Goal: Task Accomplishment & Management: Use online tool/utility

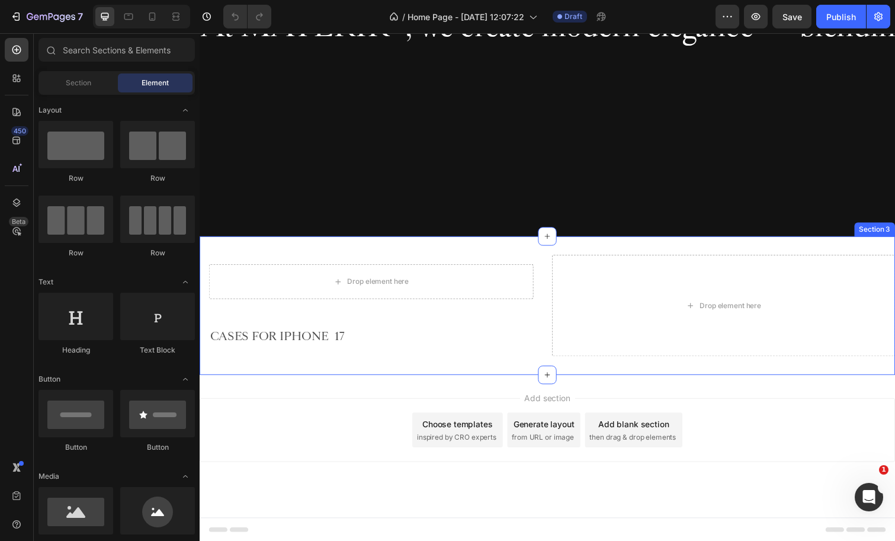
scroll to position [710, 0]
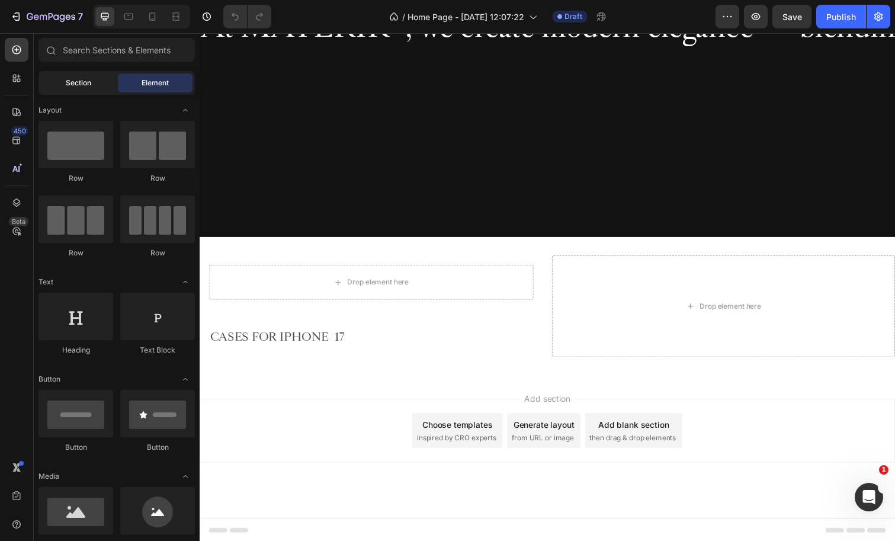
click at [81, 84] on span "Section" at bounding box center [78, 83] width 25 height 11
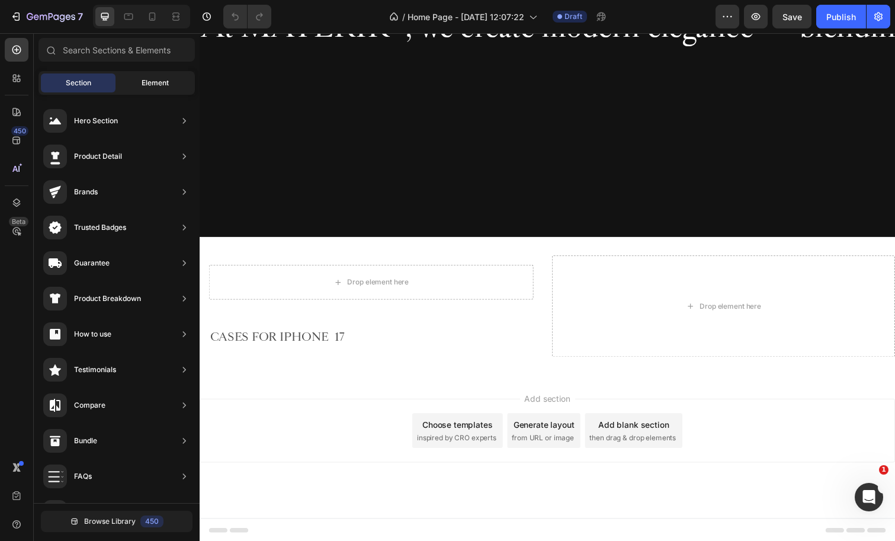
click at [127, 78] on div "Element" at bounding box center [155, 82] width 75 height 19
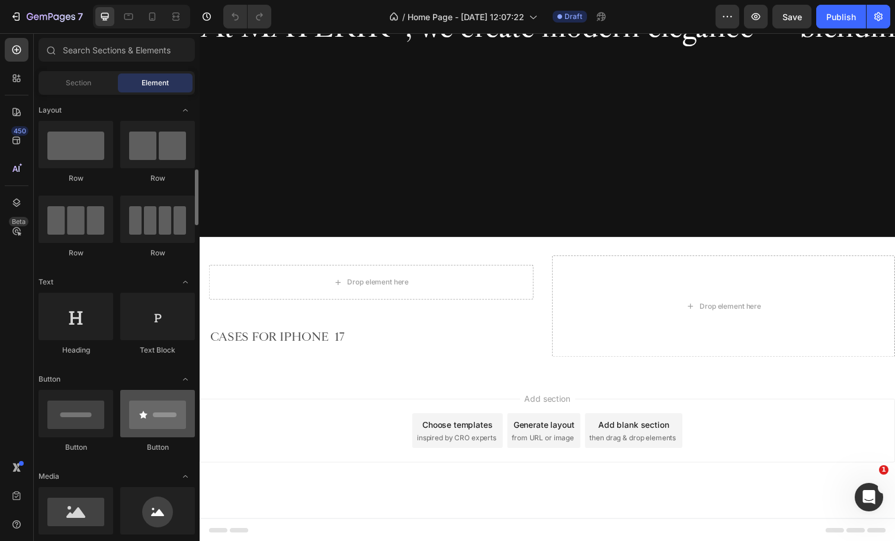
scroll to position [91, 0]
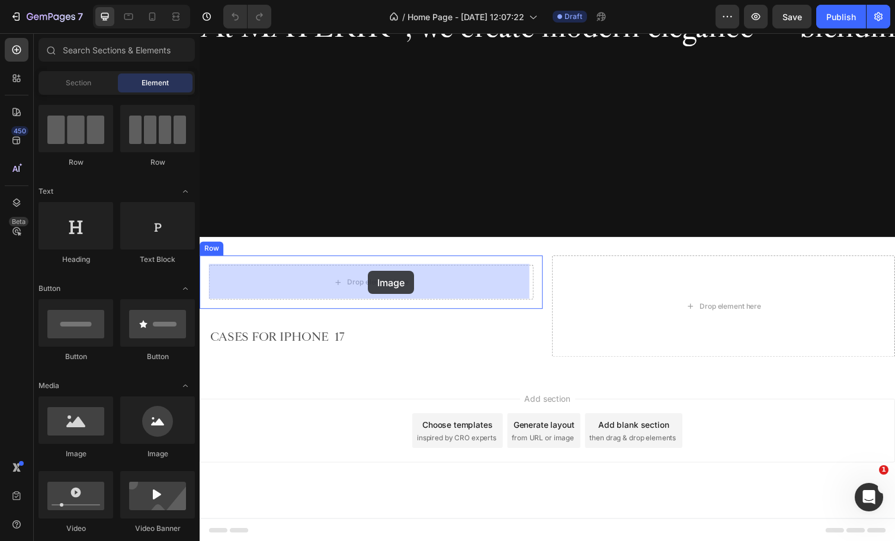
drag, startPoint x: 277, startPoint y: 451, endPoint x: 372, endPoint y: 276, distance: 199.6
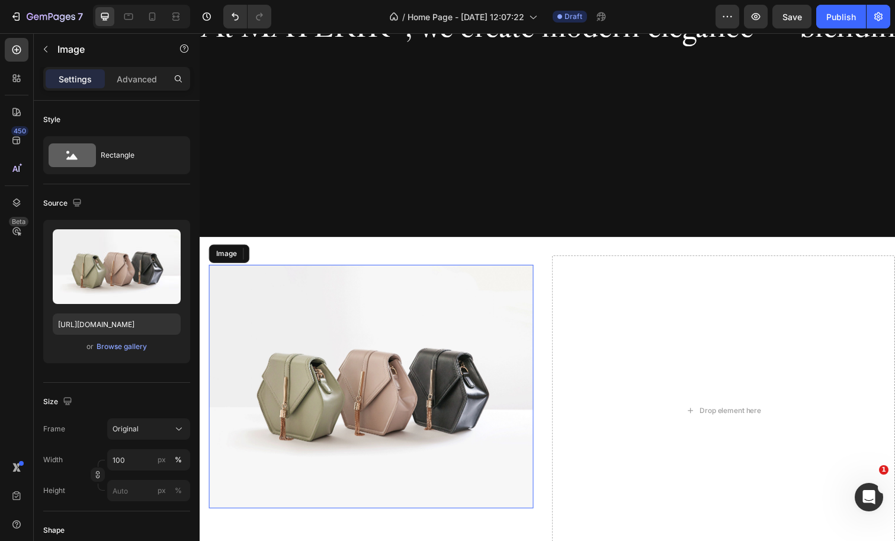
scroll to position [675, 0]
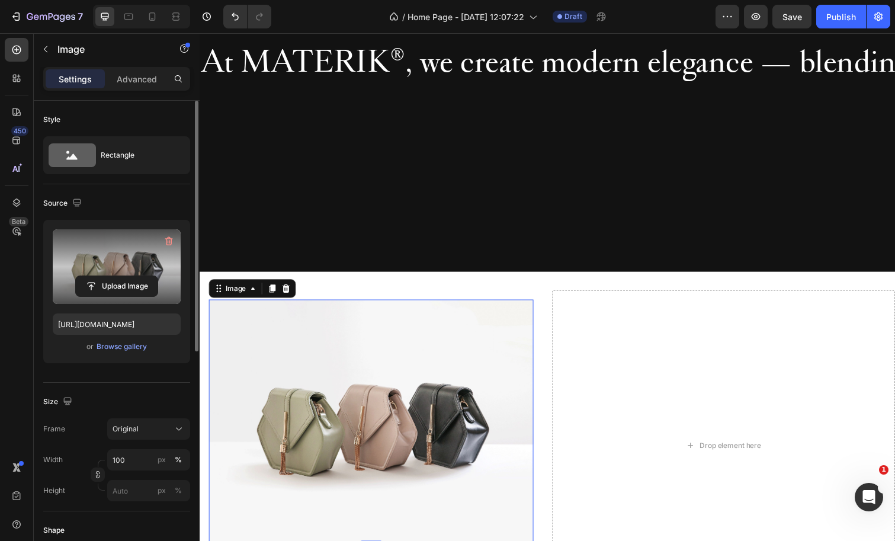
click at [100, 274] on label at bounding box center [117, 266] width 128 height 75
click at [100, 276] on input "file" at bounding box center [117, 286] width 82 height 20
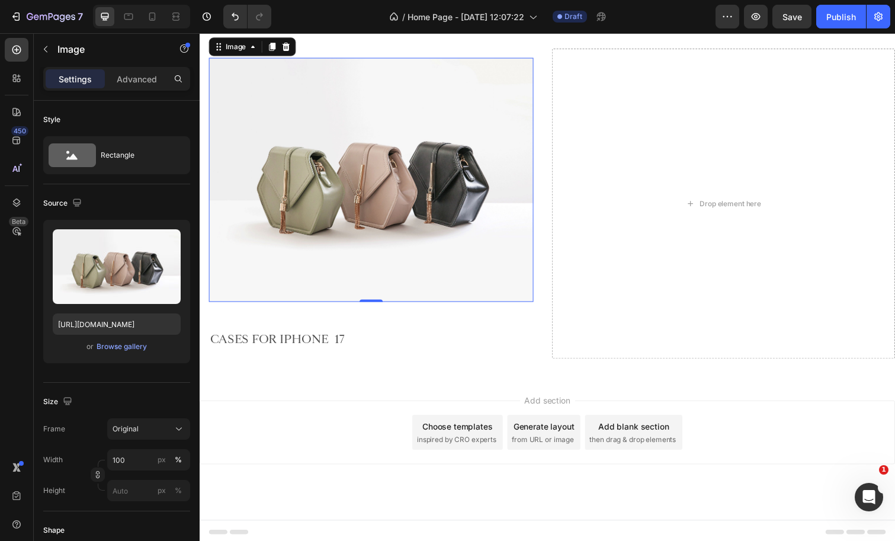
scroll to position [921, 0]
click at [126, 350] on div "Browse gallery" at bounding box center [122, 346] width 50 height 11
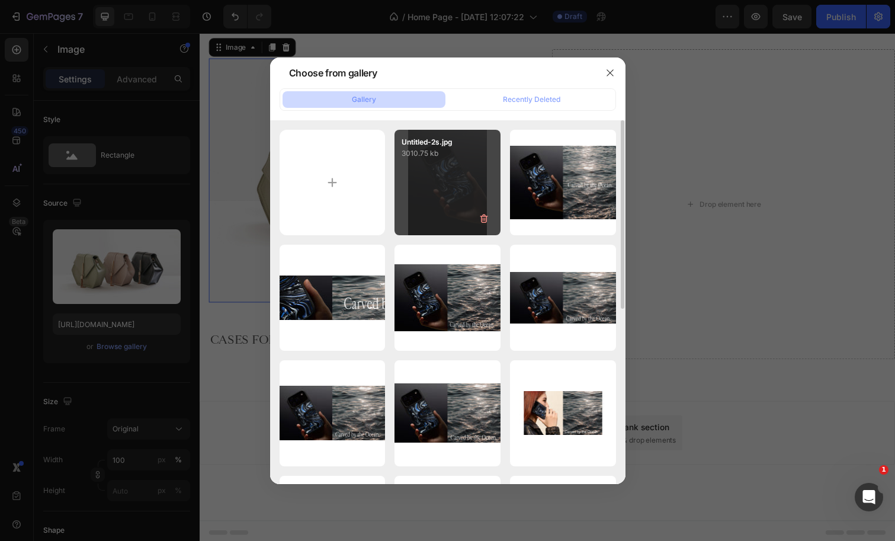
click at [434, 166] on div "Untitled-2s.jpg 3010.75 kb" at bounding box center [448, 183] width 106 height 106
type input "[URL][DOMAIN_NAME]"
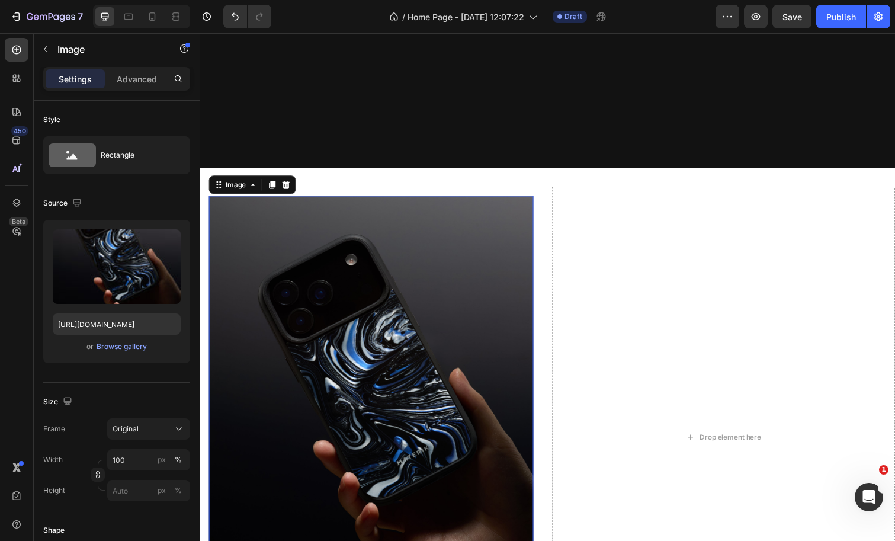
scroll to position [758, 0]
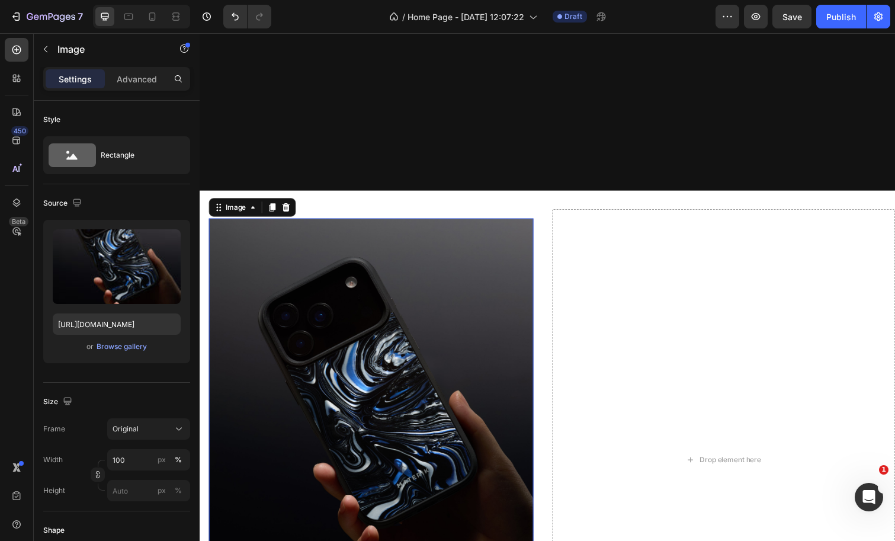
click at [464, 245] on img at bounding box center [375, 444] width 332 height 445
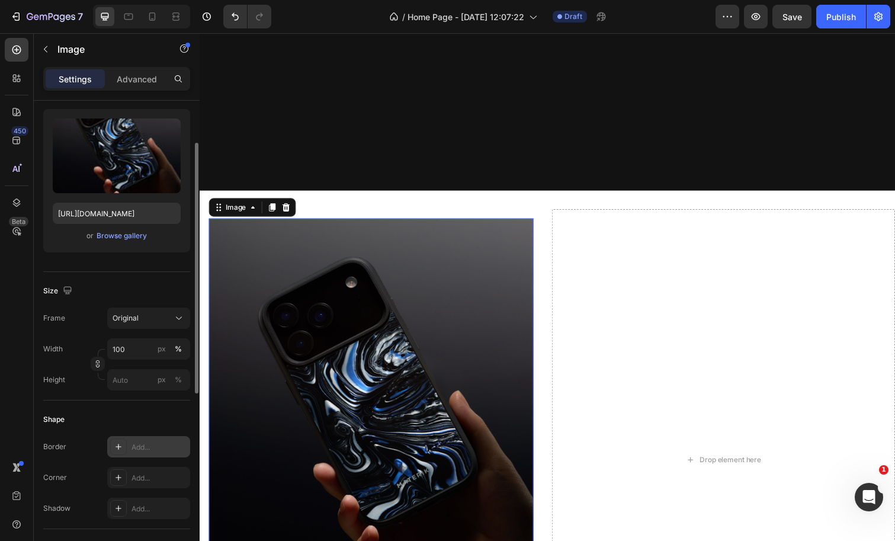
scroll to position [112, 0]
click at [153, 354] on input "100" at bounding box center [148, 347] width 83 height 21
click at [158, 334] on div "Frame Original Width 100 px % Height px %" at bounding box center [116, 347] width 147 height 83
click at [130, 381] on input "px %" at bounding box center [148, 378] width 83 height 21
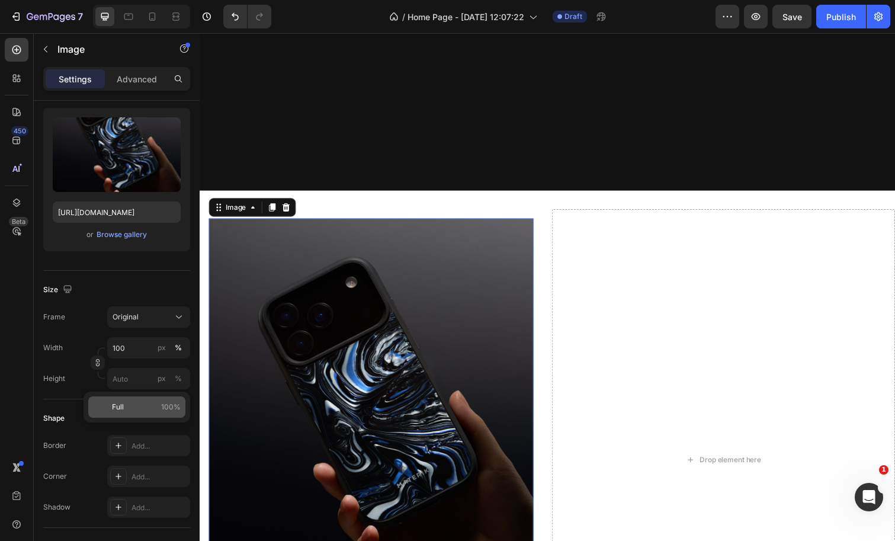
click at [141, 409] on p "Full 100%" at bounding box center [146, 407] width 69 height 11
type input "100"
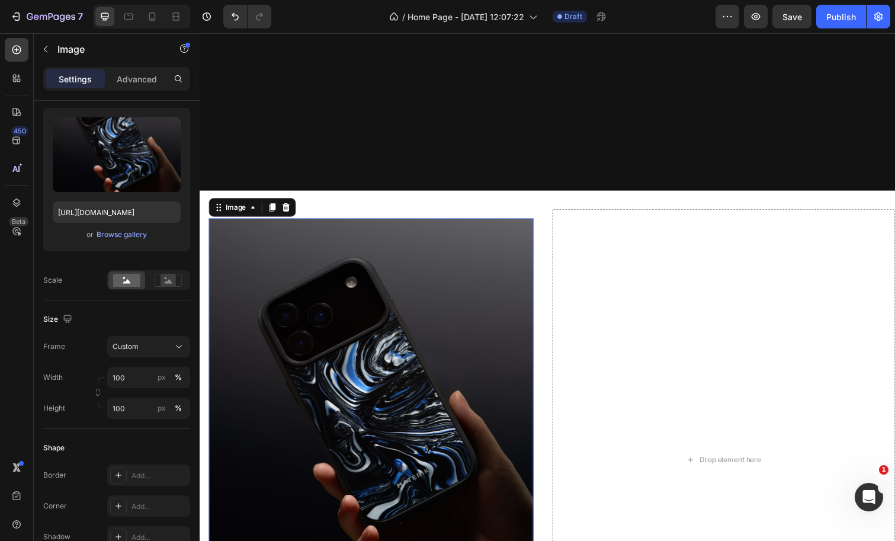
click at [395, 320] on img at bounding box center [375, 444] width 332 height 445
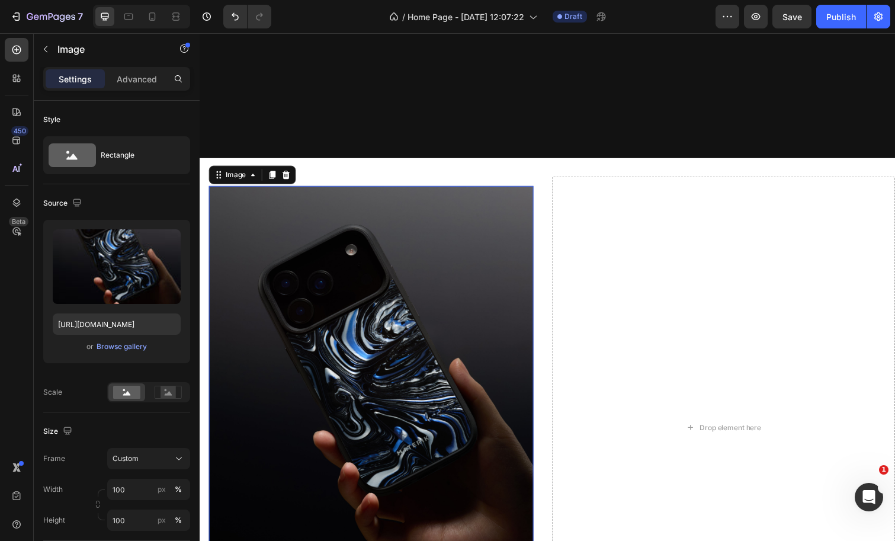
scroll to position [788, 0]
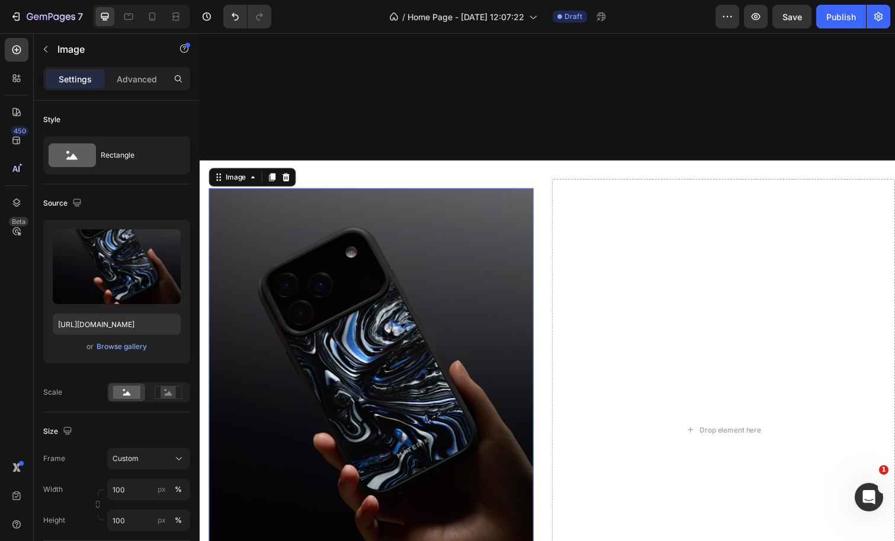
click at [349, 373] on img at bounding box center [375, 413] width 332 height 445
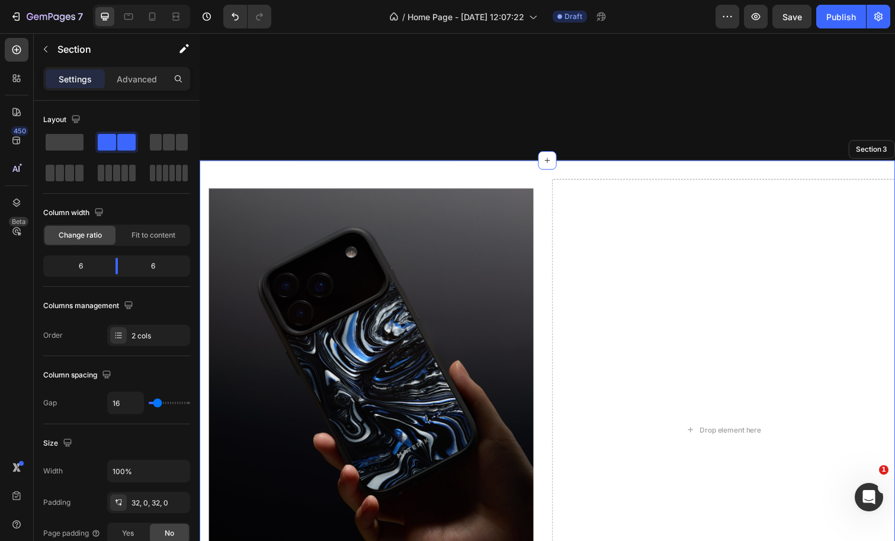
click at [333, 176] on div "Image 0 Row Row CASES FOR IPHONE 17 Text Block Row Drop element here Section 3" at bounding box center [555, 438] width 711 height 550
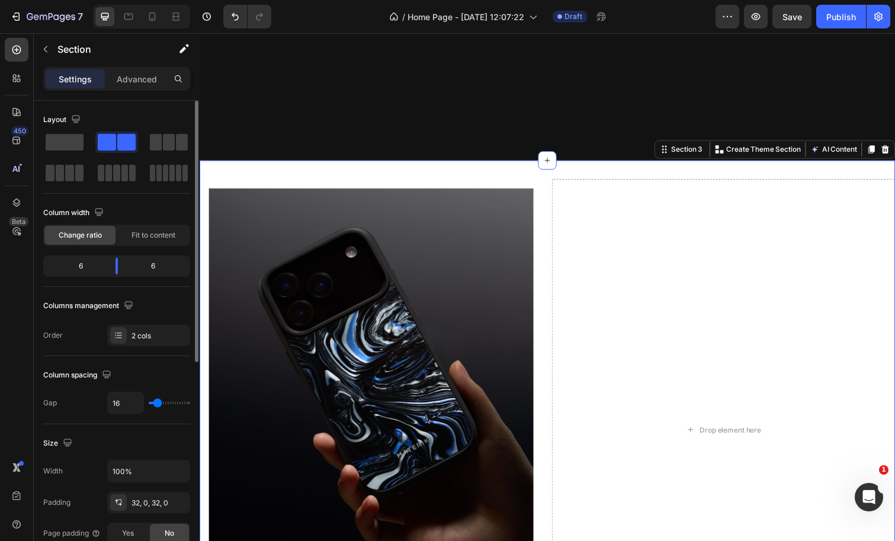
type input "14"
type input "7"
type input "0"
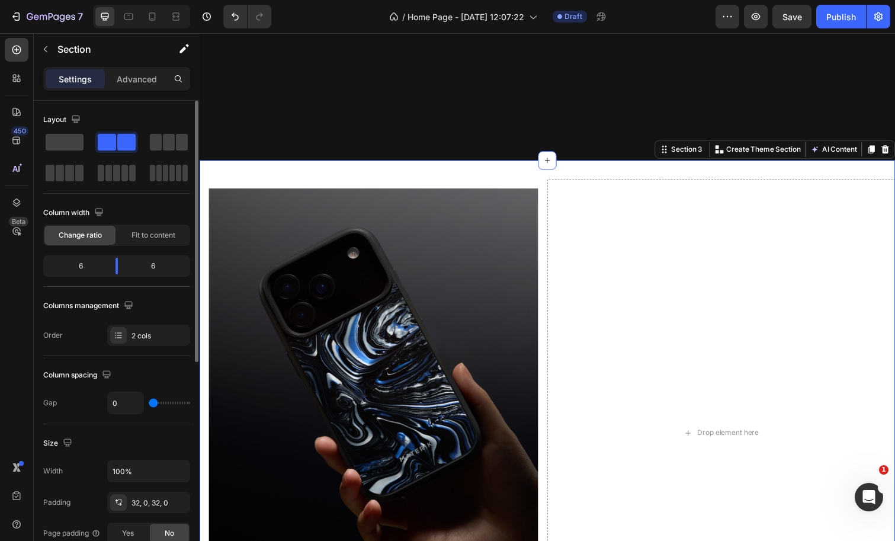
drag, startPoint x: 156, startPoint y: 403, endPoint x: 115, endPoint y: 400, distance: 41.0
type input "0"
click at [115, 400] on div "0" at bounding box center [148, 403] width 83 height 23
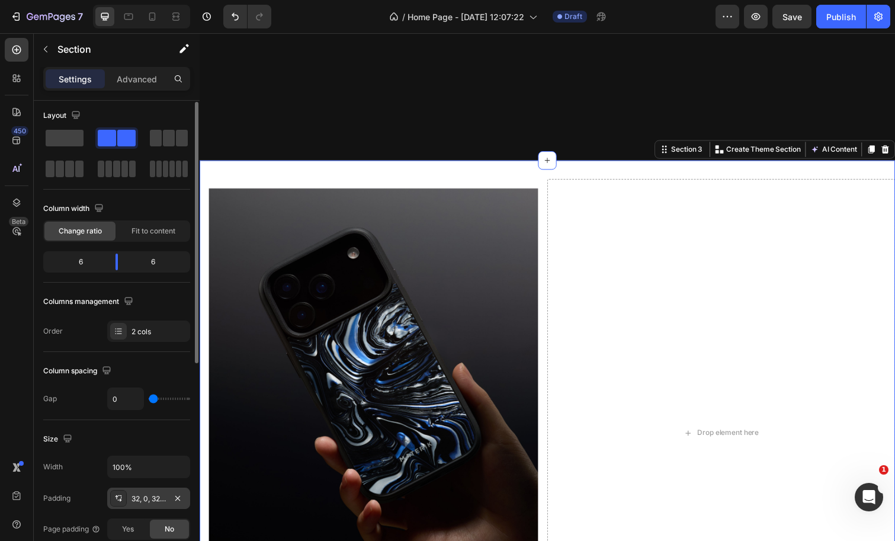
scroll to position [5, 0]
click at [181, 496] on icon "button" at bounding box center [177, 497] width 9 height 9
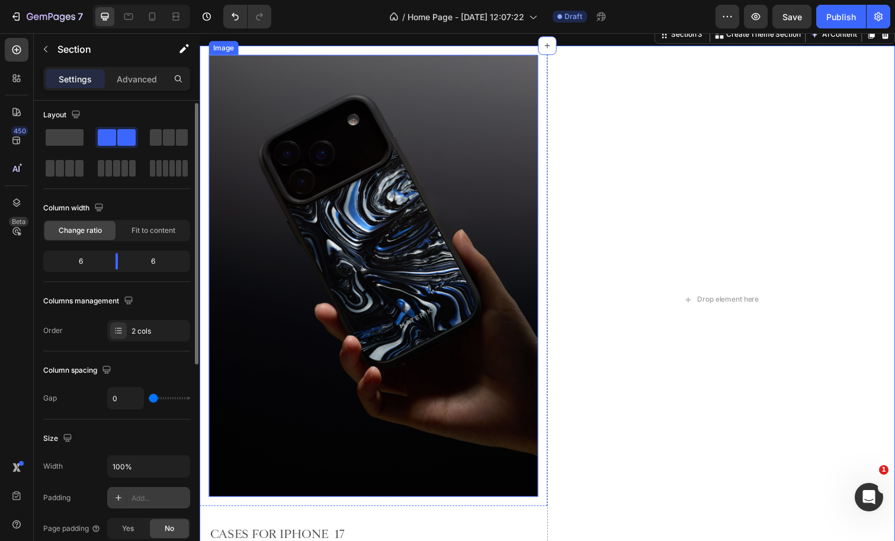
scroll to position [907, 0]
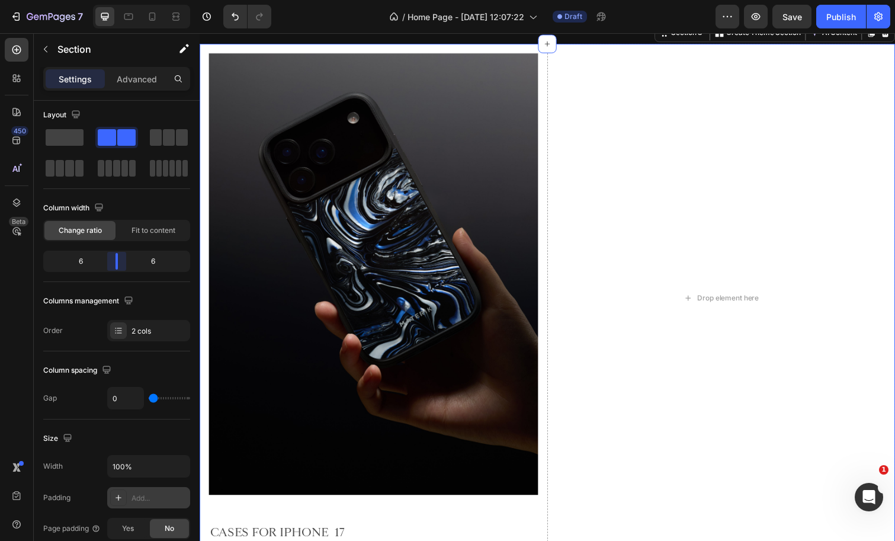
drag, startPoint x: 114, startPoint y: 262, endPoint x: 121, endPoint y: 259, distance: 8.5
click at [121, 0] on body "7 Version history / Home Page - [DATE] 12:07:22 Draft Preview Save Publish 450 …" at bounding box center [447, 0] width 895 height 0
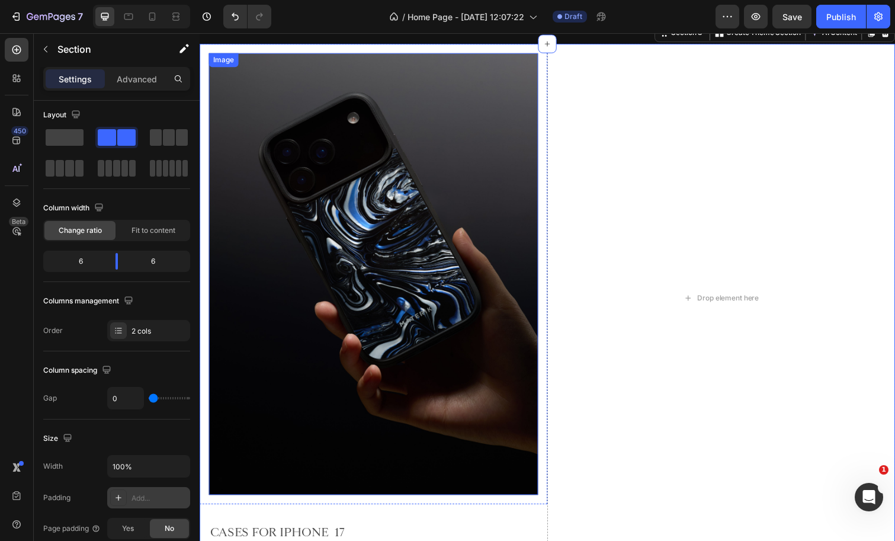
click at [358, 377] on img at bounding box center [377, 278] width 336 height 451
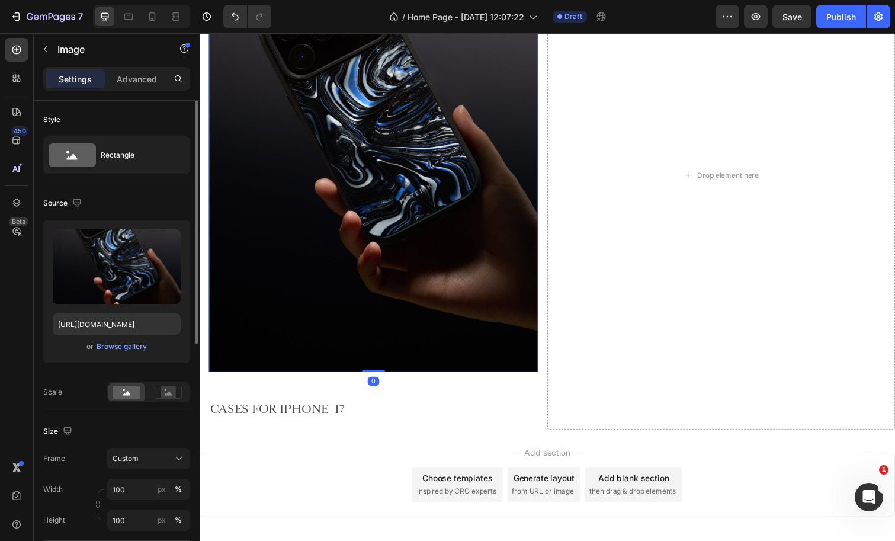
scroll to position [1066, 0]
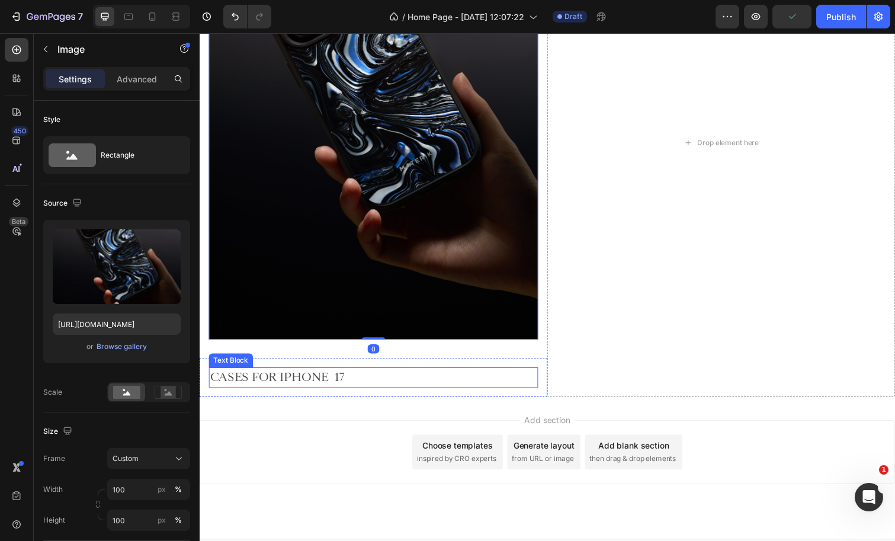
click at [378, 381] on p "CASES FOR IPHONE 17" at bounding box center [377, 385] width 334 height 18
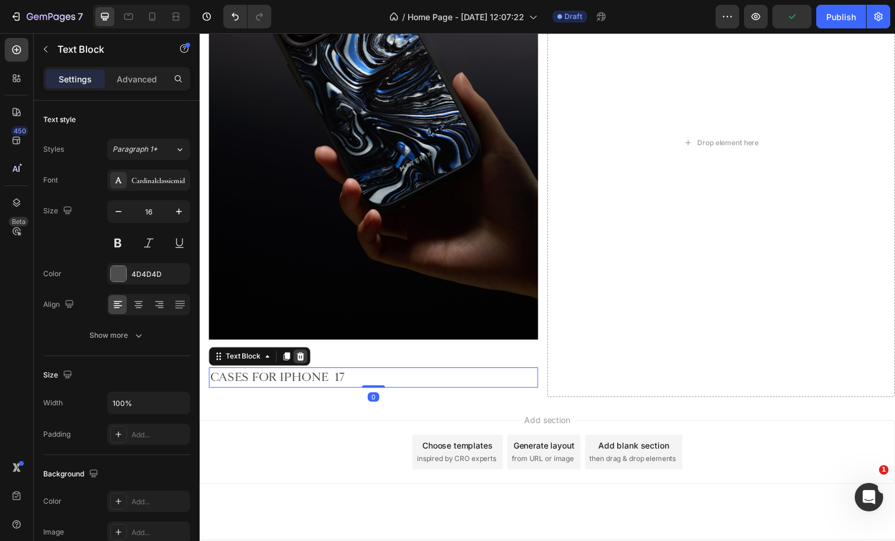
click at [303, 358] on icon at bounding box center [302, 362] width 9 height 9
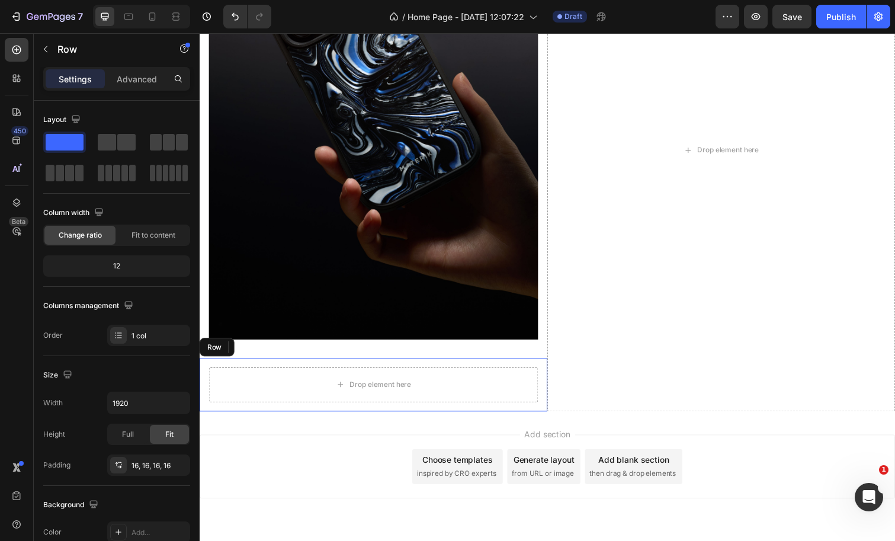
click at [351, 365] on div "Drop element here Row" at bounding box center [377, 392] width 355 height 54
click at [273, 349] on icon at bounding box center [273, 353] width 8 height 8
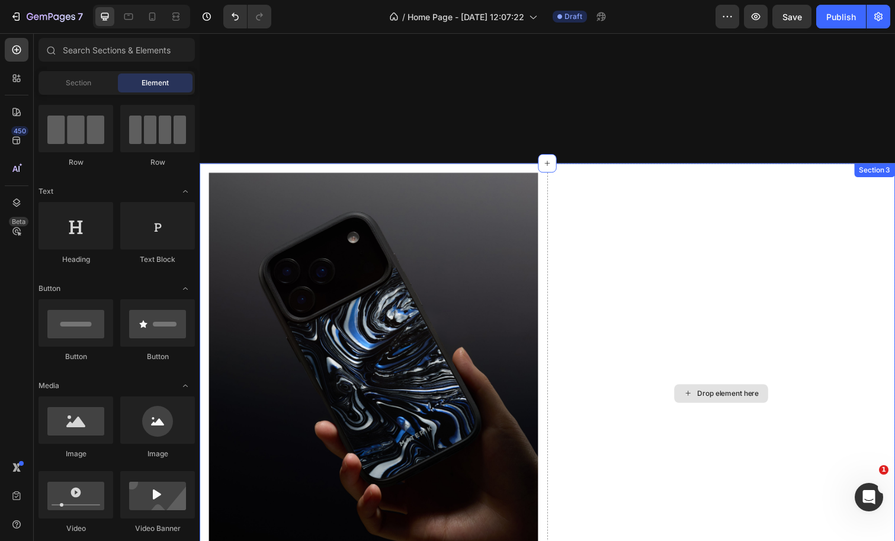
scroll to position [693, 0]
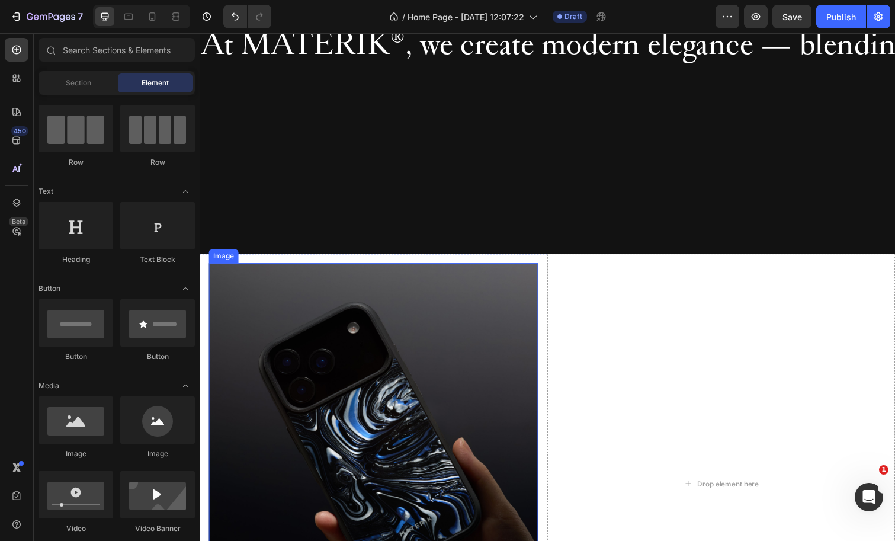
click at [428, 347] on img at bounding box center [377, 493] width 336 height 451
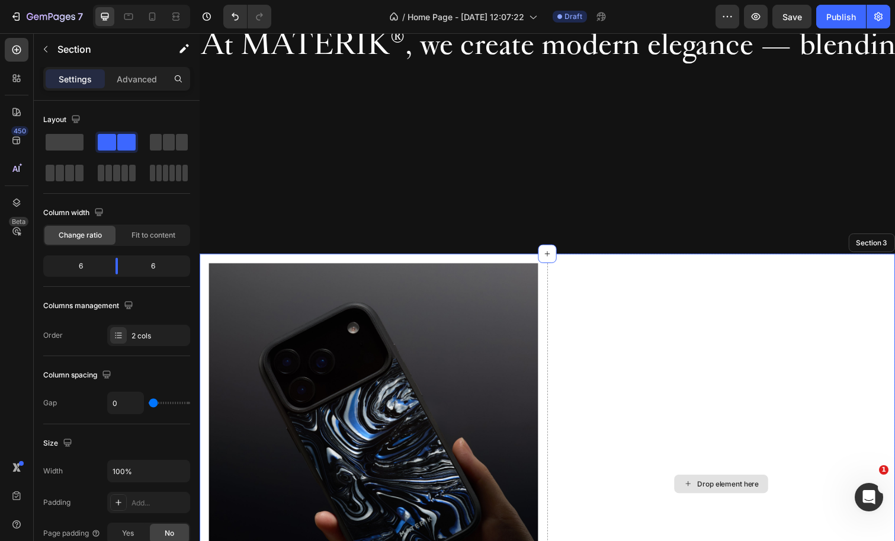
click at [659, 351] on div "Drop element here" at bounding box center [732, 493] width 355 height 470
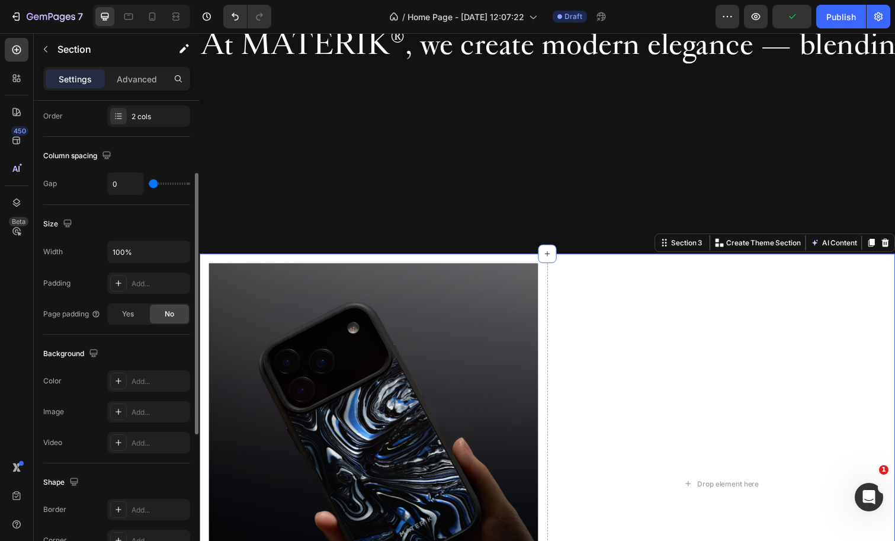
scroll to position [227, 0]
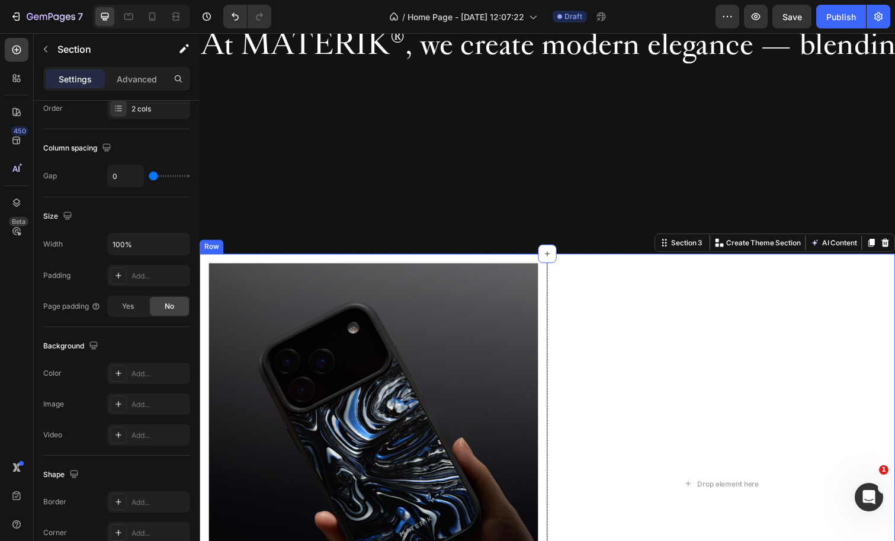
click at [271, 261] on div "Image Row" at bounding box center [377, 493] width 355 height 470
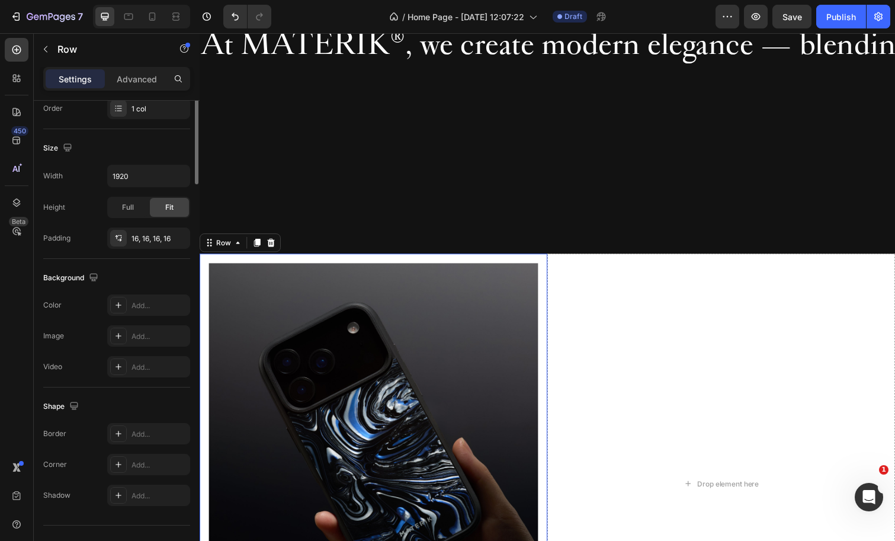
scroll to position [0, 0]
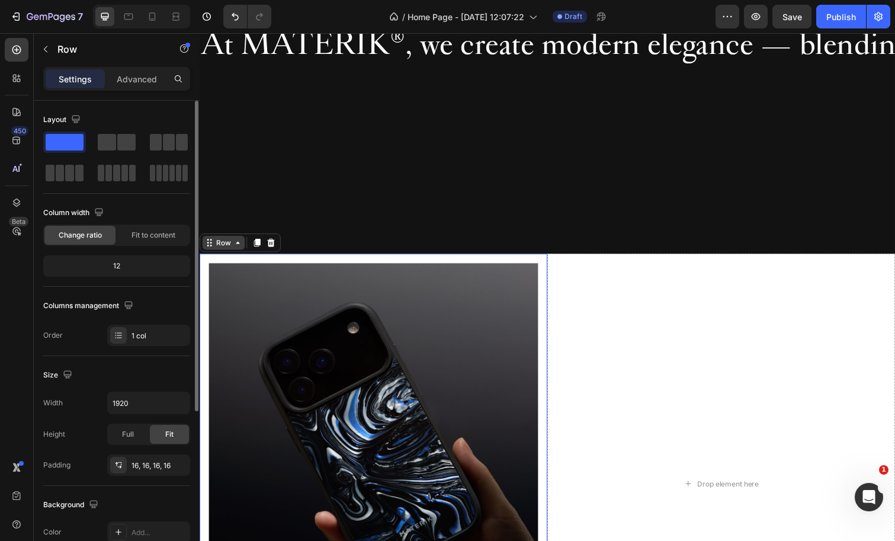
click at [220, 246] on div "Row" at bounding box center [224, 247] width 20 height 11
click at [162, 239] on span "Fit to content" at bounding box center [154, 235] width 44 height 11
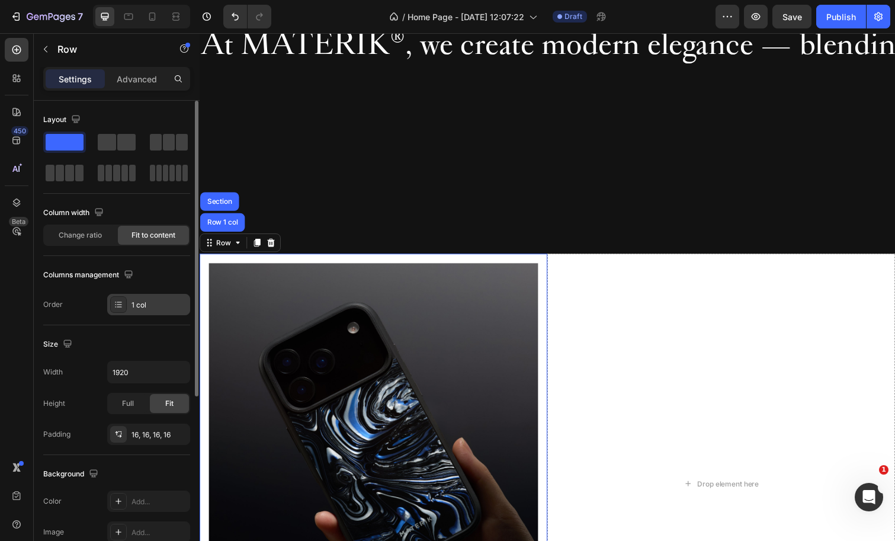
click at [156, 307] on div "1 col" at bounding box center [160, 305] width 56 height 11
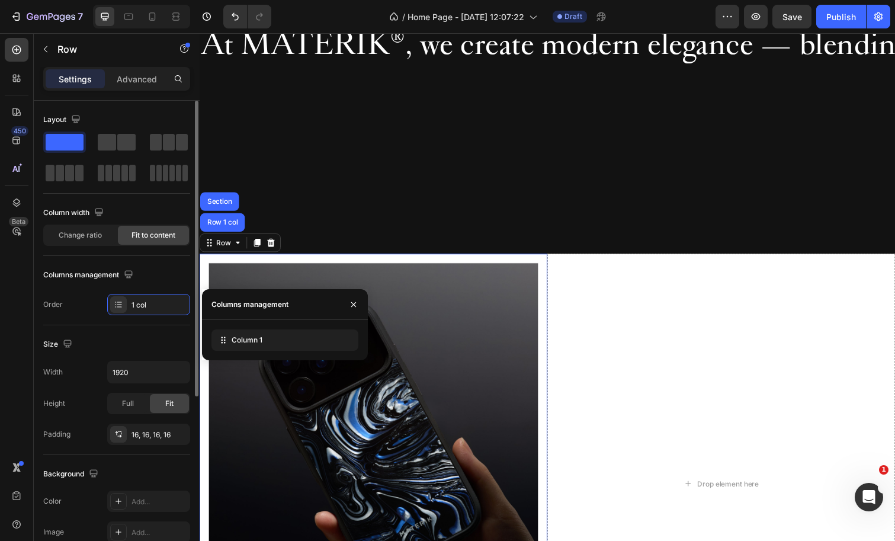
click at [79, 346] on div "Size" at bounding box center [116, 344] width 147 height 19
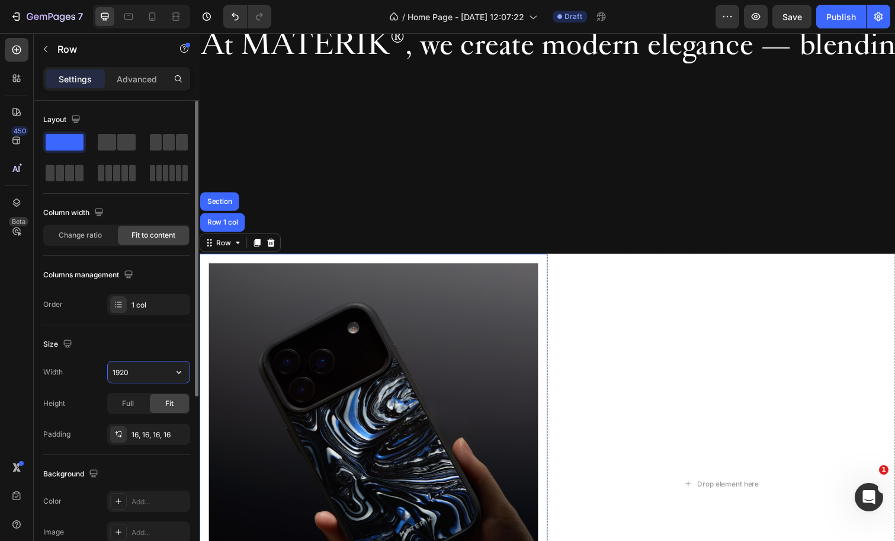
click at [142, 375] on input "1920" at bounding box center [149, 371] width 82 height 21
click at [176, 376] on icon "button" at bounding box center [179, 372] width 12 height 12
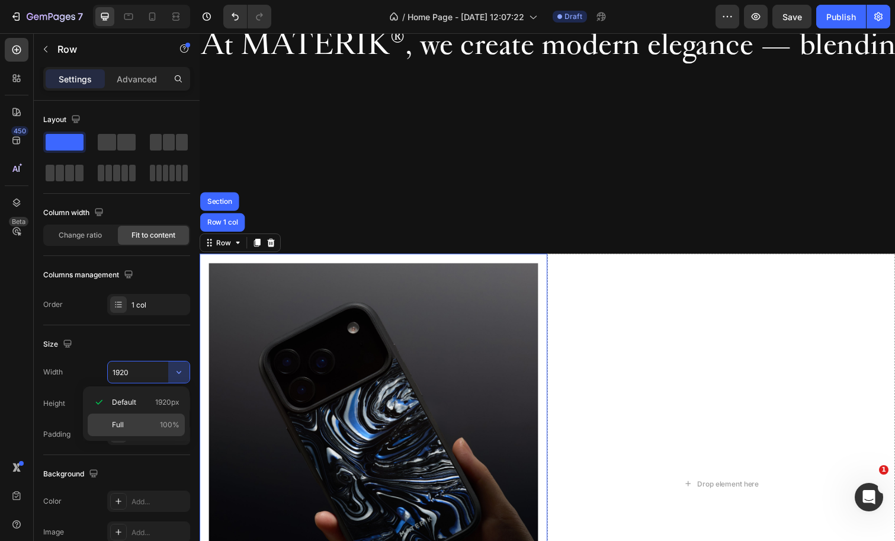
click at [147, 425] on p "Full 100%" at bounding box center [146, 424] width 68 height 11
type input "100%"
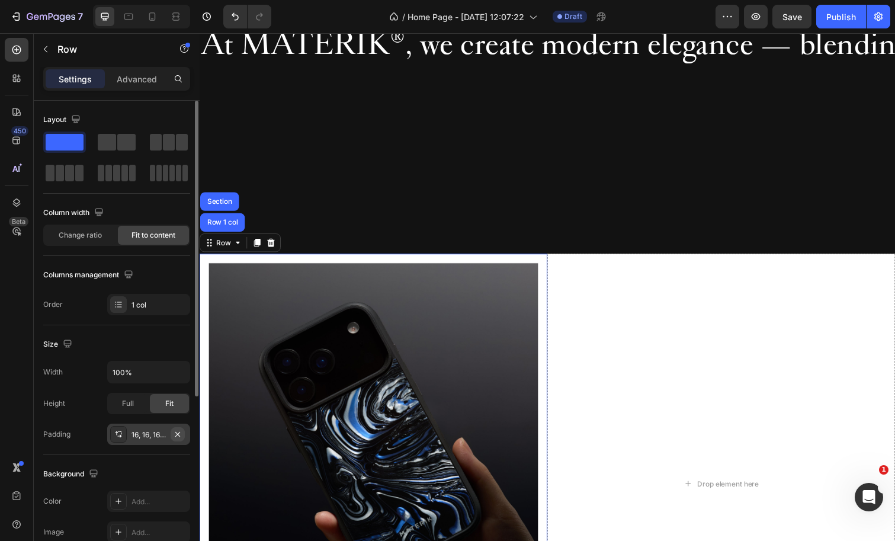
click at [181, 434] on icon "button" at bounding box center [177, 433] width 9 height 9
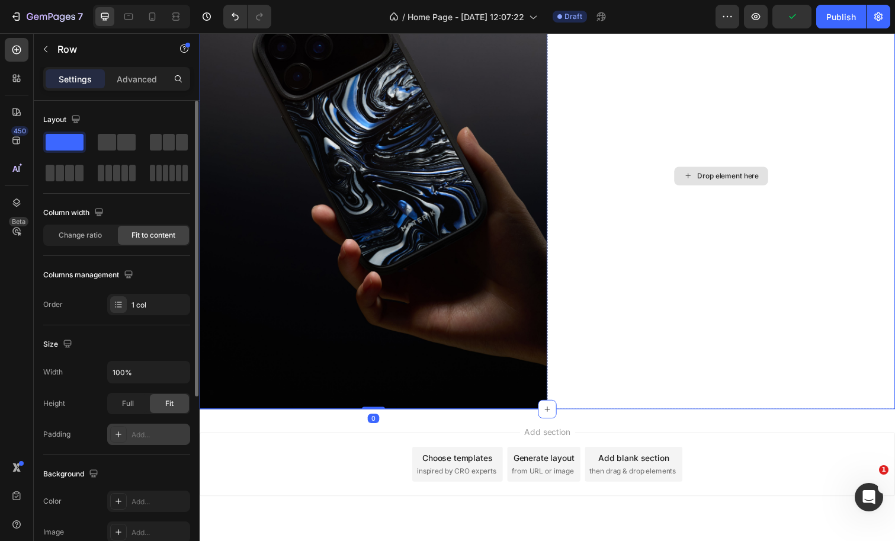
scroll to position [1024, 0]
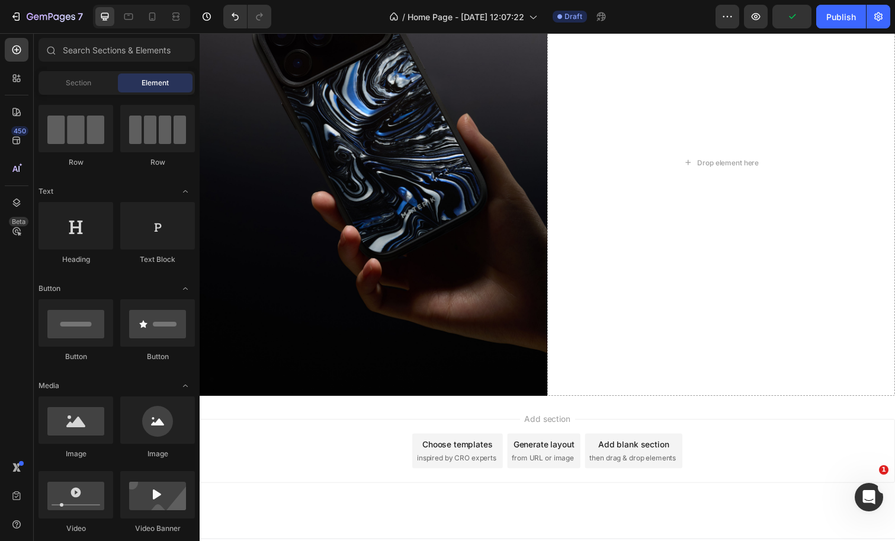
click at [286, 483] on div "Add section Choose templates inspired by CRO experts Generate layout from URL o…" at bounding box center [555, 459] width 711 height 65
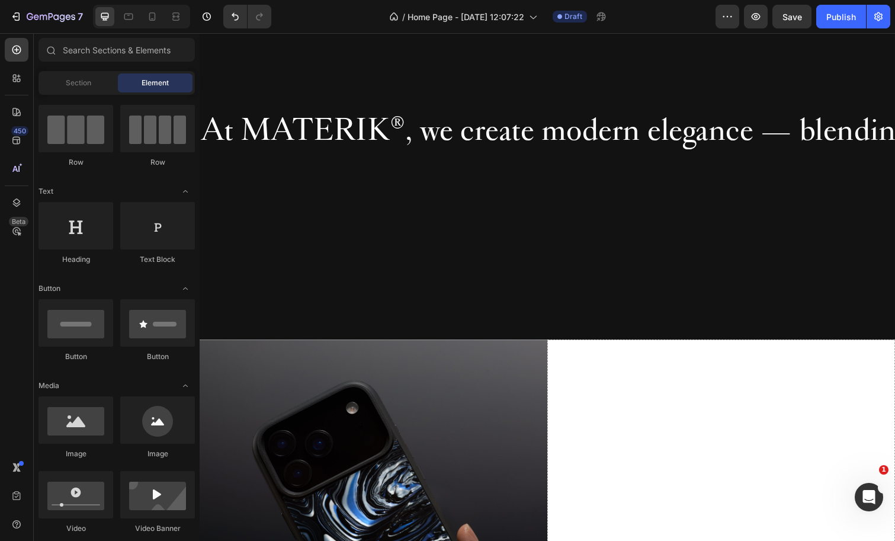
scroll to position [605, 0]
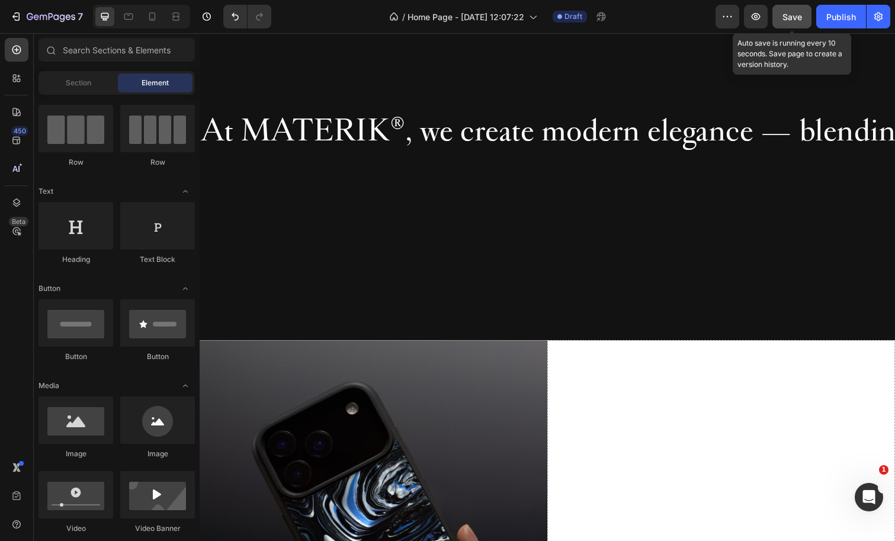
click at [788, 17] on span "Save" at bounding box center [792, 17] width 20 height 10
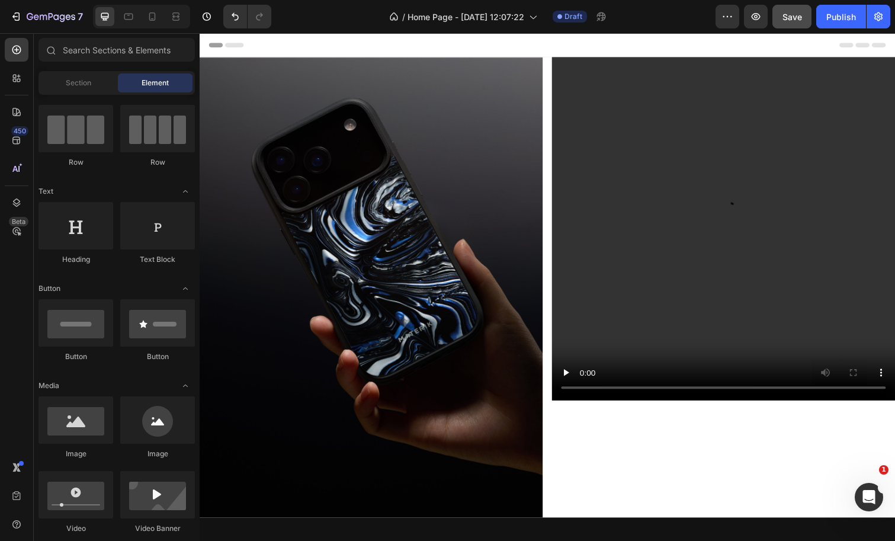
scroll to position [0, 0]
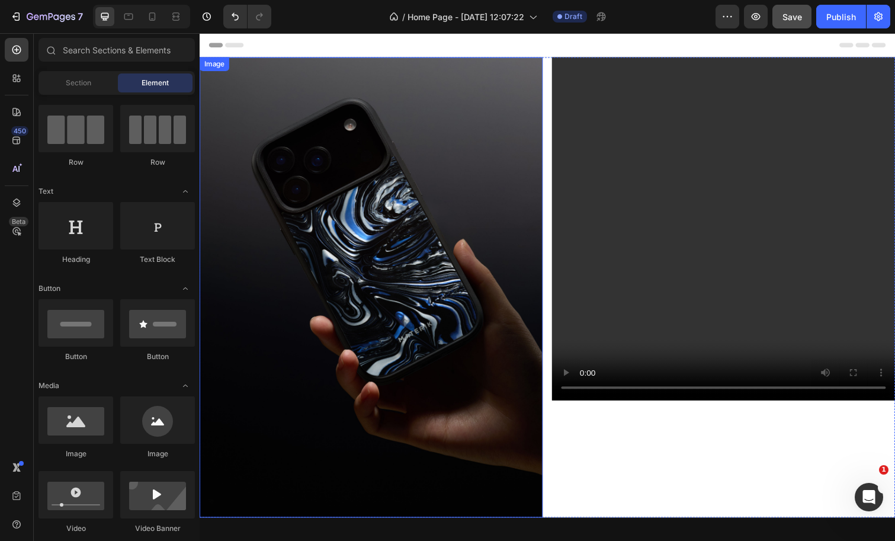
click at [463, 230] on img at bounding box center [375, 292] width 351 height 470
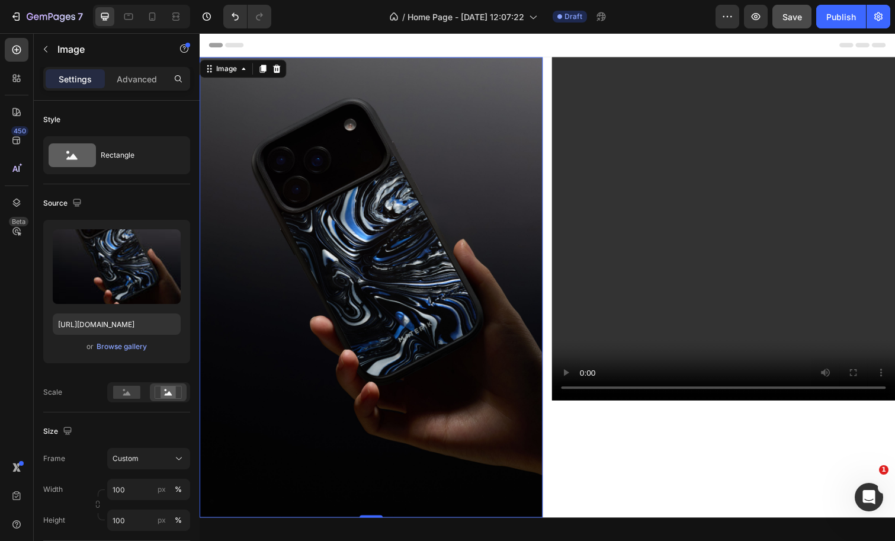
click at [397, 46] on div "Header" at bounding box center [555, 45] width 692 height 24
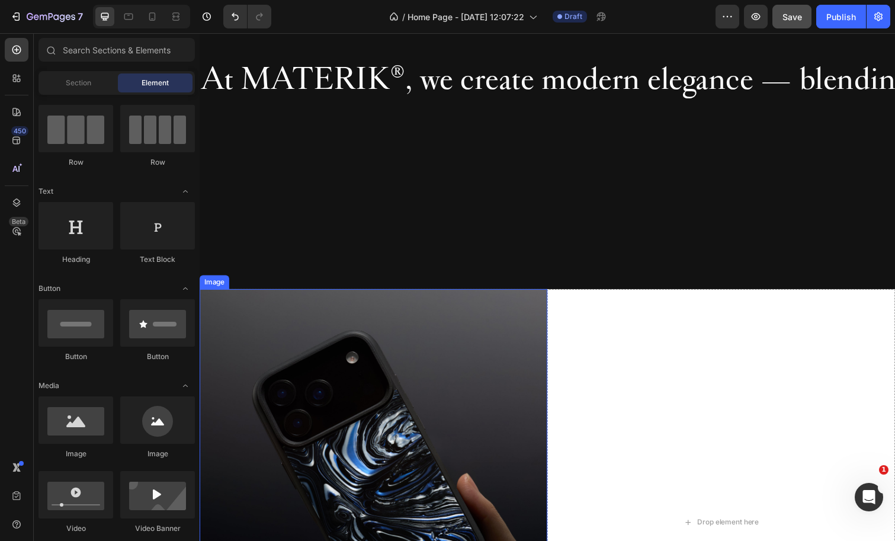
scroll to position [658, 0]
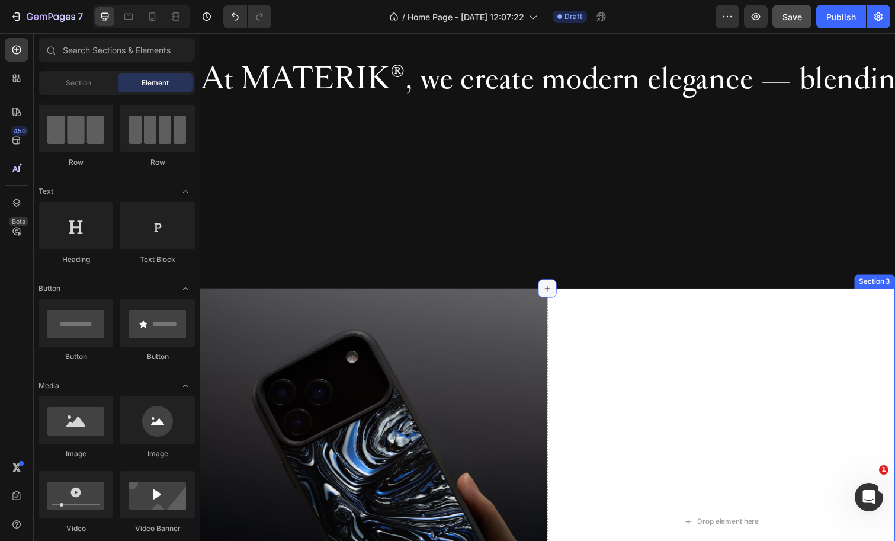
click at [554, 296] on icon at bounding box center [554, 293] width 9 height 9
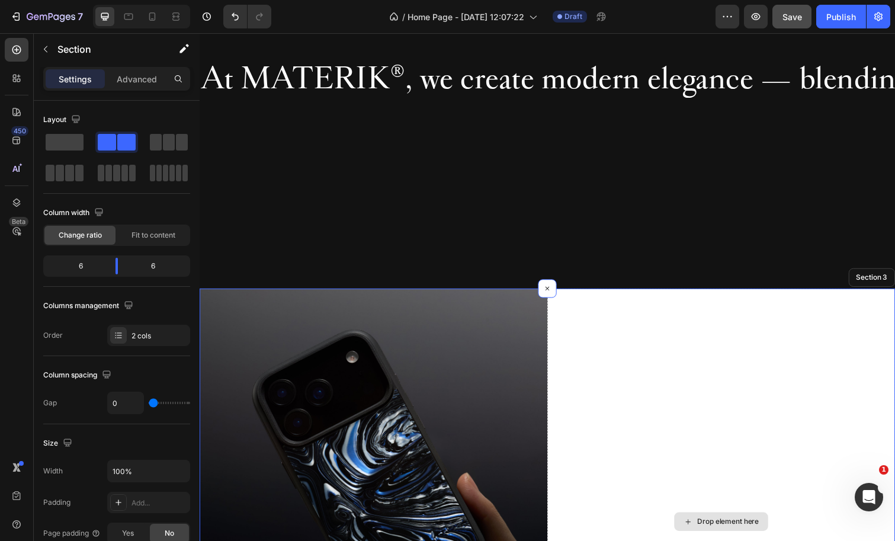
click at [882, 307] on div "Drop element here" at bounding box center [732, 532] width 355 height 476
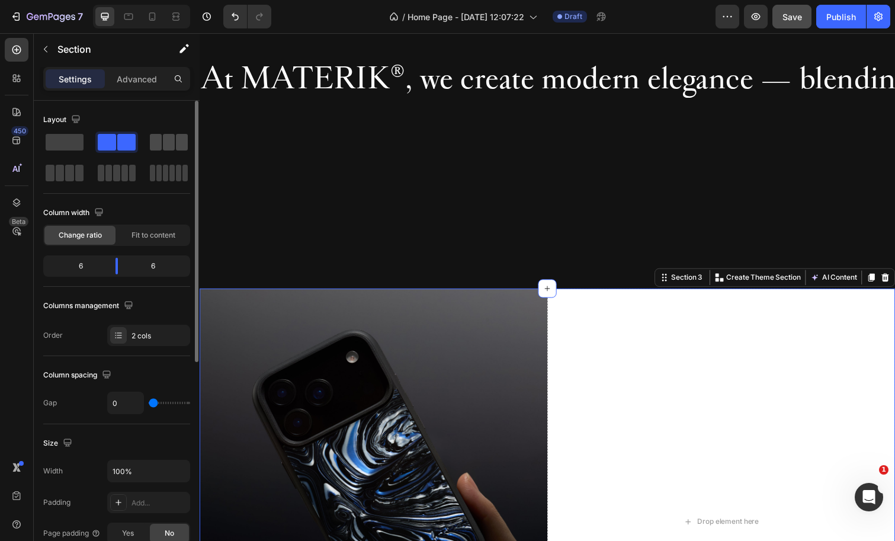
click at [163, 142] on span at bounding box center [169, 142] width 12 height 17
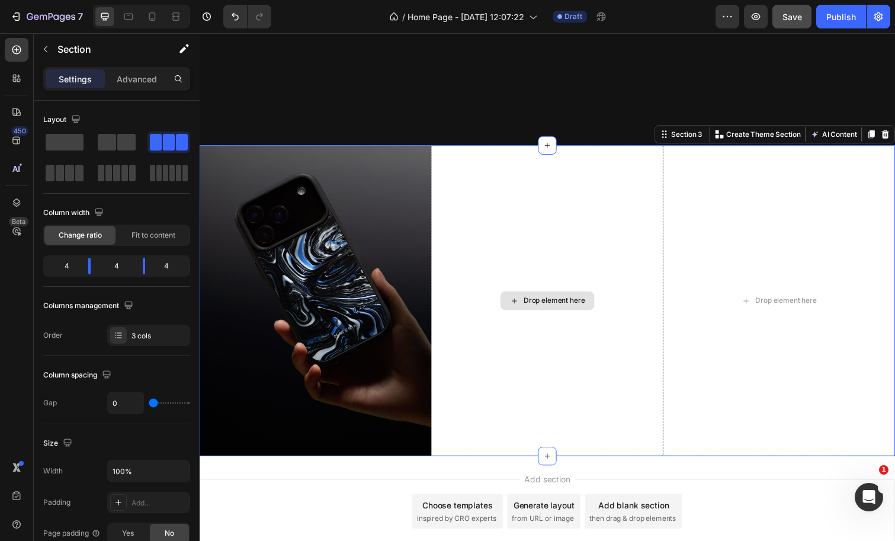
scroll to position [835, 0]
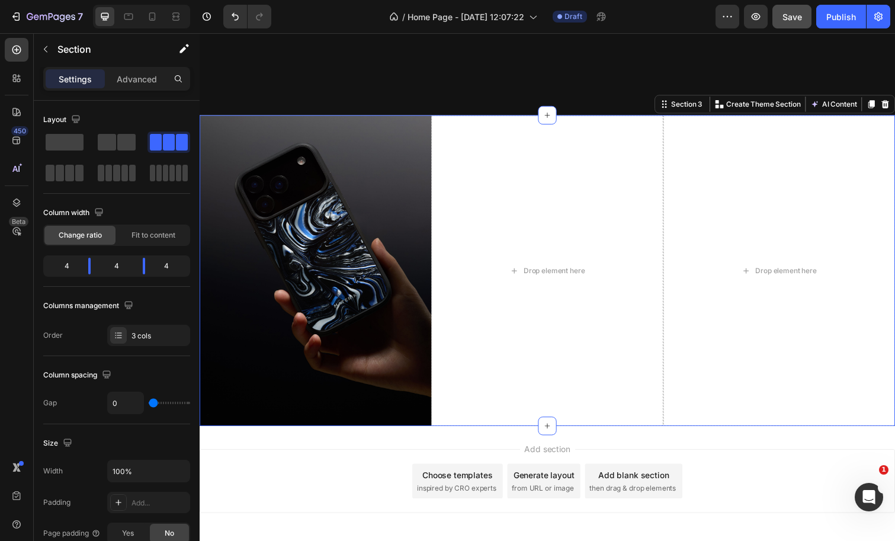
click at [316, 491] on div "Add section Choose templates inspired by CRO experts Generate layout from URL o…" at bounding box center [555, 490] width 711 height 65
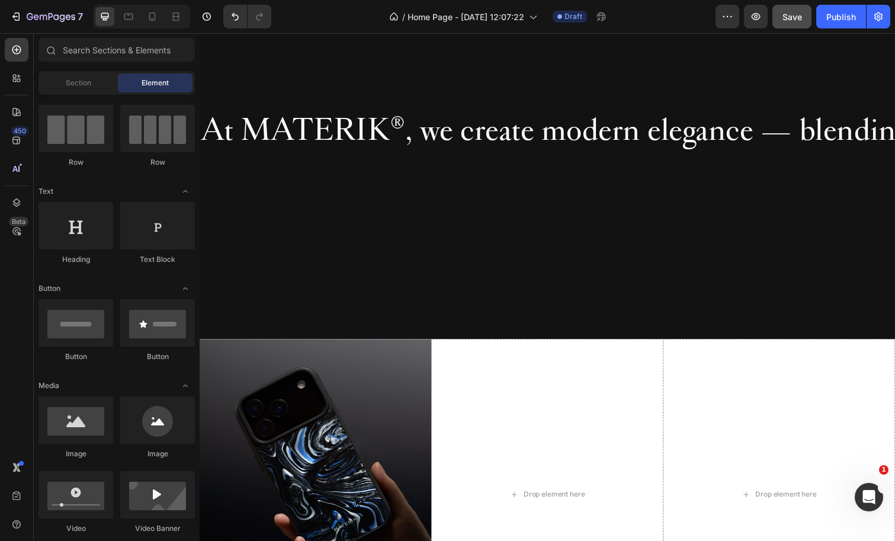
scroll to position [487, 0]
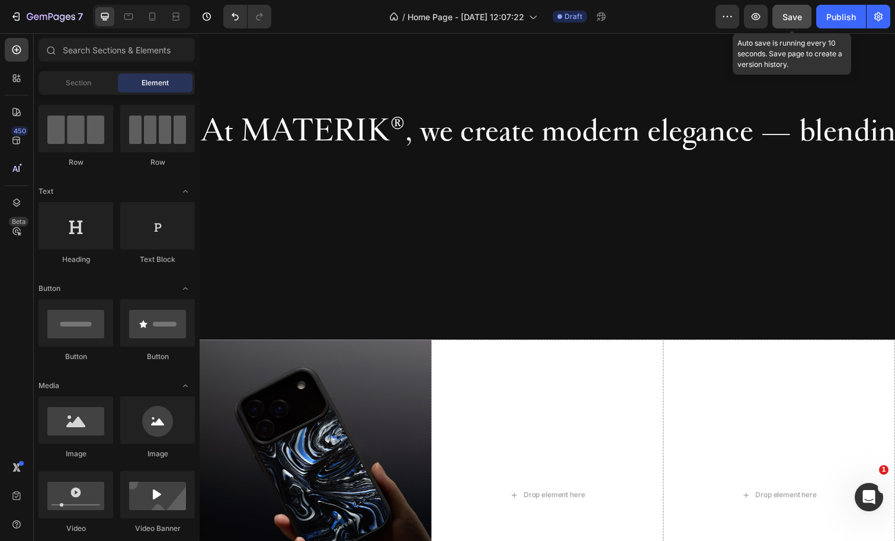
click at [790, 17] on span "Save" at bounding box center [792, 17] width 20 height 10
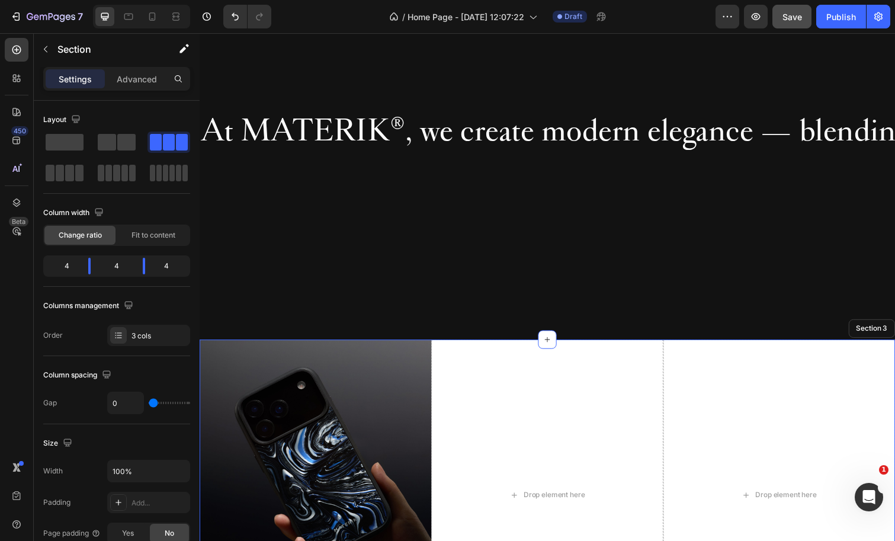
click at [370, 358] on div "Image Row Row" at bounding box center [318, 504] width 237 height 317
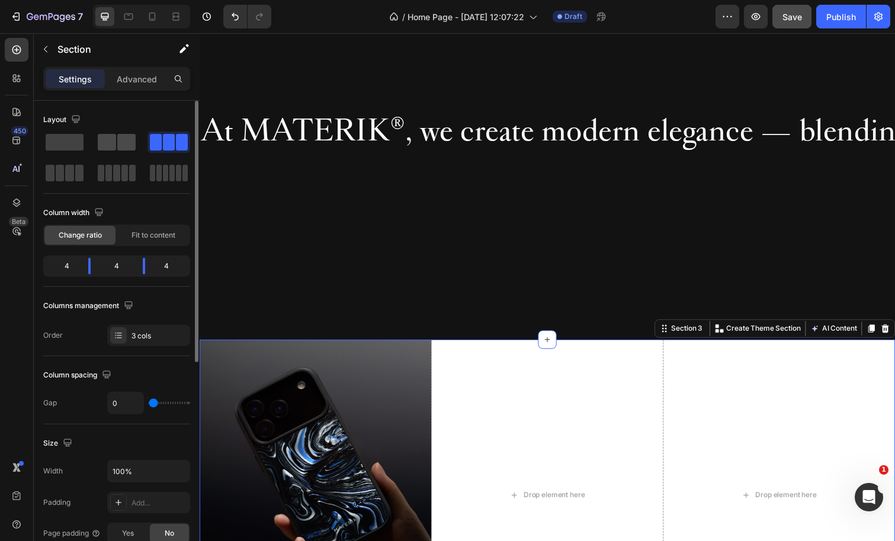
click at [123, 141] on span at bounding box center [126, 142] width 18 height 17
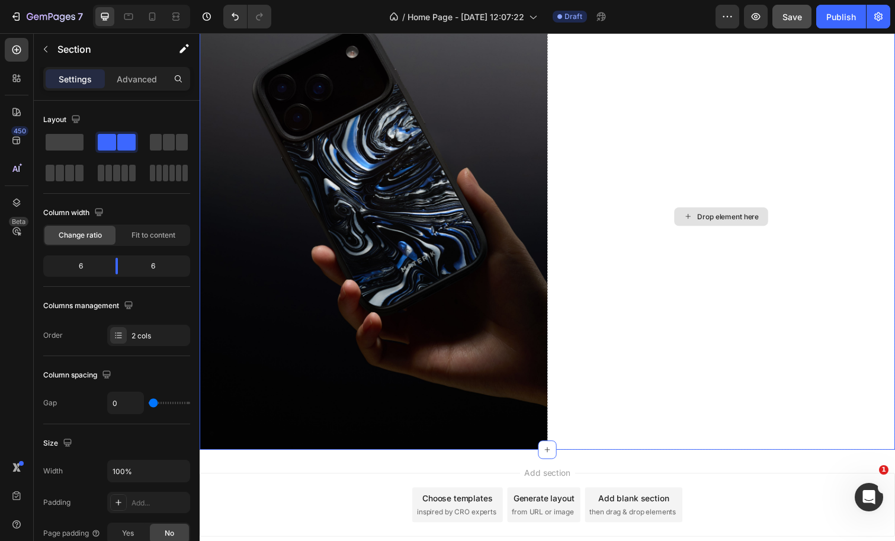
scroll to position [852, 0]
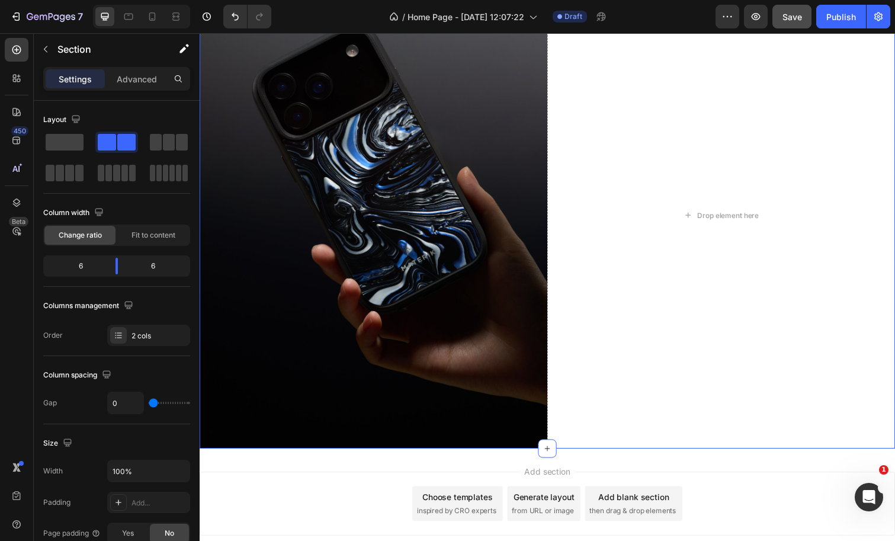
click at [732, 525] on div "Add section Choose templates inspired by CRO experts Generate layout from URL o…" at bounding box center [555, 513] width 711 height 65
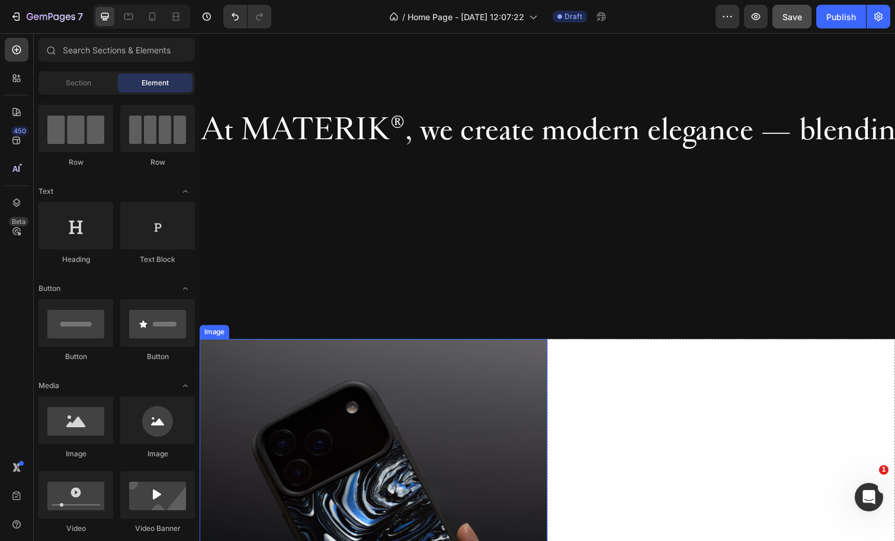
scroll to position [605, 0]
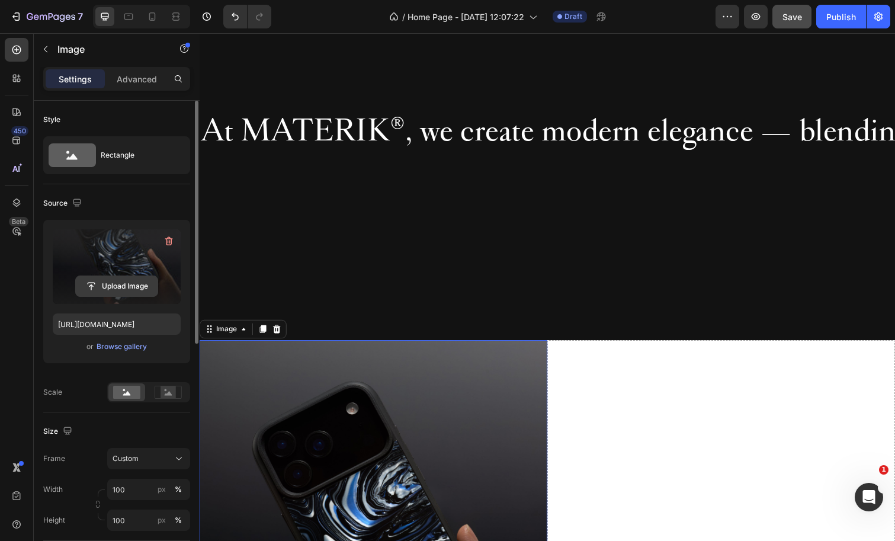
click at [134, 281] on input "file" at bounding box center [117, 286] width 82 height 20
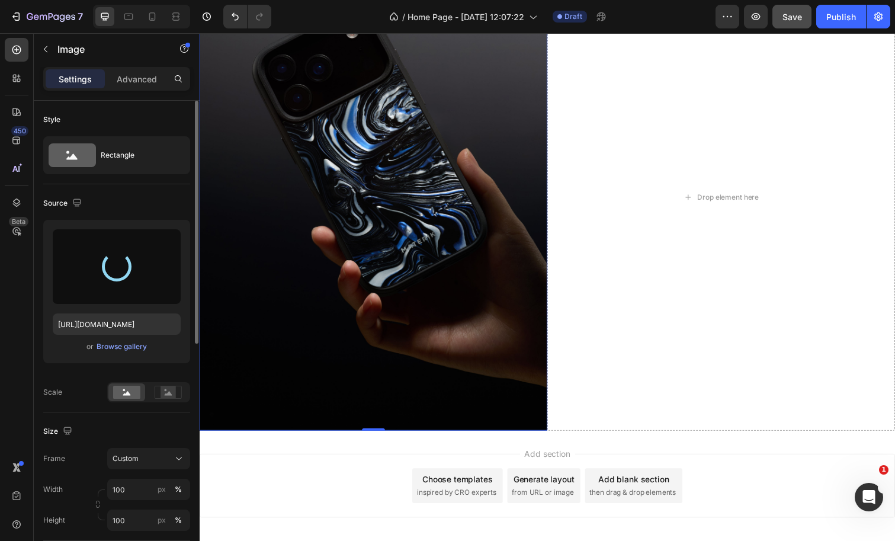
scroll to position [984, 0]
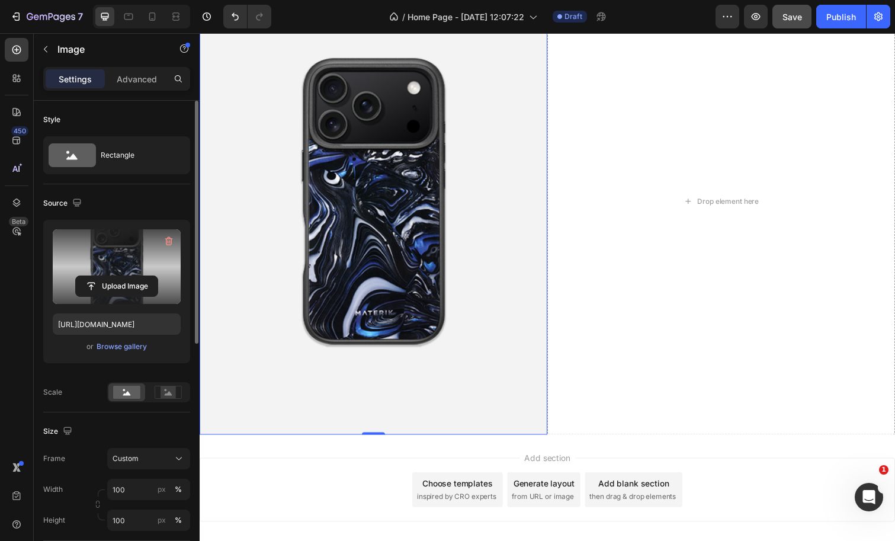
type input "[URL][DOMAIN_NAME]"
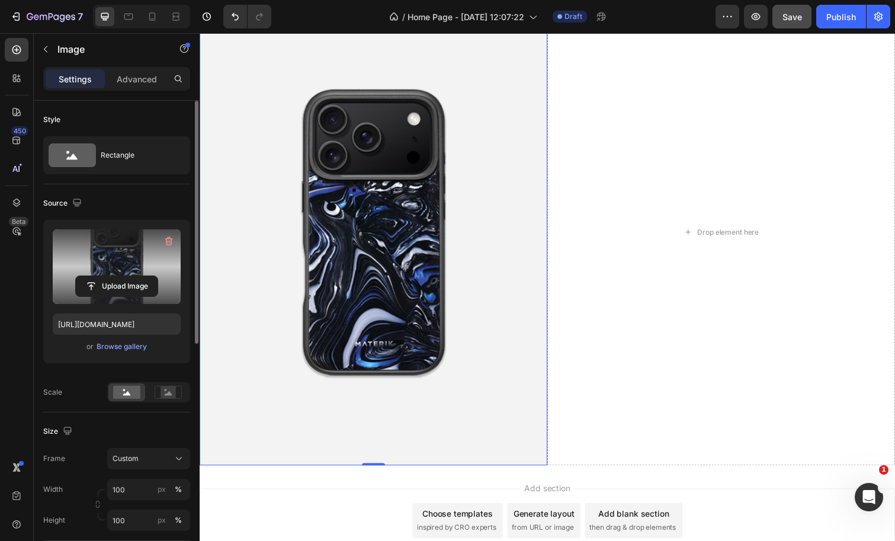
scroll to position [838, 0]
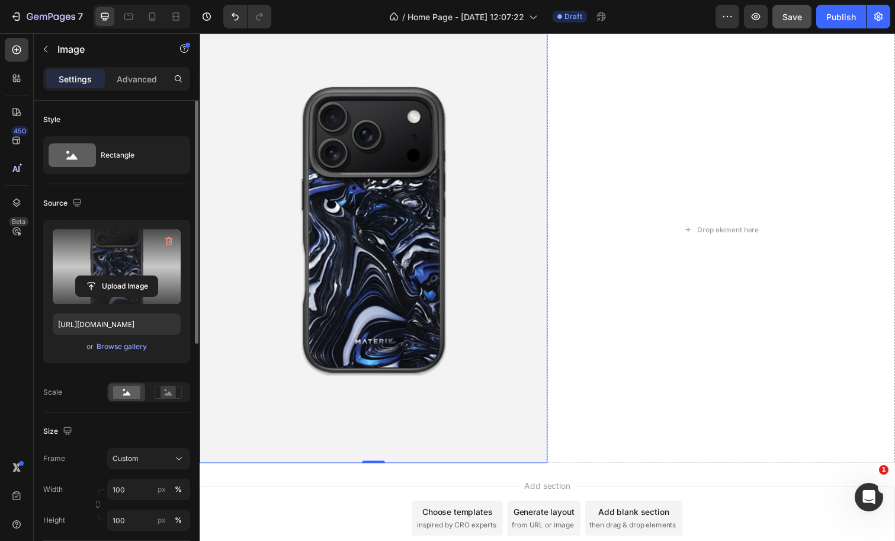
click at [389, 522] on div "Add section Choose templates inspired by CRO experts Generate layout from URL o…" at bounding box center [555, 528] width 711 height 65
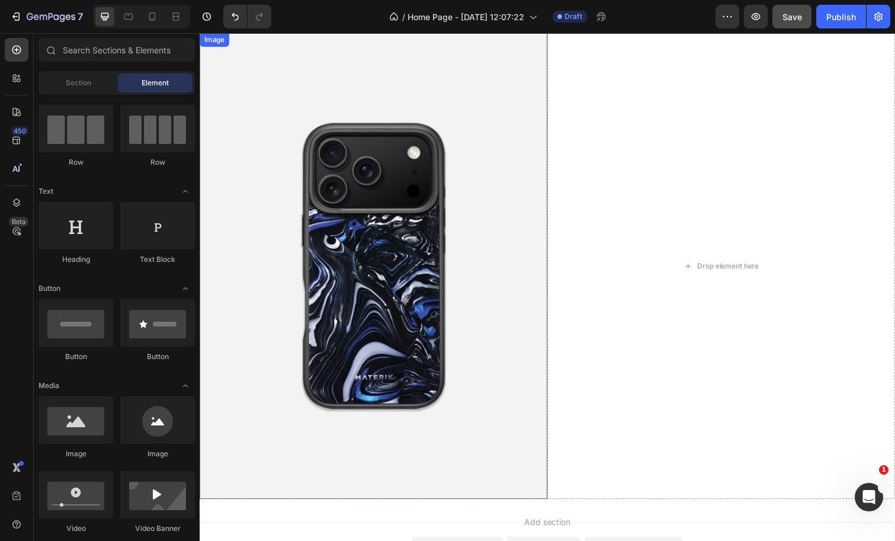
scroll to position [1069, 0]
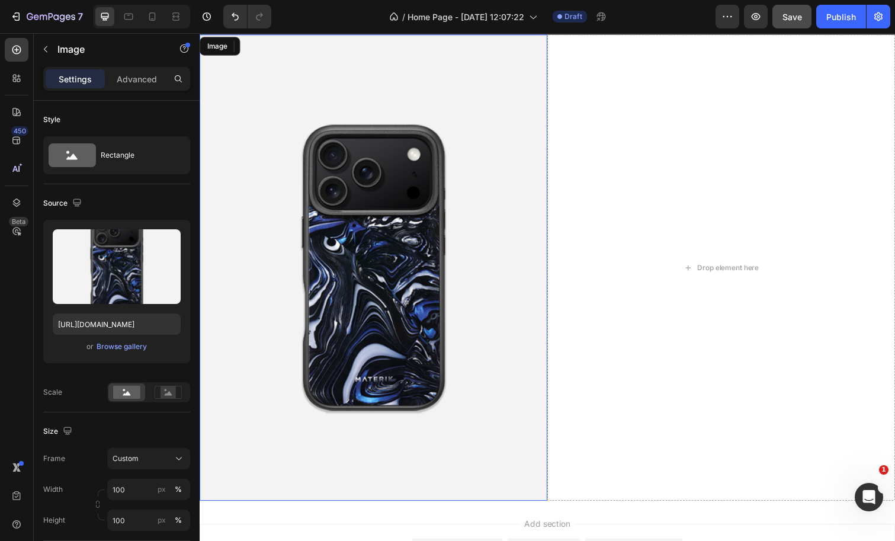
click at [525, 158] on img at bounding box center [377, 272] width 355 height 476
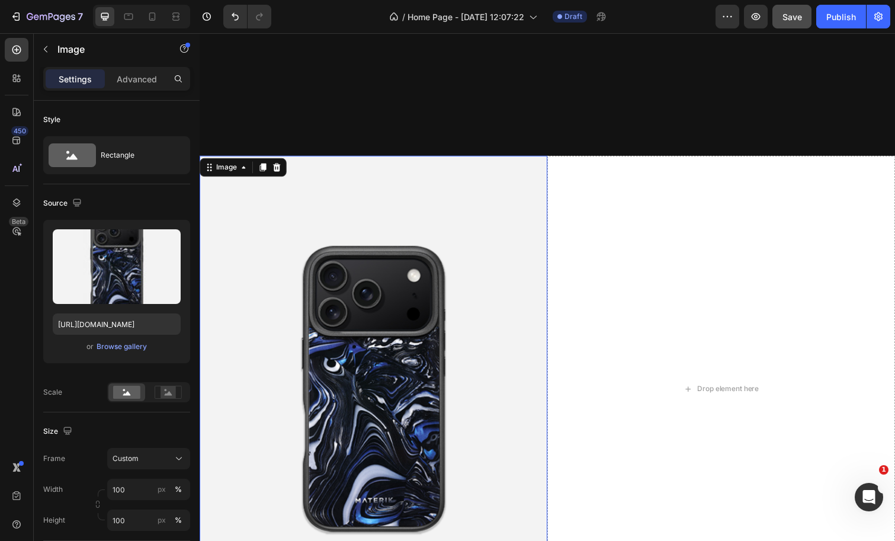
scroll to position [935, 0]
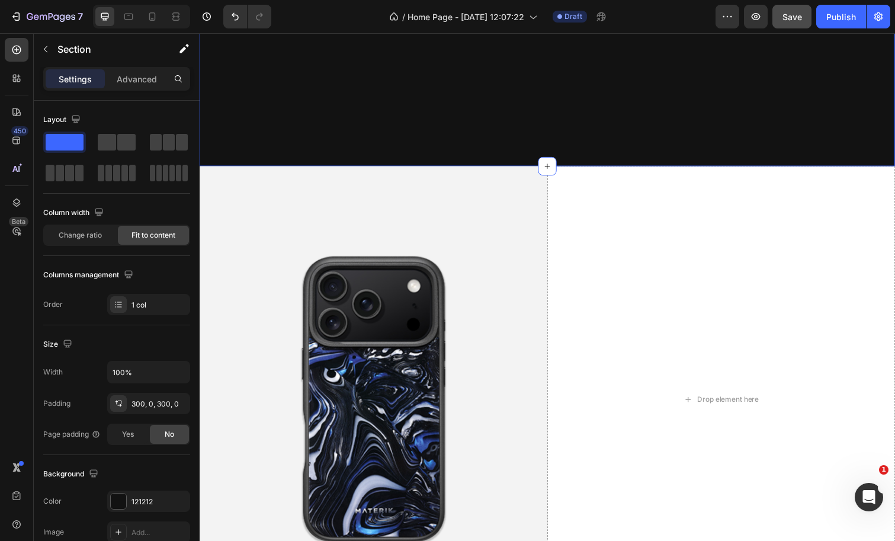
click at [166, 146] on span at bounding box center [169, 142] width 12 height 17
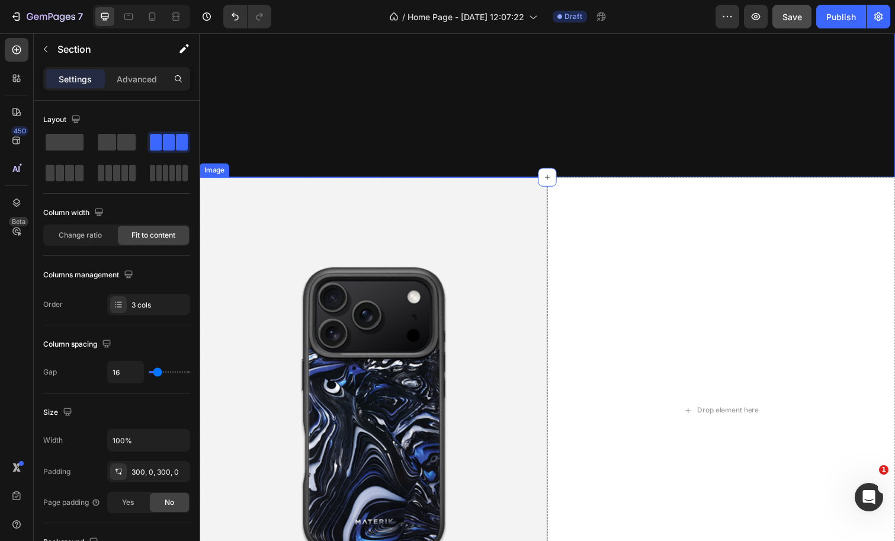
scroll to position [933, 0]
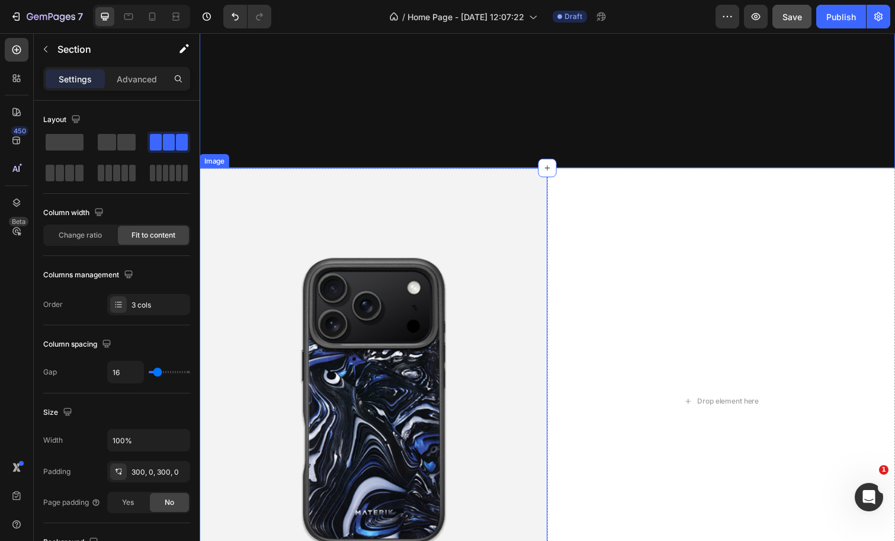
click at [504, 231] on img at bounding box center [377, 409] width 355 height 476
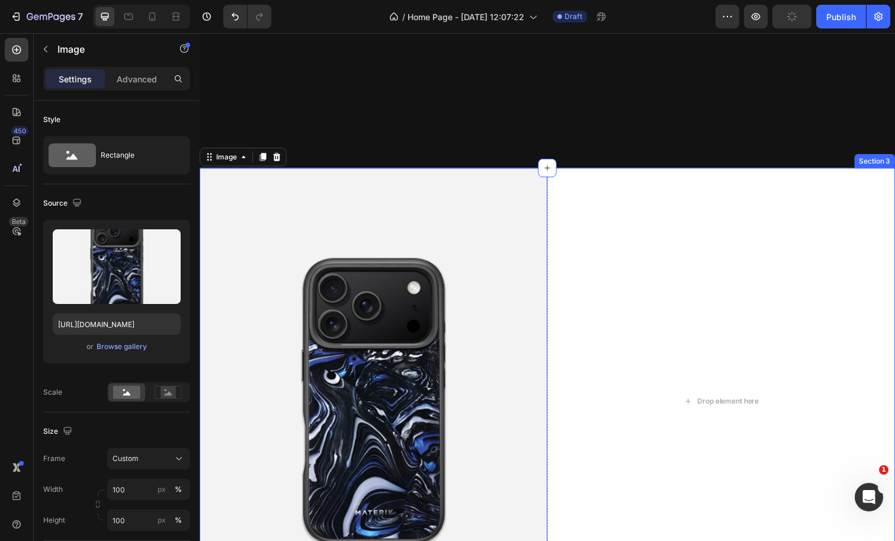
click at [883, 166] on div "Section 3" at bounding box center [889, 163] width 41 height 14
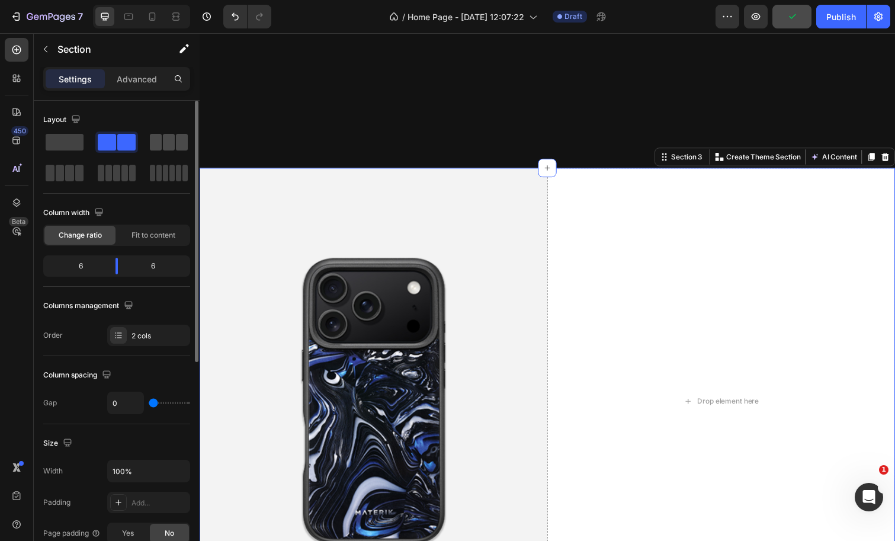
click at [178, 146] on span at bounding box center [182, 142] width 12 height 17
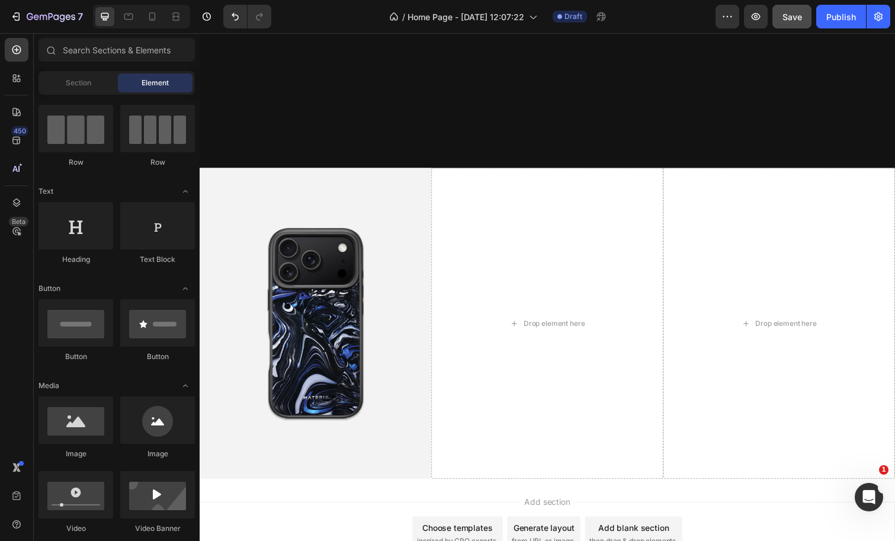
click at [346, 525] on div "Add section Choose templates inspired by CRO experts Generate layout from URL o…" at bounding box center [555, 544] width 711 height 65
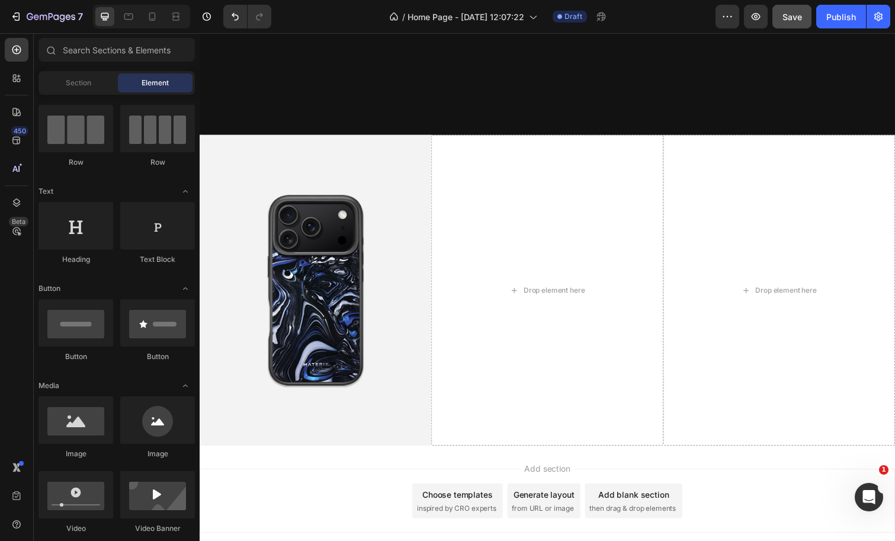
scroll to position [967, 0]
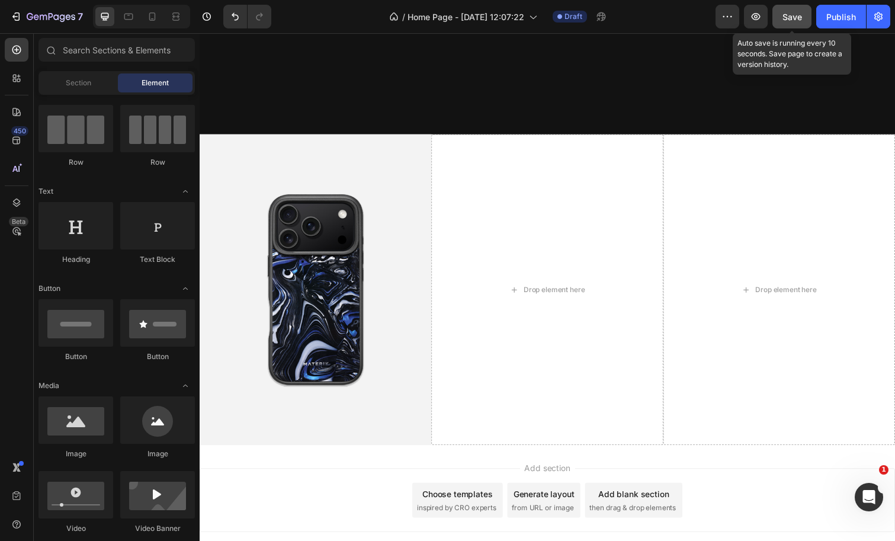
click at [791, 20] on span "Save" at bounding box center [792, 17] width 20 height 10
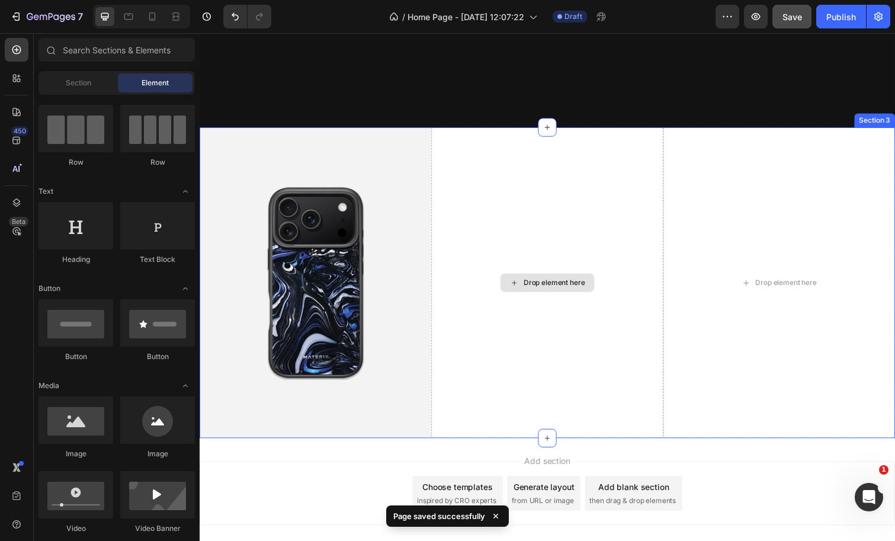
scroll to position [976, 0]
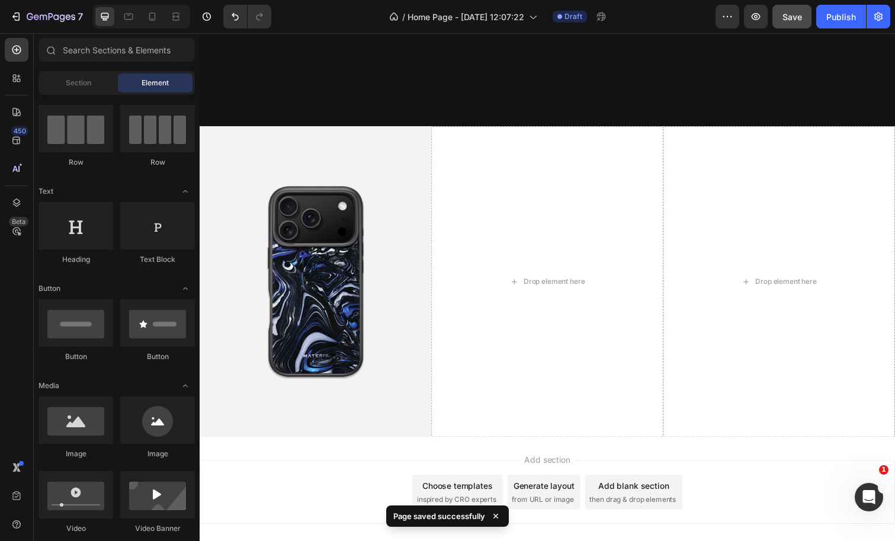
click at [282, 522] on div "Add section Choose templates inspired by CRO experts Generate layout from URL o…" at bounding box center [555, 501] width 711 height 65
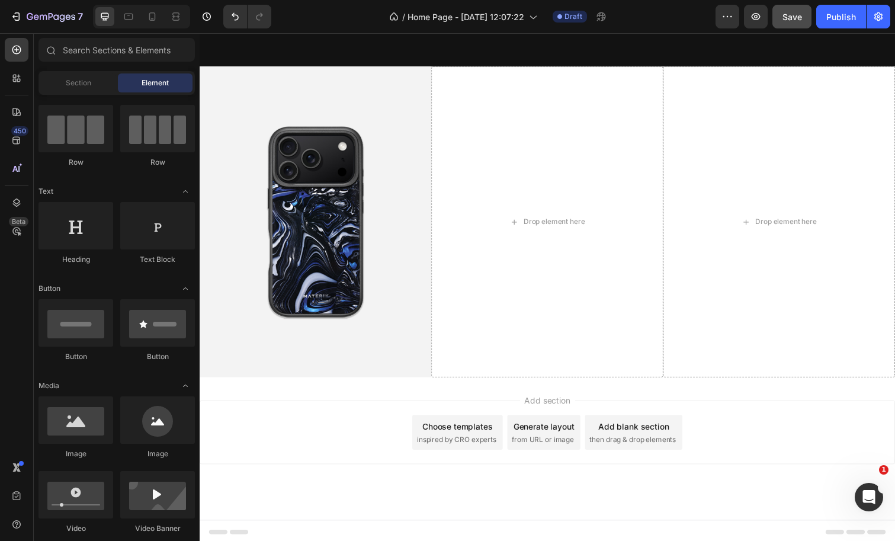
scroll to position [883, 0]
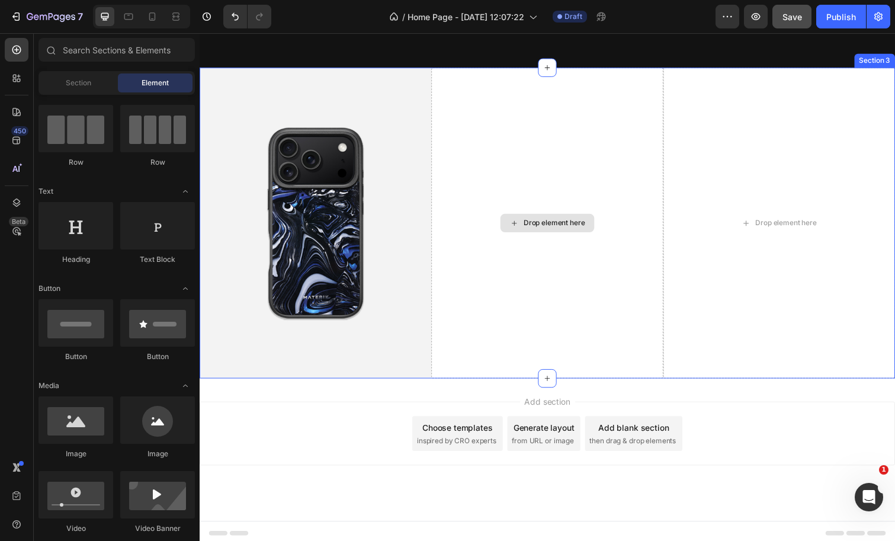
click at [556, 226] on div "Drop element here" at bounding box center [562, 226] width 63 height 9
click at [555, 222] on div "Drop element here" at bounding box center [562, 226] width 63 height 9
click at [554, 168] on div "Drop element here" at bounding box center [555, 226] width 237 height 317
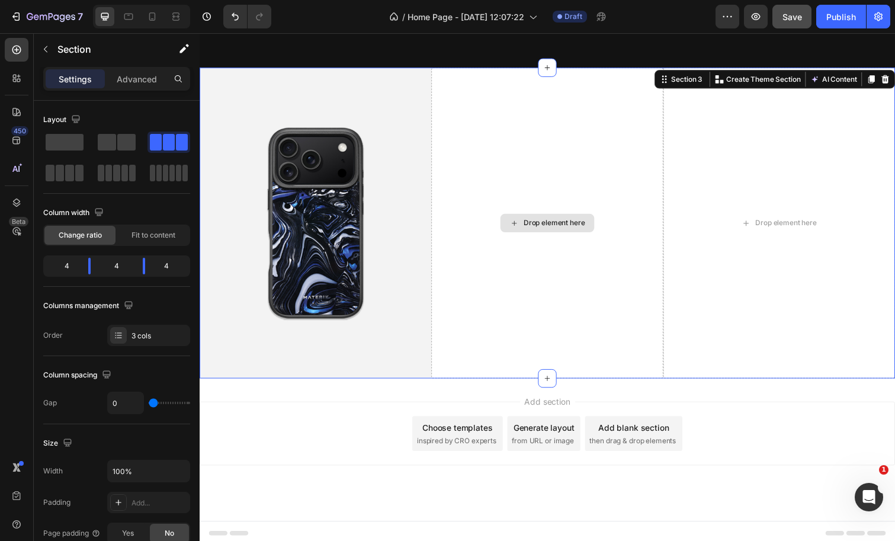
click at [579, 202] on div "Drop element here" at bounding box center [555, 226] width 237 height 317
click at [128, 77] on p "Advanced" at bounding box center [137, 79] width 40 height 12
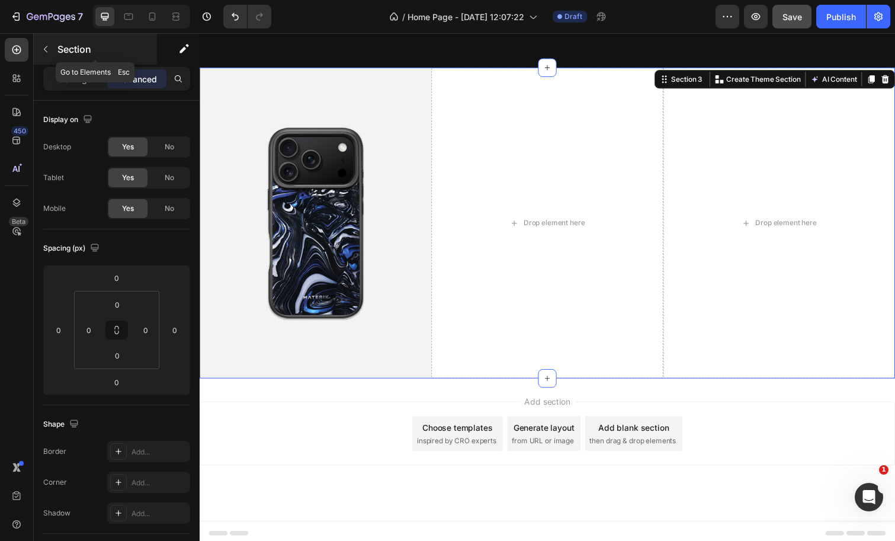
click at [50, 45] on icon "button" at bounding box center [45, 48] width 9 height 9
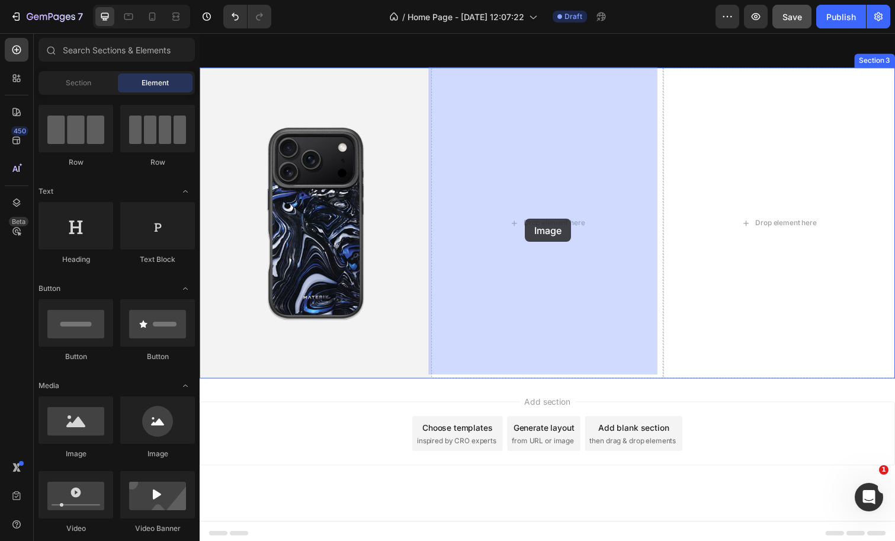
drag, startPoint x: 273, startPoint y: 449, endPoint x: 532, endPoint y: 223, distance: 343.8
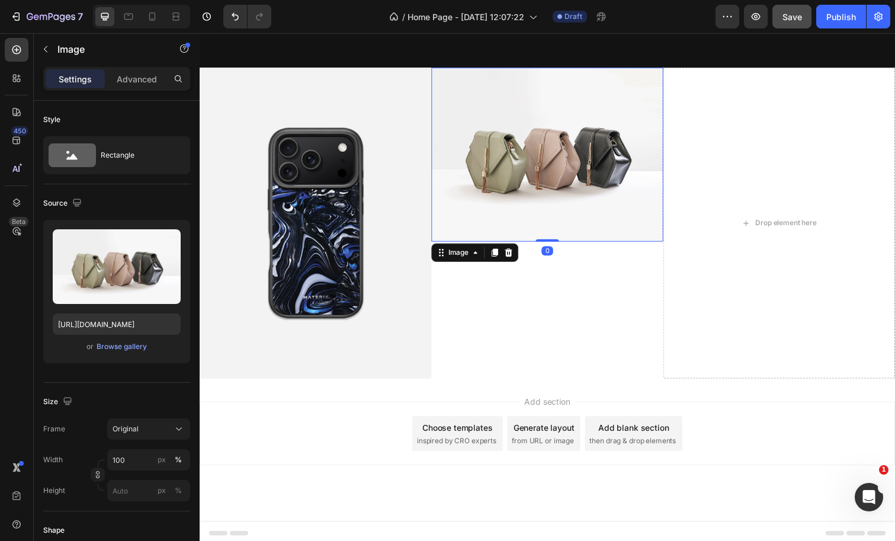
click at [532, 207] on img at bounding box center [555, 157] width 237 height 178
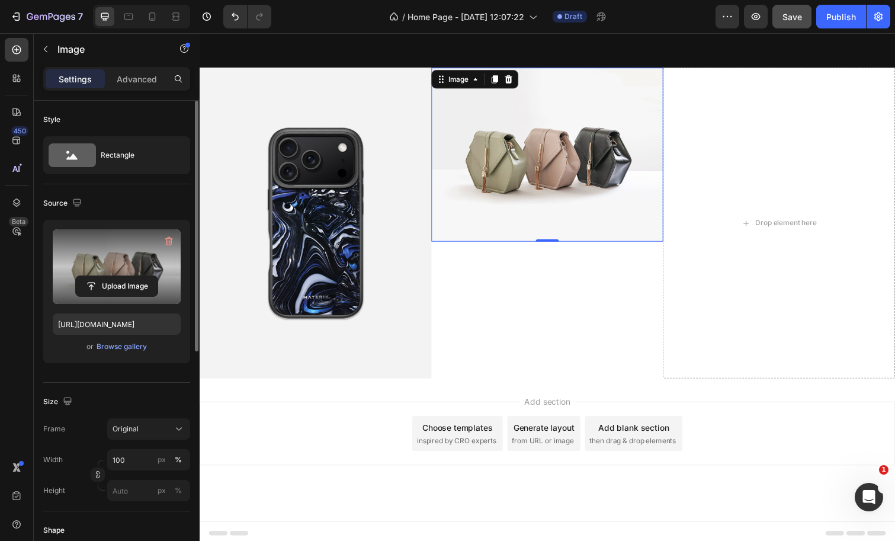
click at [128, 273] on label at bounding box center [117, 266] width 128 height 75
click at [128, 276] on input "file" at bounding box center [117, 286] width 82 height 20
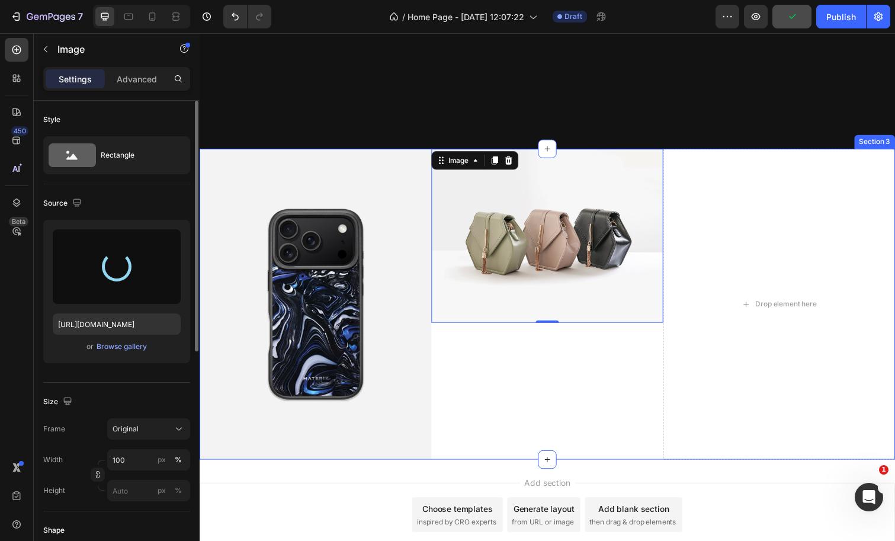
type input "[URL][DOMAIN_NAME]"
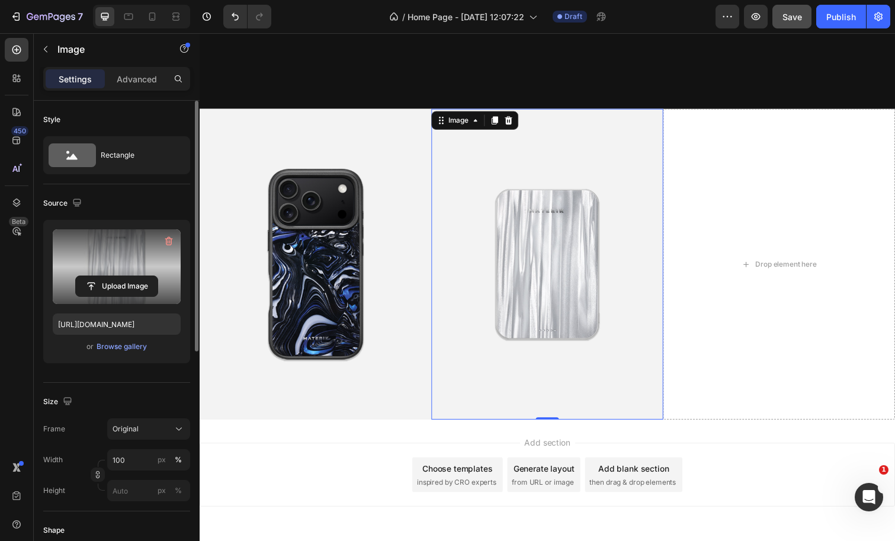
scroll to position [843, 0]
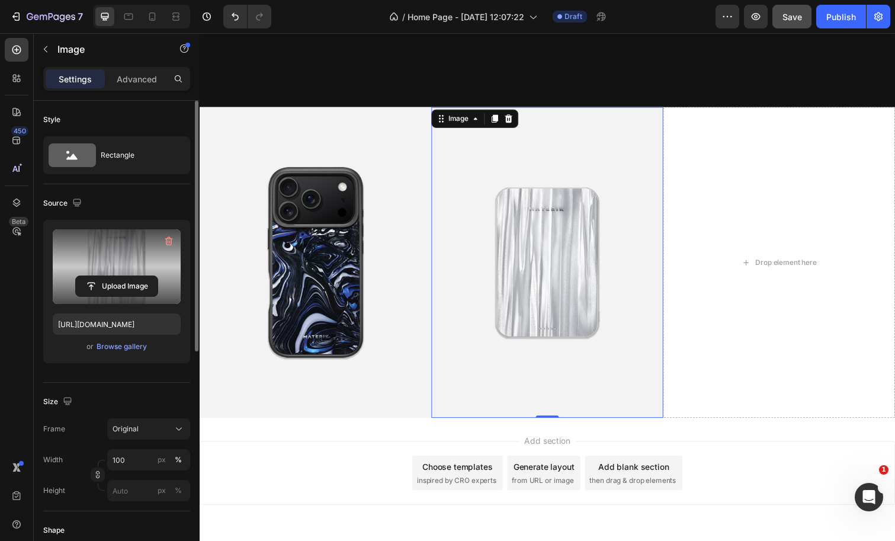
click at [320, 505] on div "Add section Choose templates inspired by CRO experts Generate layout from URL o…" at bounding box center [555, 482] width 711 height 65
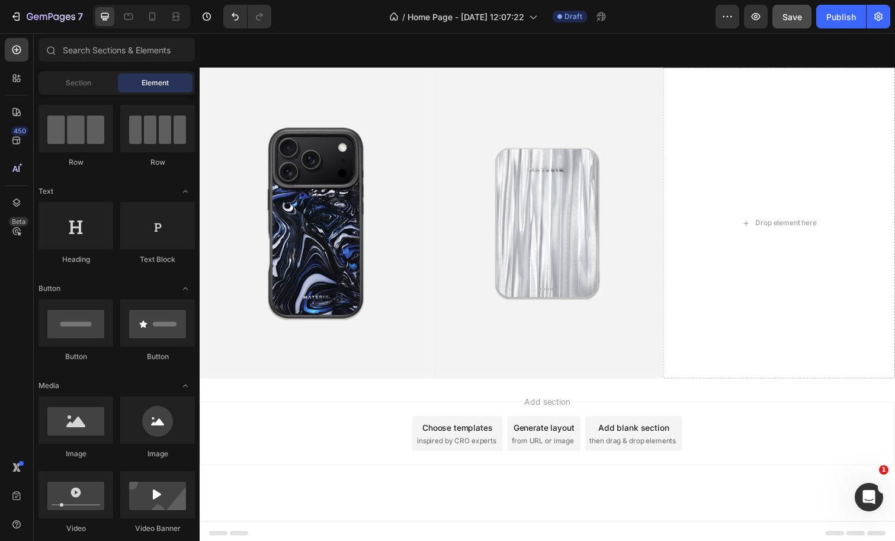
scroll to position [880, 0]
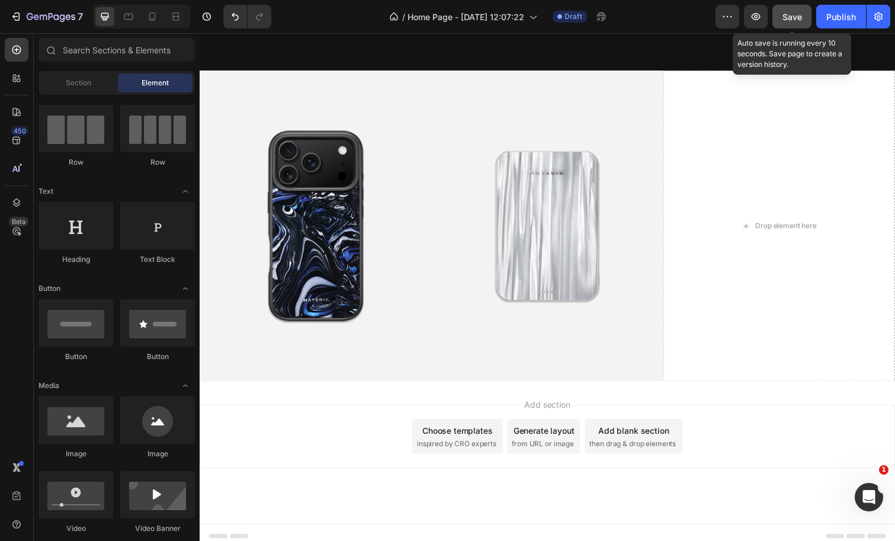
click at [804, 14] on button "Save" at bounding box center [791, 17] width 39 height 24
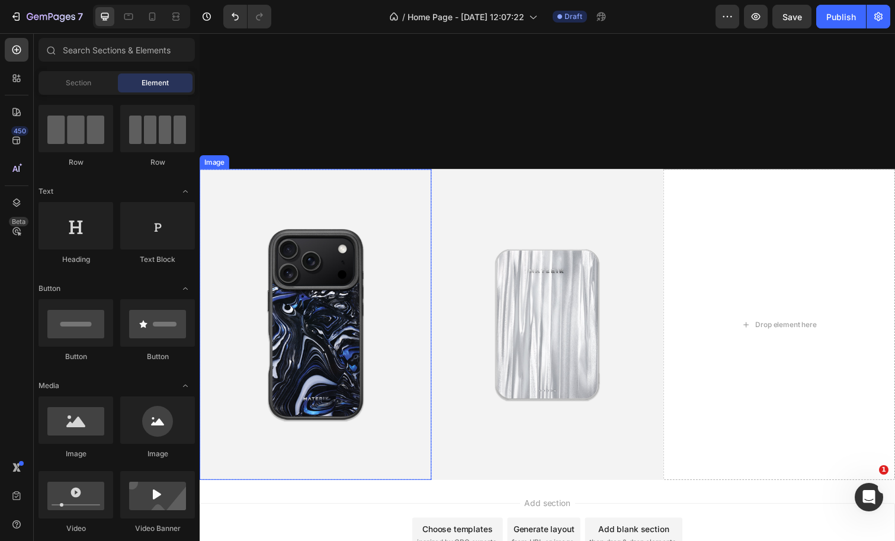
scroll to position [834, 0]
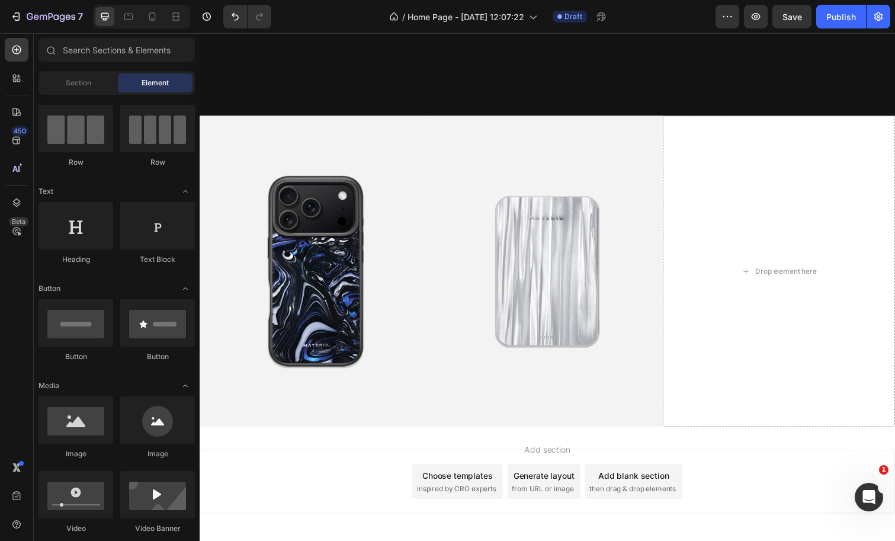
click at [307, 492] on div "Add section Choose templates inspired by CRO experts Generate layout from URL o…" at bounding box center [555, 490] width 711 height 65
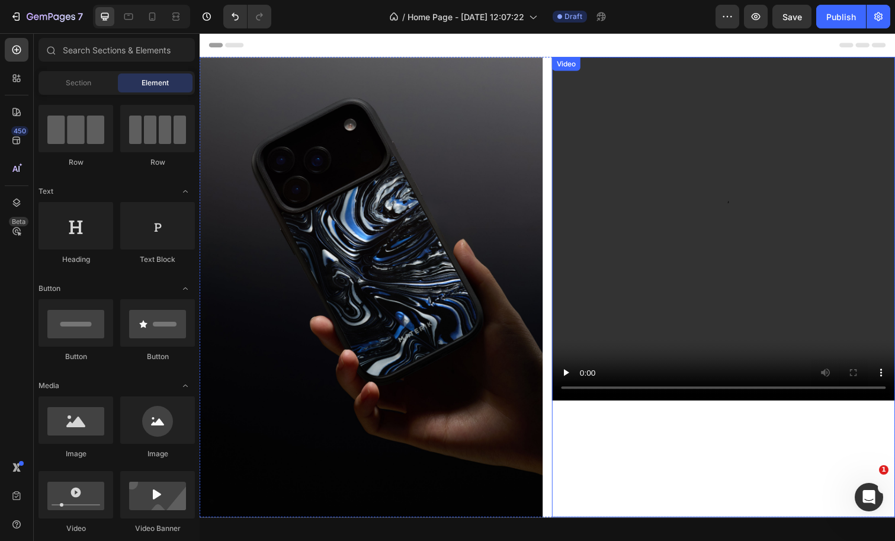
scroll to position [0, 0]
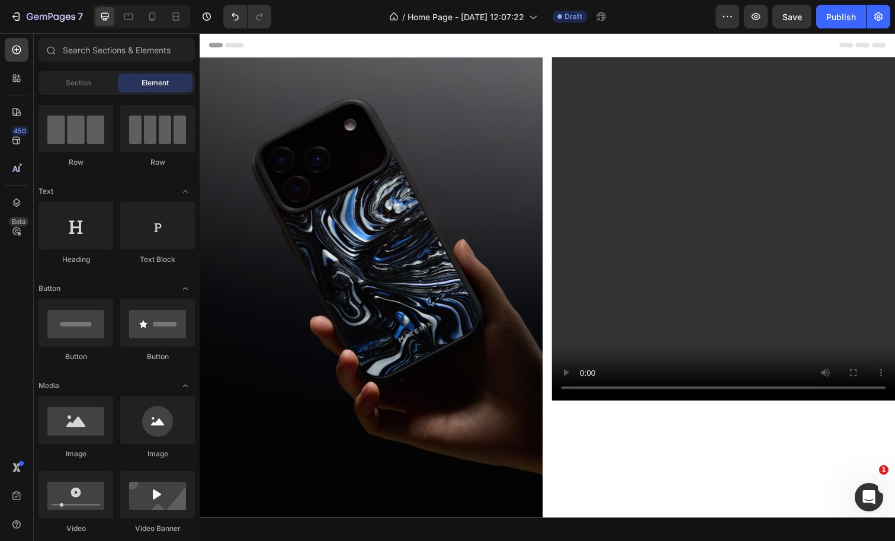
click at [437, 47] on div "Header" at bounding box center [555, 45] width 692 height 24
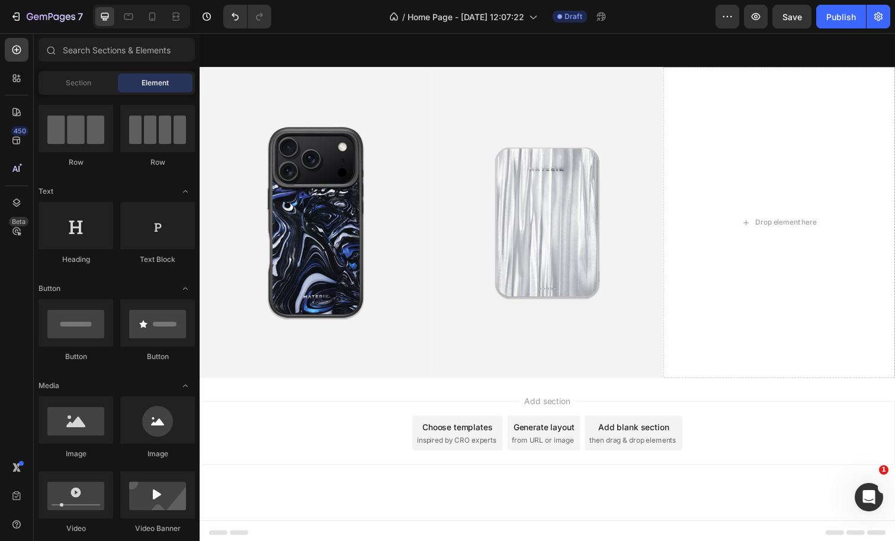
scroll to position [883, 0]
click at [320, 532] on div "Footer" at bounding box center [555, 544] width 692 height 24
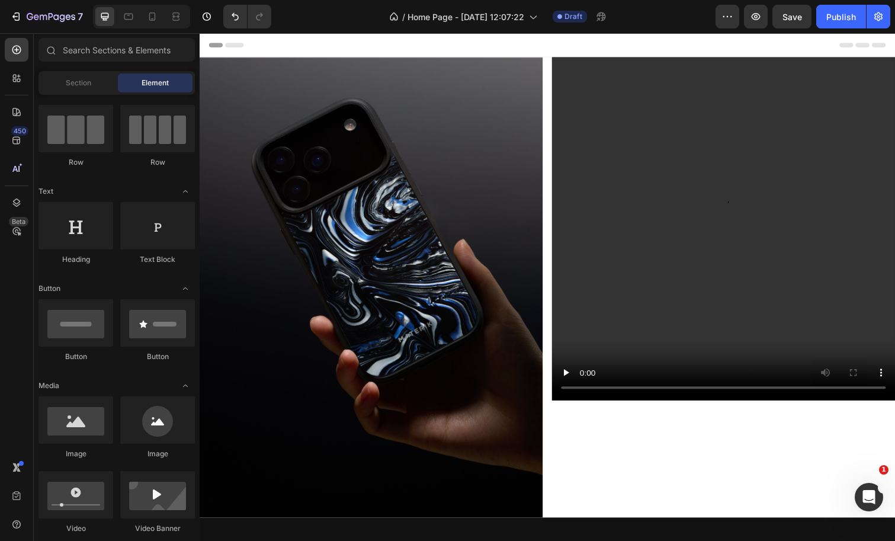
scroll to position [0, 0]
click at [796, 22] on div "Save" at bounding box center [792, 17] width 20 height 12
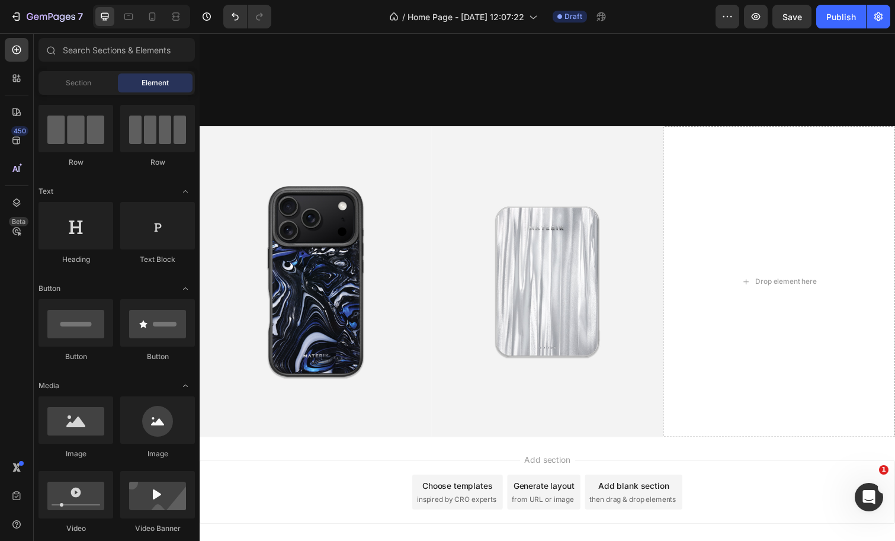
scroll to position [704, 0]
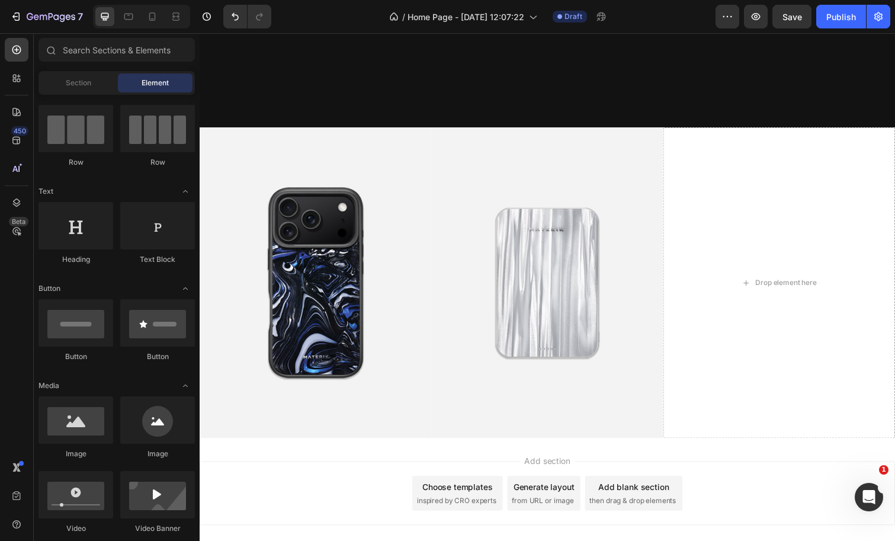
click at [296, 496] on div "Add section Choose templates inspired by CRO experts Generate layout from URL o…" at bounding box center [555, 502] width 711 height 65
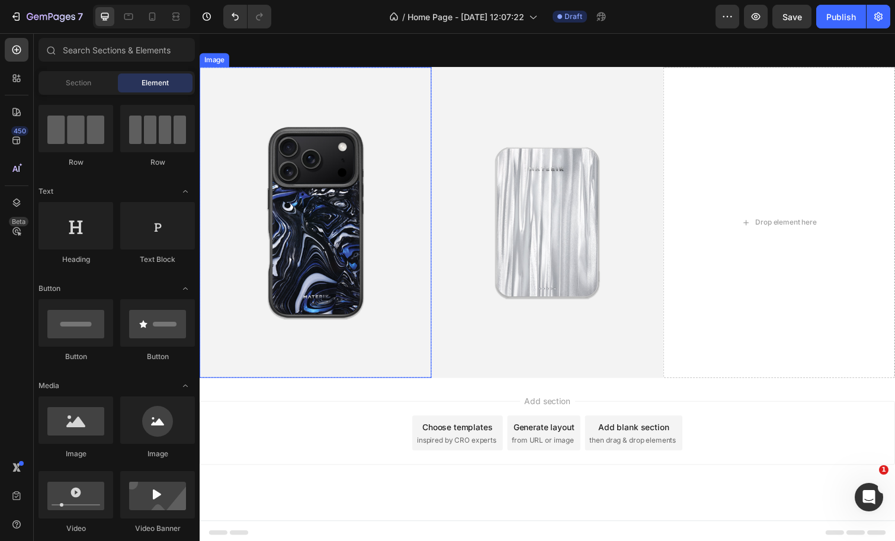
scroll to position [883, 0]
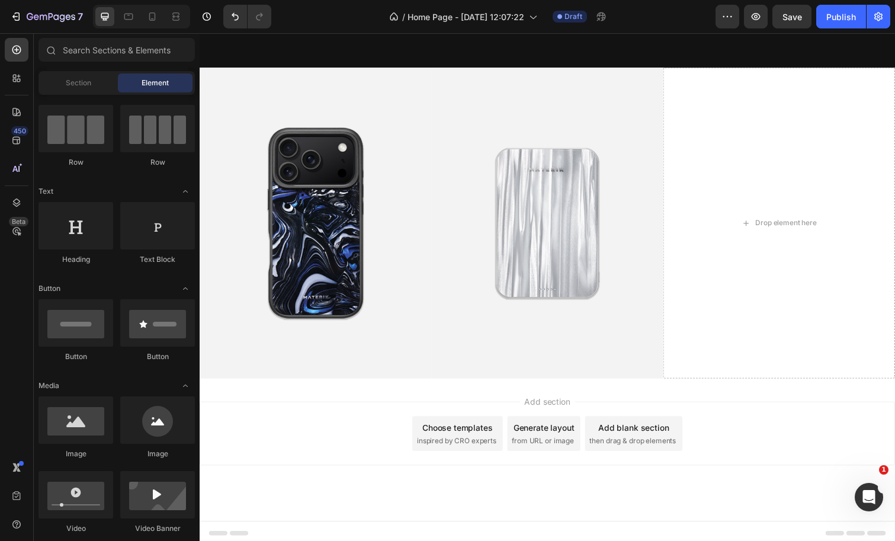
click at [272, 476] on div "Add section Choose templates inspired by CRO experts Generate layout from URL o…" at bounding box center [555, 459] width 711 height 146
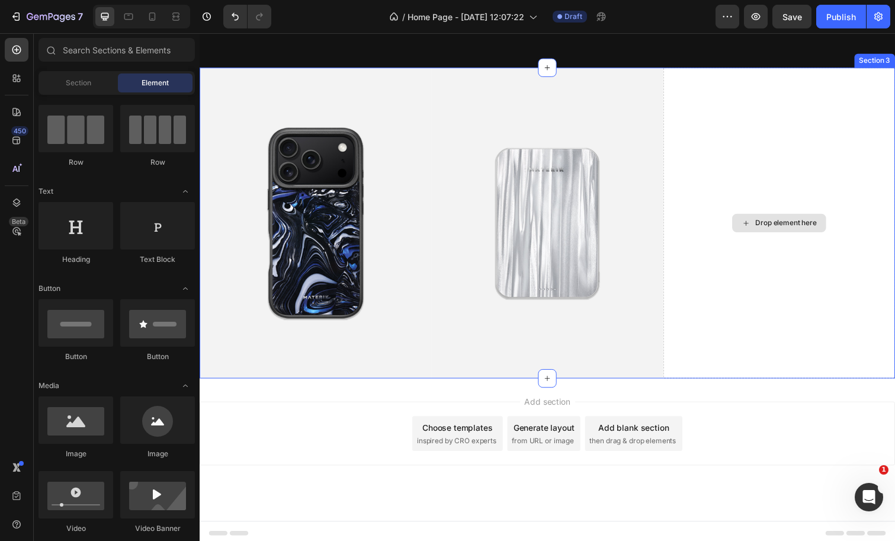
click at [758, 229] on div "Drop element here" at bounding box center [792, 226] width 96 height 19
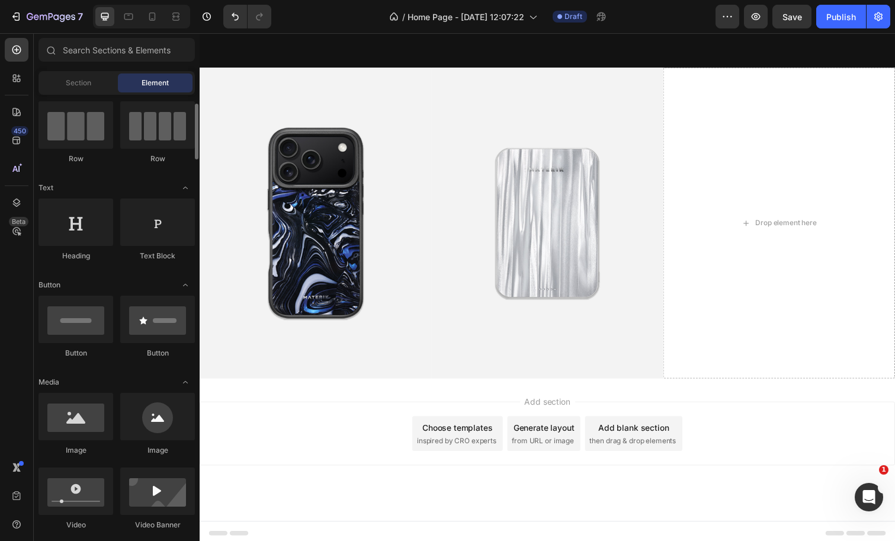
scroll to position [95, 0]
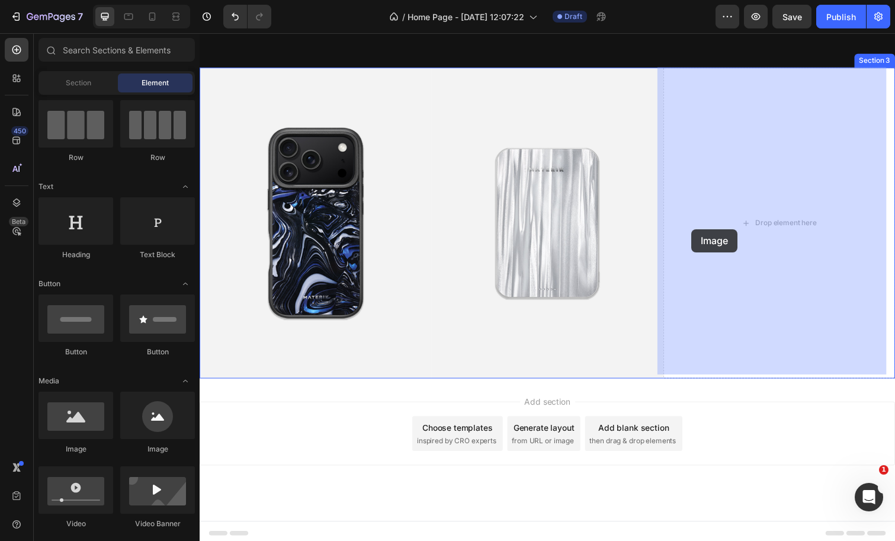
drag, startPoint x: 290, startPoint y: 451, endPoint x: 725, endPoint y: 225, distance: 490.4
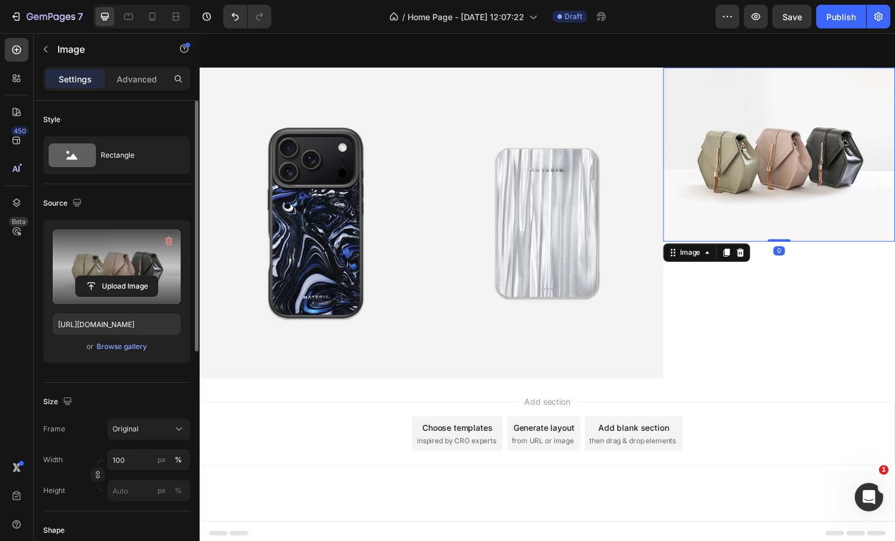
click at [117, 262] on label at bounding box center [117, 266] width 128 height 75
click at [117, 276] on input "file" at bounding box center [117, 286] width 82 height 20
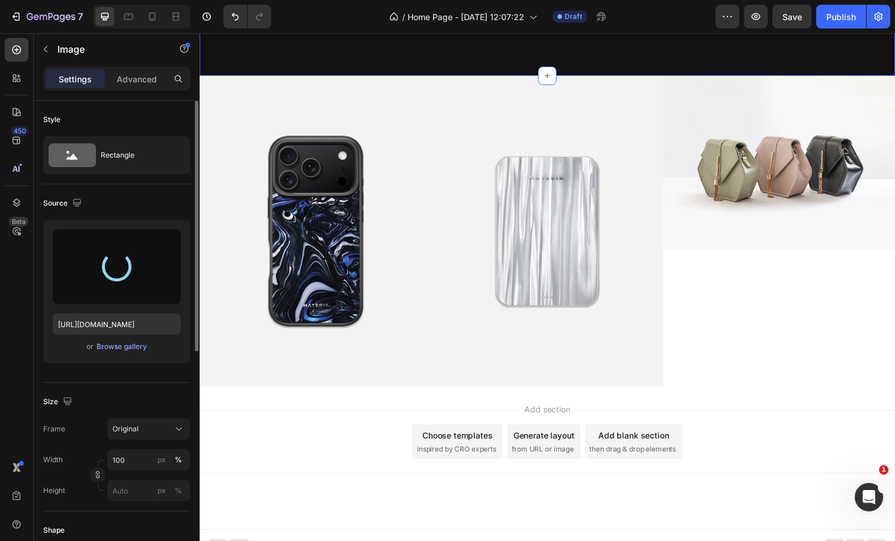
scroll to position [875, 0]
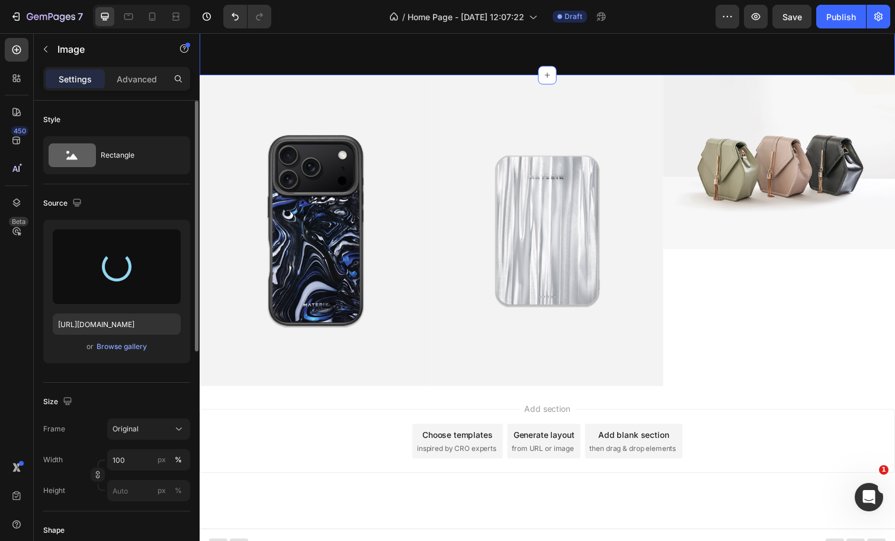
type input "[URL][DOMAIN_NAME]"
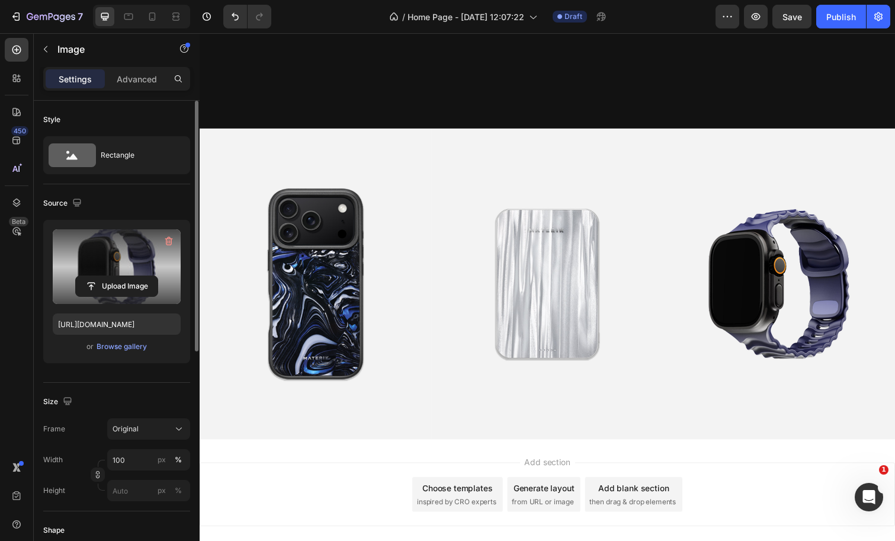
scroll to position [813, 0]
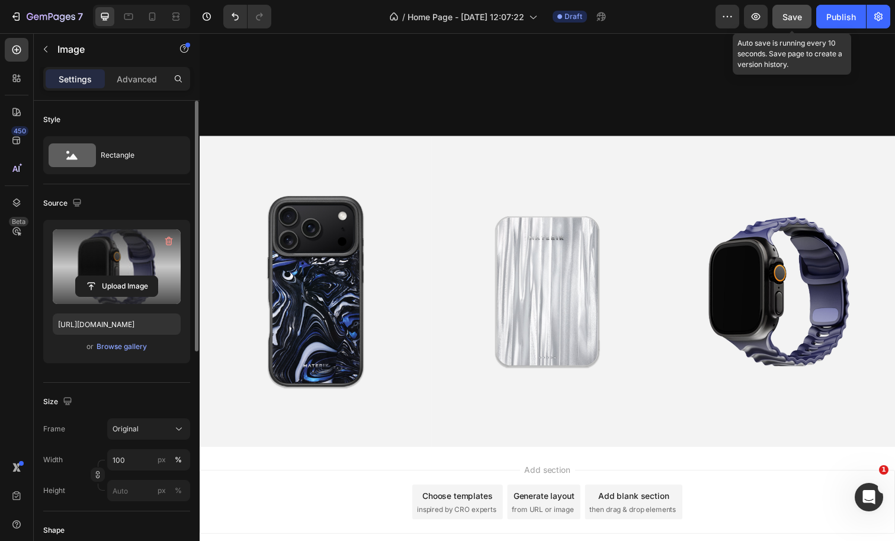
click at [796, 15] on span "Save" at bounding box center [792, 17] width 20 height 10
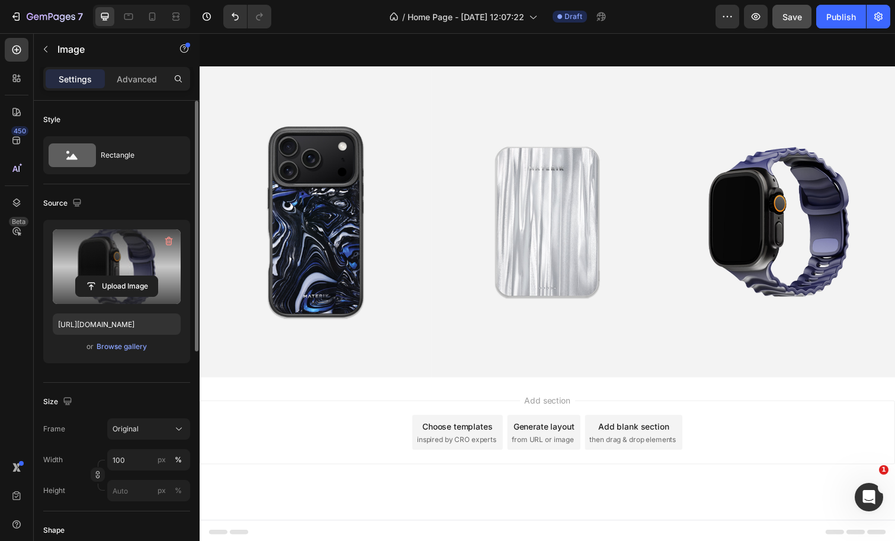
scroll to position [883, 0]
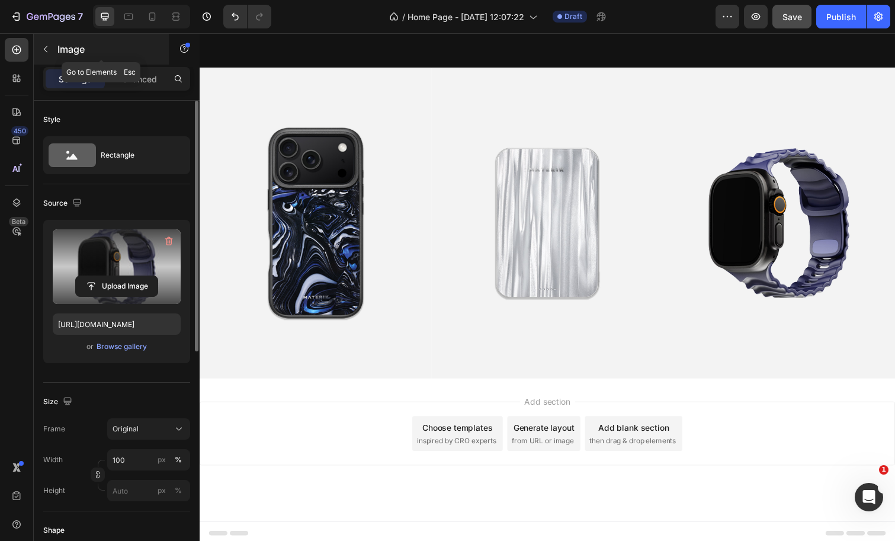
click at [47, 50] on icon "button" at bounding box center [45, 48] width 9 height 9
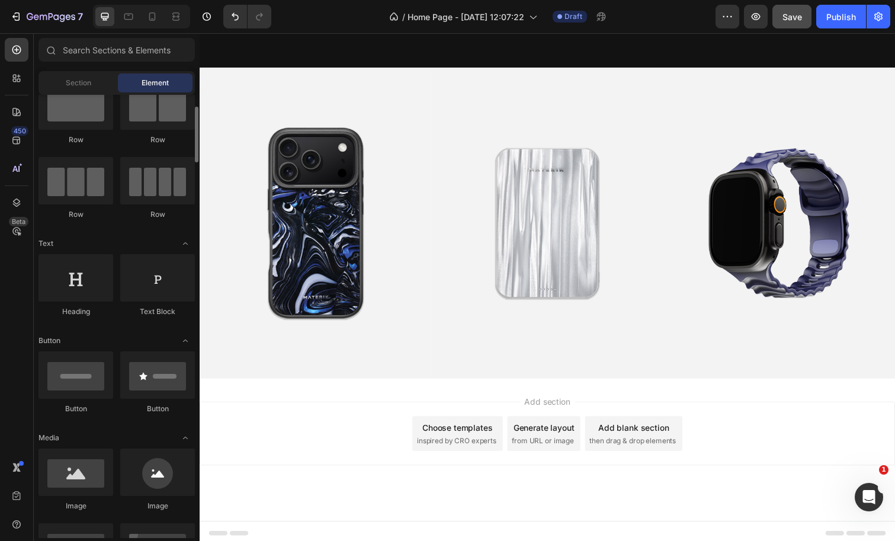
scroll to position [38, 0]
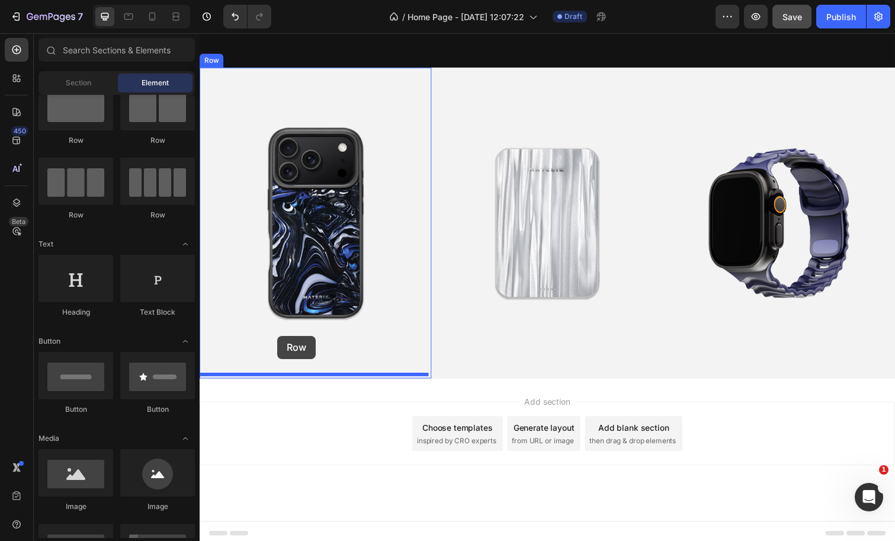
drag, startPoint x: 287, startPoint y: 160, endPoint x: 277, endPoint y: 342, distance: 182.1
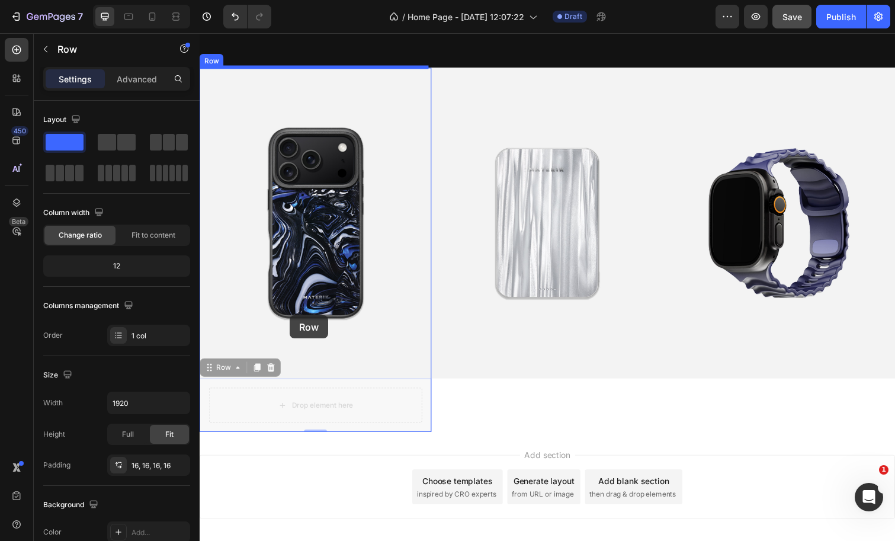
drag, startPoint x: 209, startPoint y: 371, endPoint x: 290, endPoint y: 321, distance: 95.5
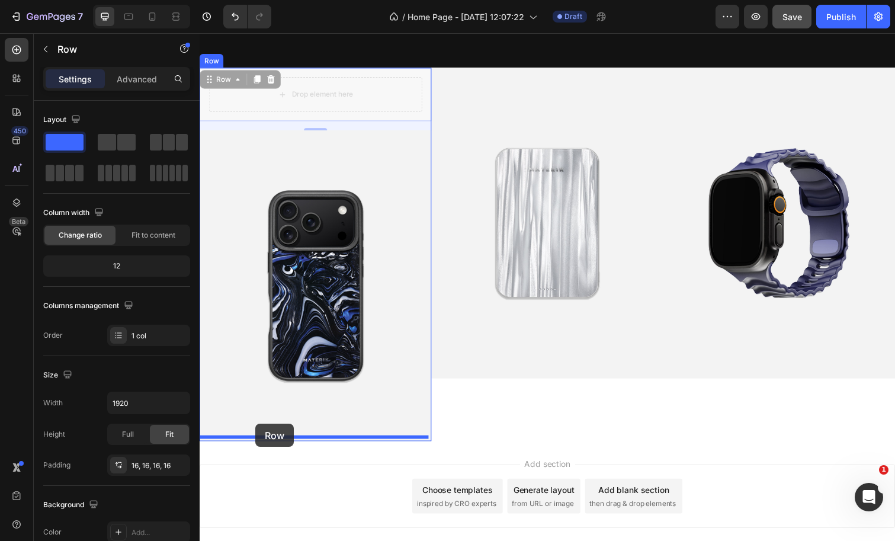
drag, startPoint x: 224, startPoint y: 84, endPoint x: 256, endPoint y: 432, distance: 350.4
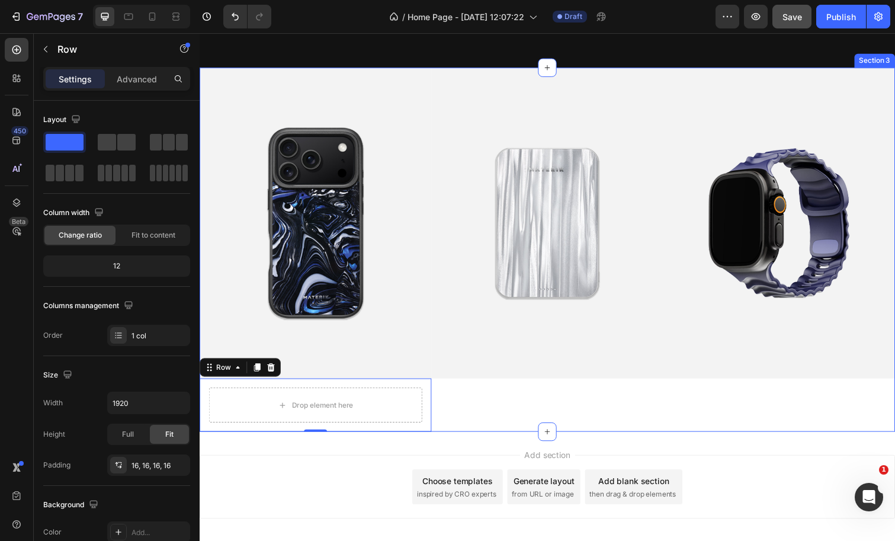
click at [566, 418] on div "Image" at bounding box center [555, 254] width 237 height 372
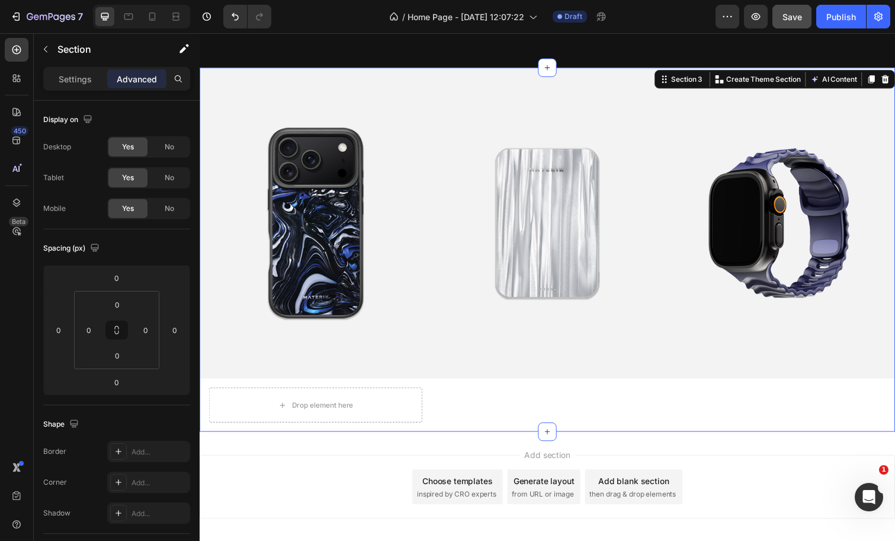
click at [277, 464] on div "Add section Choose templates inspired by CRO experts Generate layout from URL o…" at bounding box center [555, 496] width 711 height 65
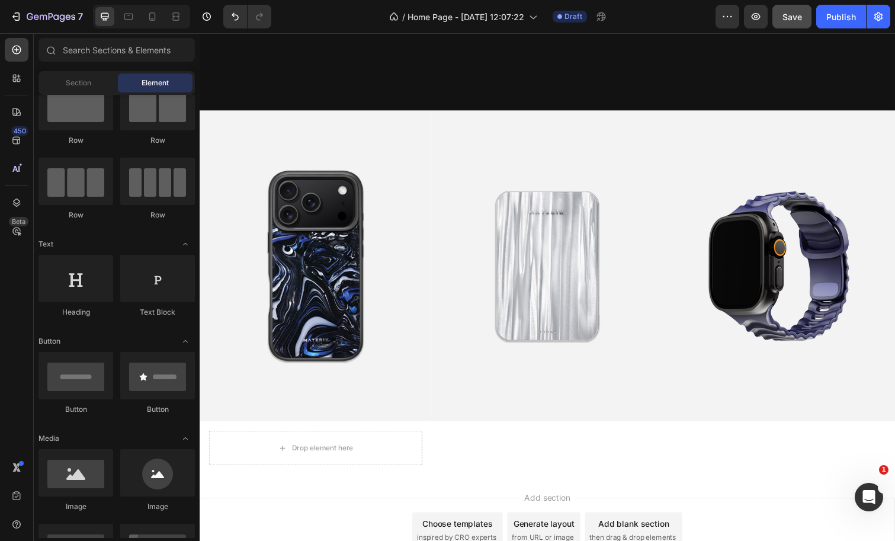
scroll to position [838, 0]
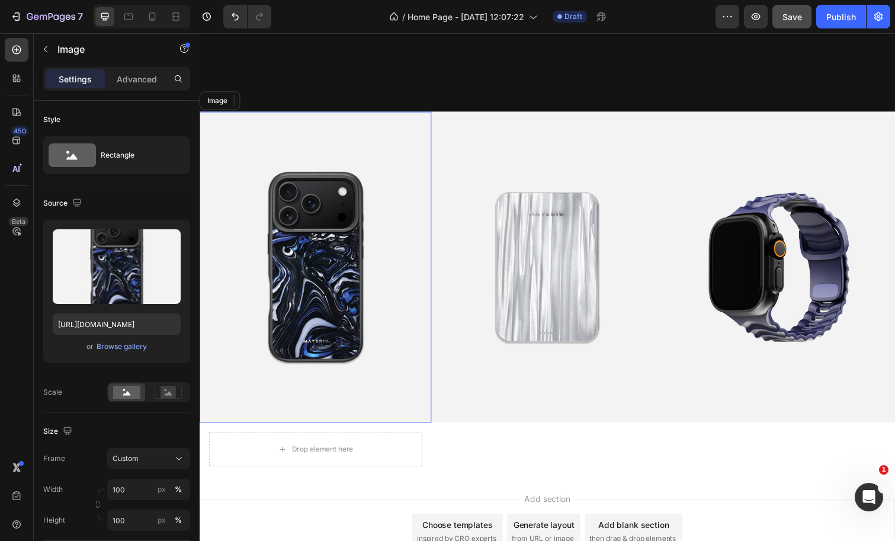
click at [313, 382] on img at bounding box center [318, 271] width 237 height 317
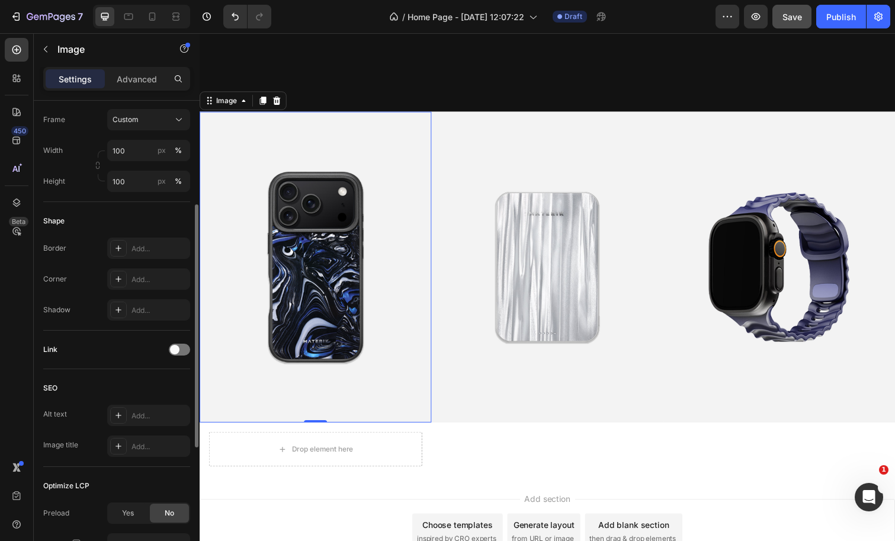
scroll to position [450, 0]
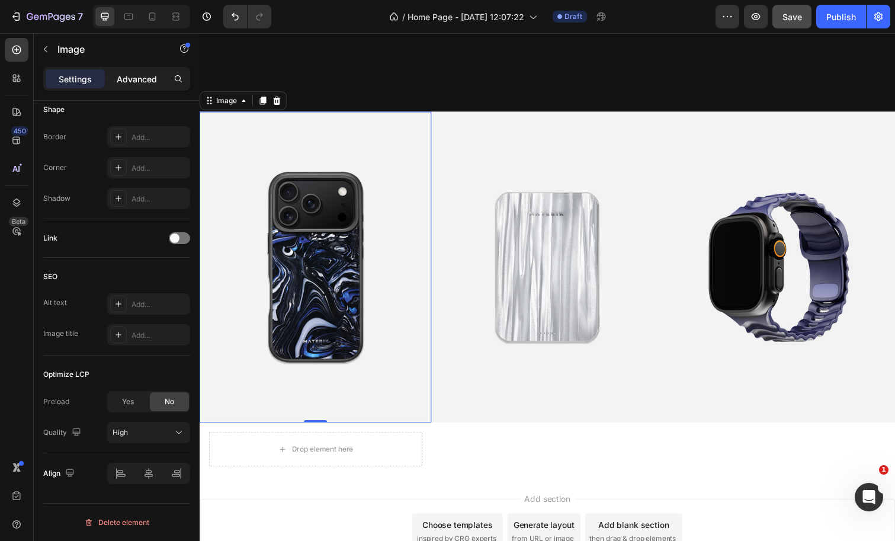
click at [126, 77] on p "Advanced" at bounding box center [137, 79] width 40 height 12
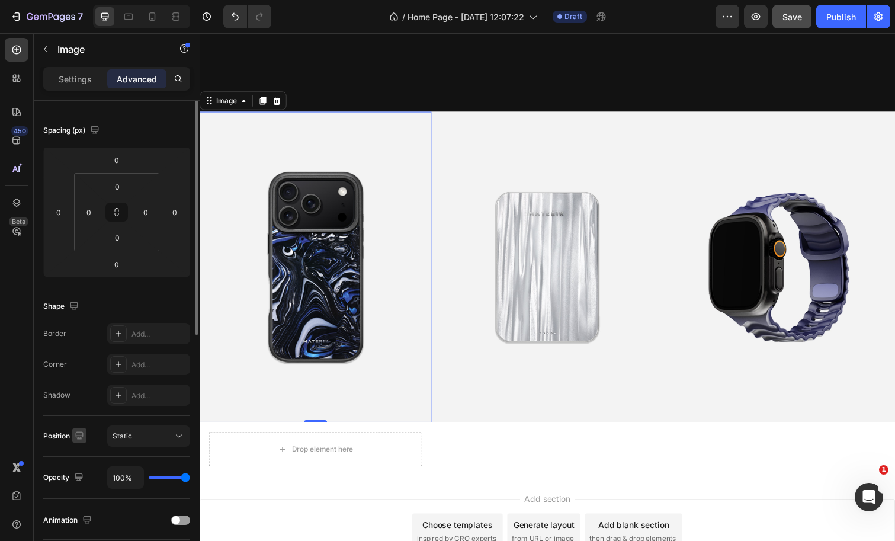
scroll to position [0, 0]
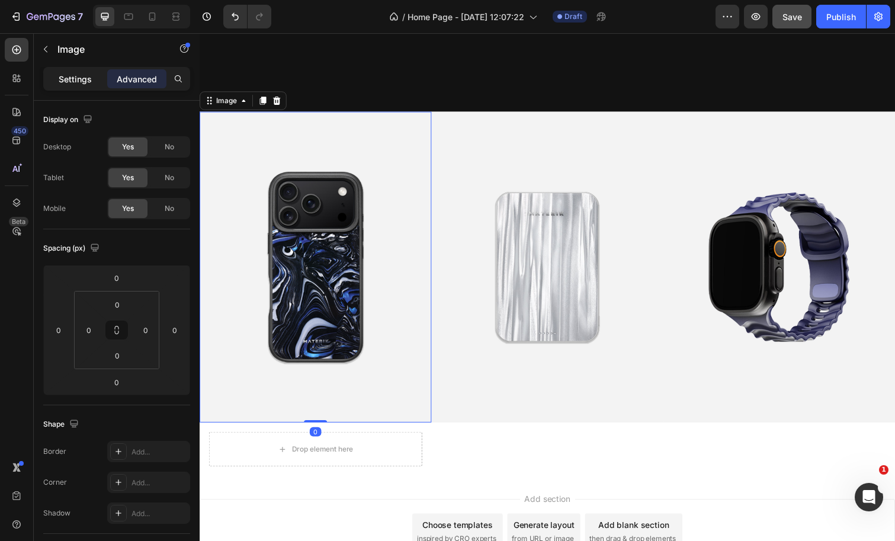
click at [57, 79] on div "Settings" at bounding box center [75, 78] width 59 height 19
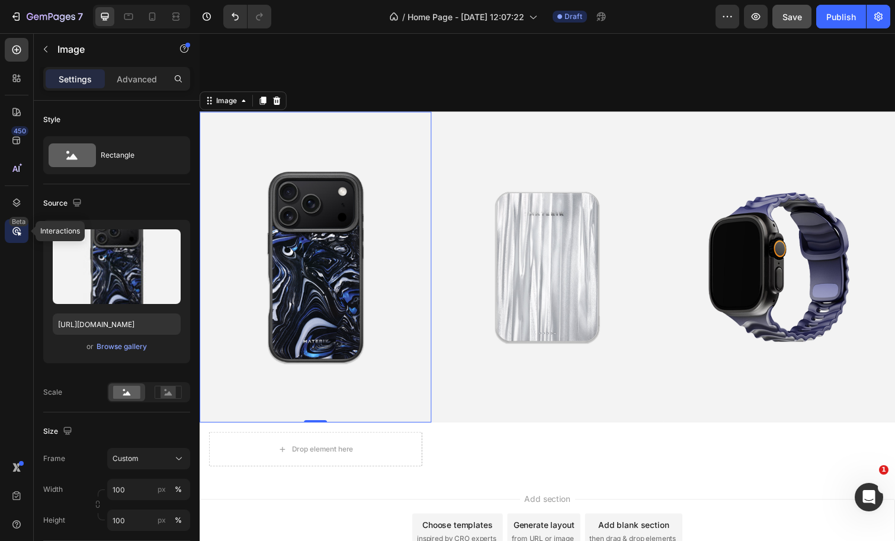
click at [18, 229] on icon at bounding box center [17, 231] width 12 height 12
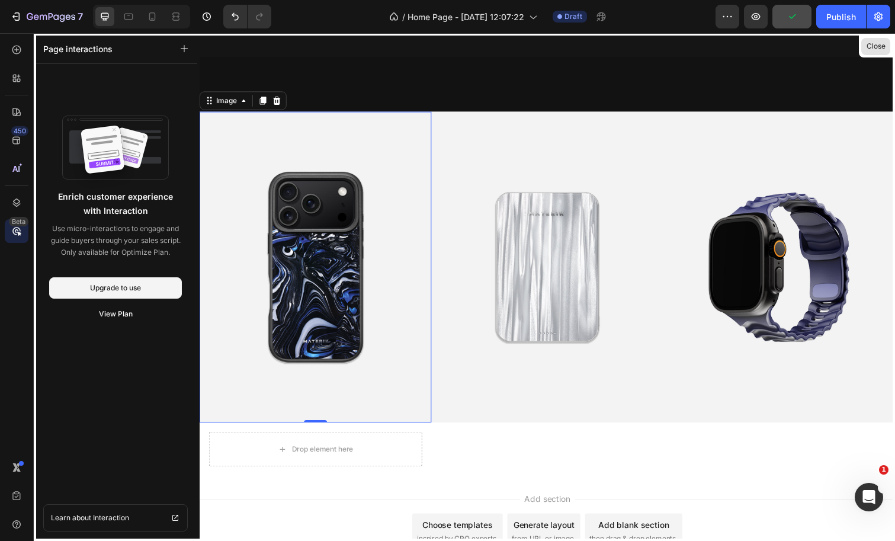
click at [869, 43] on button "Close" at bounding box center [875, 46] width 29 height 17
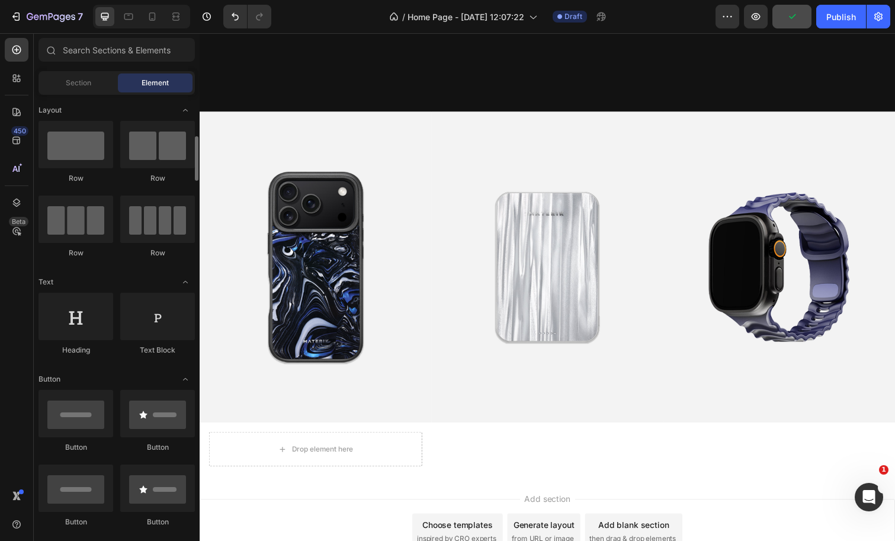
scroll to position [38, 0]
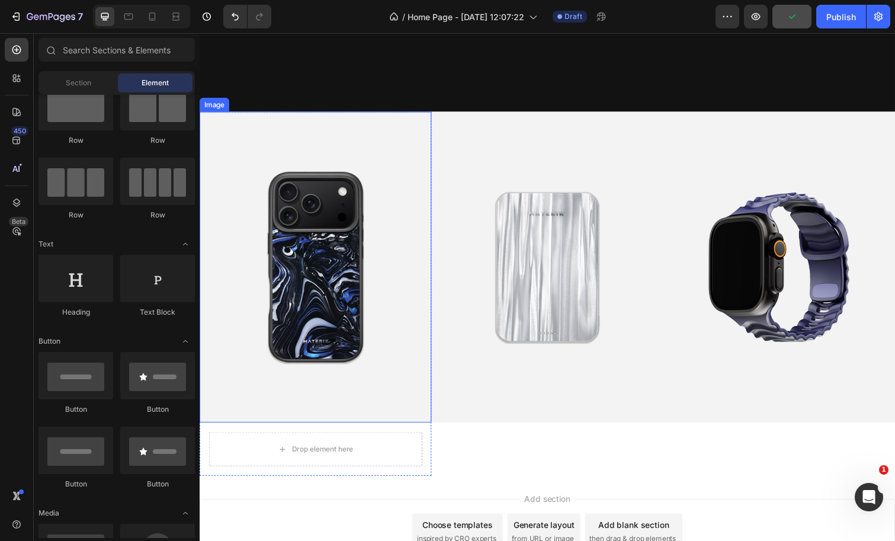
click at [303, 297] on img at bounding box center [318, 271] width 237 height 317
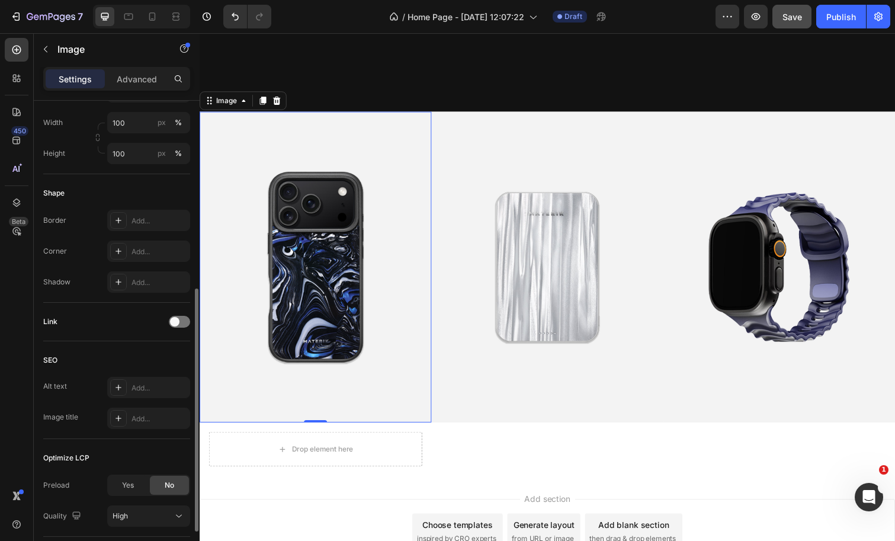
scroll to position [370, 0]
click at [179, 315] on div at bounding box center [179, 319] width 21 height 12
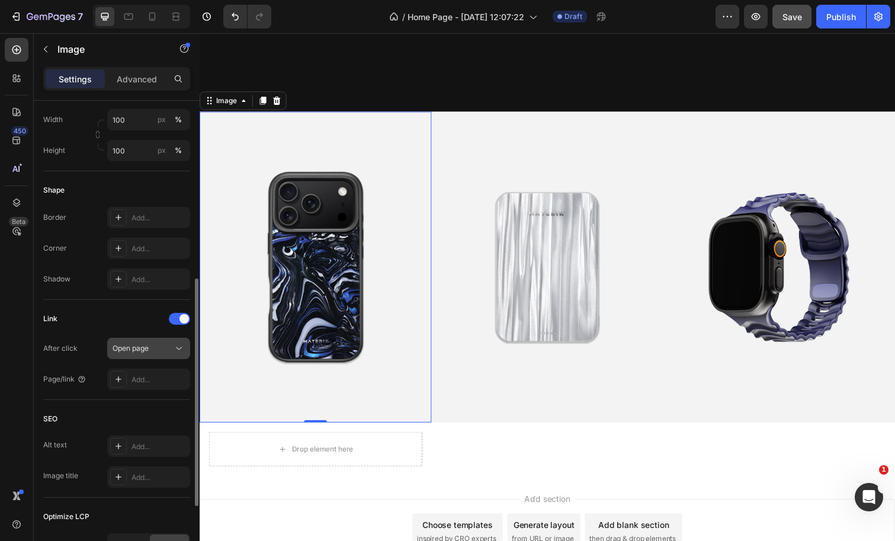
click at [170, 348] on div "Open page" at bounding box center [143, 348] width 60 height 11
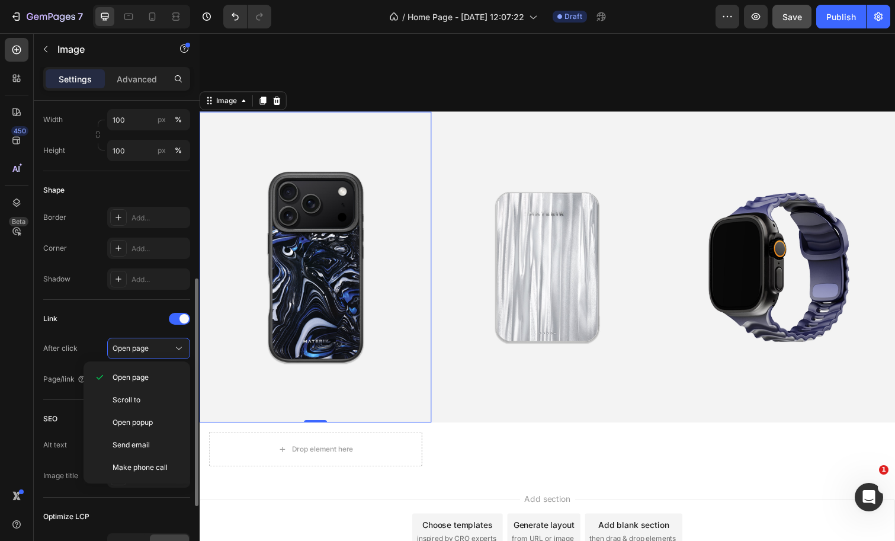
click at [81, 331] on div "Link After click Open page Page/link Add..." at bounding box center [116, 349] width 147 height 81
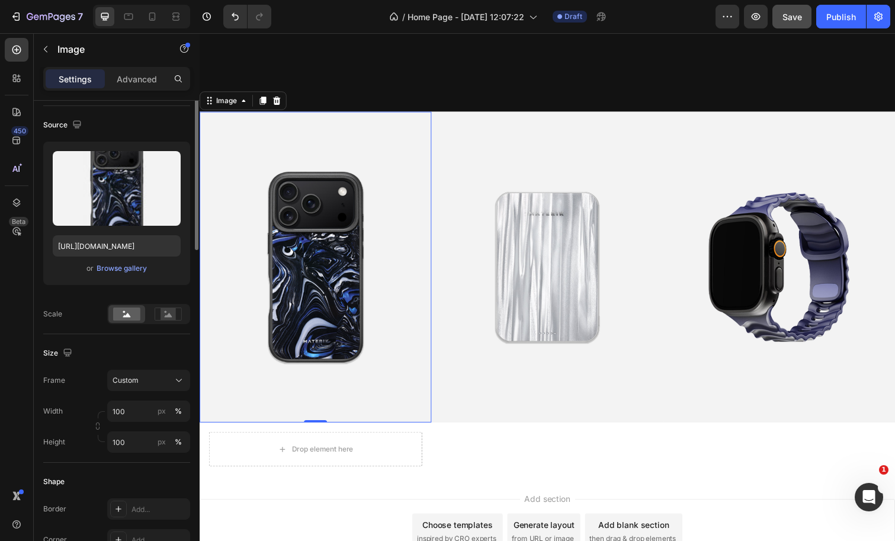
scroll to position [0, 0]
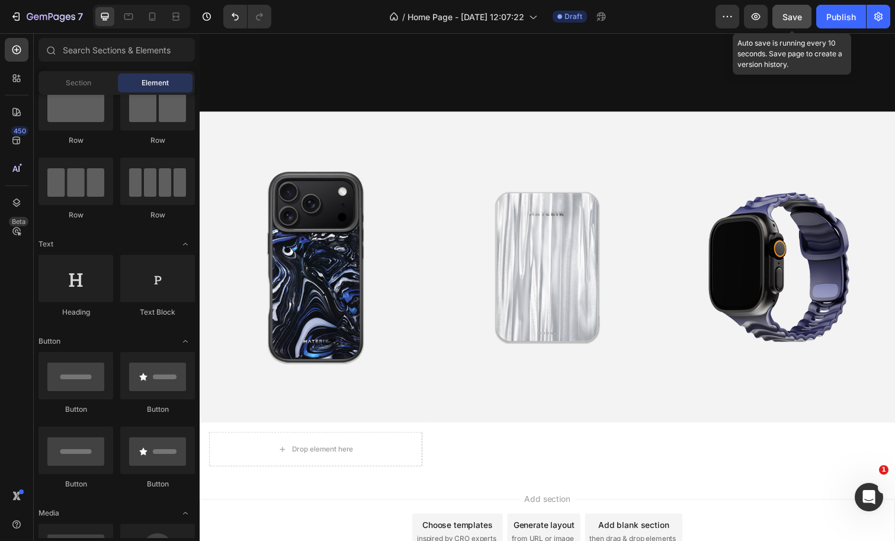
click at [790, 21] on span "Save" at bounding box center [792, 17] width 20 height 10
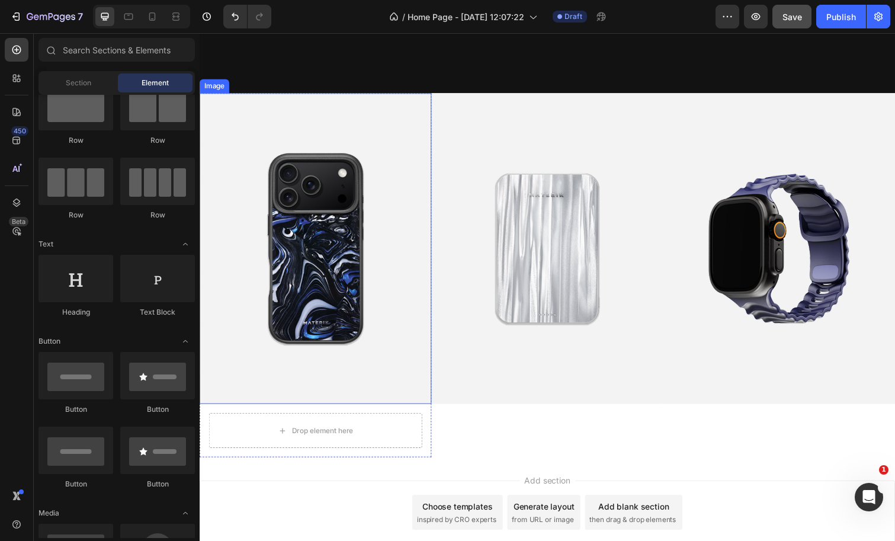
scroll to position [893, 0]
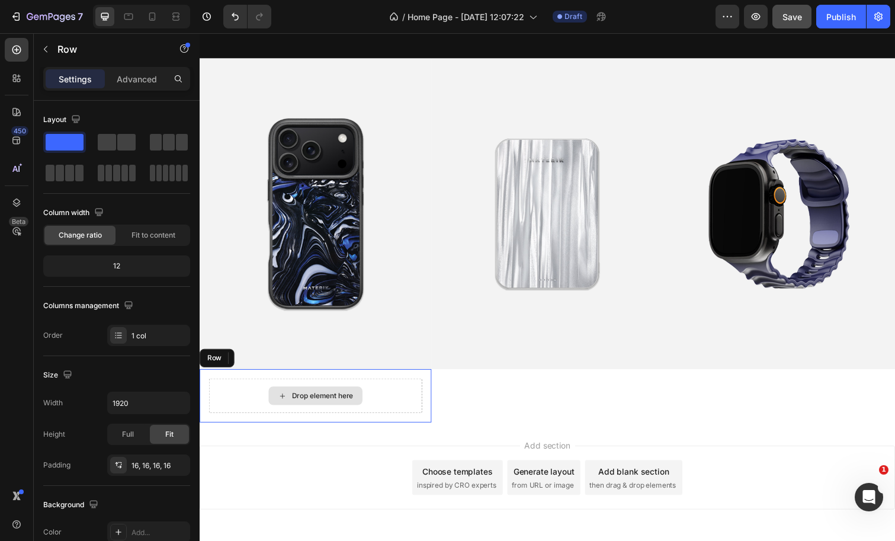
click at [412, 409] on div "Drop element here" at bounding box center [318, 404] width 218 height 36
click at [272, 363] on icon at bounding box center [273, 365] width 8 height 8
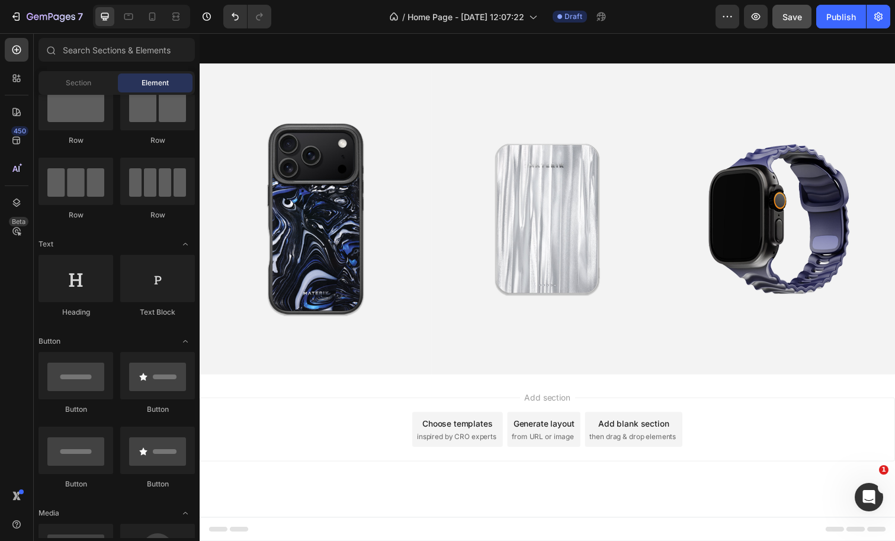
scroll to position [883, 0]
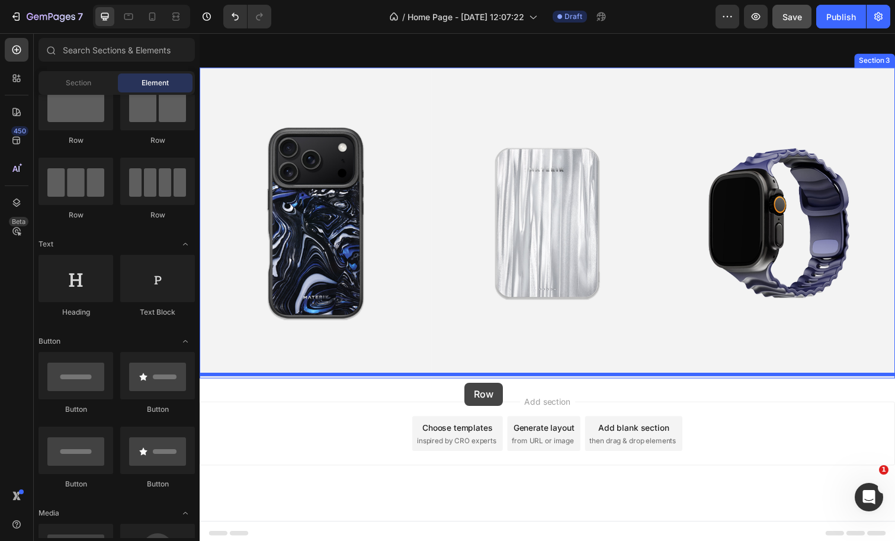
drag, startPoint x: 269, startPoint y: 154, endPoint x: 470, endPoint y: 390, distance: 310.5
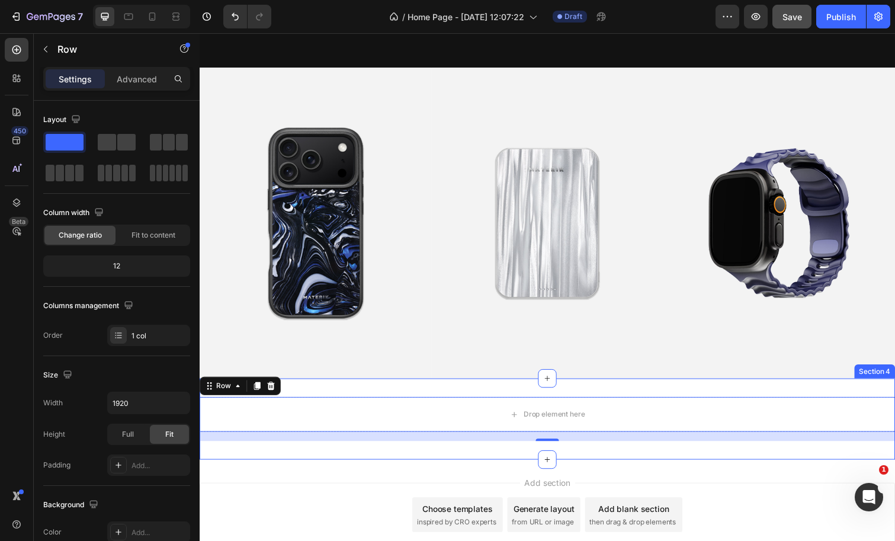
click at [401, 386] on div "Drop element here Row 16 Section 4" at bounding box center [555, 427] width 711 height 83
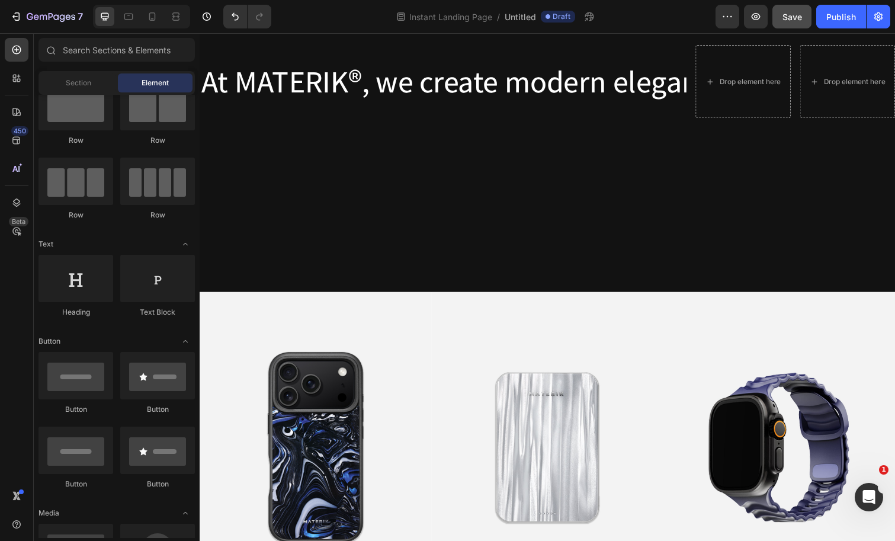
scroll to position [652, 0]
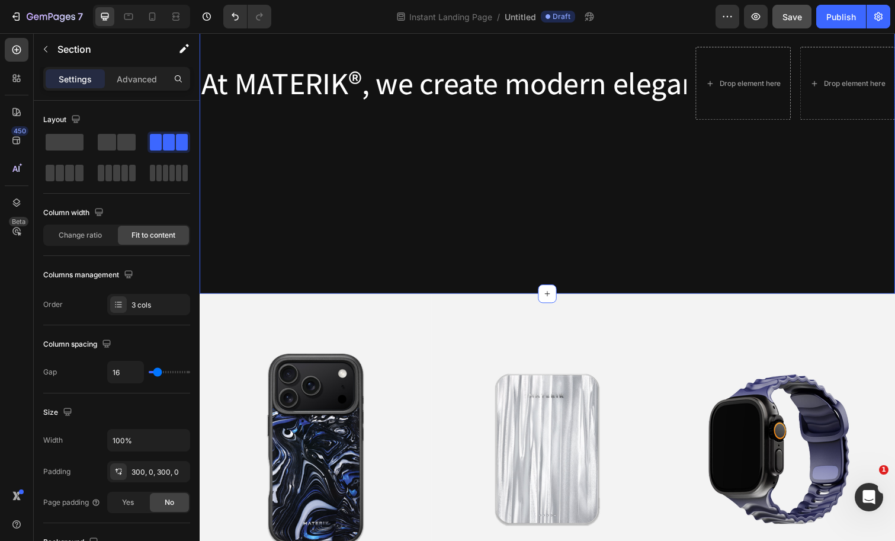
click at [537, 292] on div "At MATERIK ® , we create modern elegance — blending Italian craftsmanship, time…" at bounding box center [555, 84] width 711 height 430
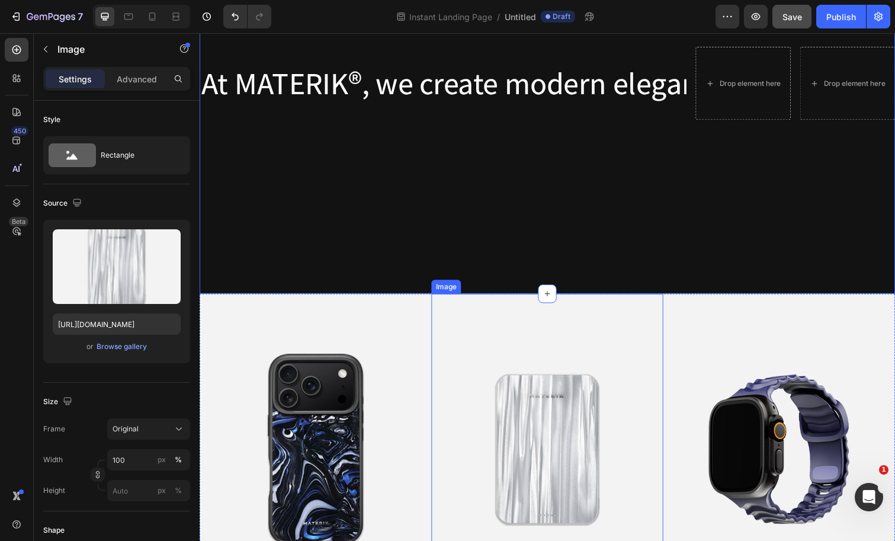
click at [503, 325] on img at bounding box center [555, 457] width 237 height 317
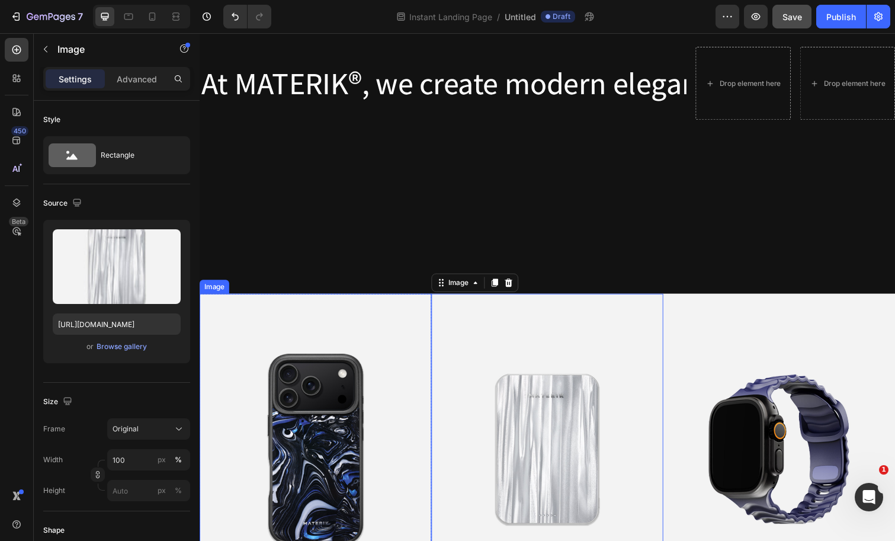
click at [381, 331] on img at bounding box center [318, 457] width 237 height 317
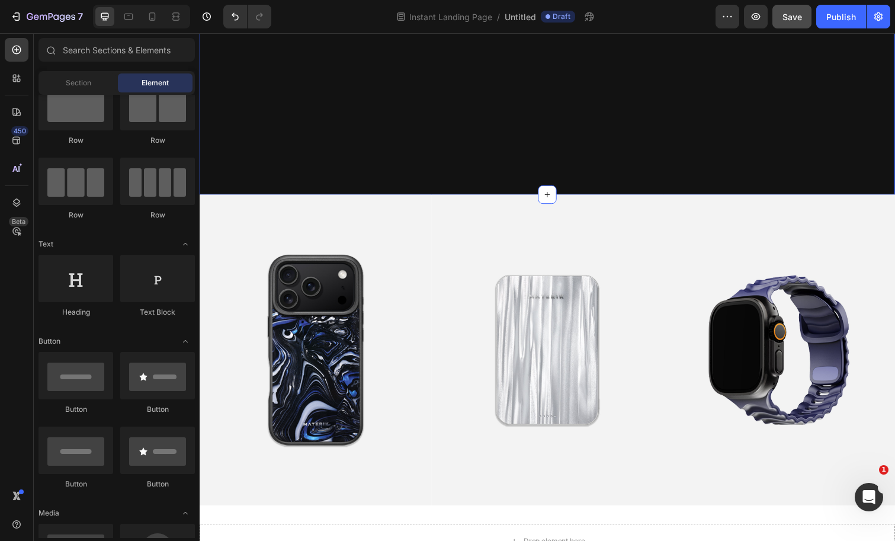
scroll to position [783, 0]
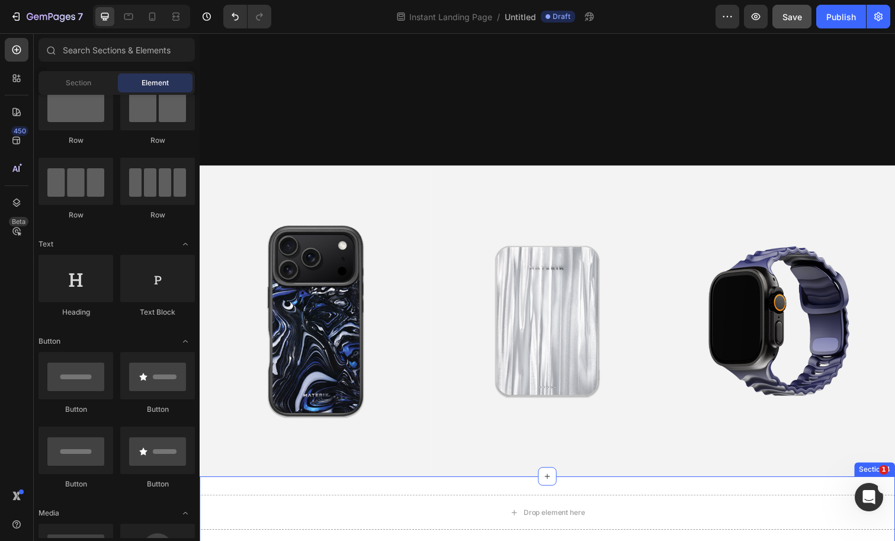
click at [873, 475] on div "Section 4" at bounding box center [889, 479] width 41 height 14
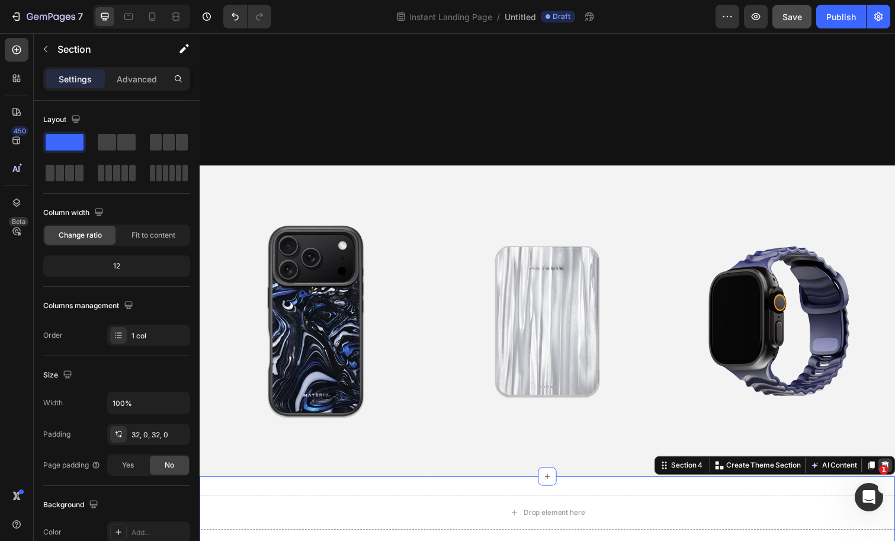
click at [893, 470] on div at bounding box center [900, 474] width 14 height 14
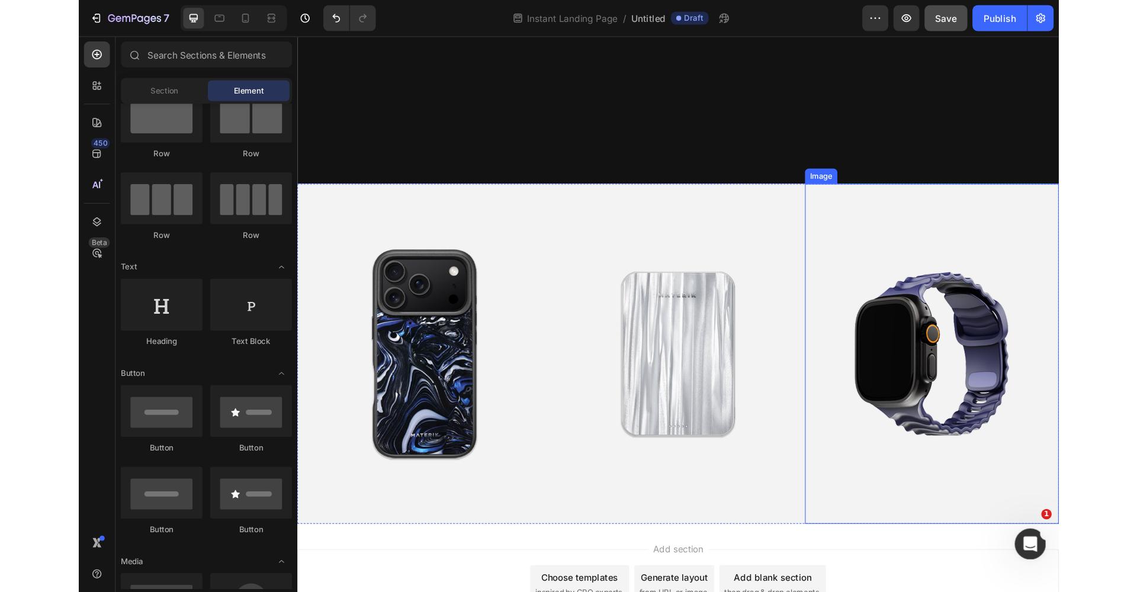
scroll to position [780, 0]
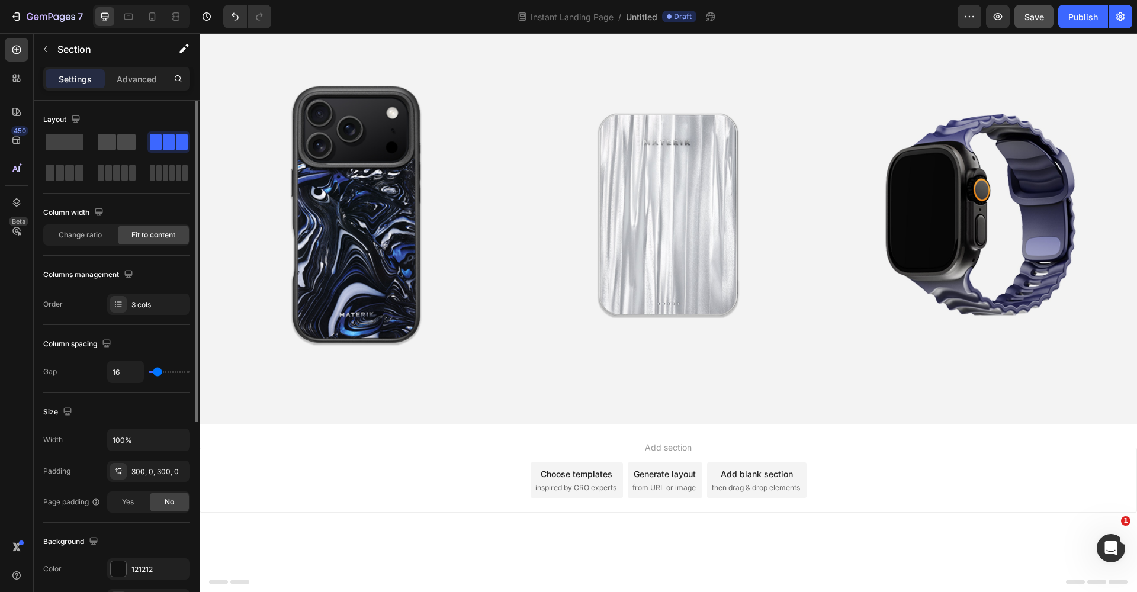
scroll to position [1096, 0]
click at [111, 144] on span at bounding box center [107, 142] width 18 height 17
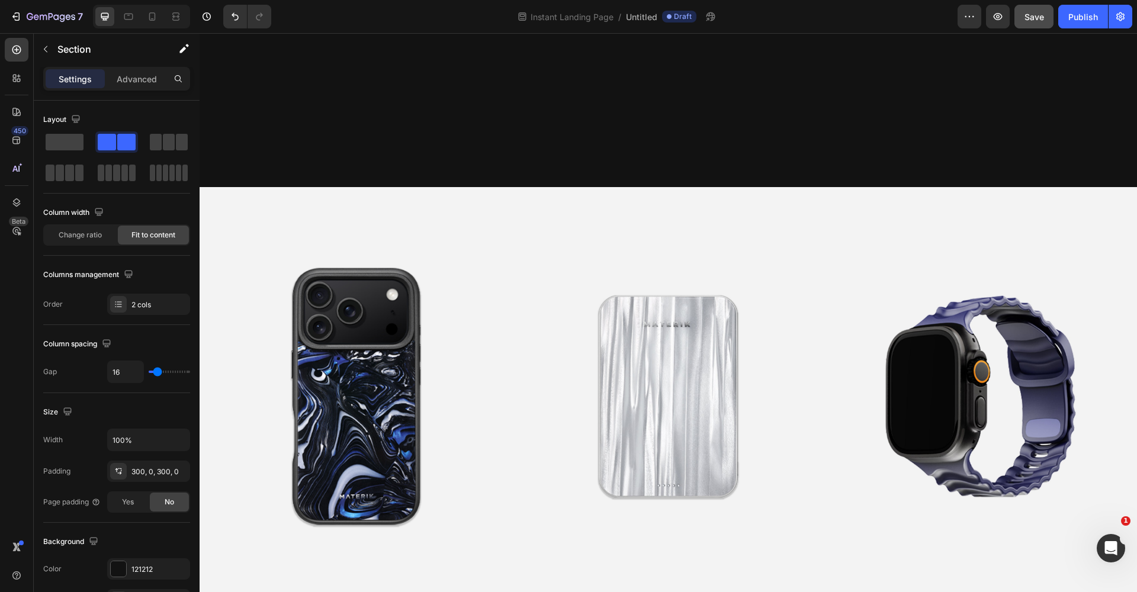
scroll to position [1021, 0]
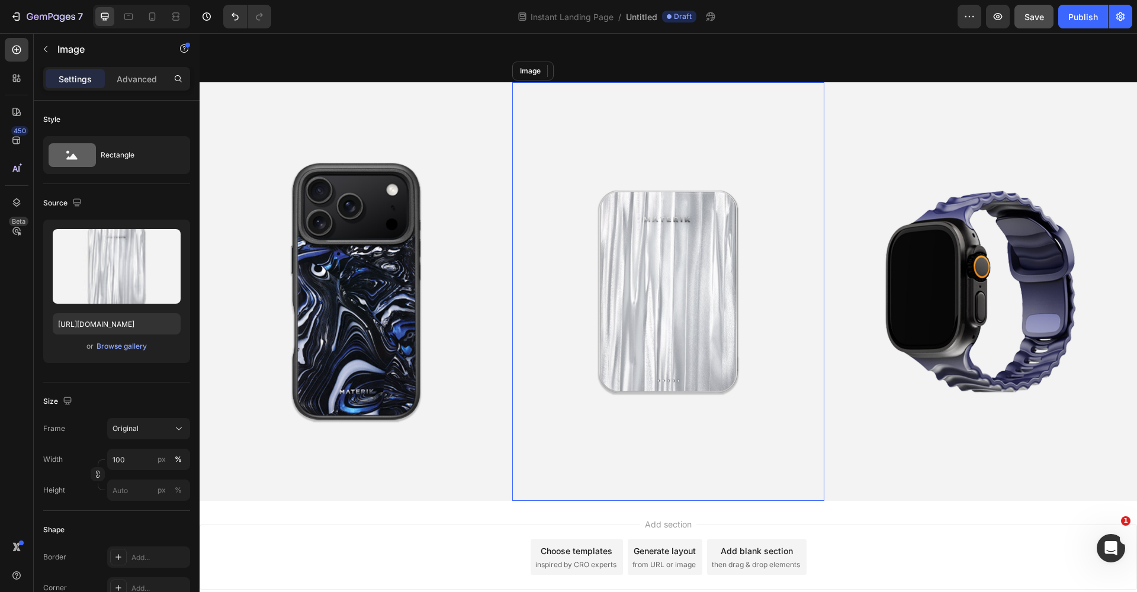
click at [541, 382] on img at bounding box center [668, 291] width 313 height 419
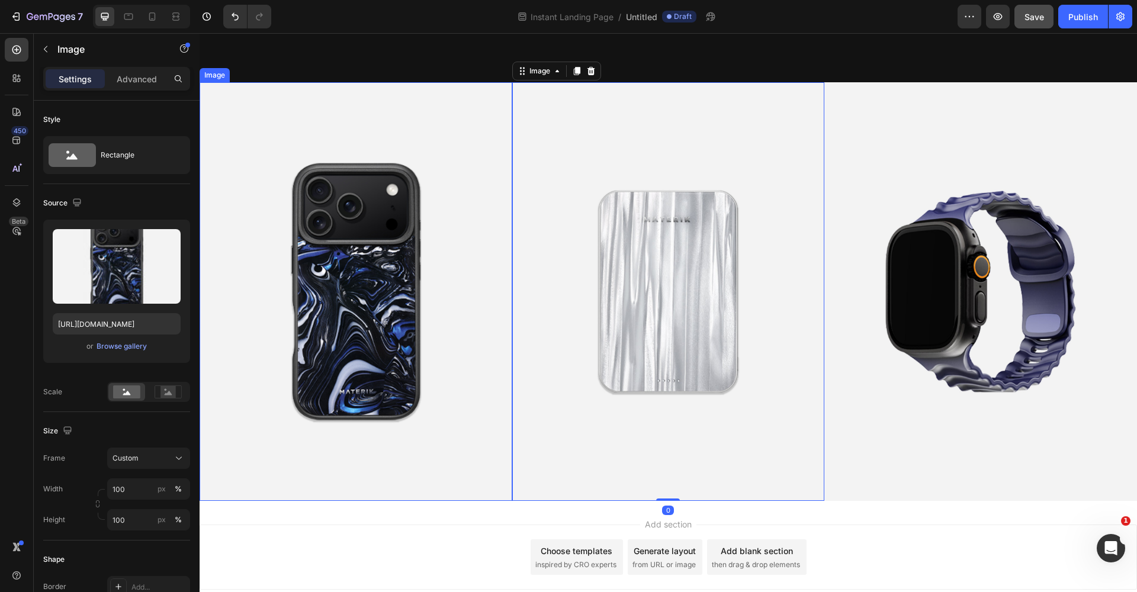
click at [474, 349] on img at bounding box center [356, 291] width 313 height 419
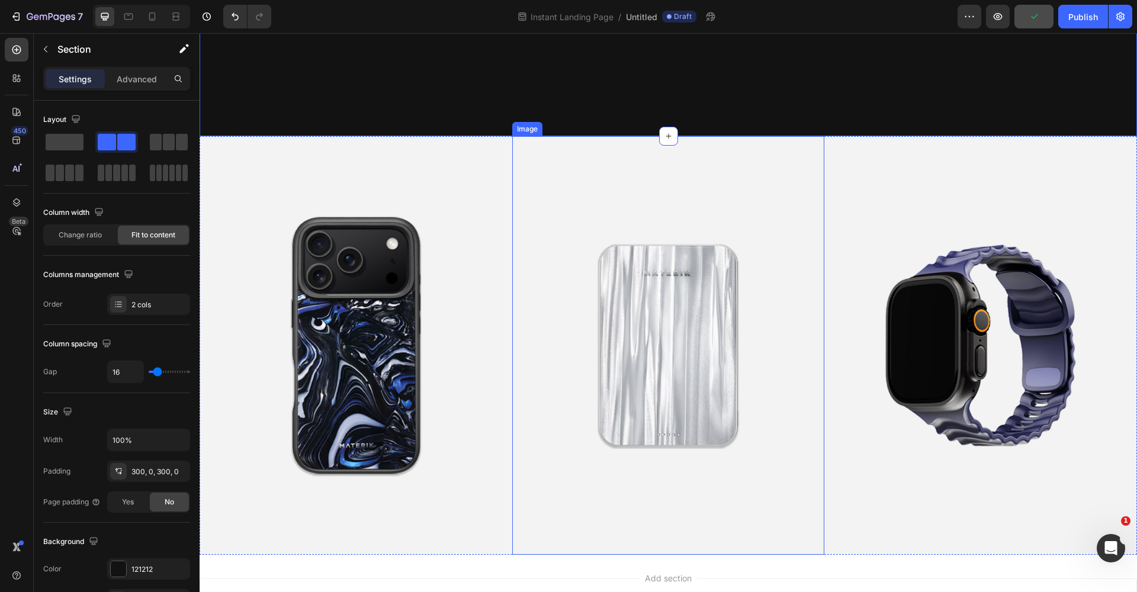
scroll to position [970, 0]
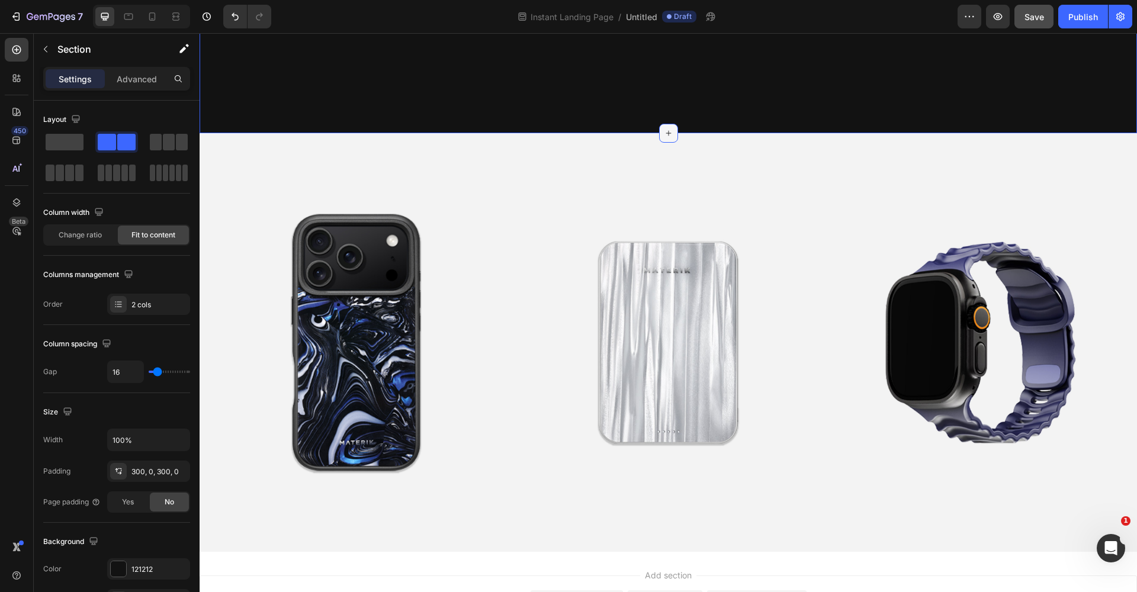
click at [666, 133] on icon at bounding box center [668, 132] width 5 height 5
click at [79, 153] on div at bounding box center [116, 158] width 147 height 52
click at [95, 151] on div at bounding box center [116, 142] width 43 height 21
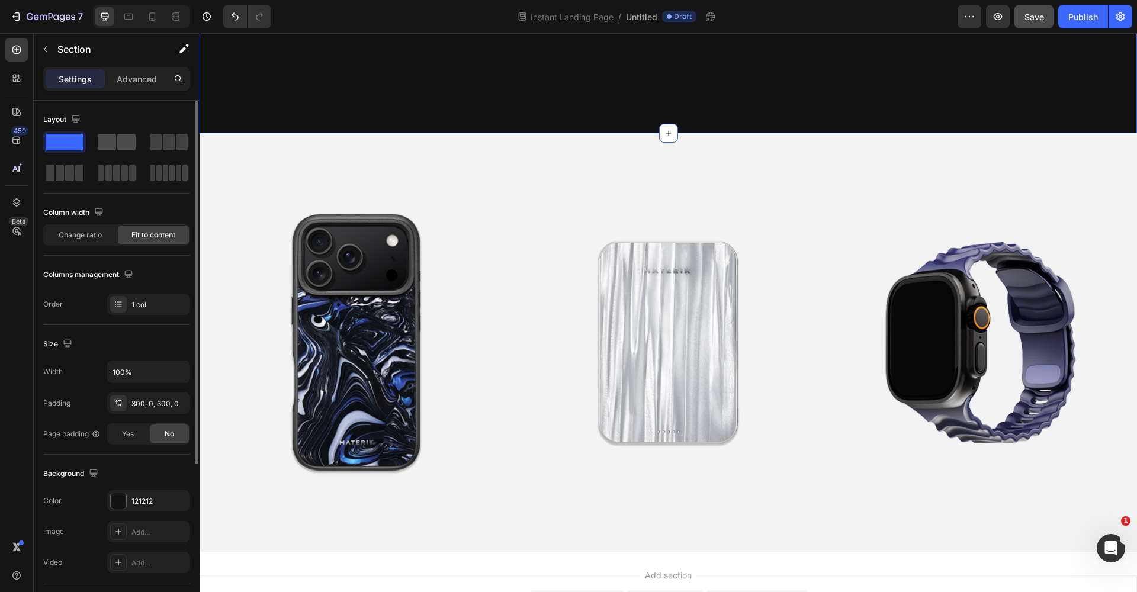
click at [147, 151] on div at bounding box center [168, 142] width 43 height 21
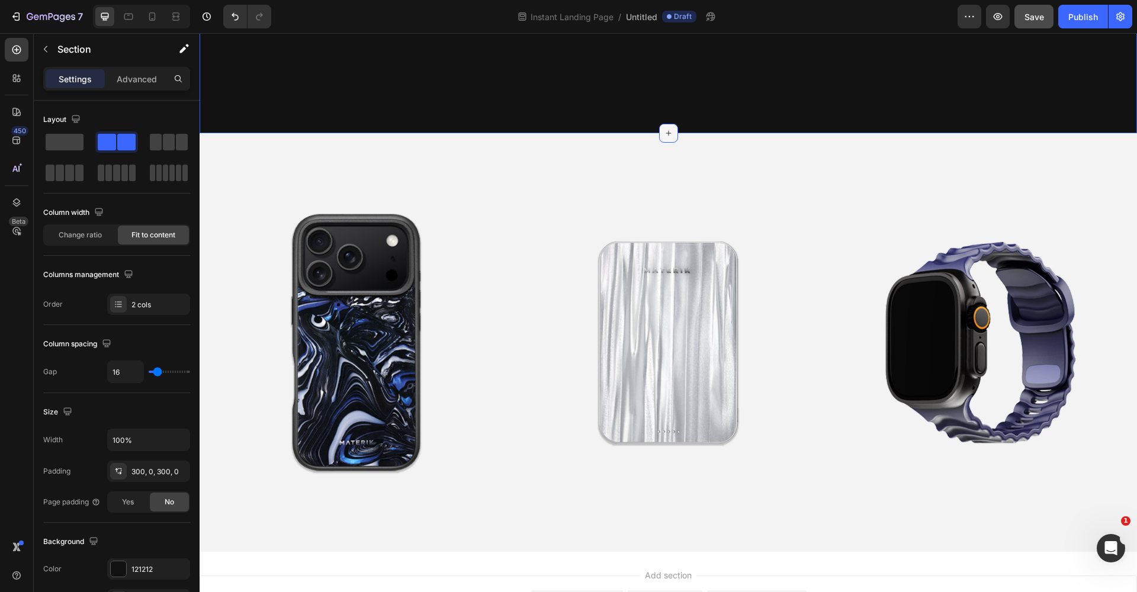
click at [664, 134] on icon at bounding box center [668, 133] width 9 height 9
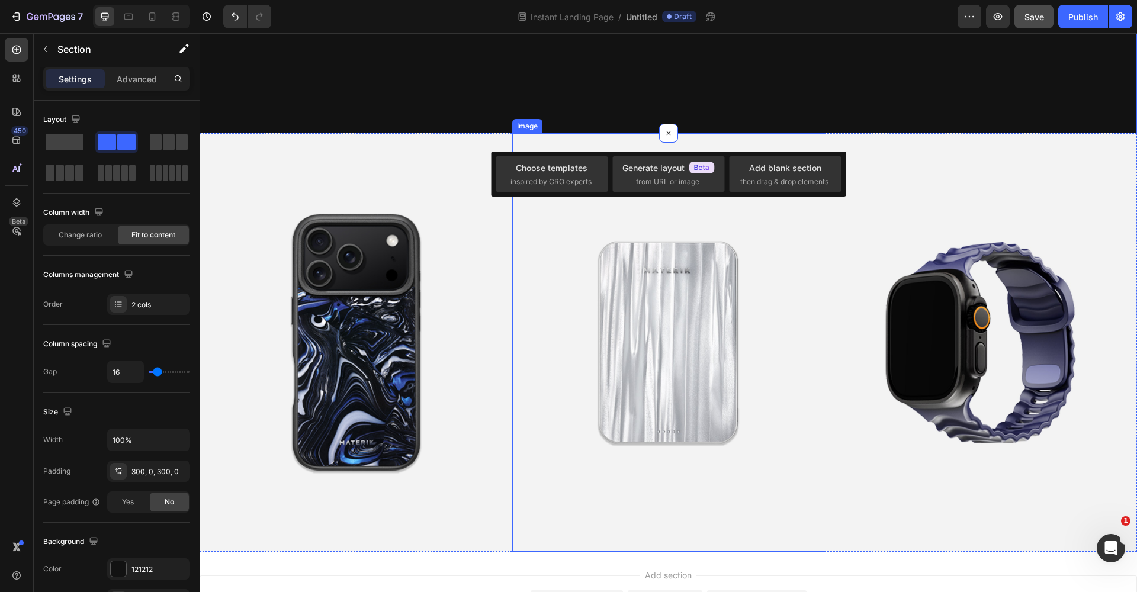
click at [784, 261] on img at bounding box center [668, 342] width 313 height 419
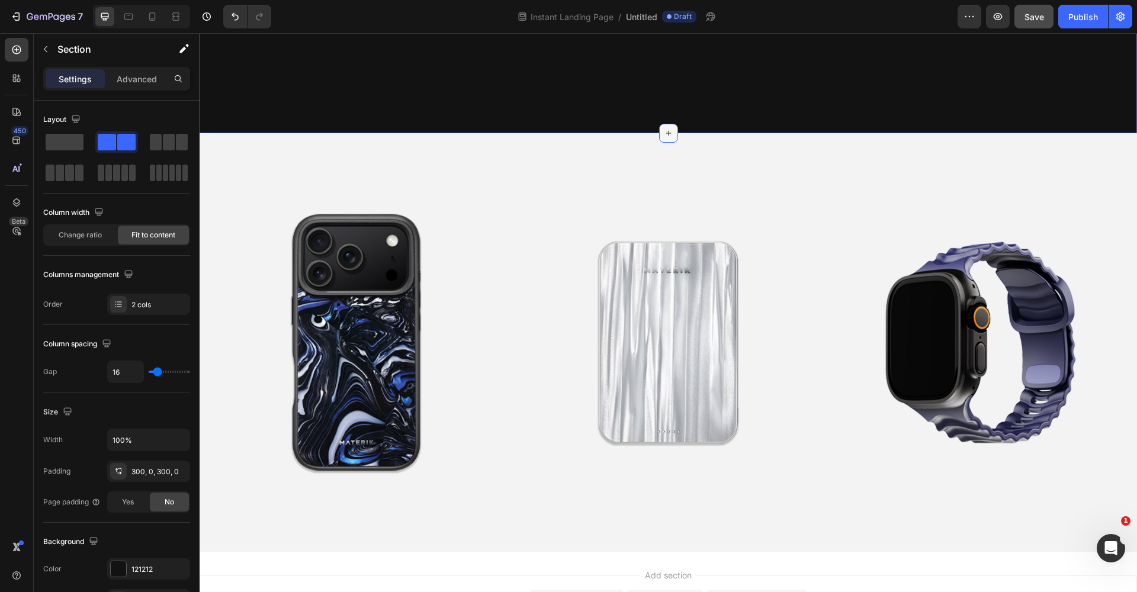
click at [664, 130] on icon at bounding box center [668, 133] width 9 height 9
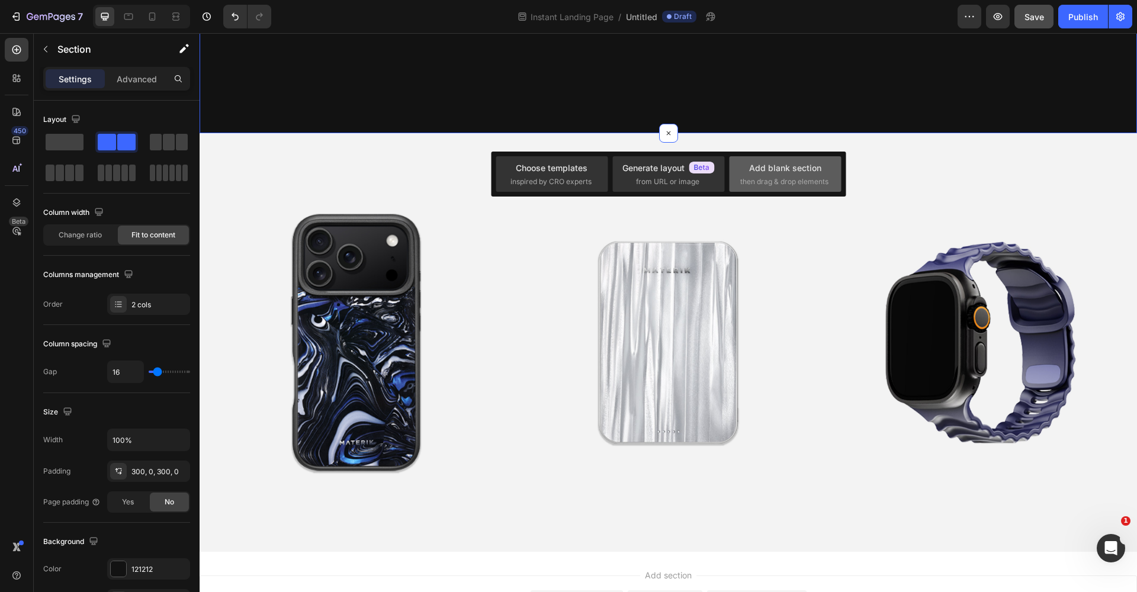
click at [775, 169] on div "Add blank section" at bounding box center [785, 168] width 72 height 12
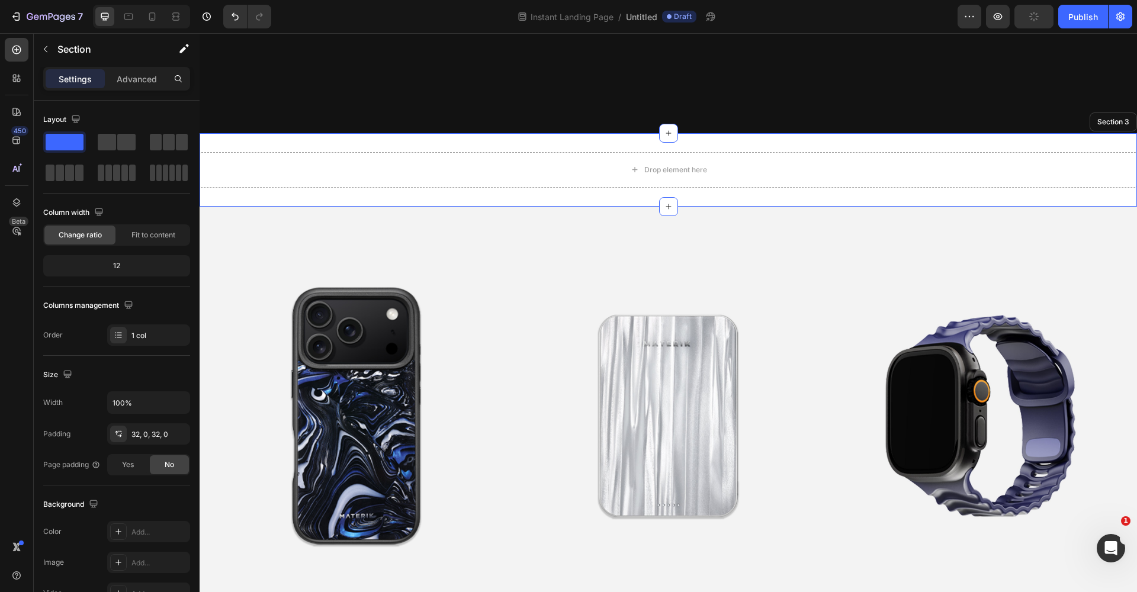
click at [691, 136] on div "Drop element here Section 3" at bounding box center [669, 169] width 938 height 73
click at [556, 200] on div "Drop element here Section 3 You can create reusable sections Create Theme Secti…" at bounding box center [669, 169] width 938 height 73
click at [608, 146] on div "Drop element here Section 3 You can create reusable sections Create Theme Secti…" at bounding box center [669, 169] width 938 height 73
click at [894, 124] on div "Section 3" at bounding box center [924, 122] width 37 height 11
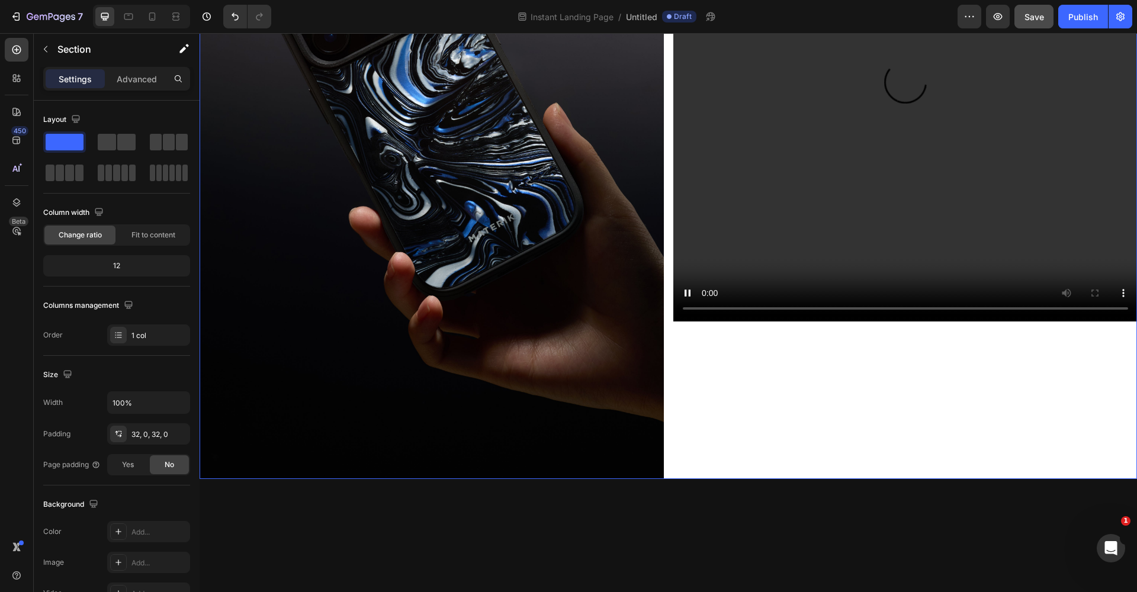
scroll to position [221, 0]
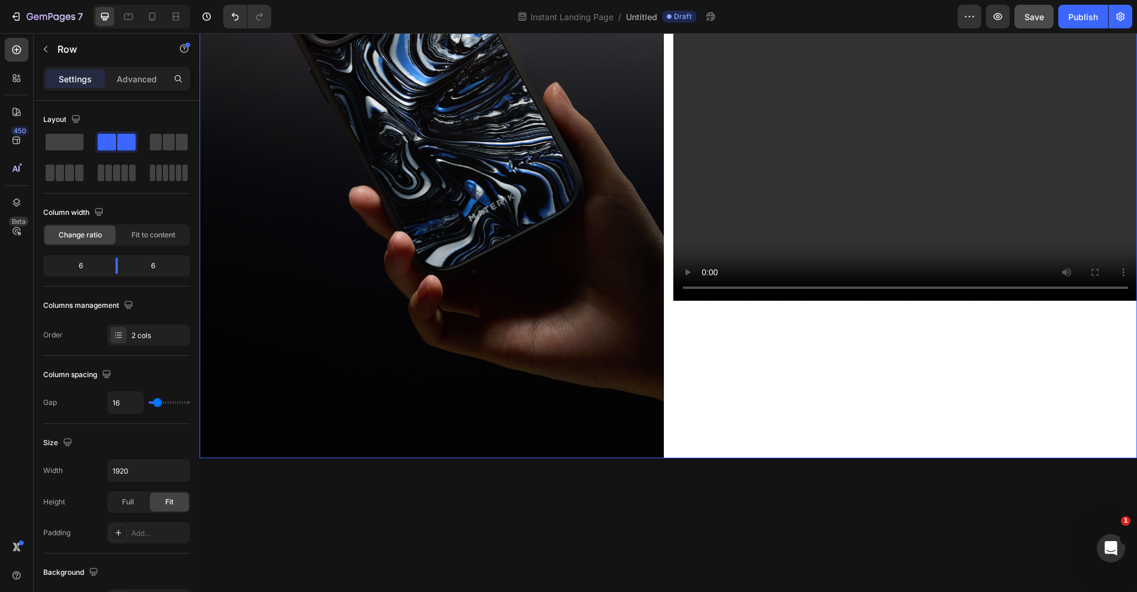
click at [894, 381] on div "Video" at bounding box center [905, 148] width 464 height 622
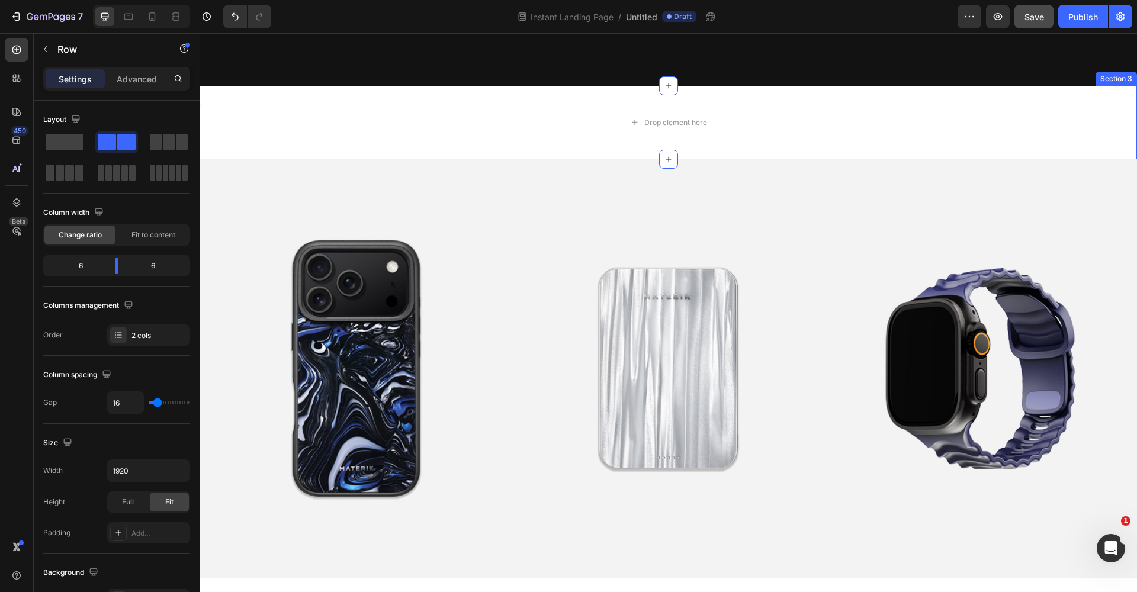
scroll to position [1024, 0]
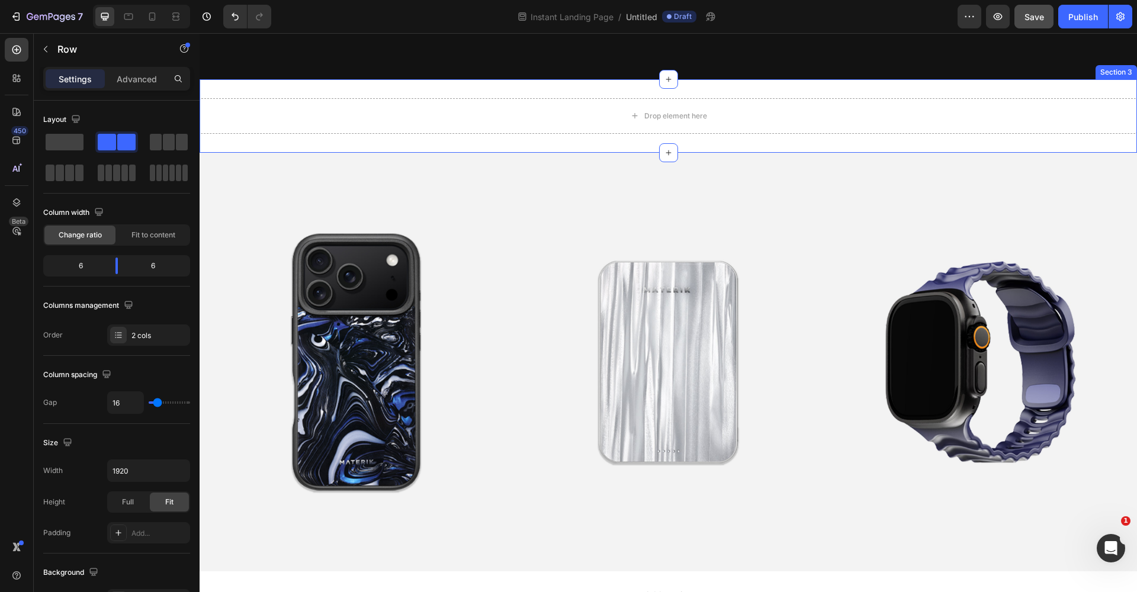
click at [579, 89] on div "Drop element here Section 3" at bounding box center [669, 115] width 938 height 73
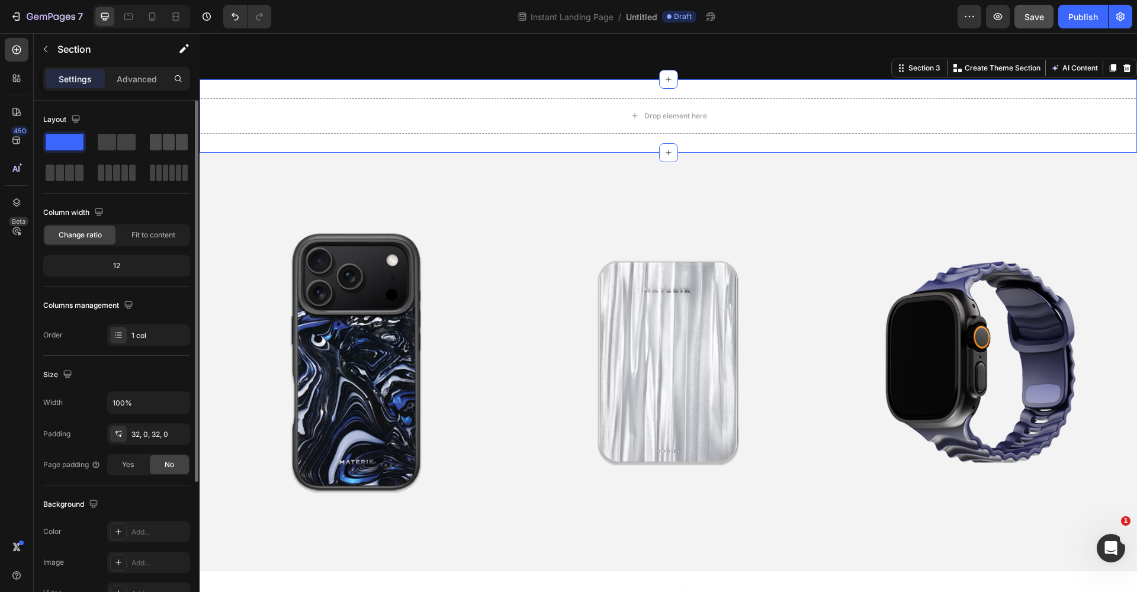
click at [175, 148] on div at bounding box center [169, 142] width 38 height 17
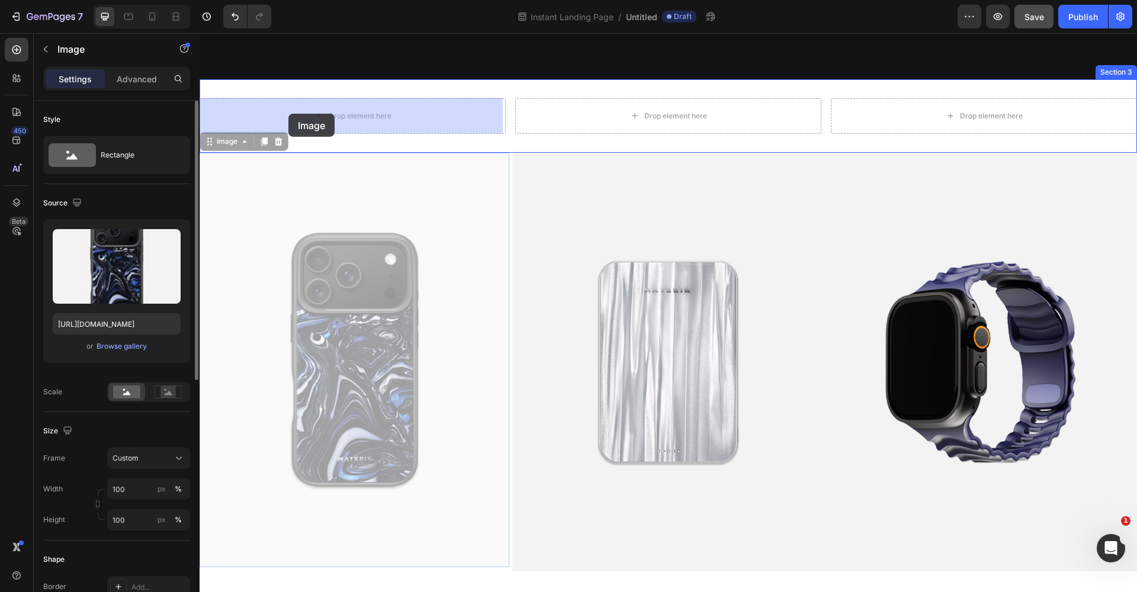
drag, startPoint x: 209, startPoint y: 149, endPoint x: 278, endPoint y: 116, distance: 76.6
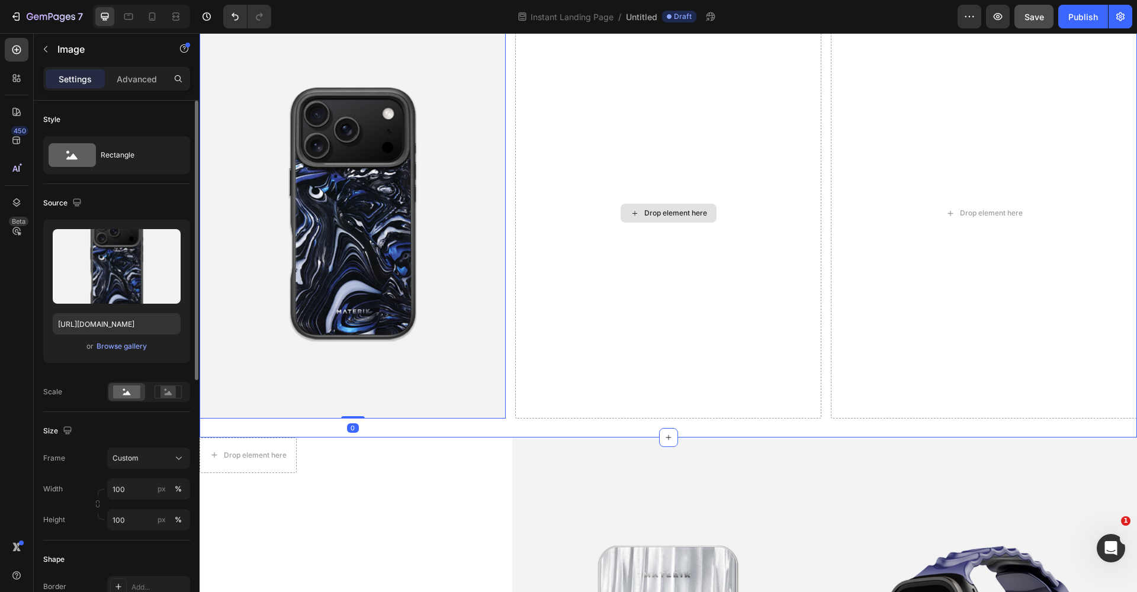
scroll to position [1128, 0]
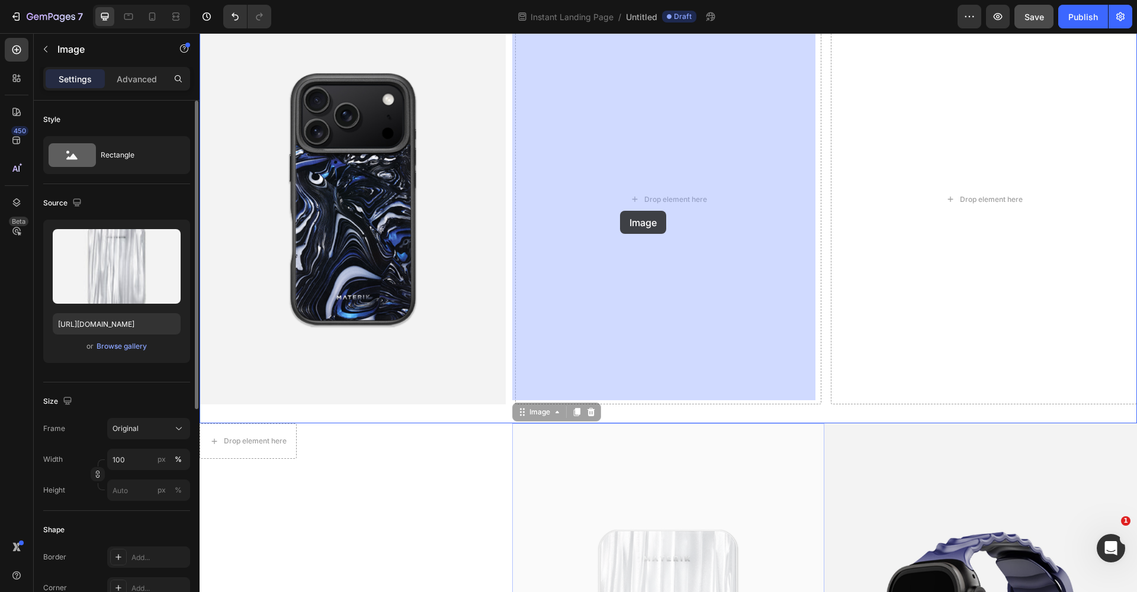
drag, startPoint x: 525, startPoint y: 418, endPoint x: 620, endPoint y: 211, distance: 227.4
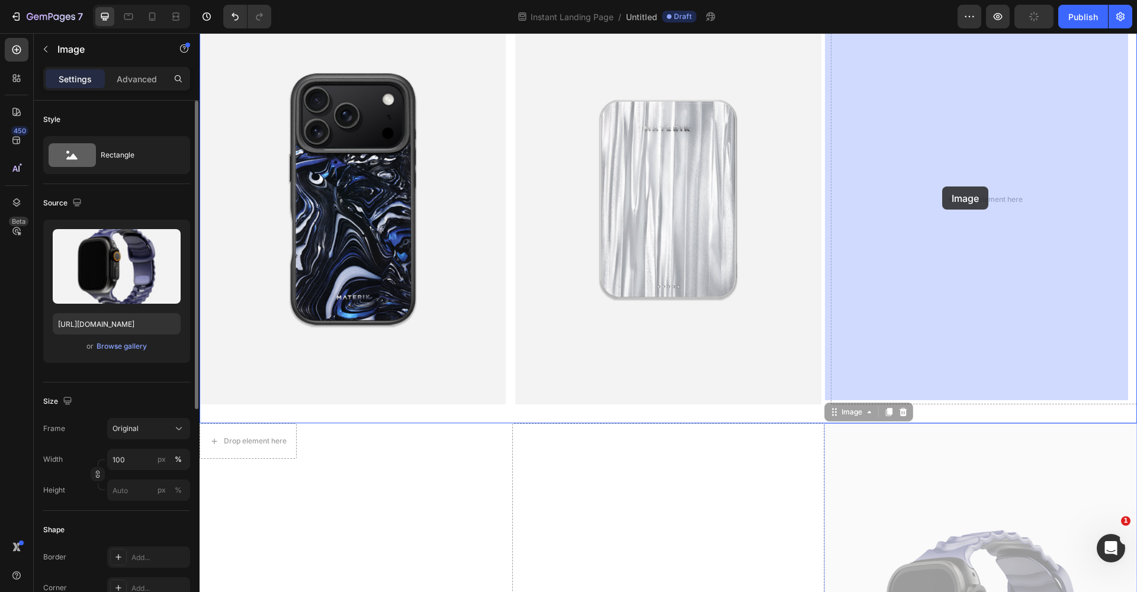
drag, startPoint x: 833, startPoint y: 416, endPoint x: 942, endPoint y: 187, distance: 253.8
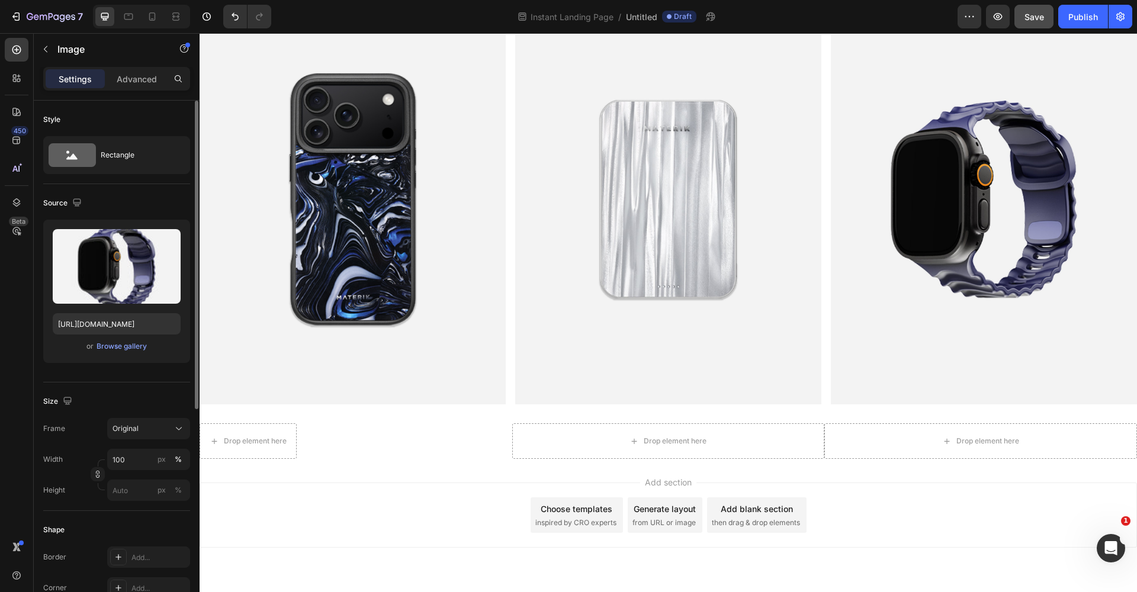
click at [894, 506] on div "Add section Choose templates inspired by CRO experts Generate layout from URL o…" at bounding box center [669, 515] width 938 height 65
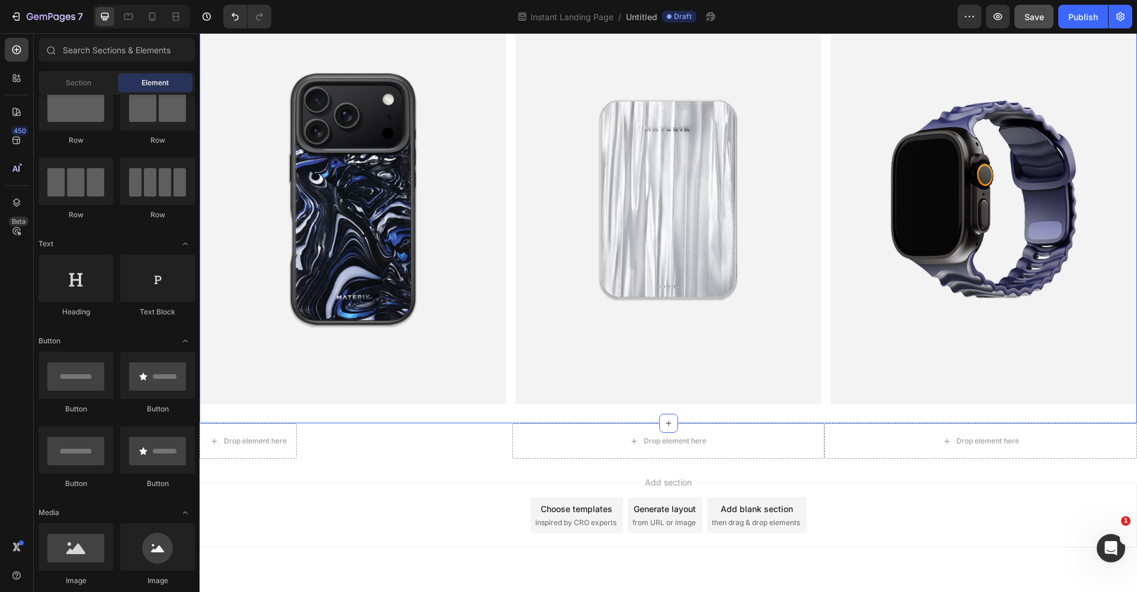
click at [299, 415] on div "Image Image Image Section 3" at bounding box center [669, 199] width 938 height 448
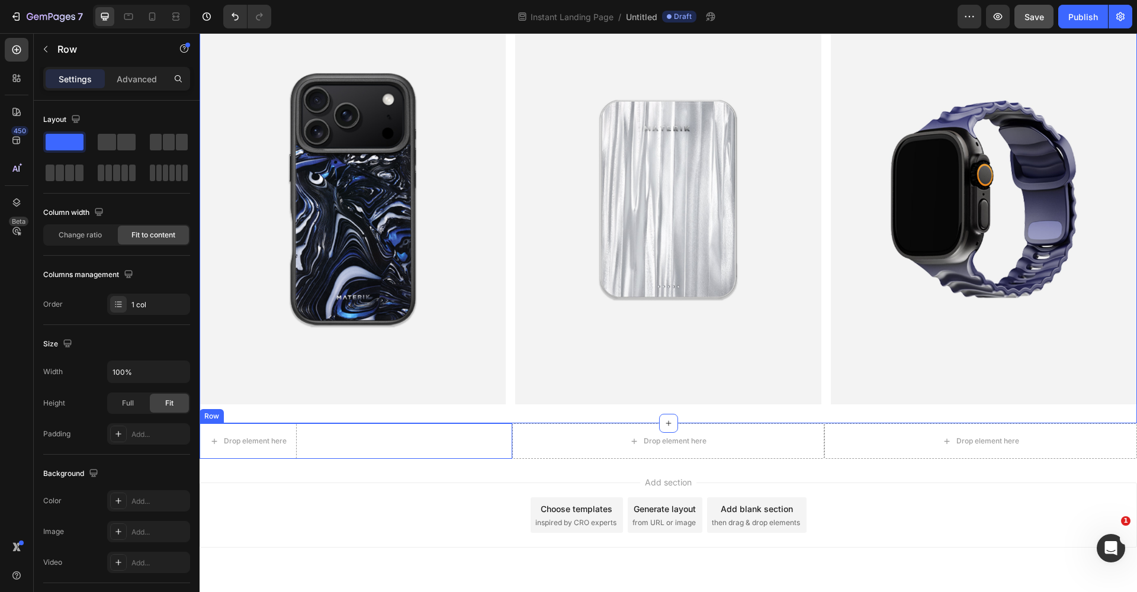
click at [353, 437] on div "Drop element here Row" at bounding box center [356, 442] width 313 height 36
click at [270, 408] on icon at bounding box center [272, 412] width 9 height 9
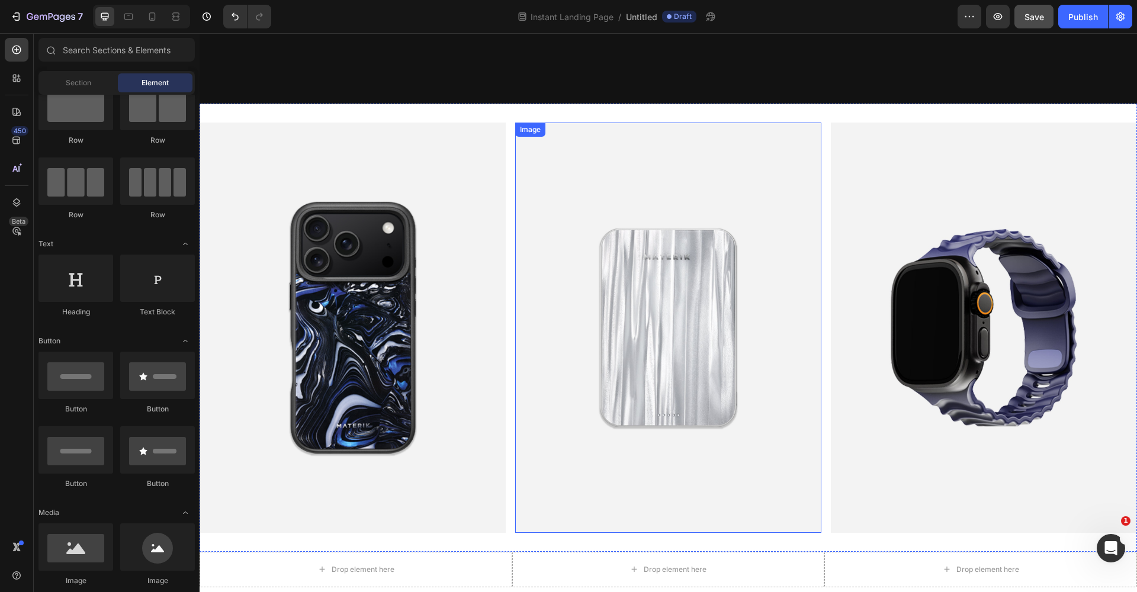
scroll to position [993, 0]
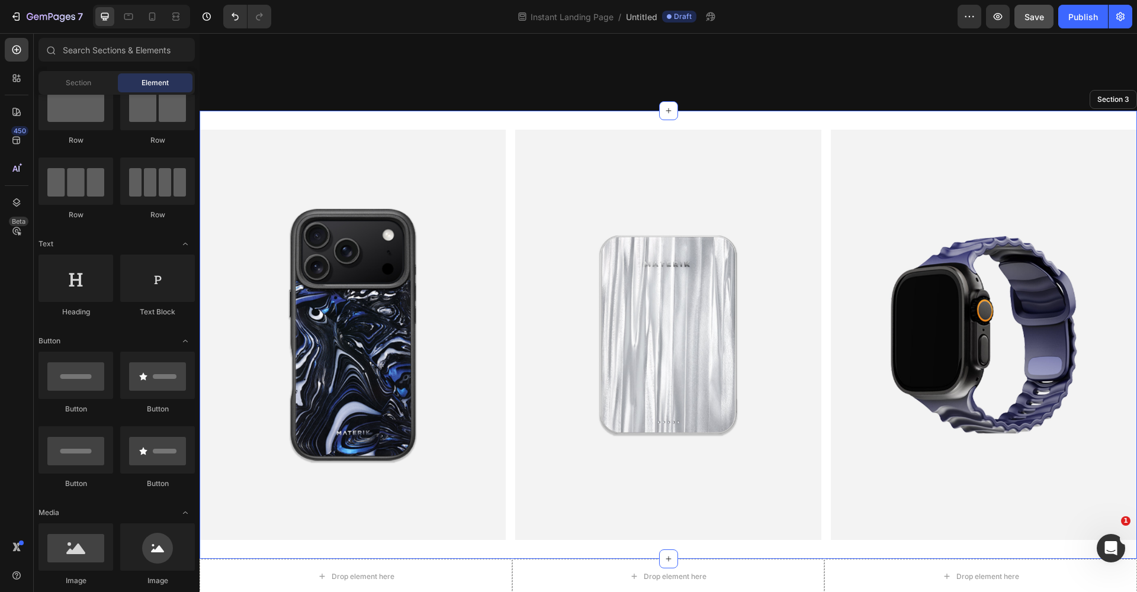
click at [646, 122] on div "Image Image Image Section 3" at bounding box center [669, 335] width 938 height 448
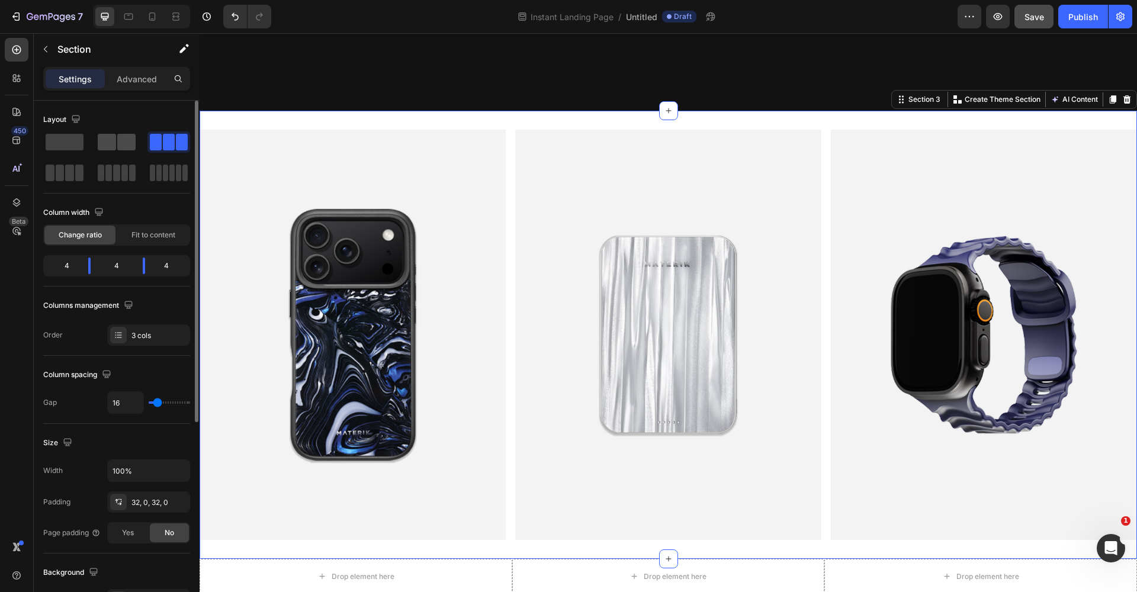
click at [122, 147] on span at bounding box center [126, 142] width 18 height 17
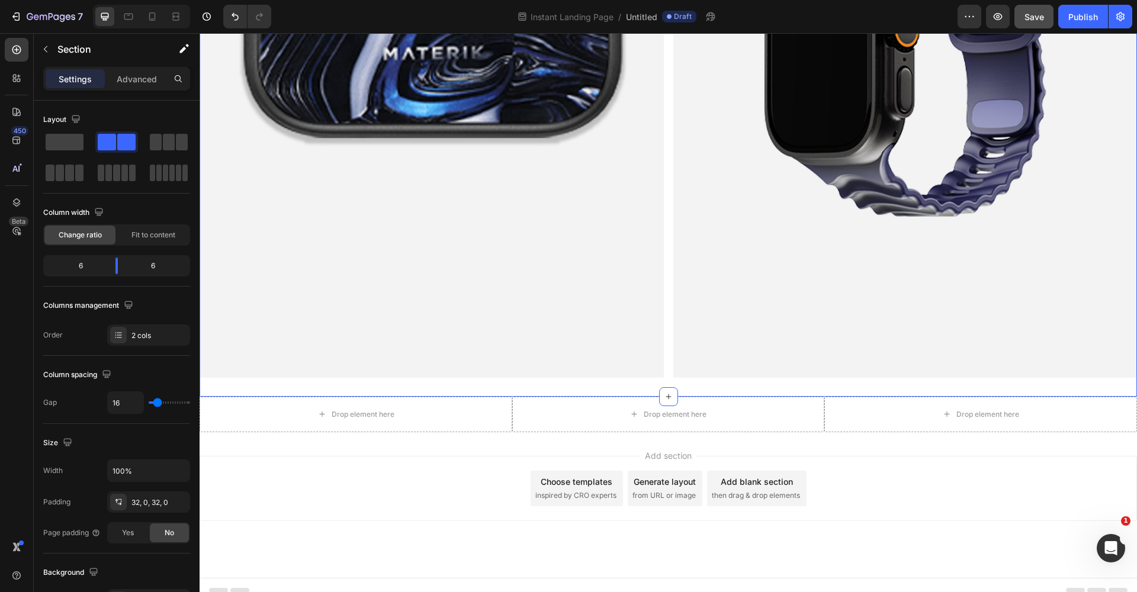
scroll to position [1987, 0]
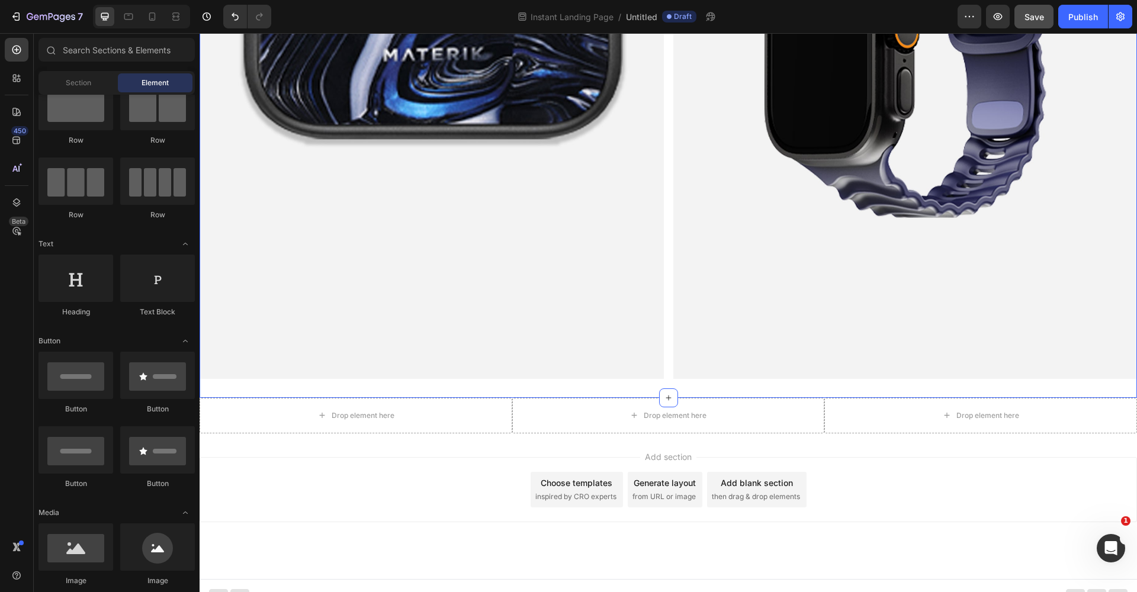
click at [602, 434] on div "Add section Choose templates inspired by CRO experts Generate layout from URL o…" at bounding box center [669, 507] width 938 height 146
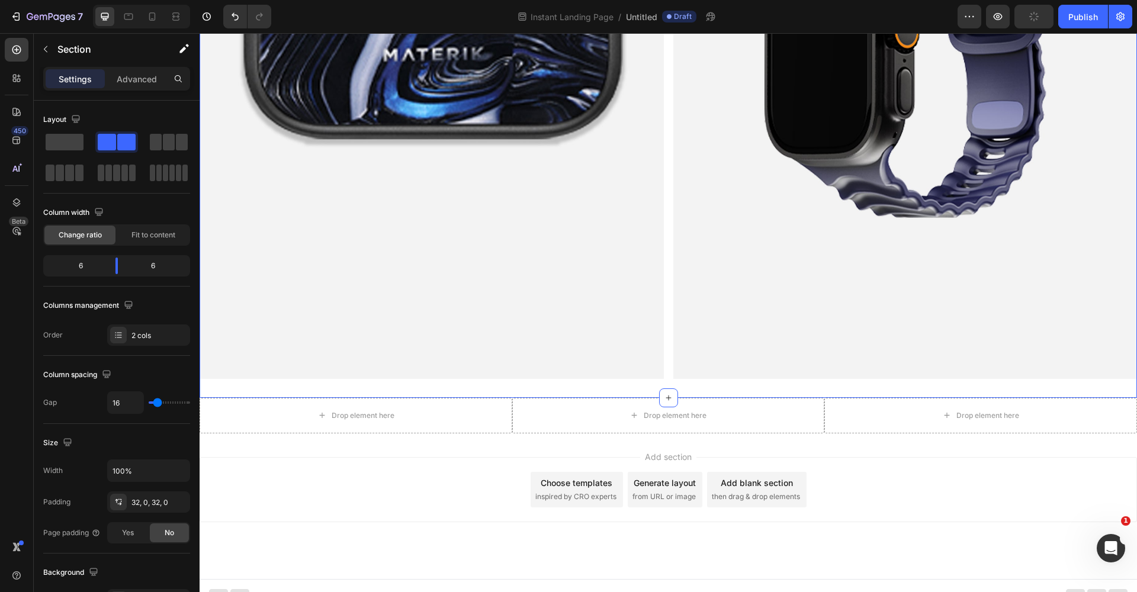
click at [599, 434] on div "Add section Choose templates inspired by CRO experts Generate layout from URL o…" at bounding box center [669, 507] width 938 height 146
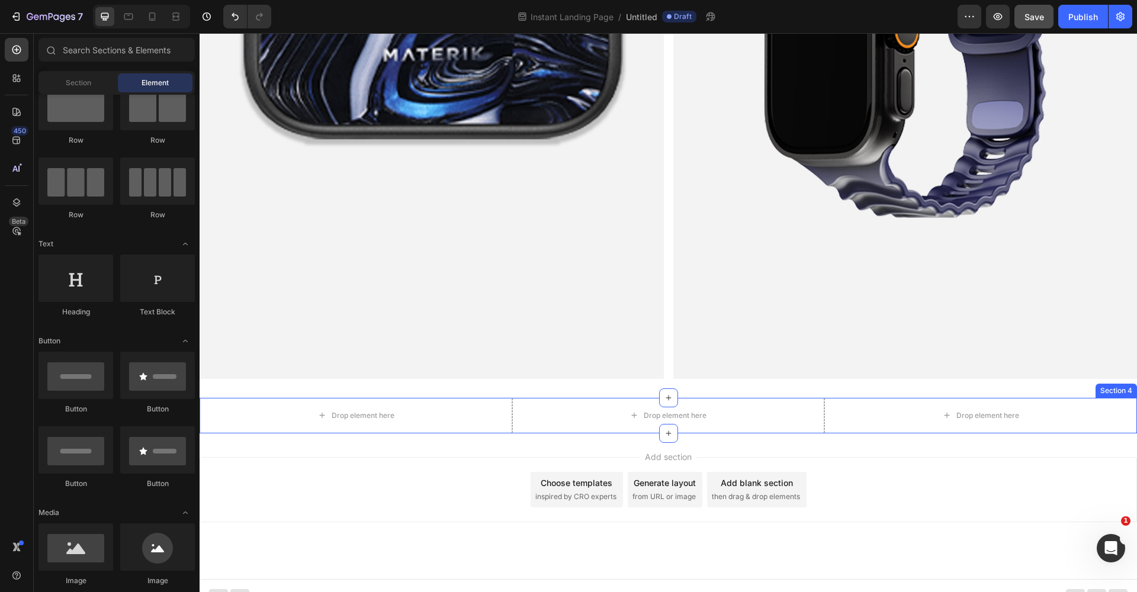
click at [894, 386] on div "Section 4" at bounding box center [1116, 391] width 37 height 11
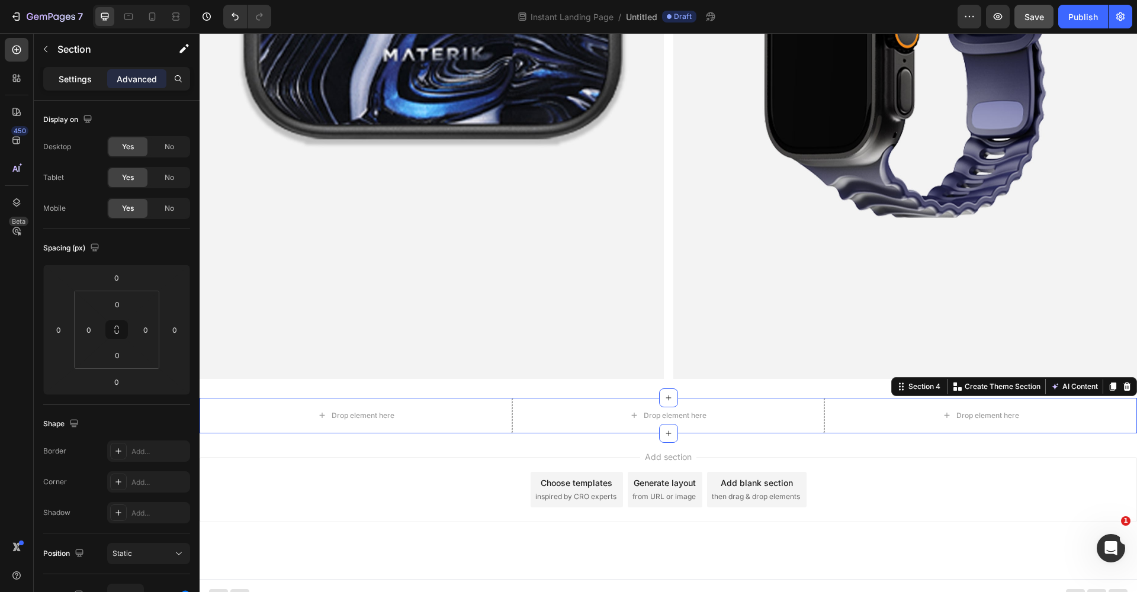
click at [82, 82] on p "Settings" at bounding box center [75, 79] width 33 height 12
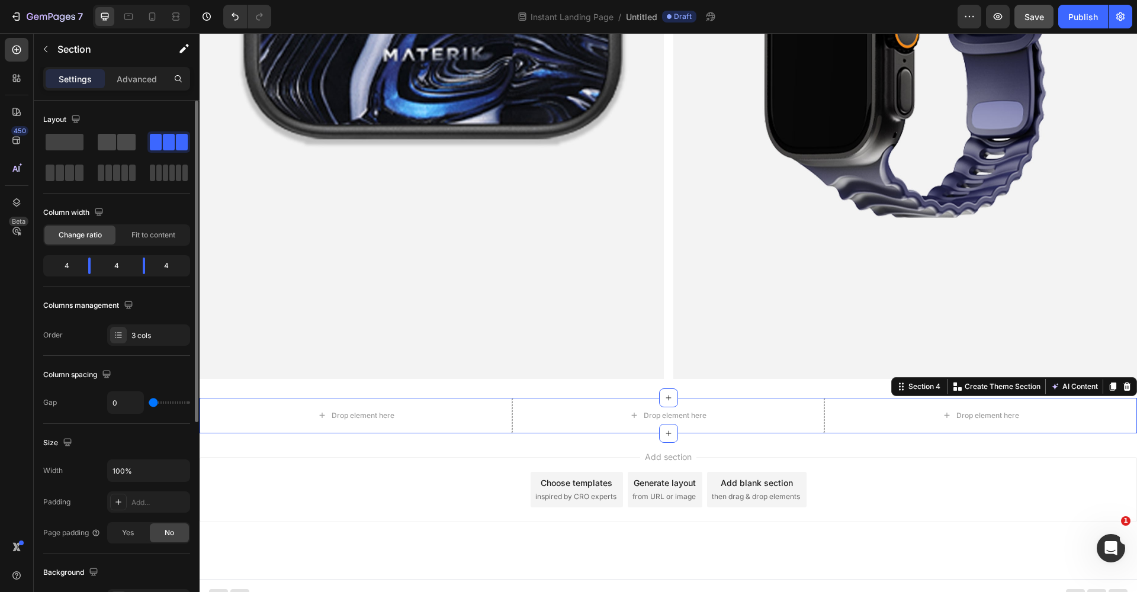
click at [110, 141] on span at bounding box center [107, 142] width 18 height 17
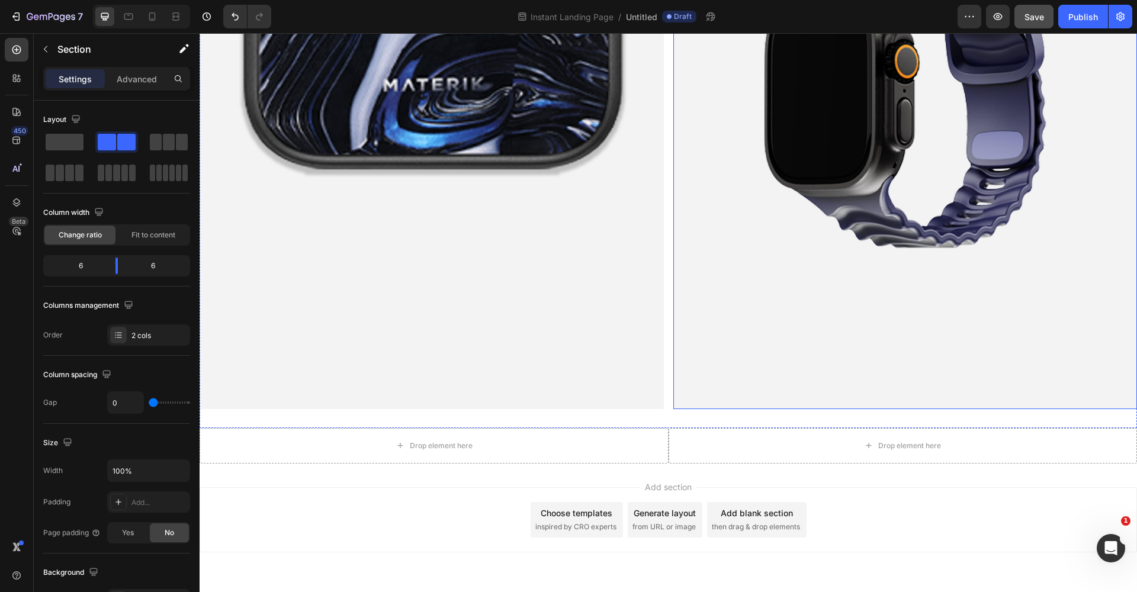
scroll to position [1961, 0]
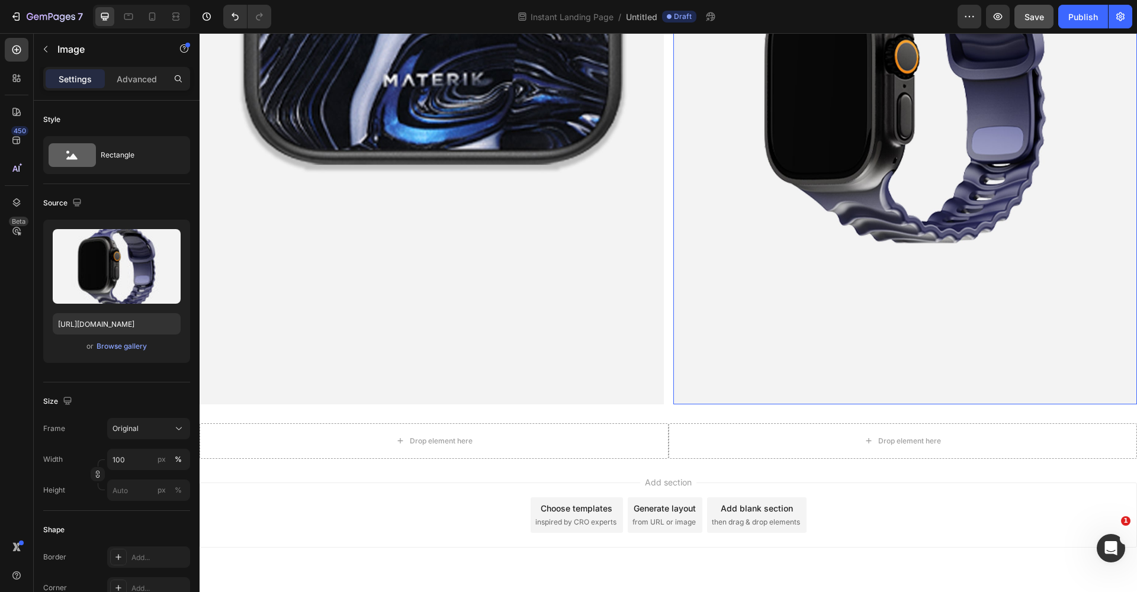
click at [857, 272] on img at bounding box center [905, 94] width 464 height 622
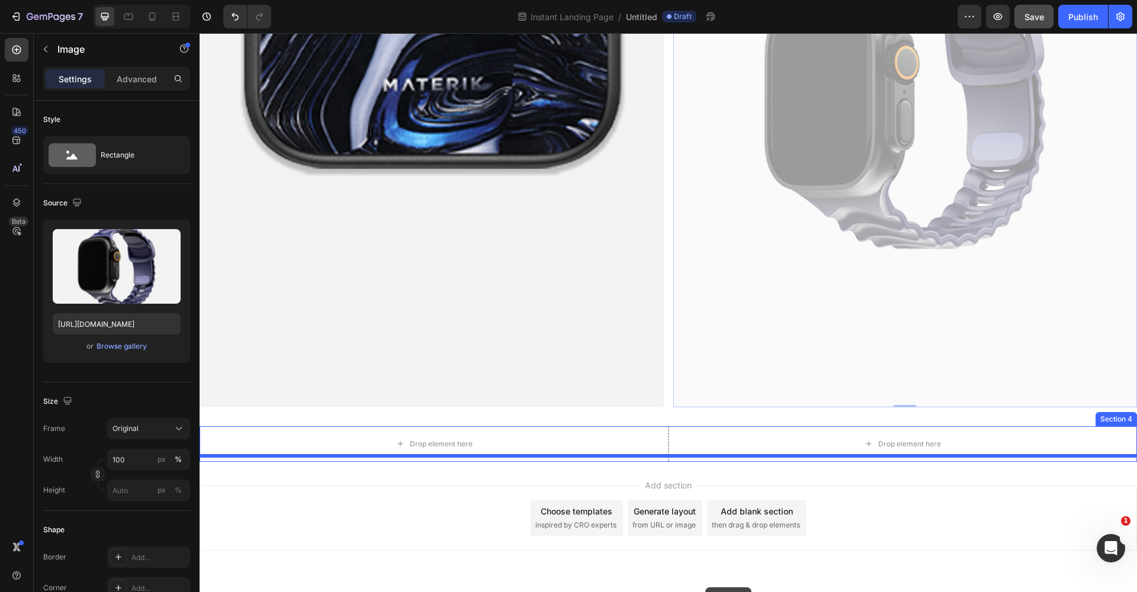
scroll to position [1987, 0]
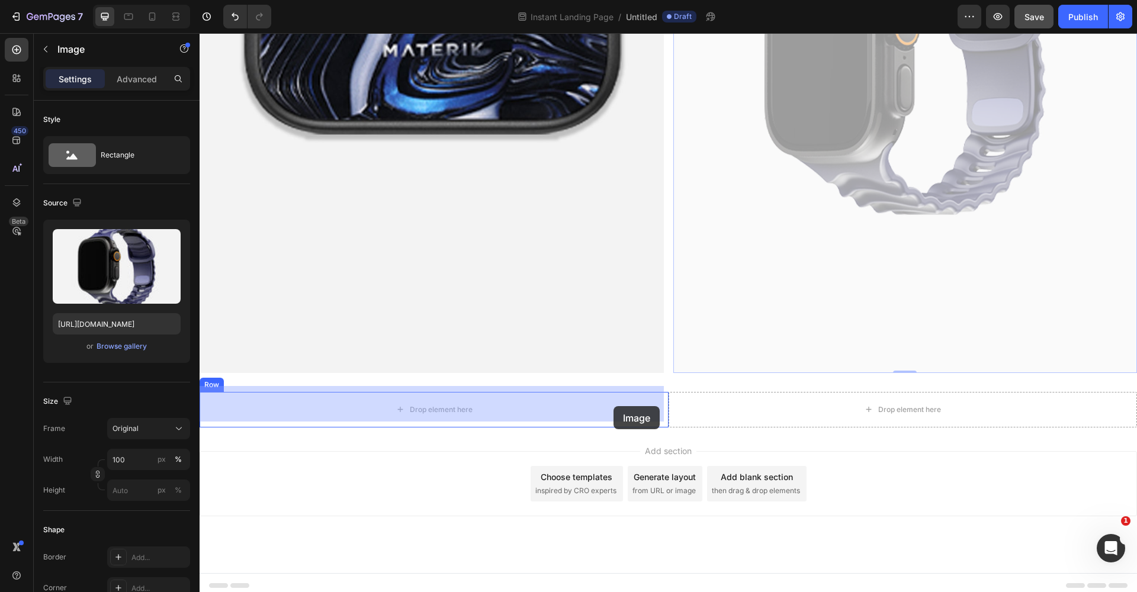
drag, startPoint x: 682, startPoint y: 152, endPoint x: 614, endPoint y: 406, distance: 263.2
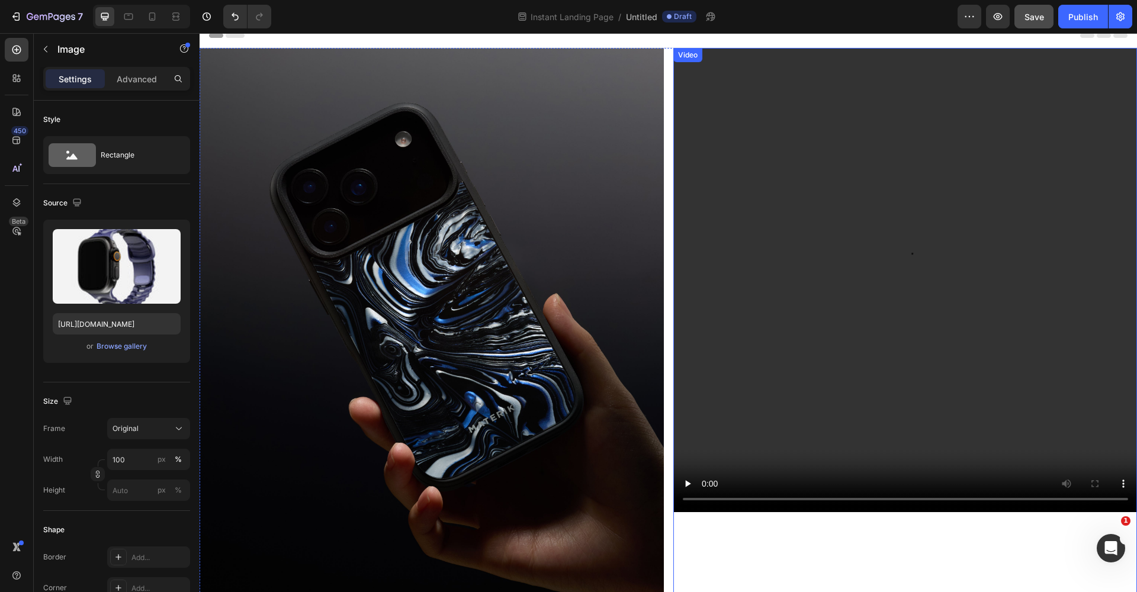
scroll to position [0, 0]
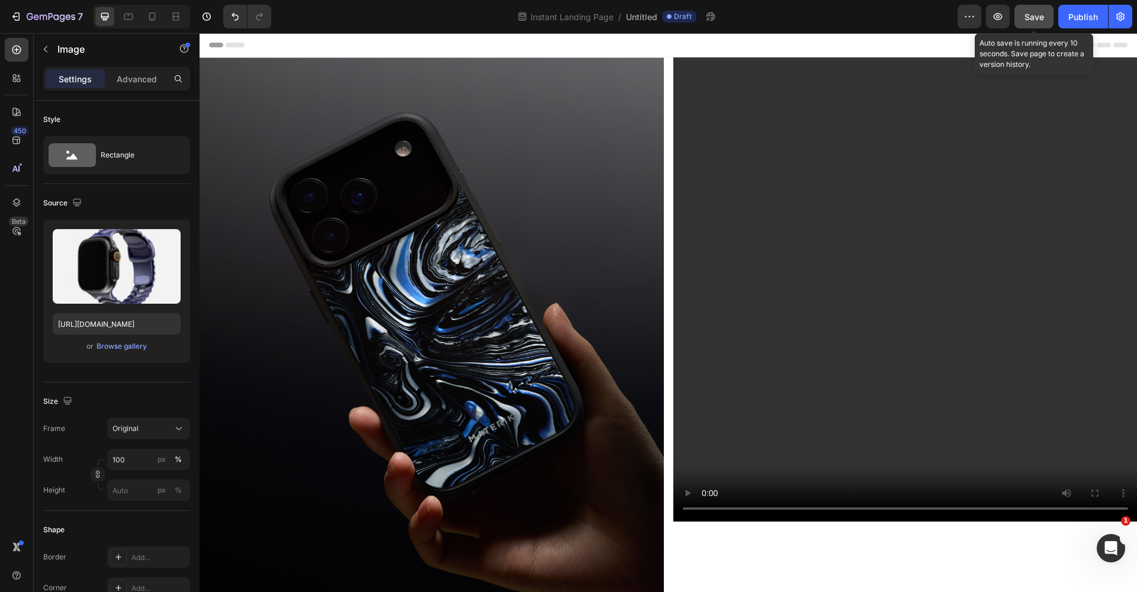
click at [894, 18] on span "Save" at bounding box center [1035, 17] width 20 height 10
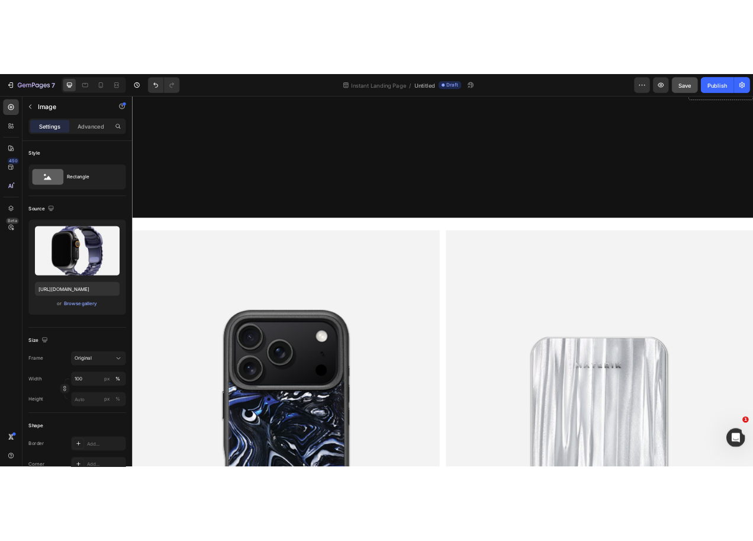
scroll to position [886, 0]
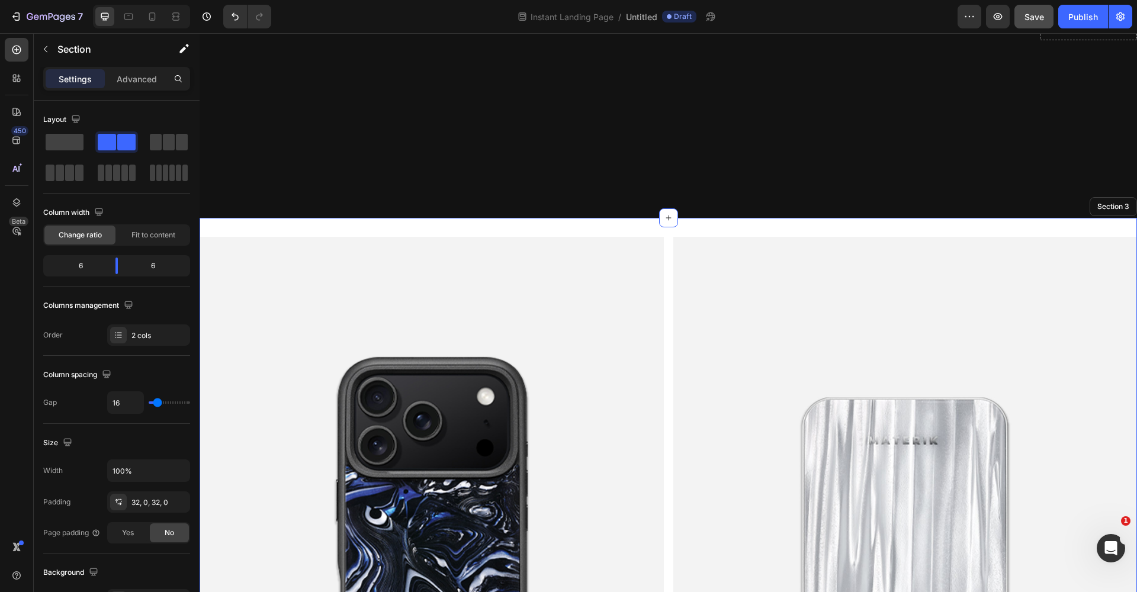
click at [548, 231] on div "Image Image Section 3" at bounding box center [669, 548] width 938 height 660
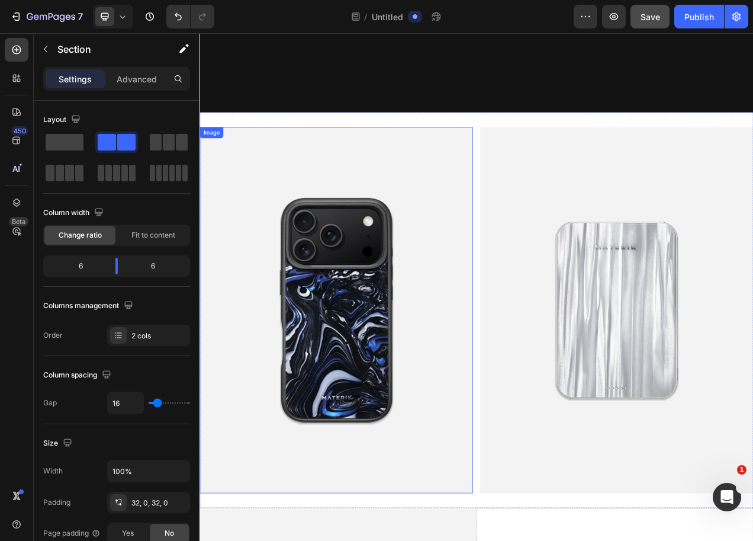
scroll to position [681, 0]
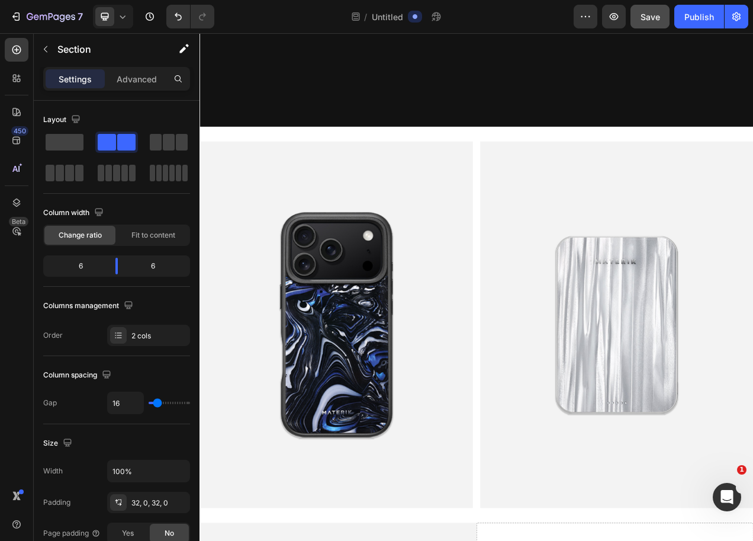
click at [441, 162] on div "Image Image Section 3" at bounding box center [555, 407] width 711 height 508
click at [442, 210] on img at bounding box center [375, 407] width 351 height 470
click at [446, 153] on div "Image Image Section 3 You can create reusable sections Create Theme Section AI …" at bounding box center [555, 407] width 711 height 508
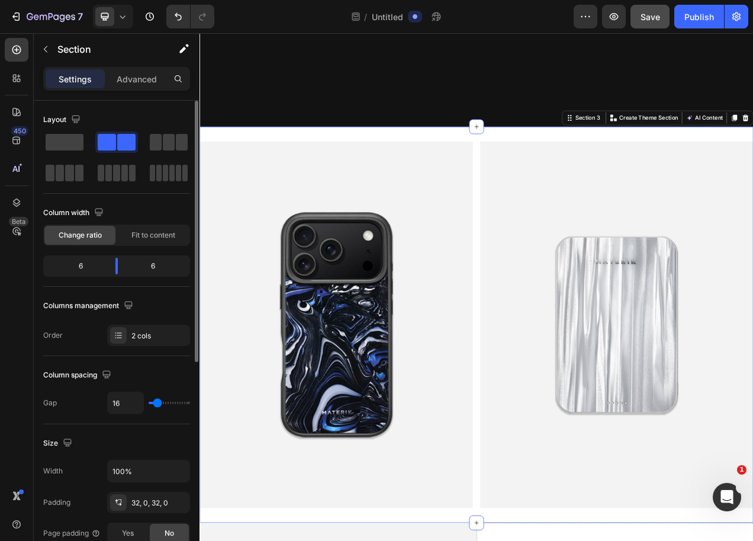
type input "14"
type input "12"
type input "9"
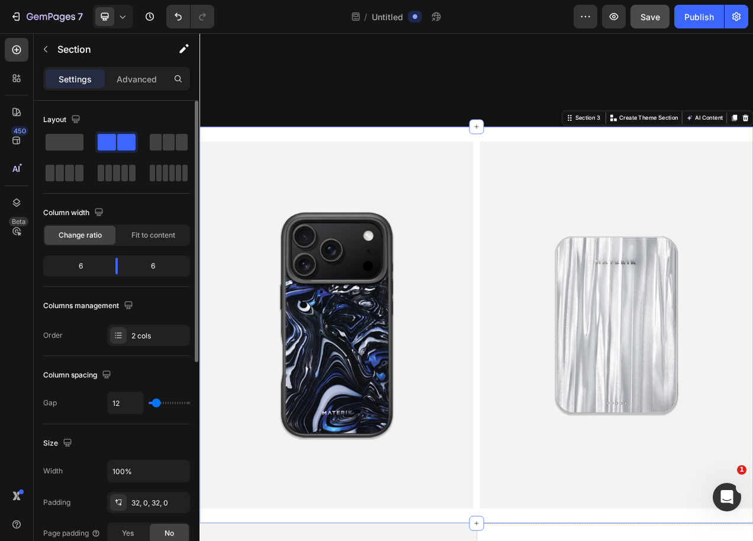
type input "9"
type input "1"
type input "0"
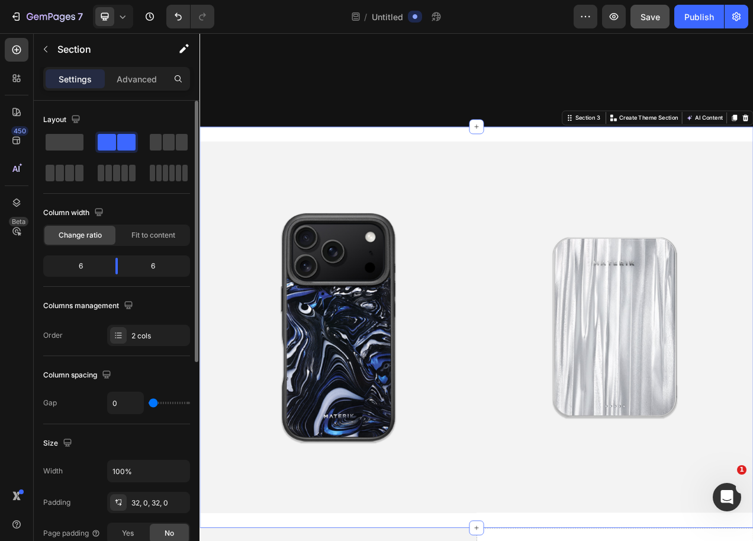
drag, startPoint x: 155, startPoint y: 402, endPoint x: 145, endPoint y: 400, distance: 10.8
type input "0"
click at [145, 400] on div "0" at bounding box center [148, 403] width 83 height 23
type input "1"
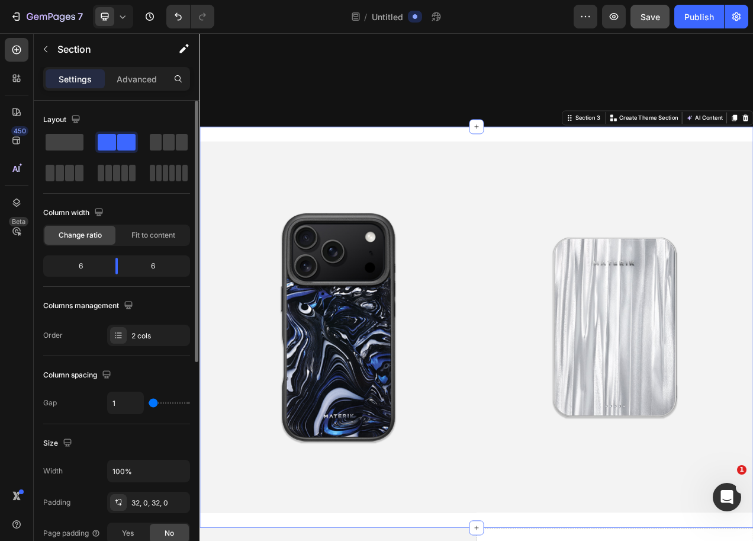
type input "3"
type input "5"
type input "7"
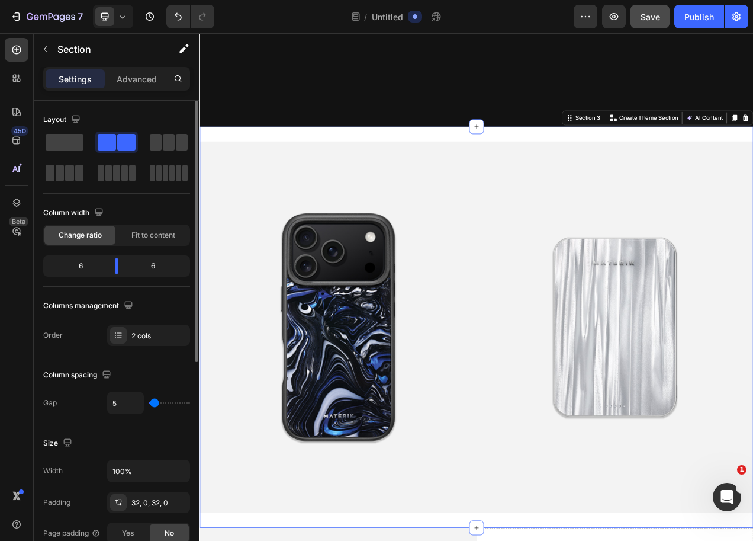
type input "7"
type input "9"
type input "12"
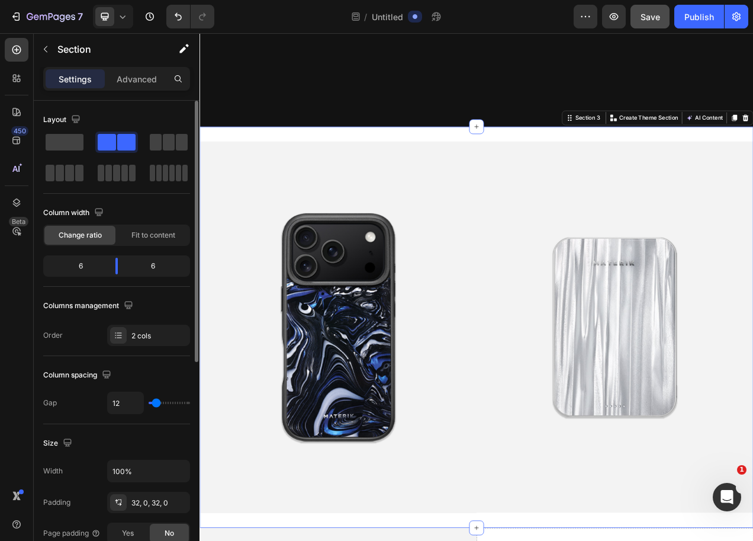
type input "14"
type input "16"
type input "18"
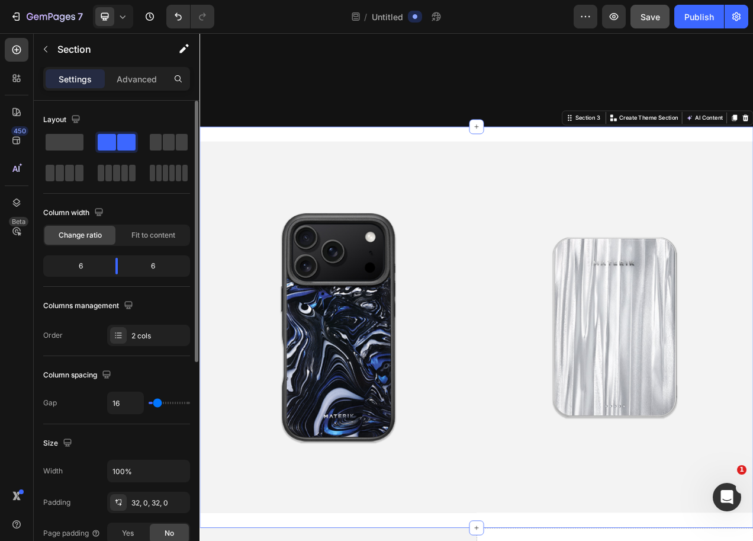
type input "18"
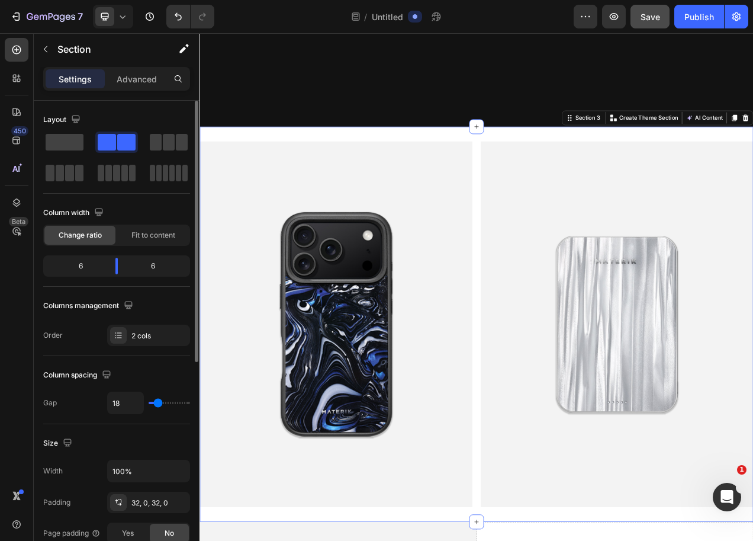
type input "20"
type input "22"
type input "24"
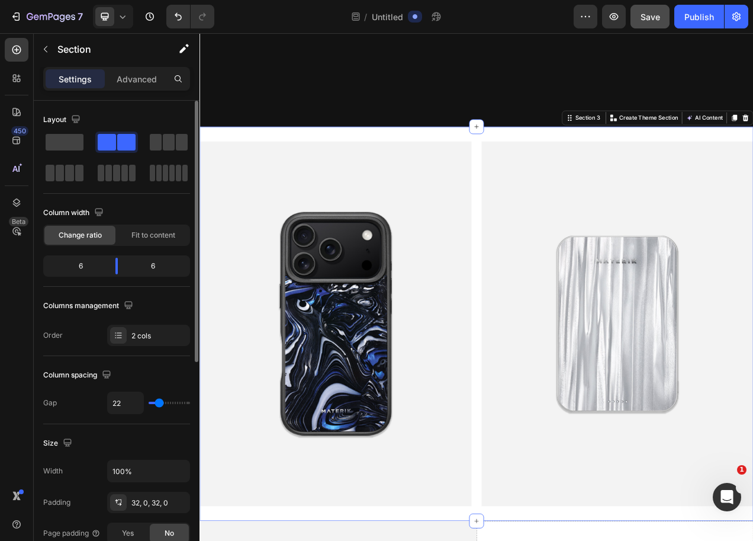
type input "24"
type input "26"
type input "28"
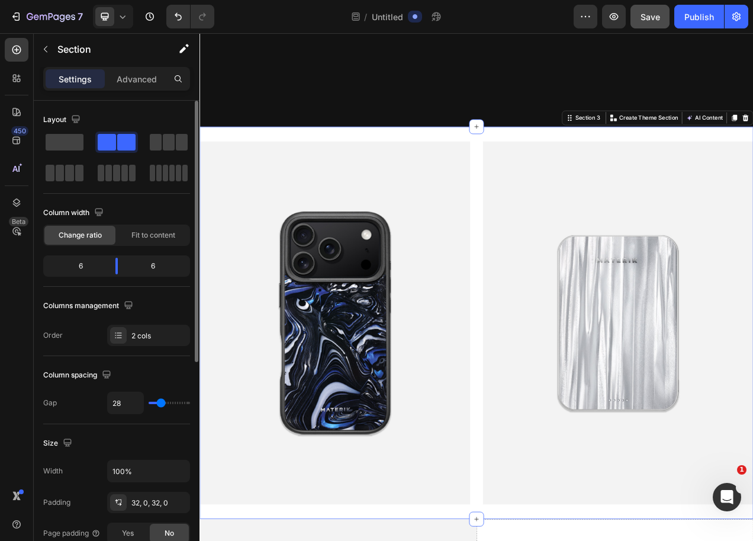
drag, startPoint x: 151, startPoint y: 402, endPoint x: 159, endPoint y: 401, distance: 8.4
type input "28"
click at [159, 402] on input "range" at bounding box center [169, 403] width 41 height 2
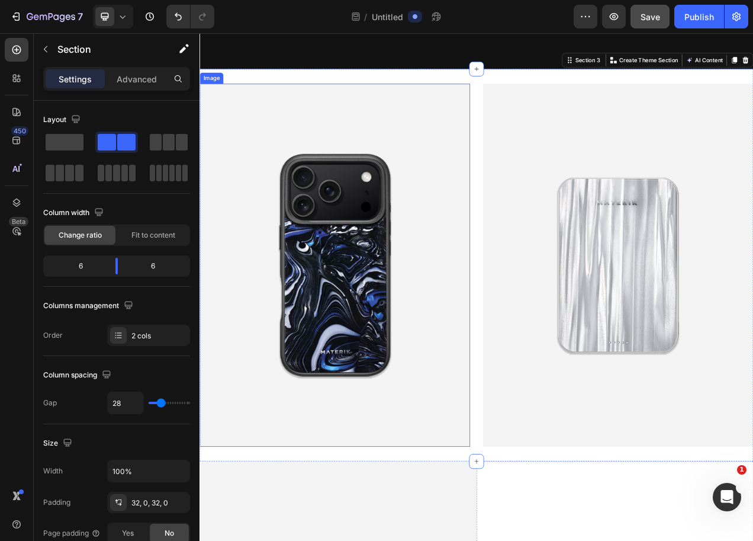
scroll to position [780, 0]
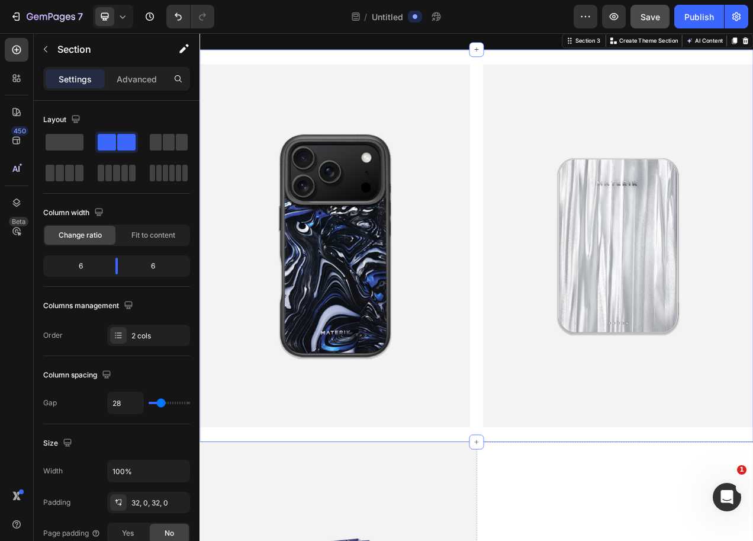
click at [323, 540] on div "Image Image Section 3 You can create reusable sections Create Theme Section AI …" at bounding box center [555, 305] width 711 height 503
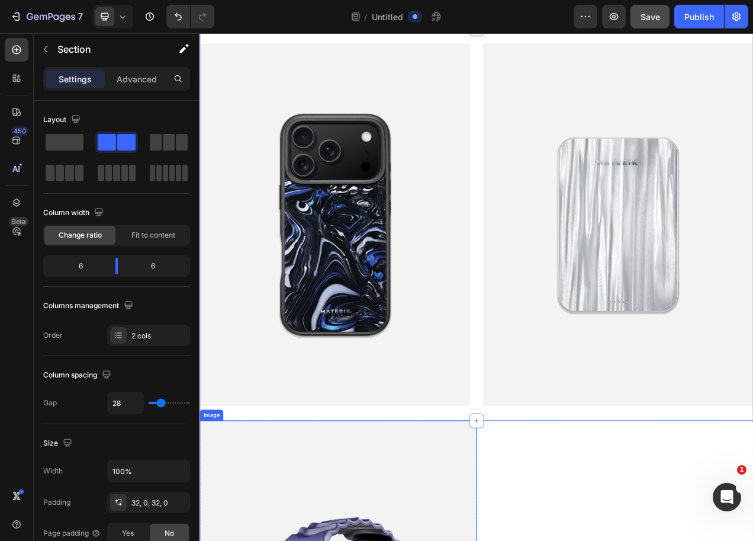
scroll to position [807, 0]
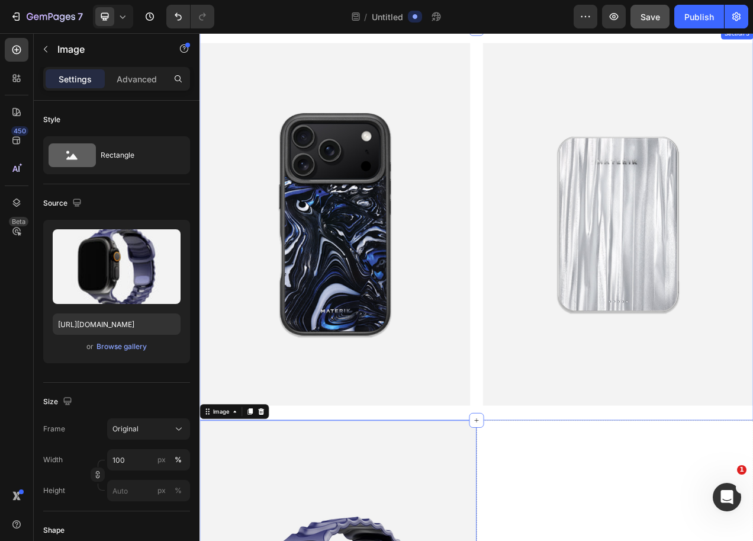
click at [408, 509] on div "Image Image Section 3" at bounding box center [555, 278] width 711 height 503
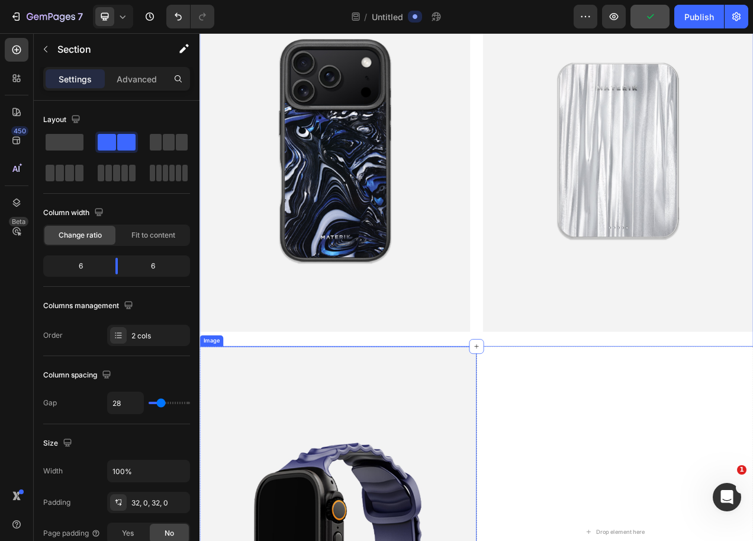
scroll to position [919, 0]
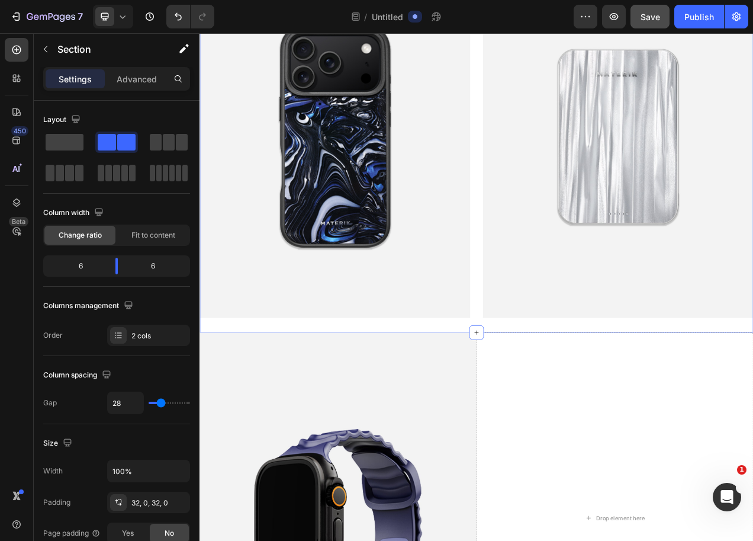
click at [596, 397] on div "Image Image Section 3 You can create reusable sections Create Theme Section AI …" at bounding box center [555, 165] width 711 height 503
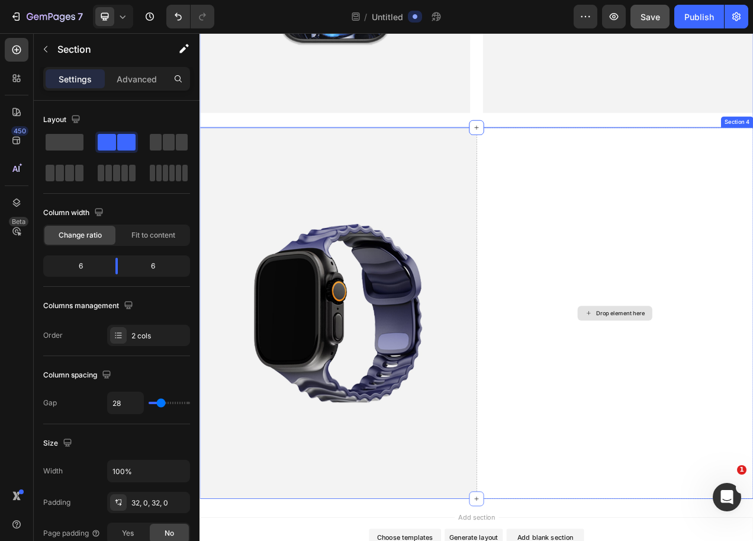
scroll to position [1195, 0]
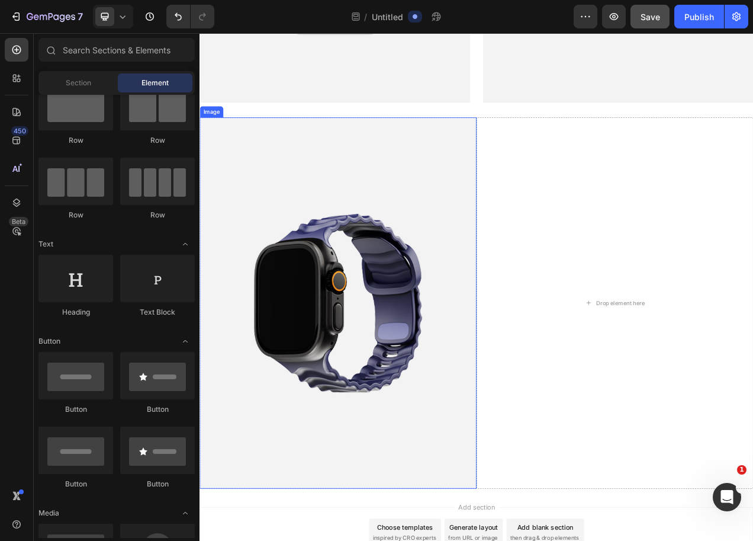
click at [495, 457] on img at bounding box center [377, 379] width 355 height 476
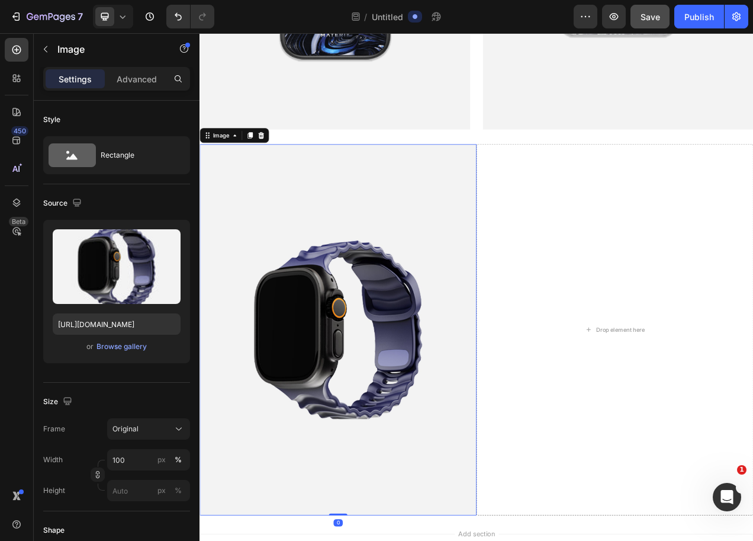
scroll to position [1095, 0]
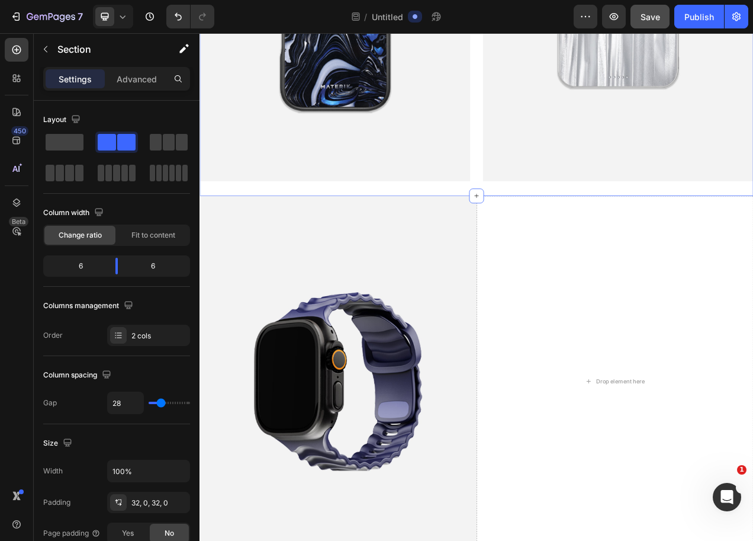
type input "33"
type input "37"
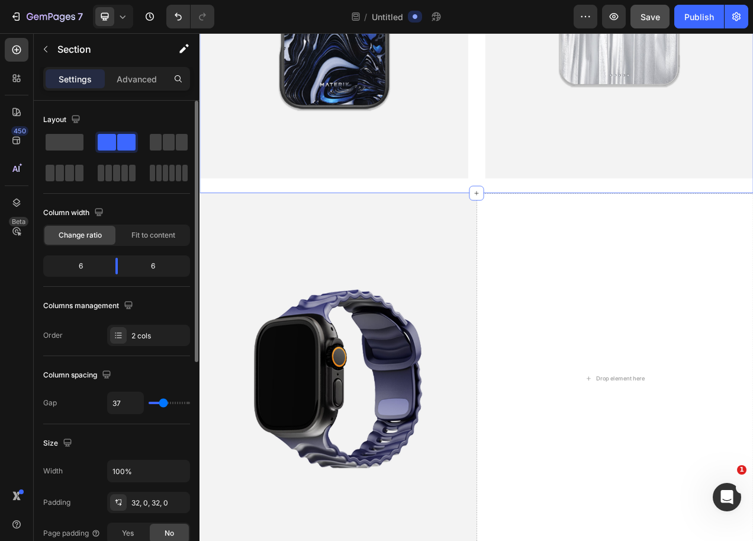
type input "41"
type input "43"
type input "45"
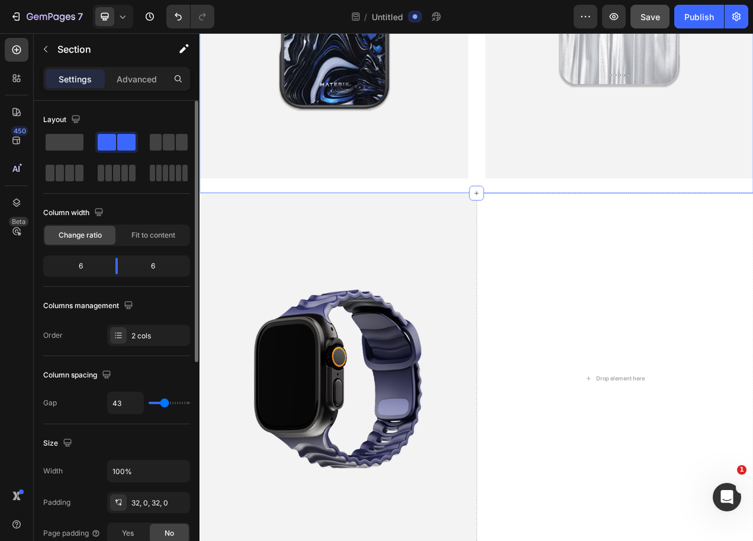
type input "45"
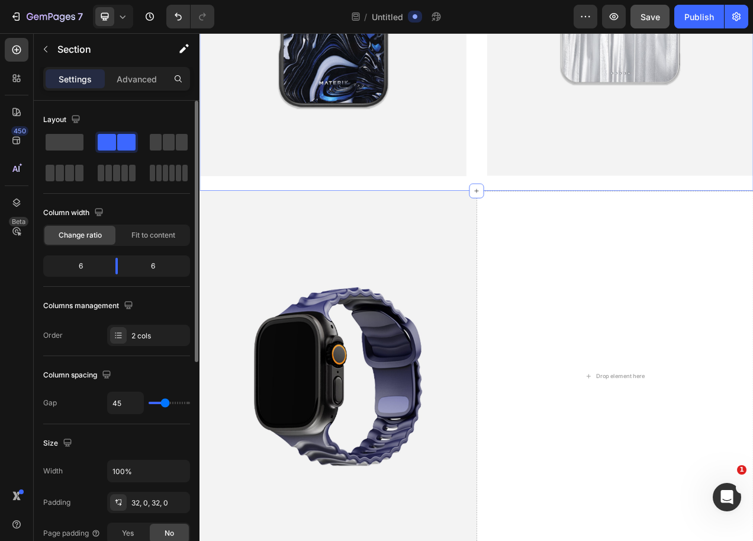
type input "43"
type input "41"
type input "39"
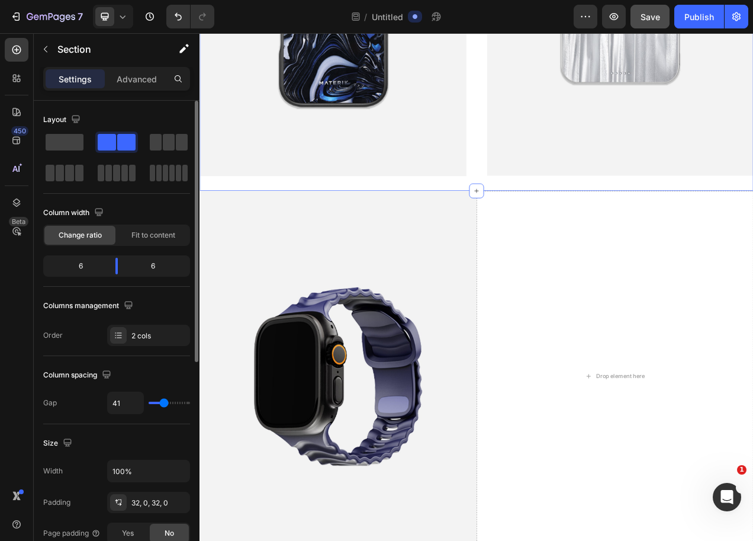
type input "39"
type input "37"
type input "35"
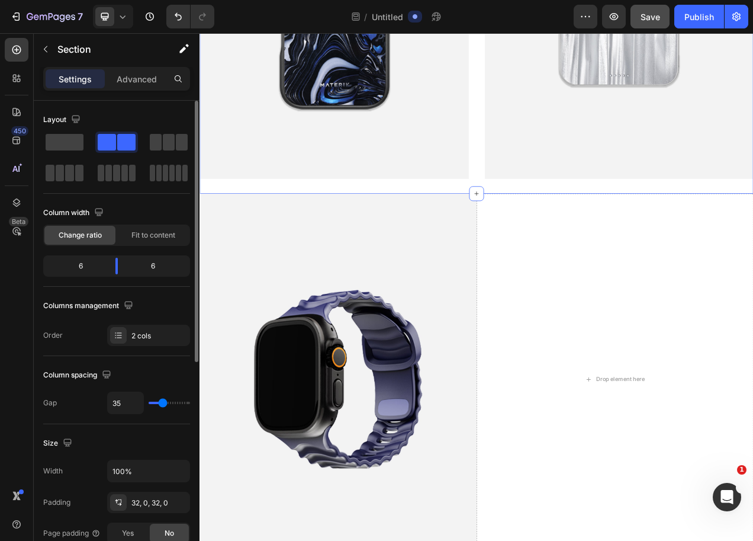
type input "33"
type input "31"
type input "28"
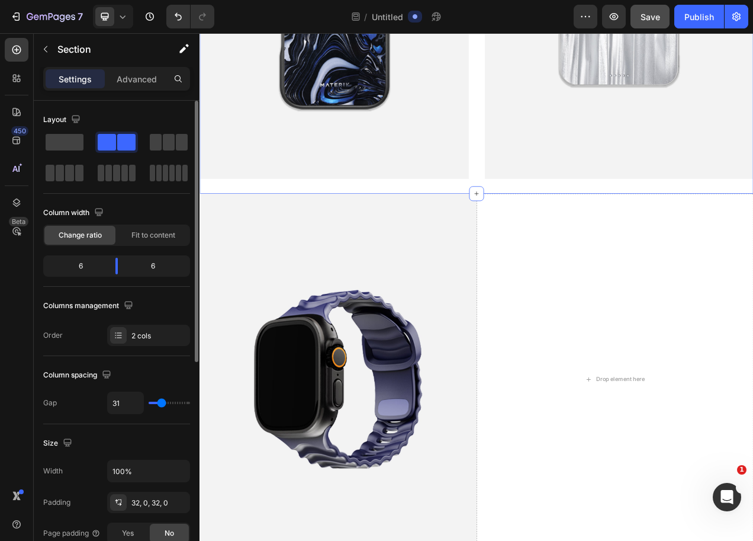
type input "28"
type input "26"
type input "22"
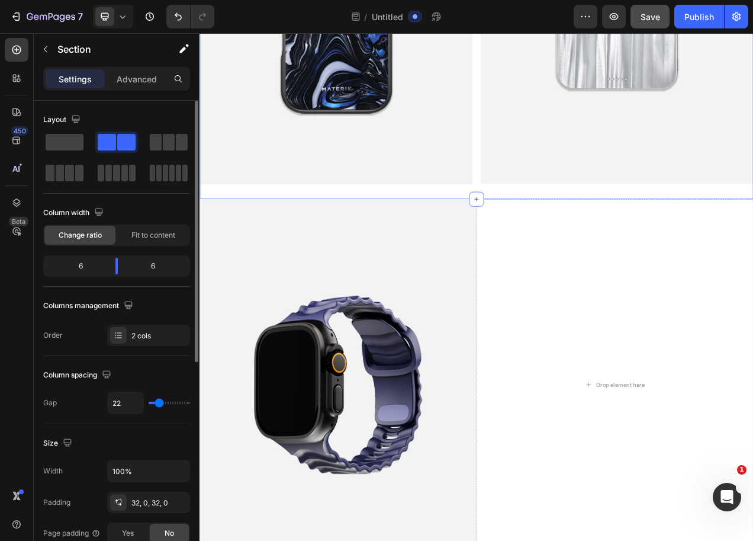
type input "18"
type input "14"
type input "7"
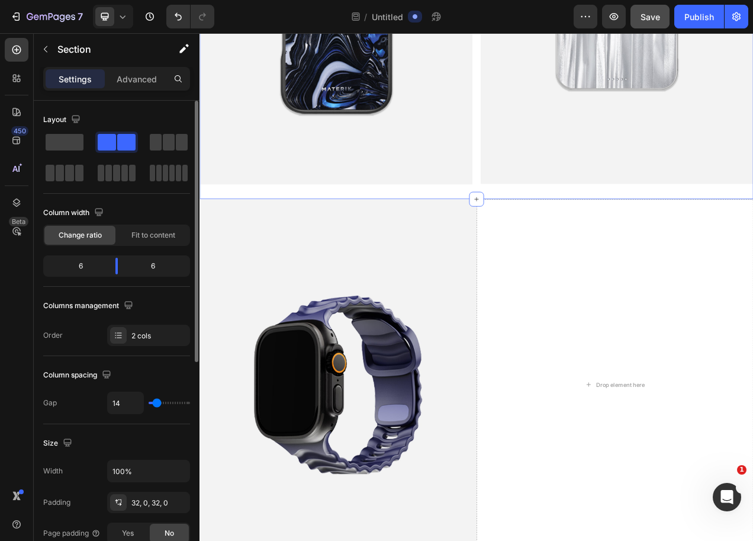
type input "7"
type input "0"
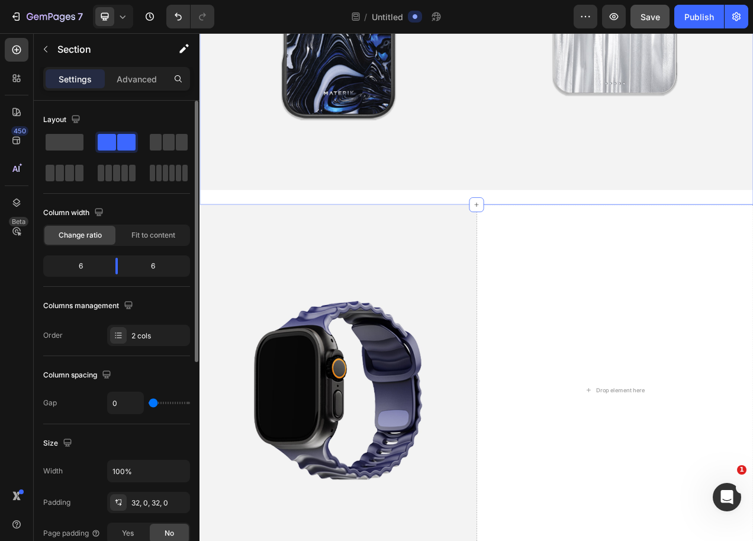
type input "1"
type input "3"
type input "5"
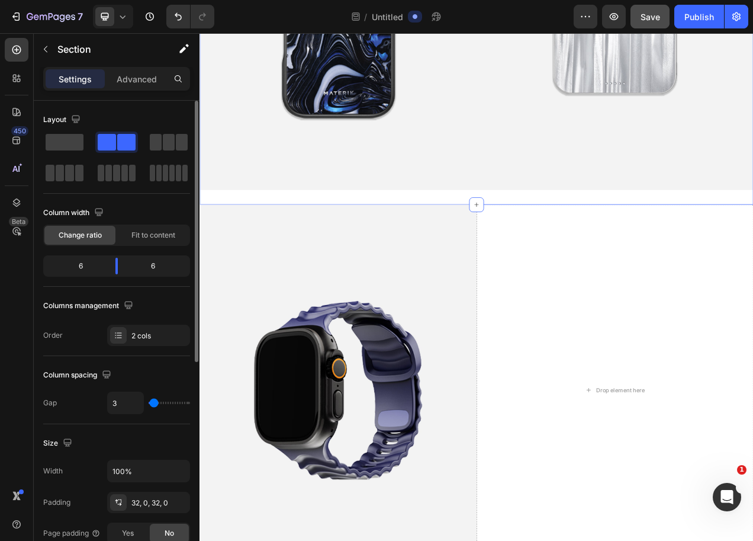
type input "5"
type input "7"
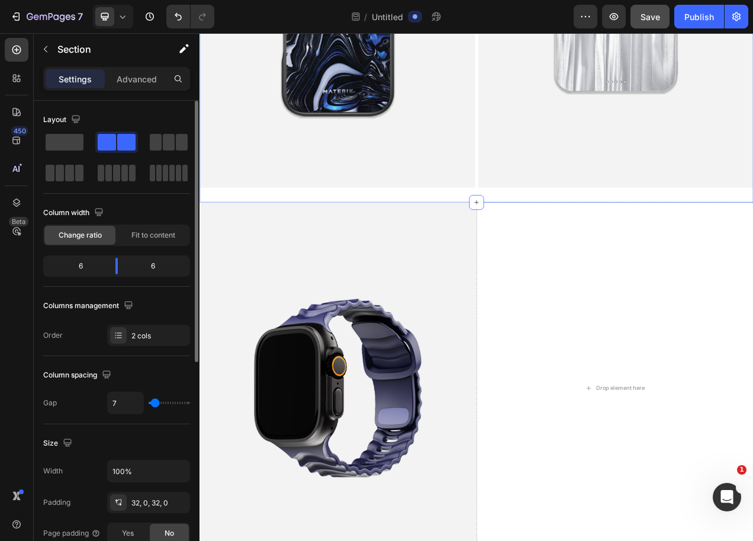
type input "9"
type input "12"
type input "14"
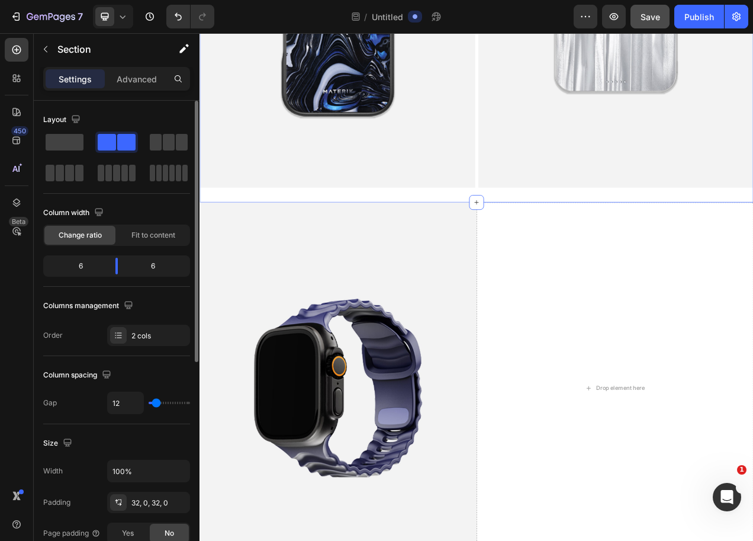
type input "14"
type input "16"
type input "18"
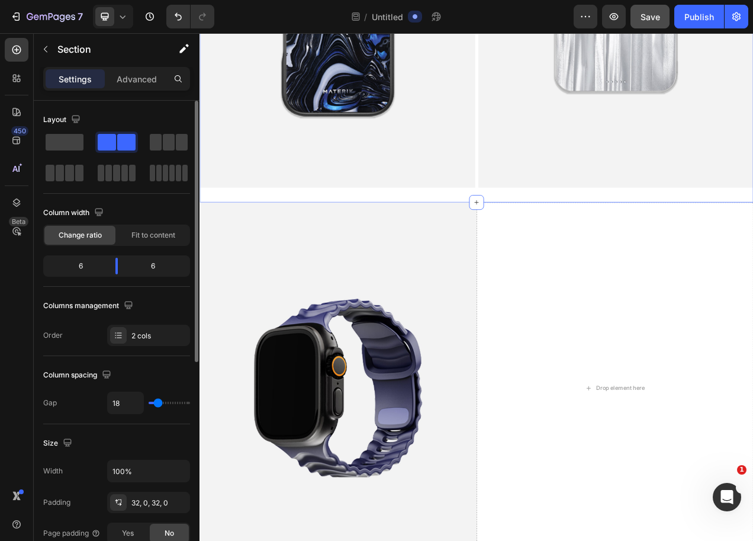
type input "20"
type input "22"
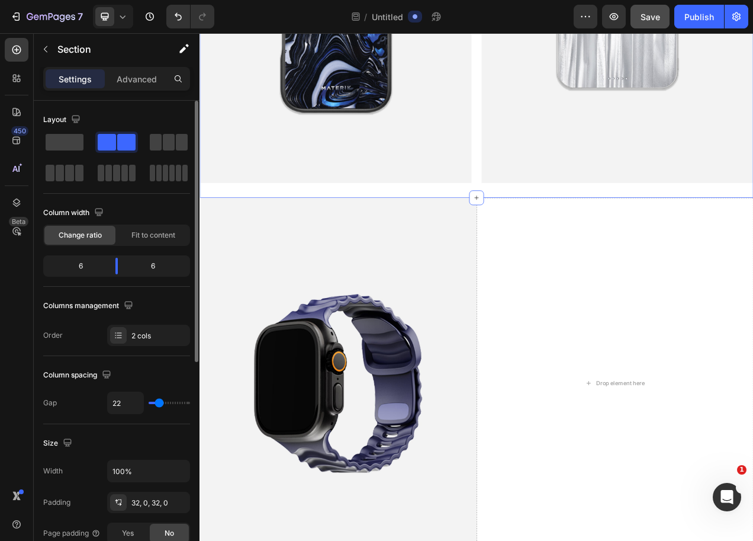
type input "24"
type input "26"
type input "28"
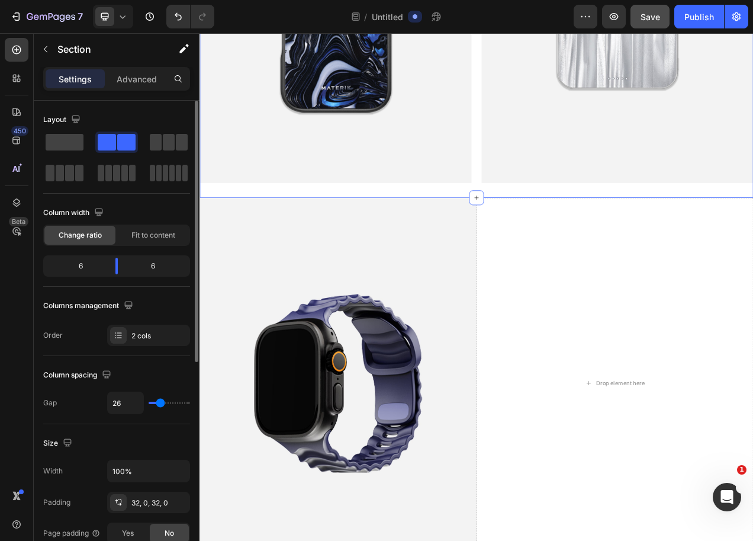
type input "28"
type input "31"
type input "33"
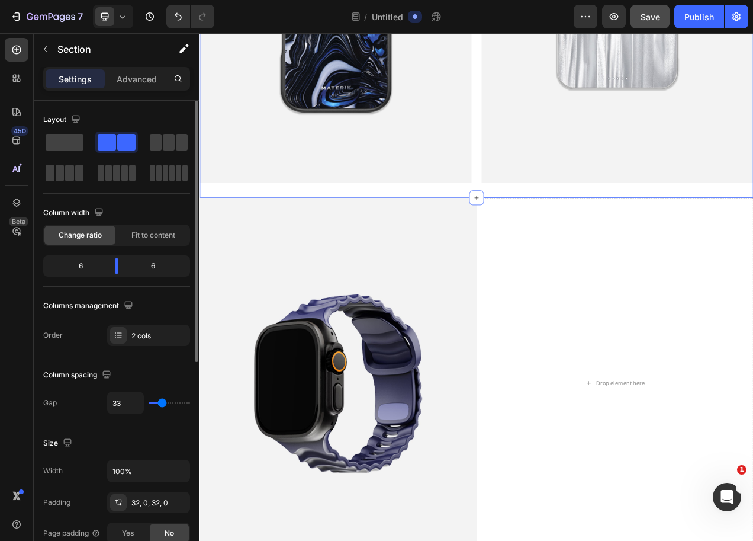
type input "35"
type input "37"
type input "39"
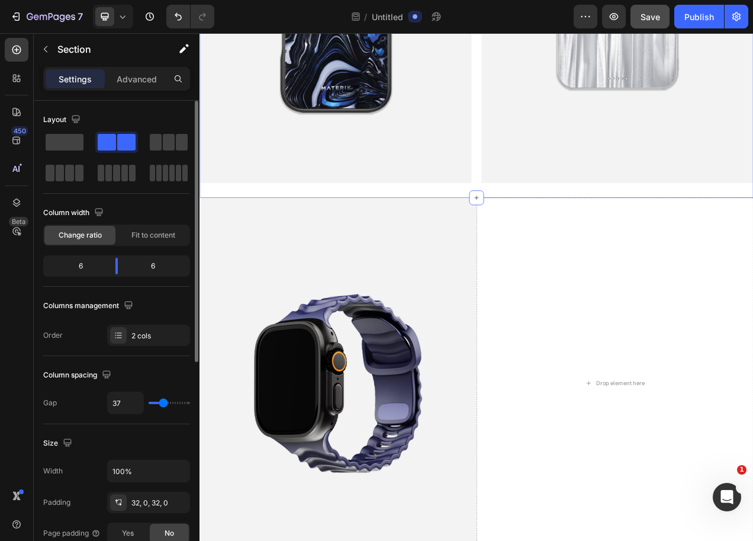
type input "39"
type input "41"
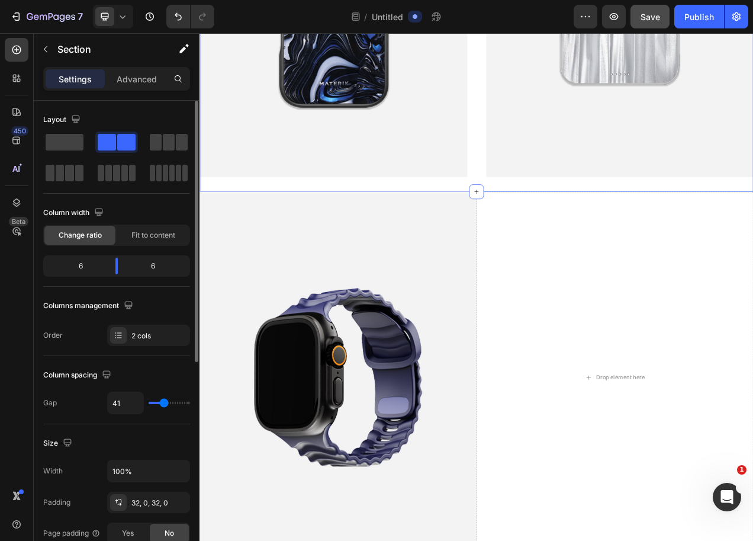
type input "43"
type input "45"
type input "47"
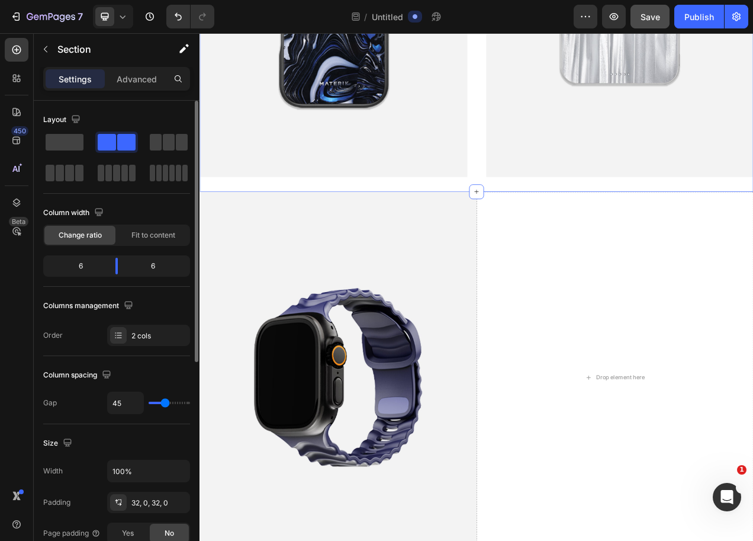
type input "47"
type input "49"
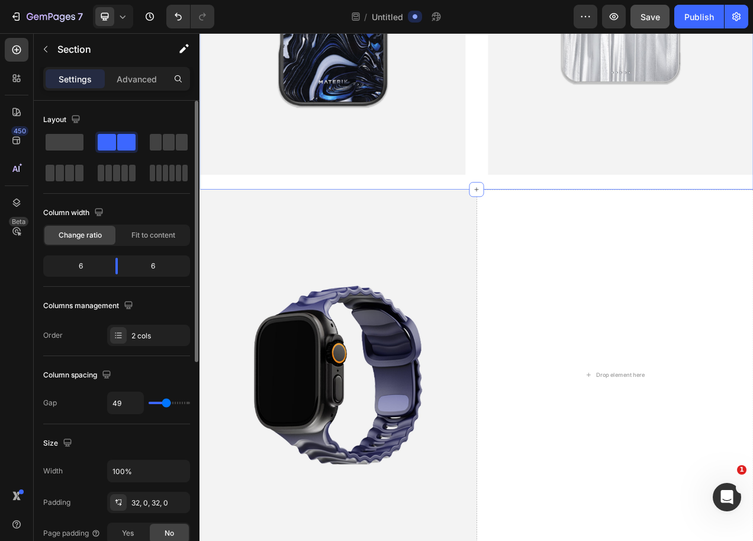
type input "47"
type input "45"
type input "43"
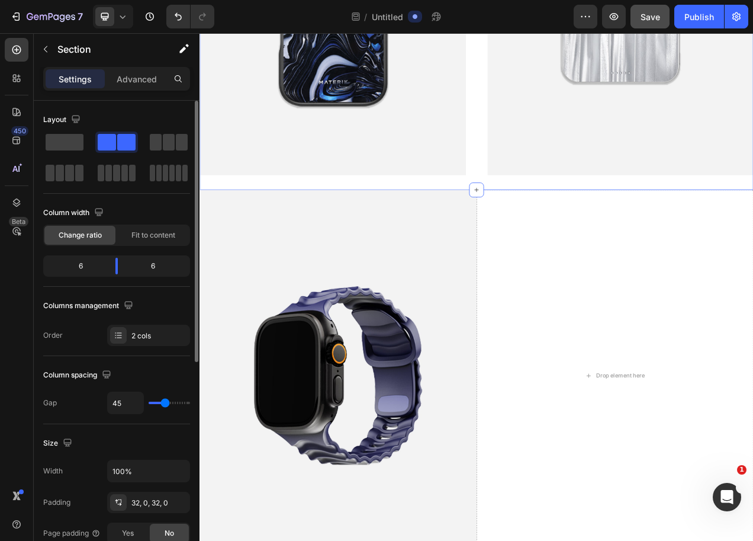
type input "43"
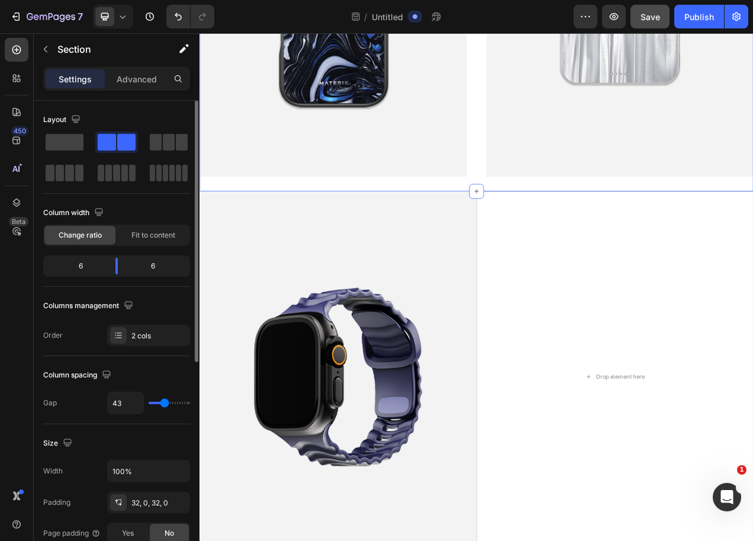
type input "41"
type input "39"
type input "37"
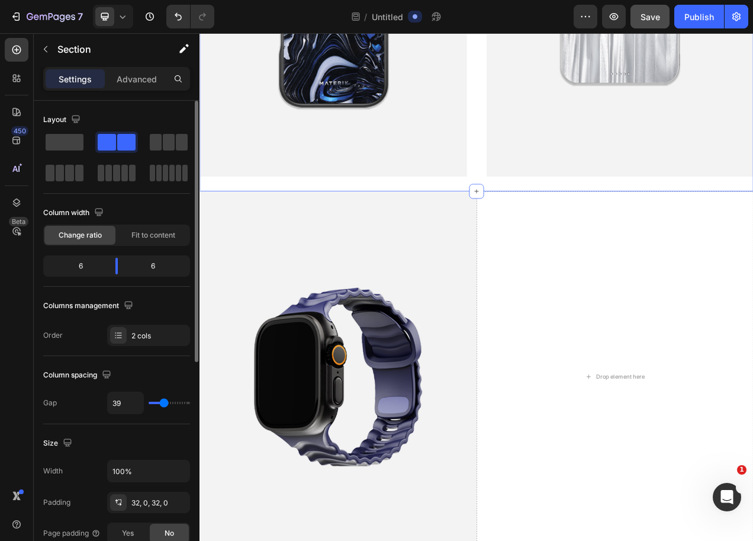
type input "37"
type input "35"
type input "33"
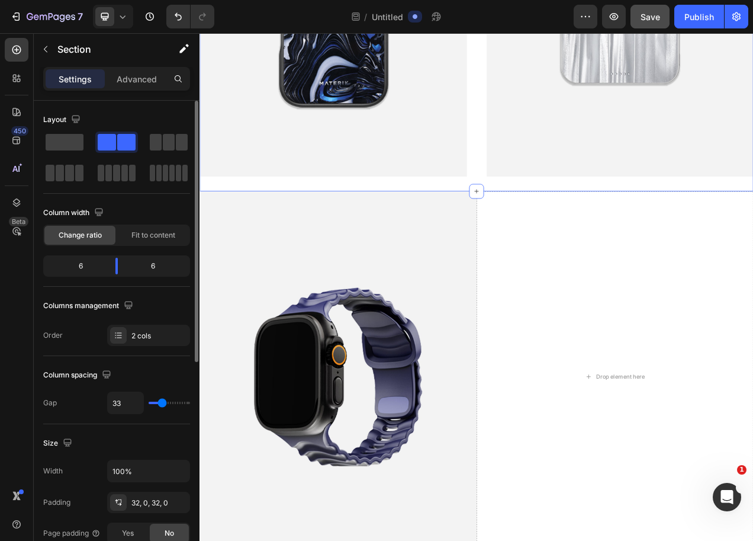
type input "31"
type input "28"
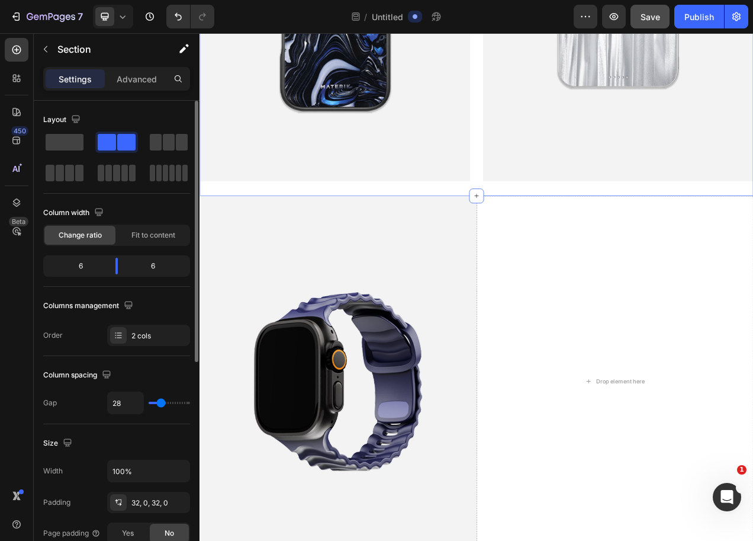
type input "31"
type input "33"
type input "35"
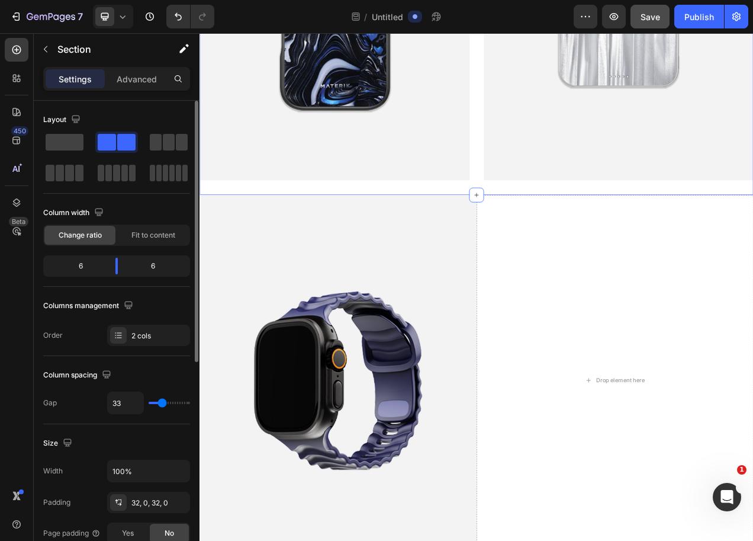
type input "35"
type input "37"
type input "39"
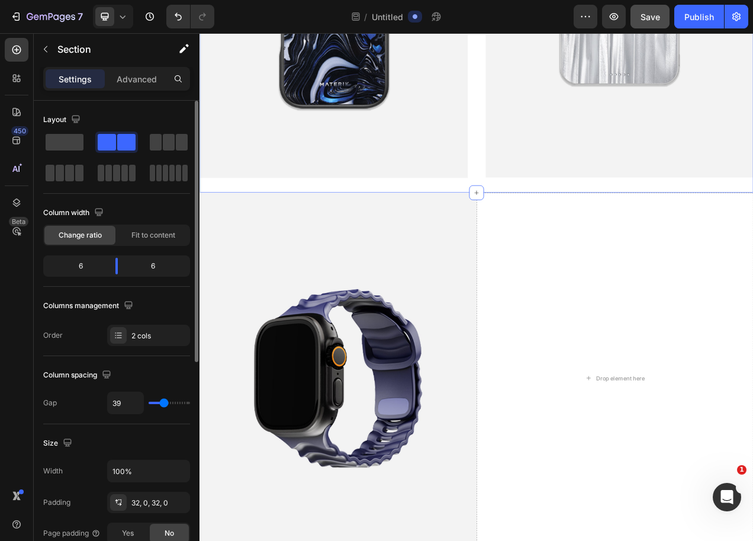
type input "39"
click at [162, 404] on input "range" at bounding box center [169, 403] width 41 height 2
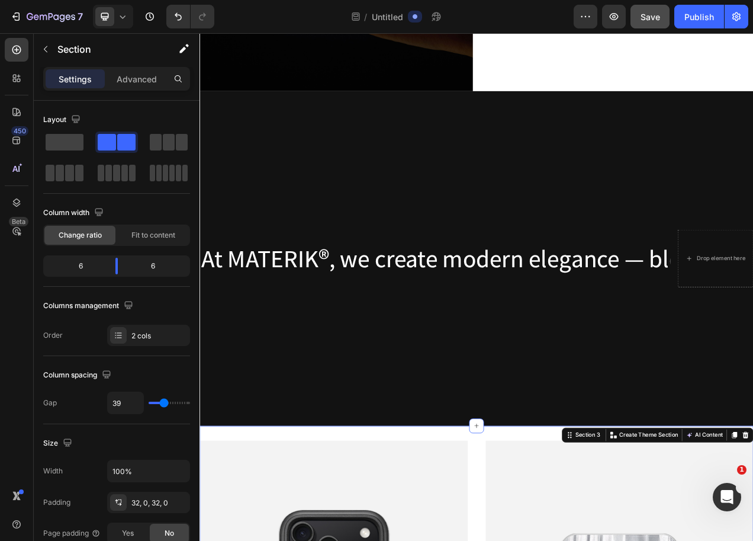
scroll to position [302, 0]
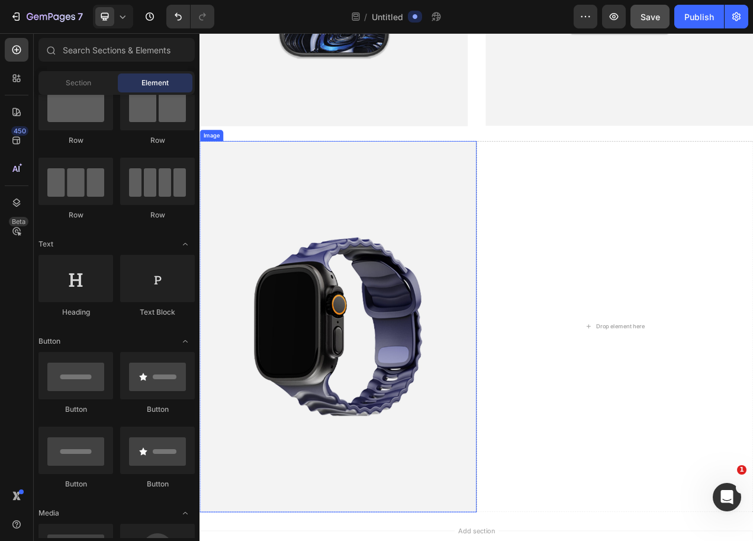
scroll to position [1336, 0]
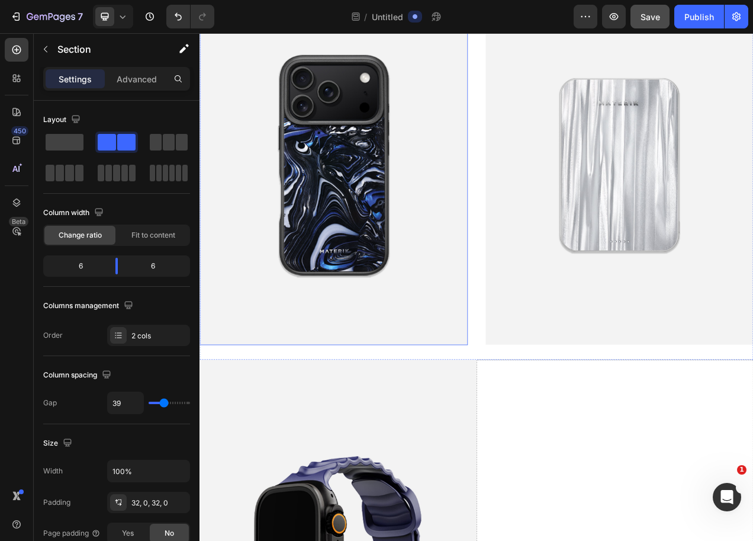
scroll to position [1037, 0]
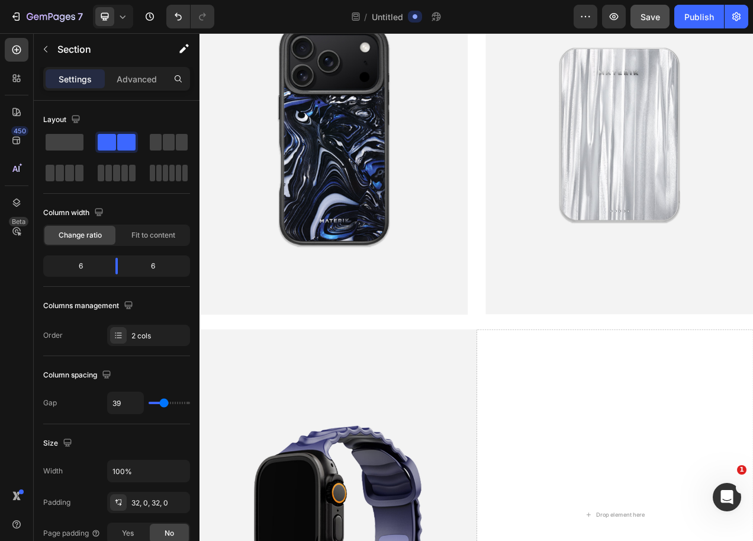
click at [533, 395] on div "Image Image Section 3" at bounding box center [555, 163] width 711 height 499
click at [530, 320] on img at bounding box center [372, 162] width 344 height 461
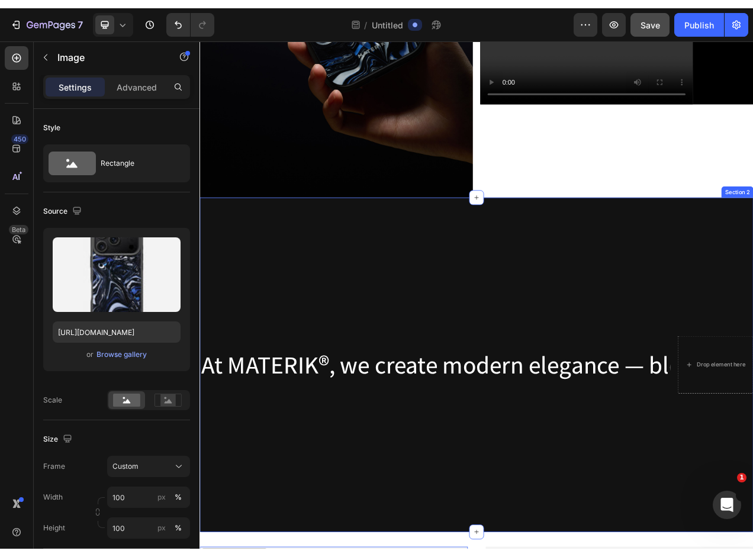
scroll to position [256, 0]
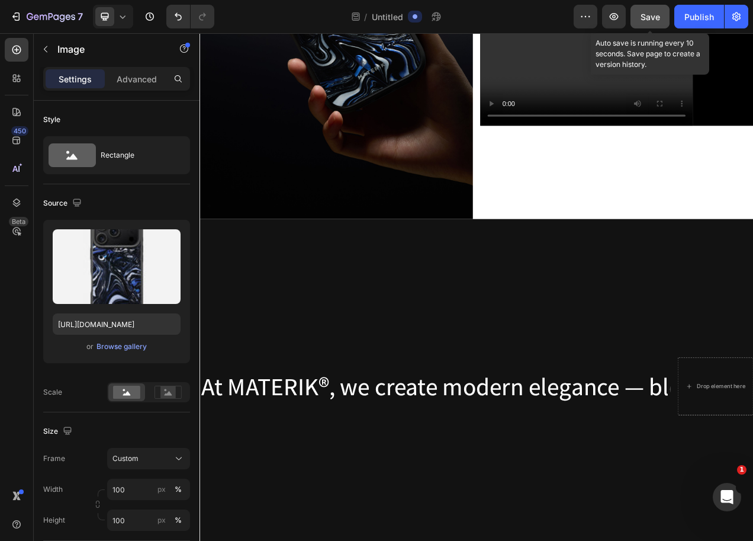
click at [647, 16] on span "Save" at bounding box center [651, 17] width 20 height 10
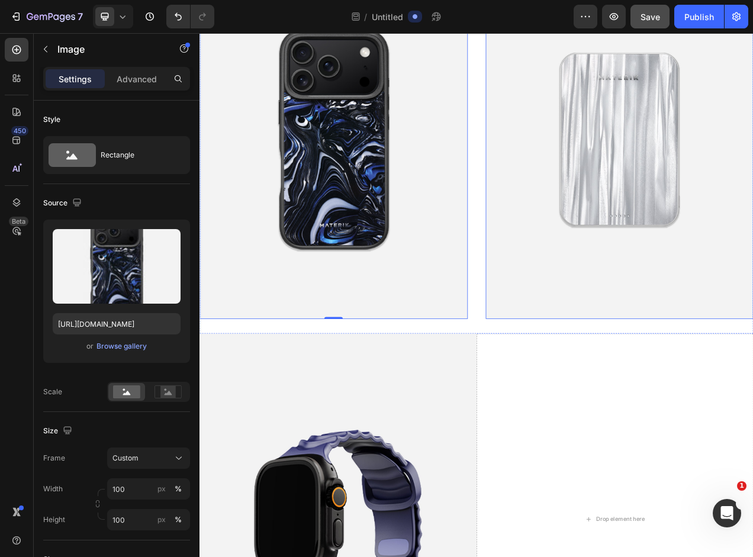
scroll to position [1098, 0]
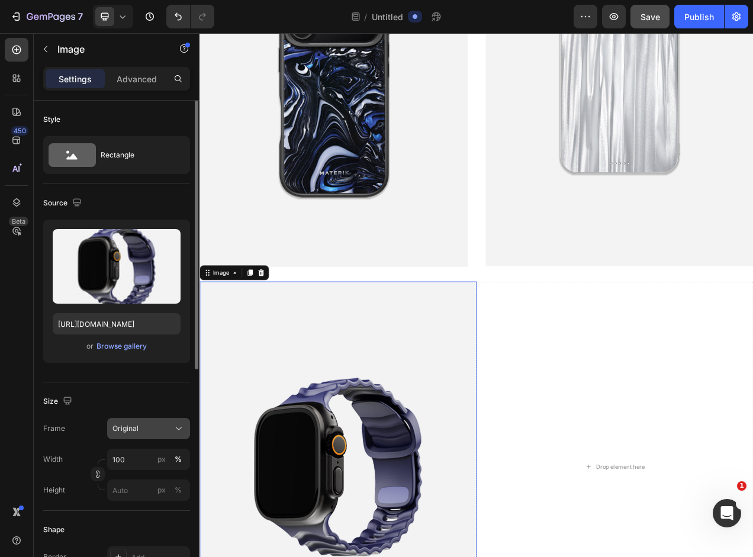
scroll to position [183, 0]
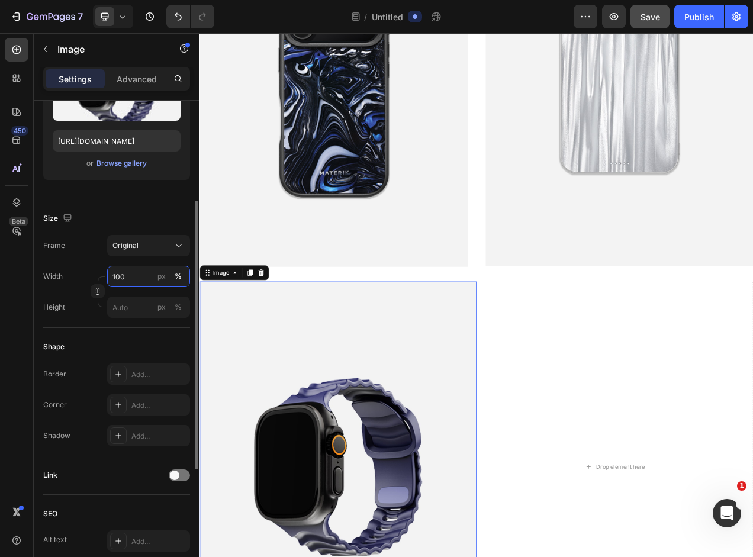
click at [142, 276] on input "100" at bounding box center [148, 276] width 83 height 21
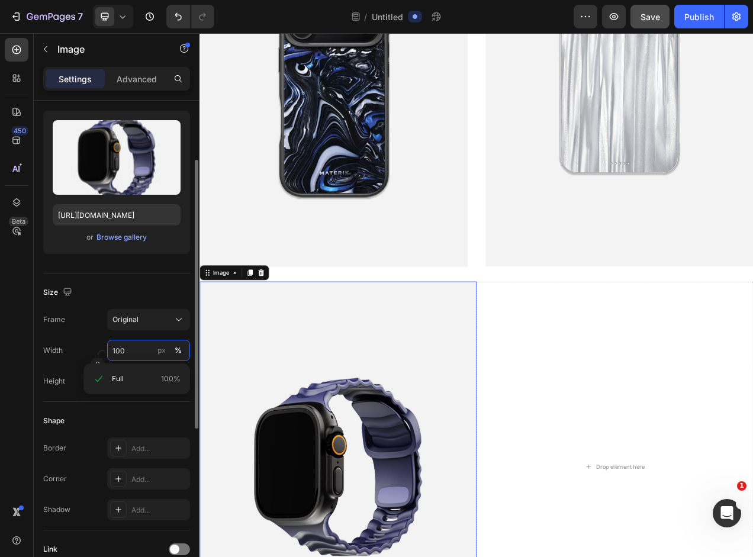
click at [116, 349] on input "100" at bounding box center [148, 350] width 83 height 21
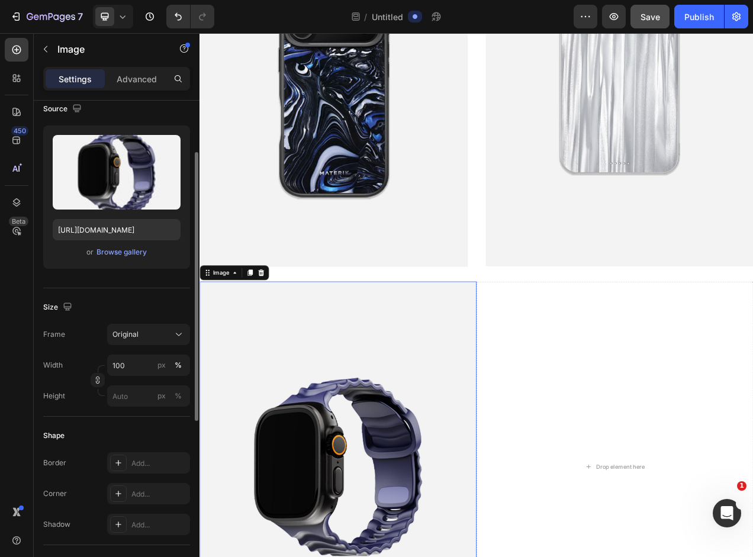
click at [91, 343] on div "Frame Original" at bounding box center [116, 334] width 147 height 21
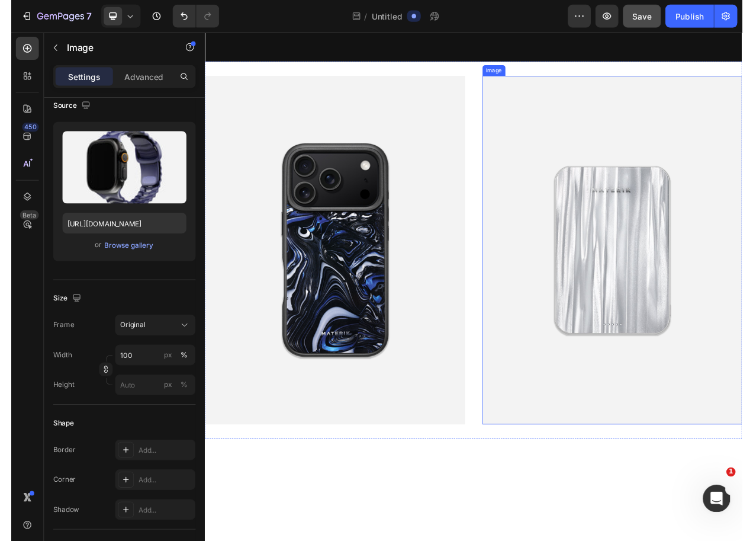
scroll to position [631, 0]
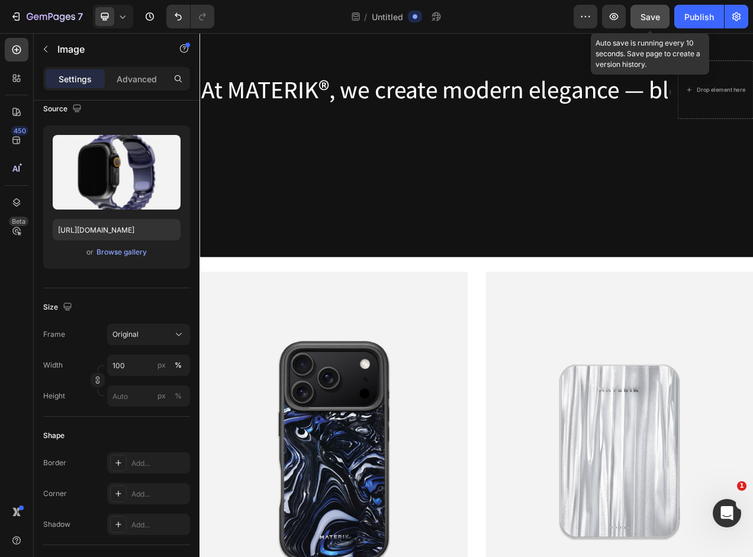
click at [661, 14] on button "Save" at bounding box center [650, 17] width 39 height 24
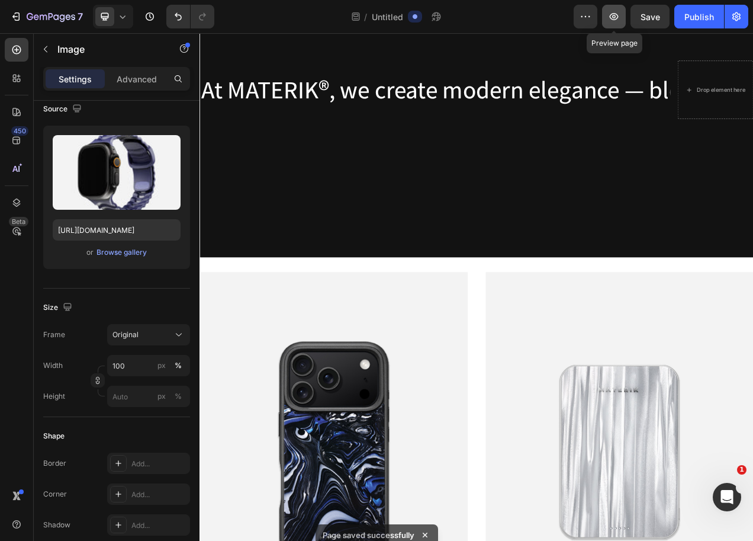
click at [613, 24] on button "button" at bounding box center [614, 17] width 24 height 24
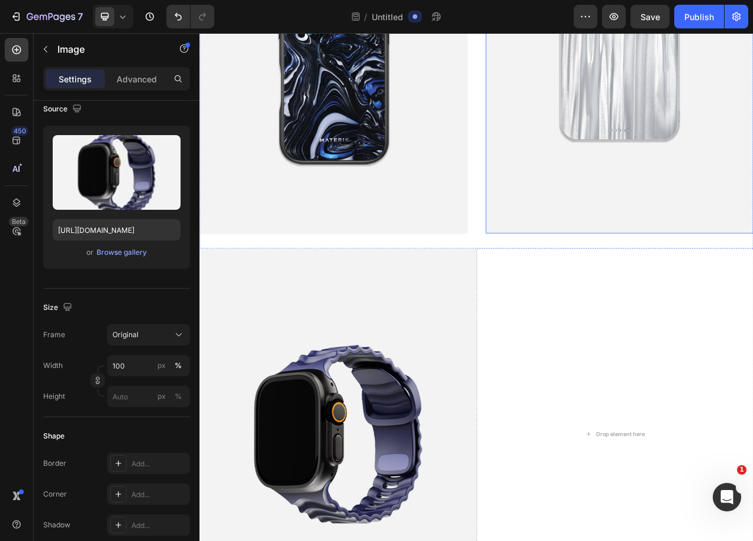
scroll to position [1033, 0]
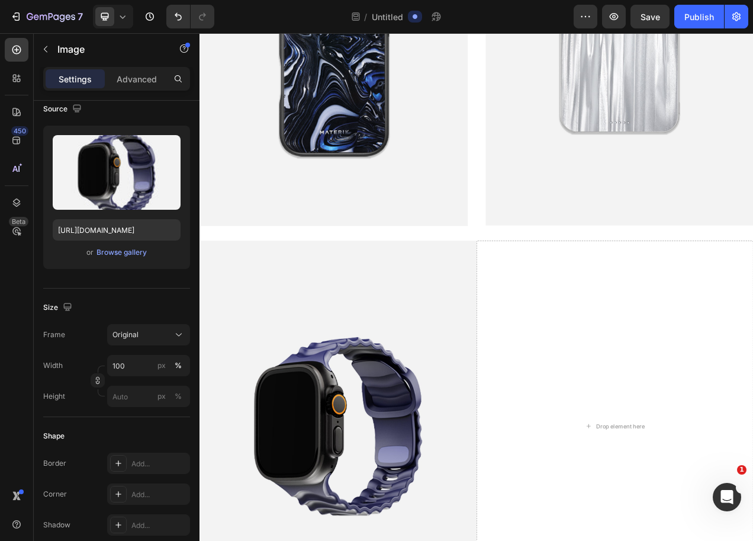
click at [494, 365] on img at bounding box center [377, 537] width 355 height 476
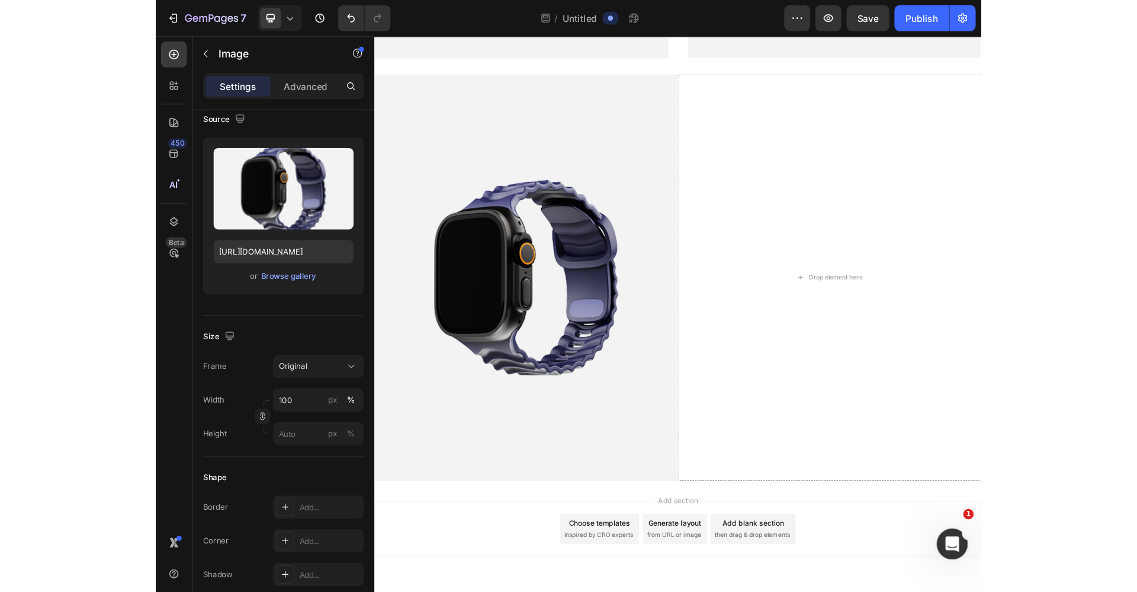
scroll to position [1259, 0]
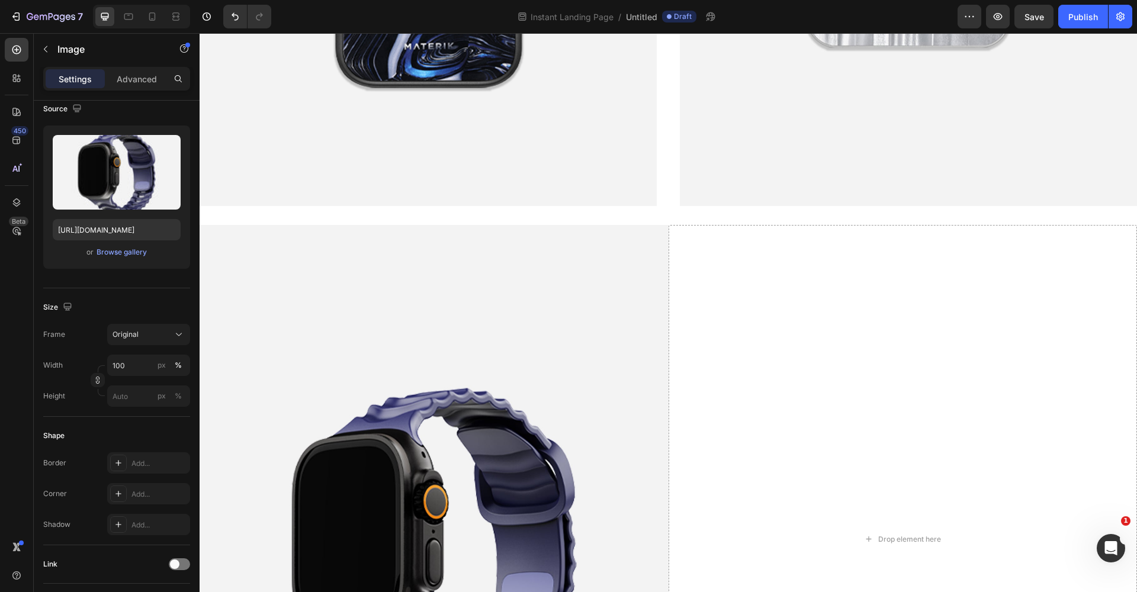
click at [600, 277] on img at bounding box center [434, 539] width 469 height 628
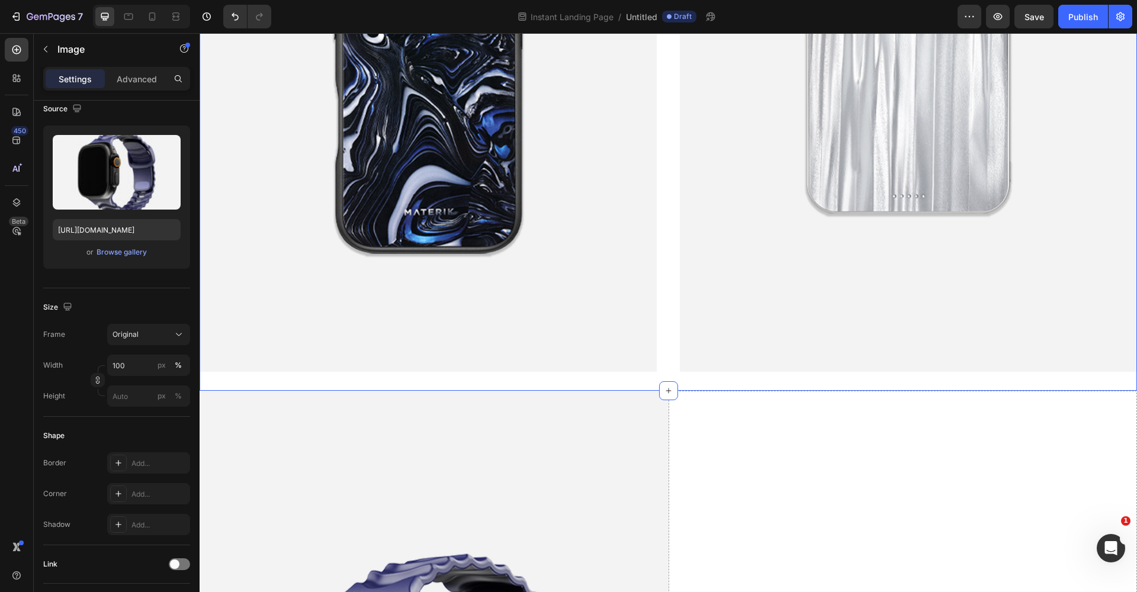
scroll to position [1092, 0]
click at [894, 380] on div "Section 4" at bounding box center [1116, 385] width 41 height 14
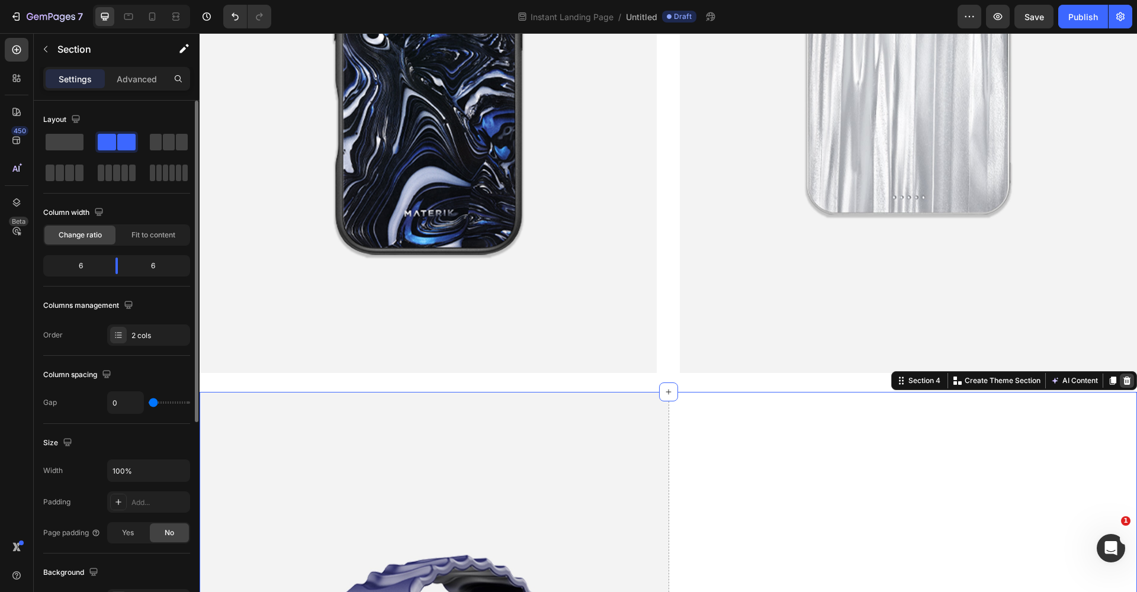
click at [894, 377] on icon at bounding box center [1128, 381] width 8 height 8
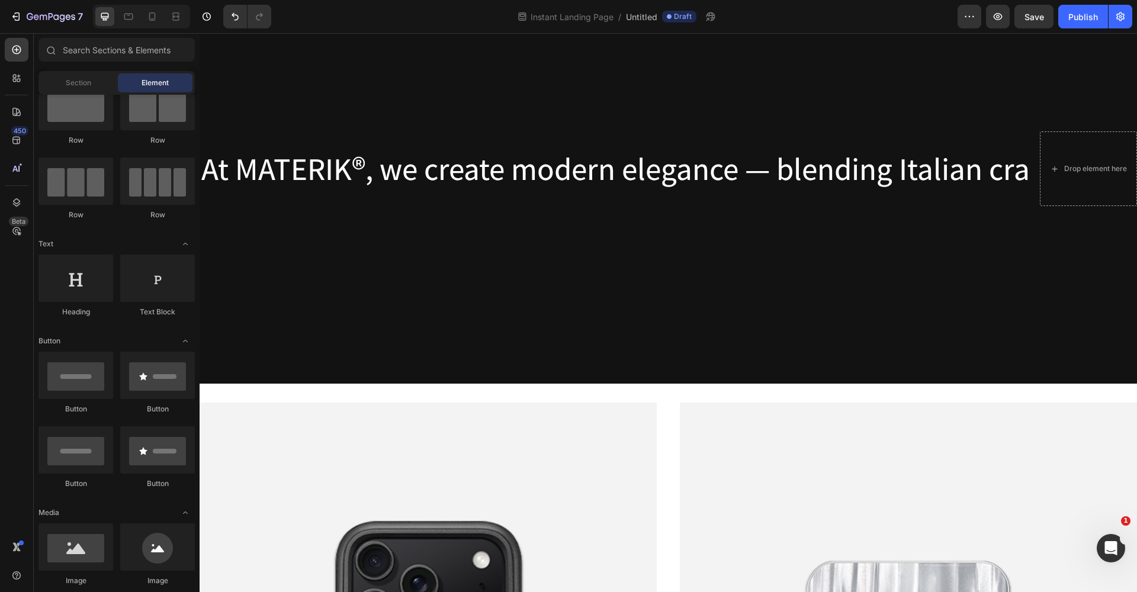
scroll to position [719, 0]
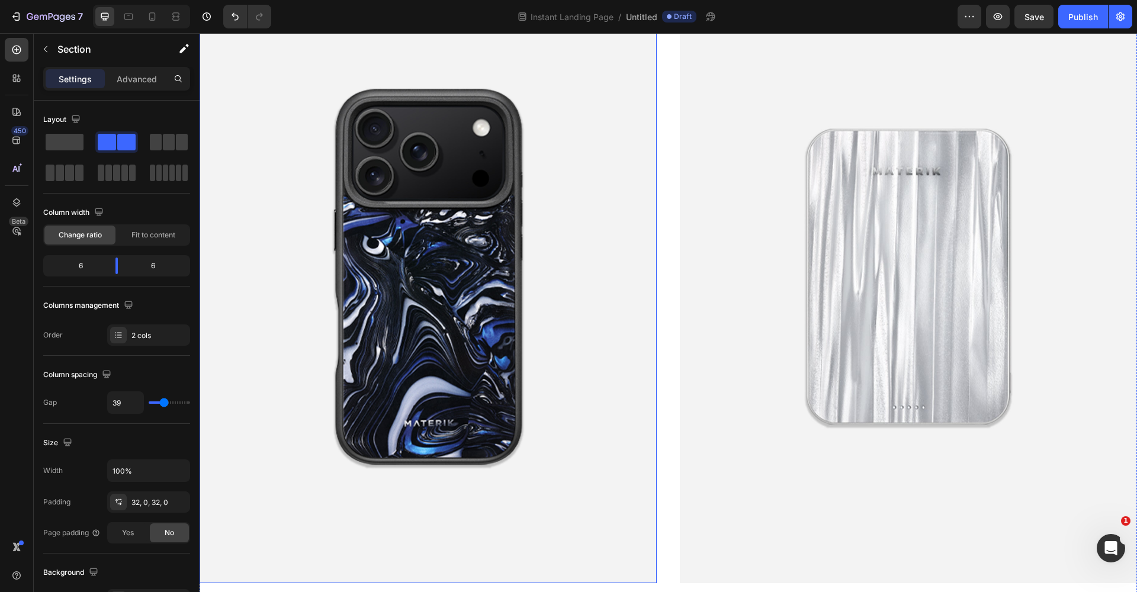
scroll to position [1150, 0]
click at [894, 15] on button "button" at bounding box center [998, 17] width 24 height 24
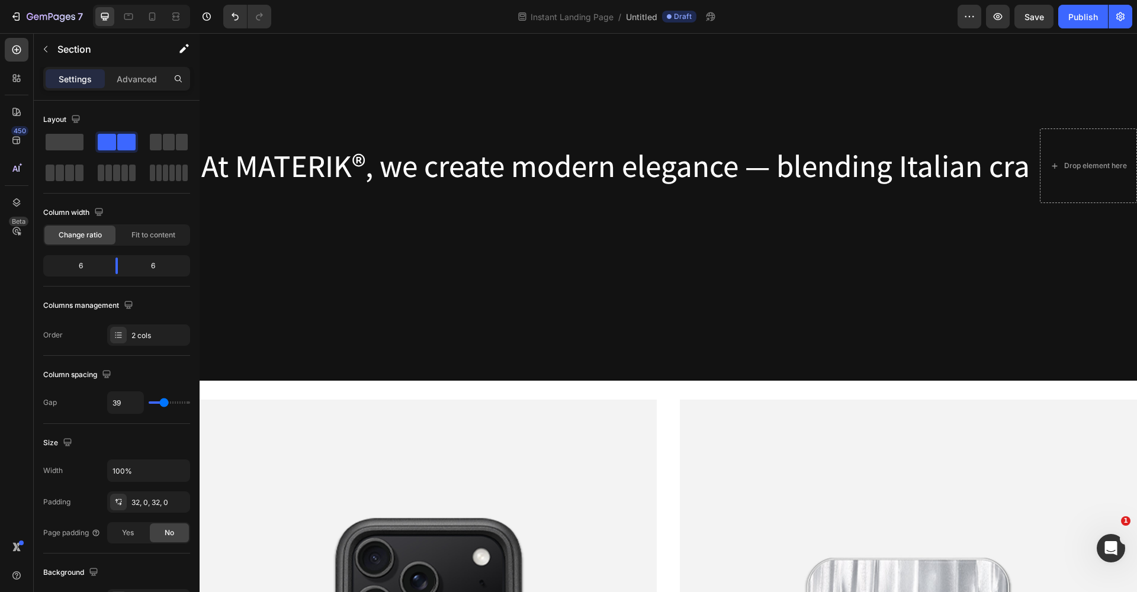
scroll to position [719, 0]
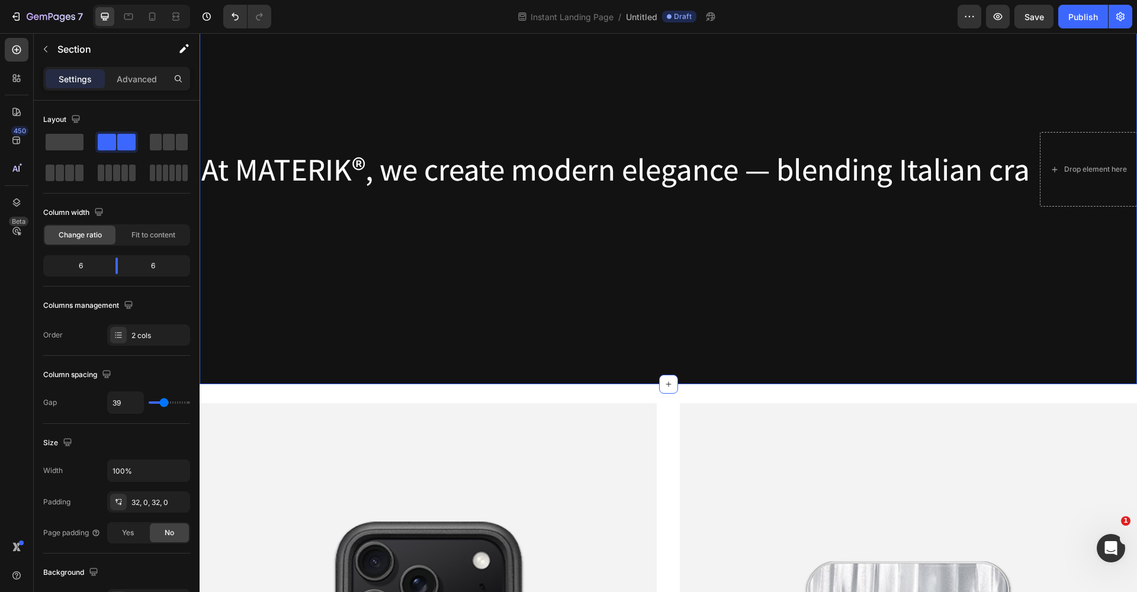
click at [665, 314] on div "At MATERIK ® , we create modern elegance — blending Italian craftsmanship, time…" at bounding box center [669, 169] width 938 height 430
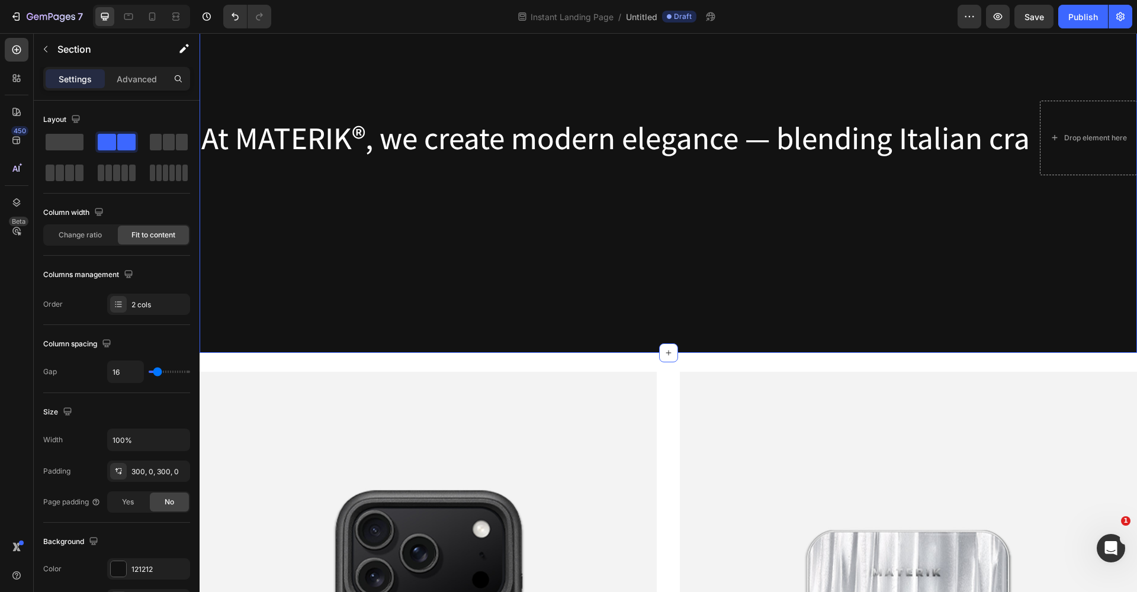
scroll to position [594, 0]
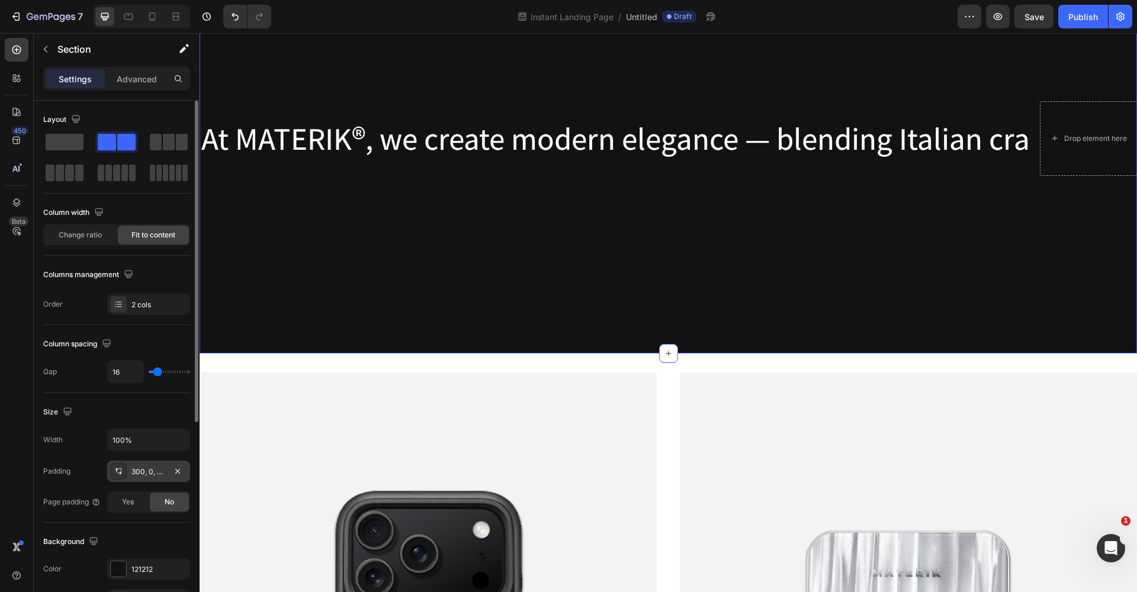
click at [155, 473] on div "300, 0, 300, 0" at bounding box center [149, 472] width 34 height 11
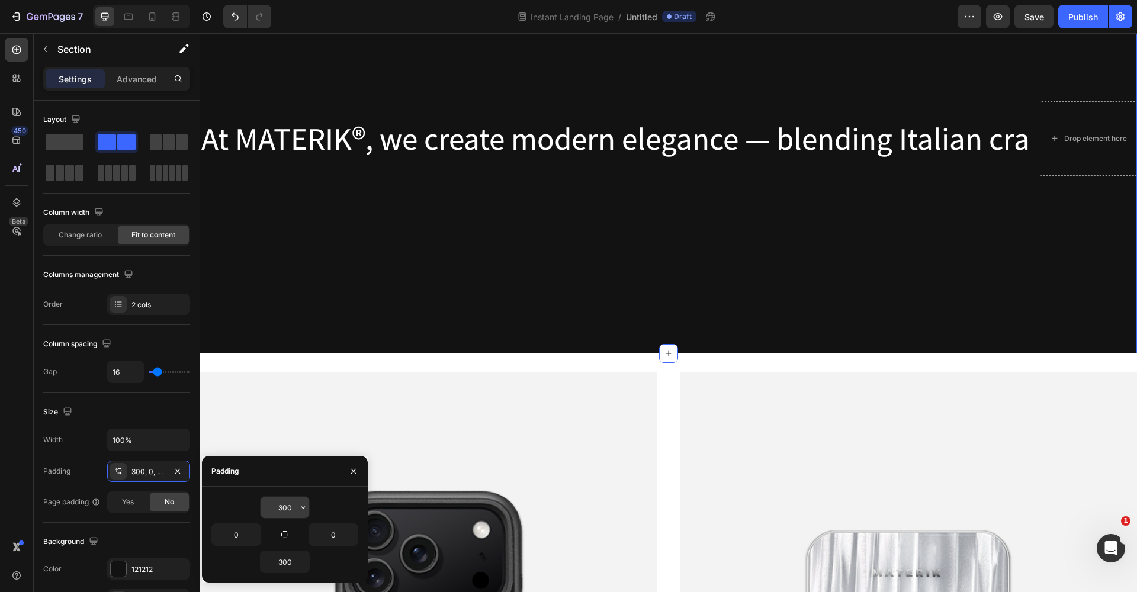
click at [287, 509] on input "300" at bounding box center [285, 507] width 49 height 21
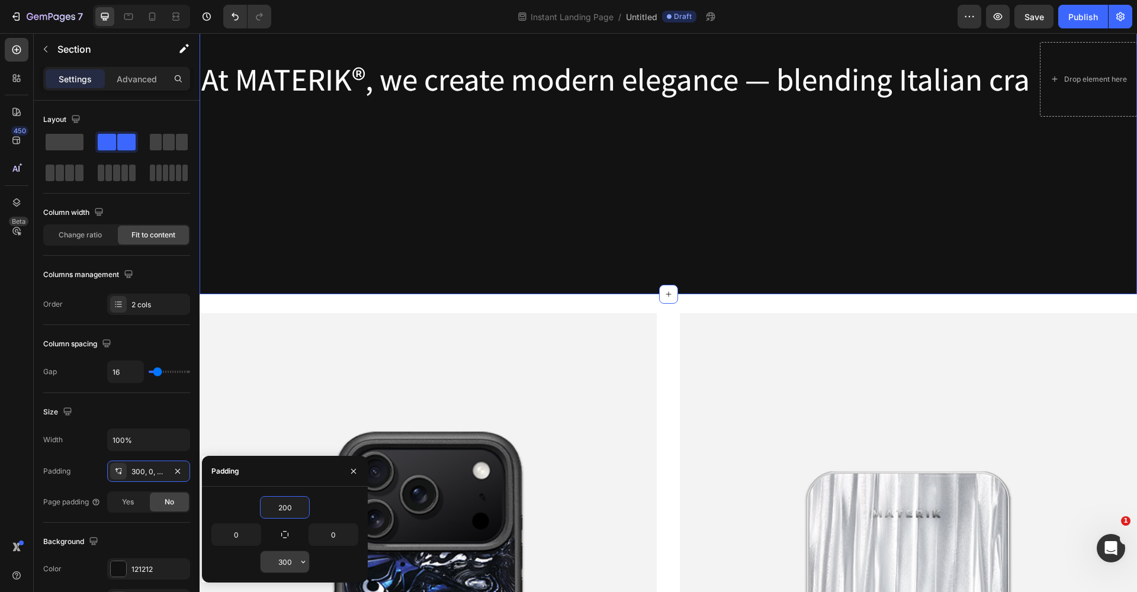
type input "200"
click at [290, 540] on input "300" at bounding box center [285, 561] width 49 height 21
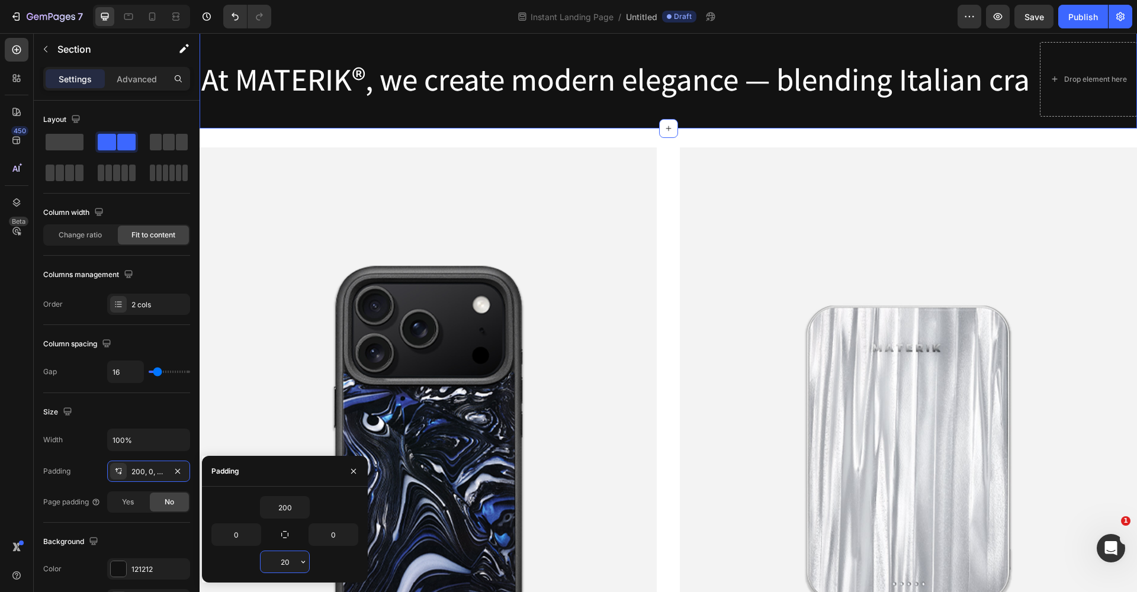
type input "200"
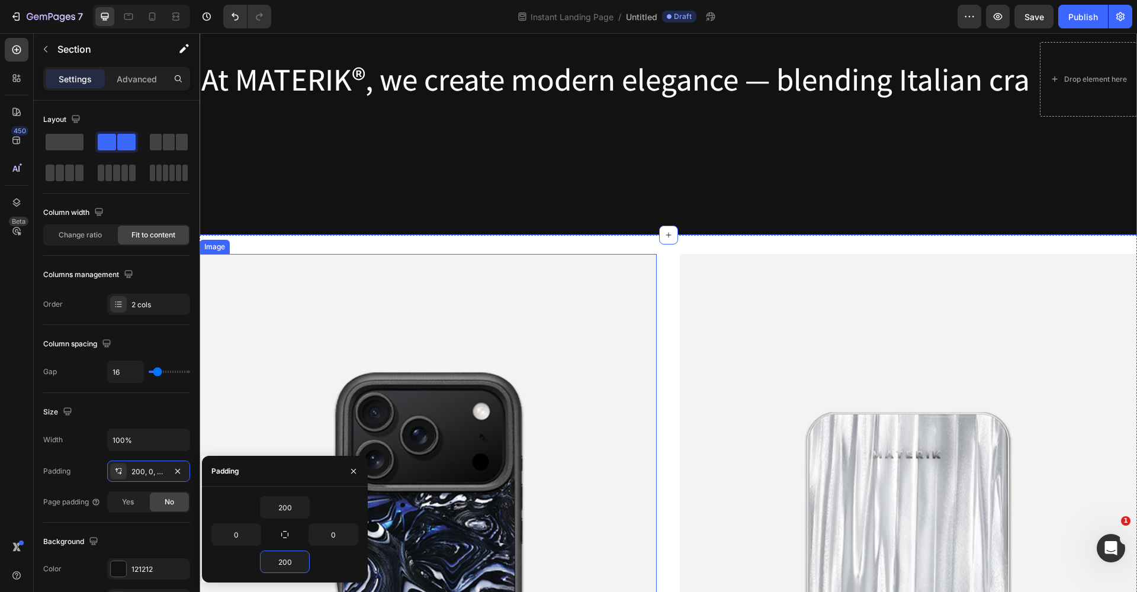
click at [342, 329] on img at bounding box center [428, 560] width 457 height 613
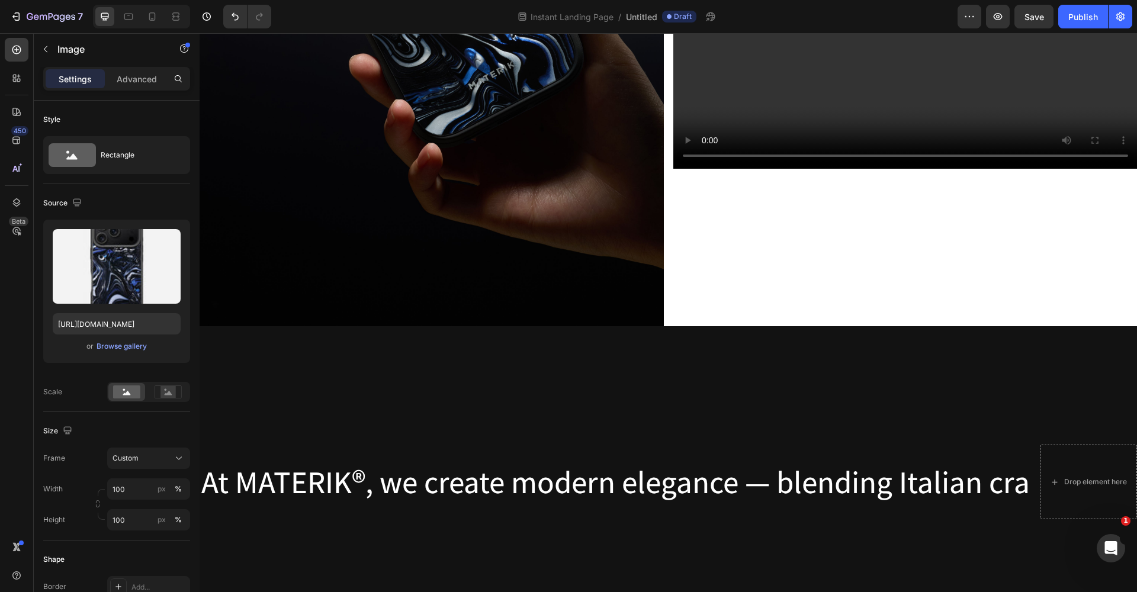
scroll to position [366, 0]
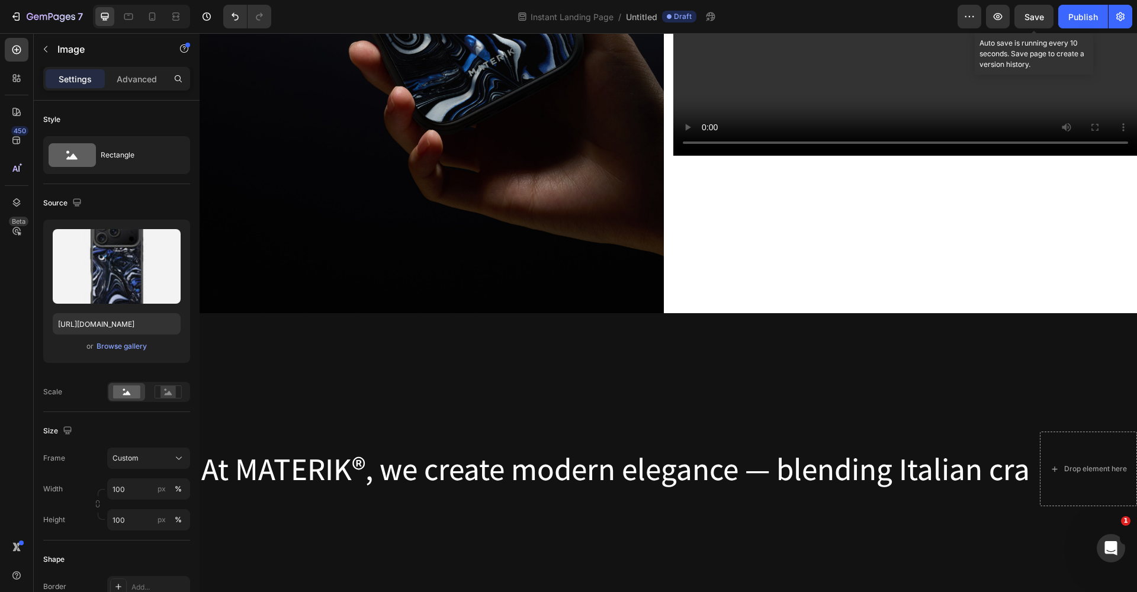
click at [894, 14] on span "Save" at bounding box center [1035, 17] width 20 height 10
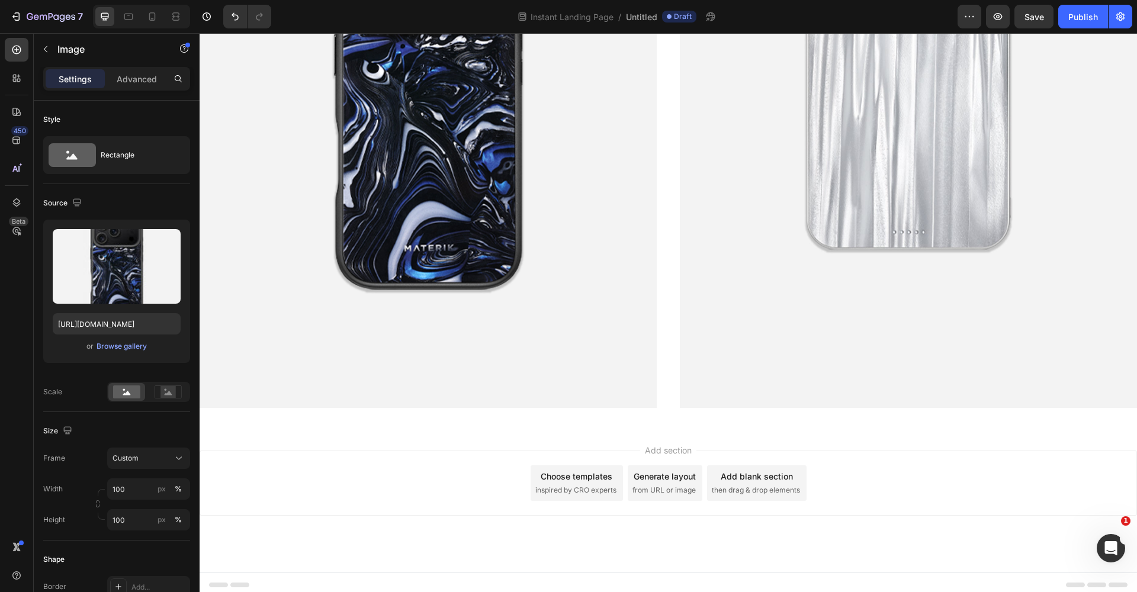
scroll to position [1208, 0]
click at [673, 399] on div "Image Image Section 3" at bounding box center [669, 102] width 938 height 651
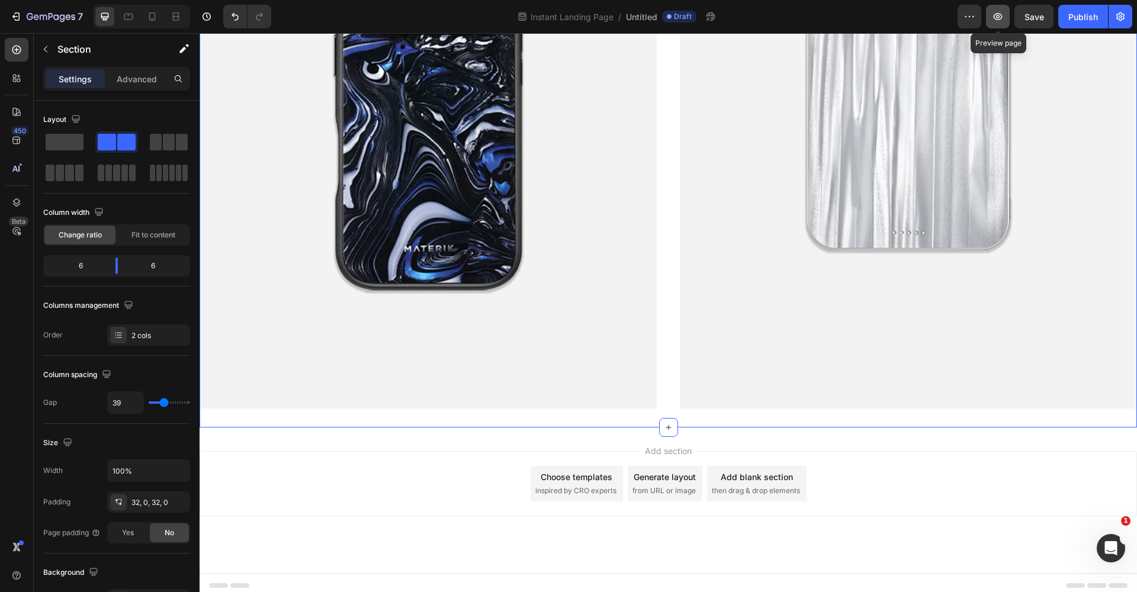
click at [894, 17] on icon "button" at bounding box center [998, 16] width 9 height 7
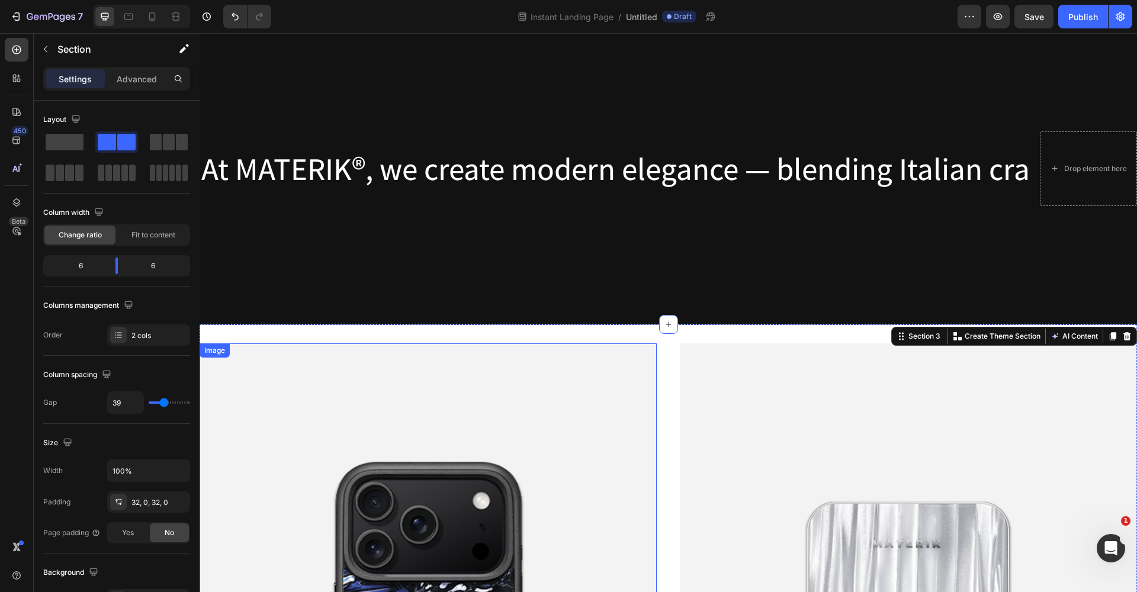
scroll to position [498, 0]
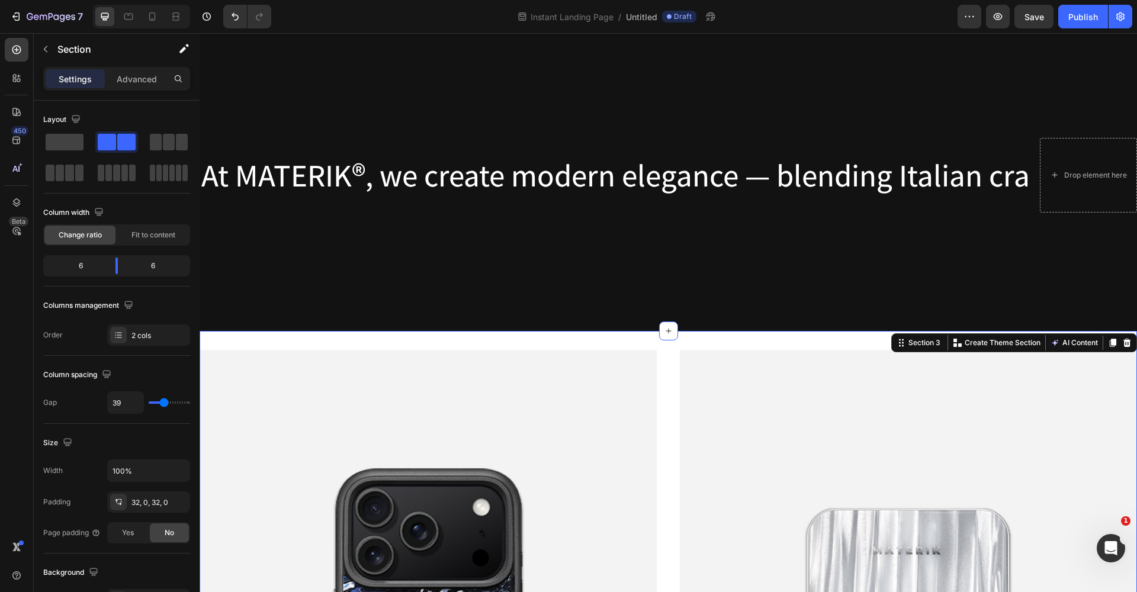
click at [894, 14] on span "Save" at bounding box center [1035, 17] width 20 height 10
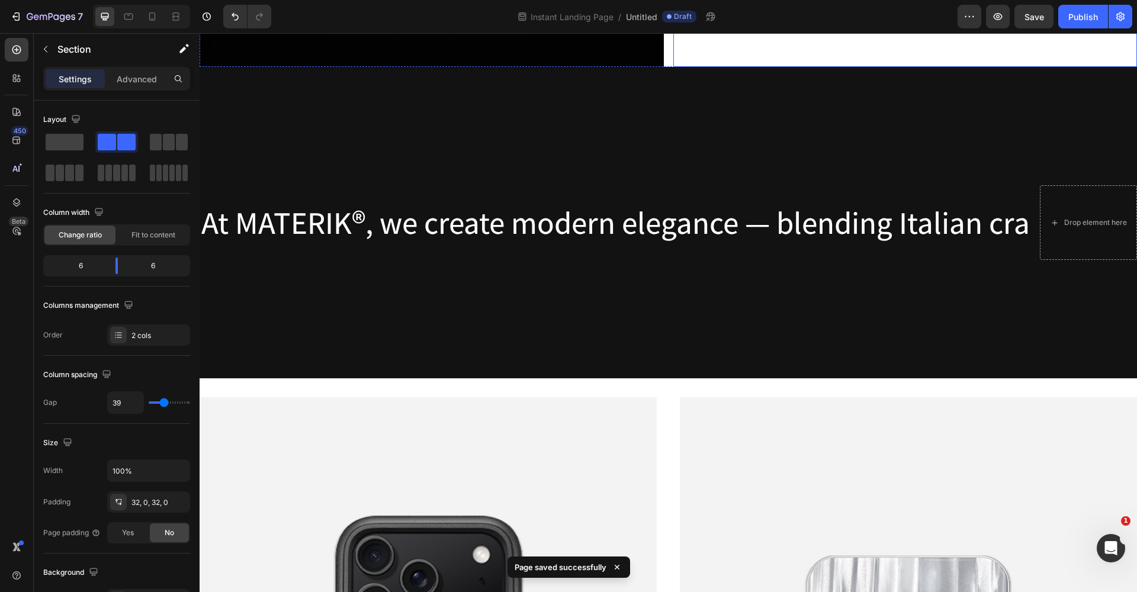
scroll to position [614, 0]
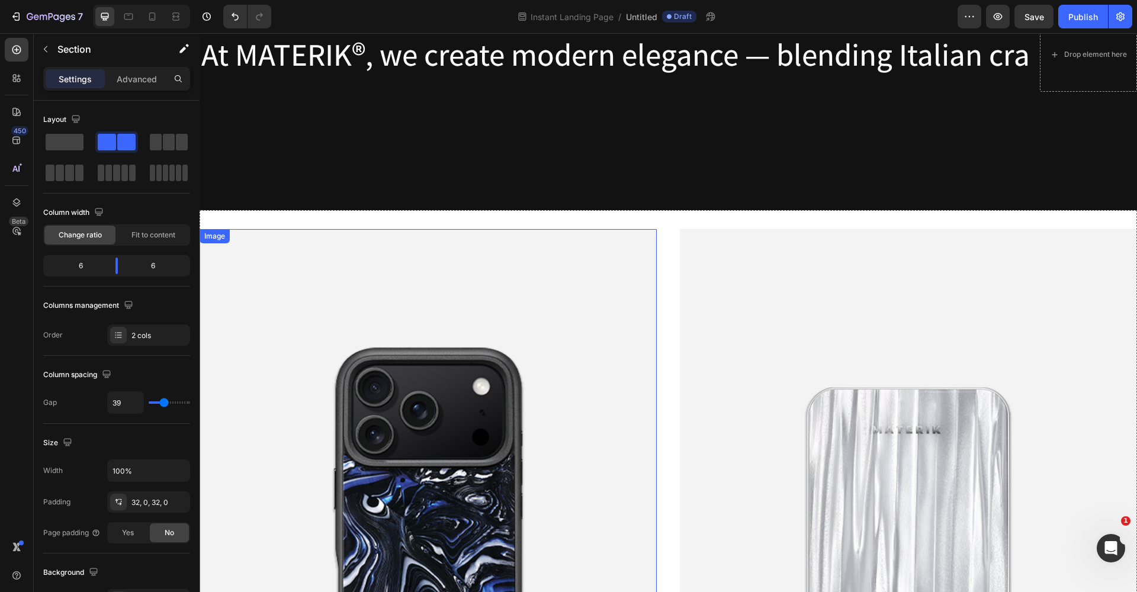
scroll to position [764, 0]
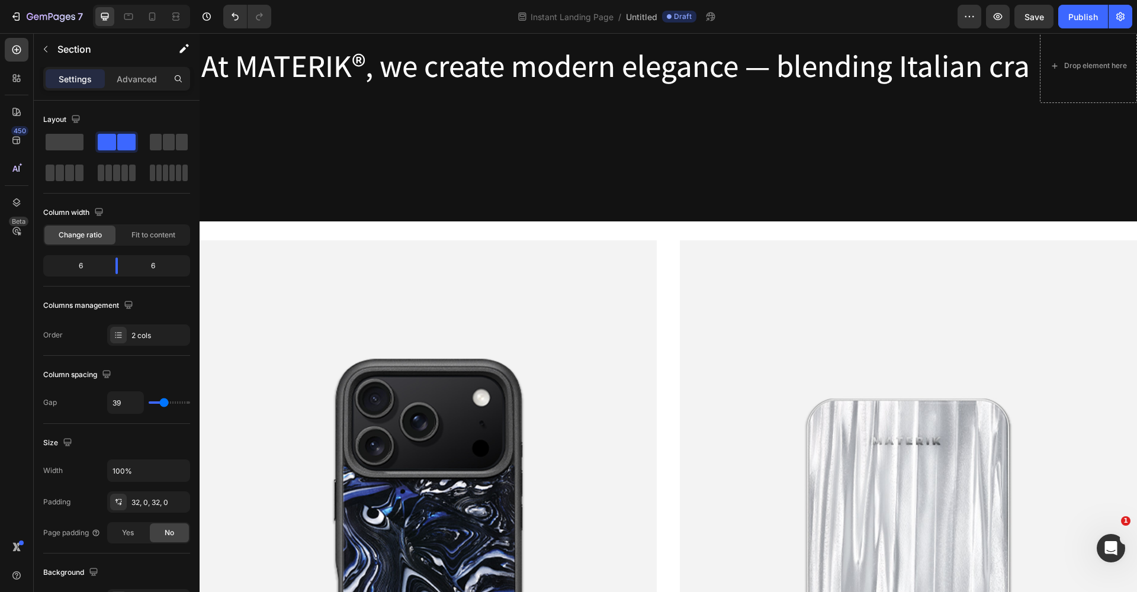
click at [560, 230] on div "Image Image Section 3" at bounding box center [669, 547] width 938 height 651
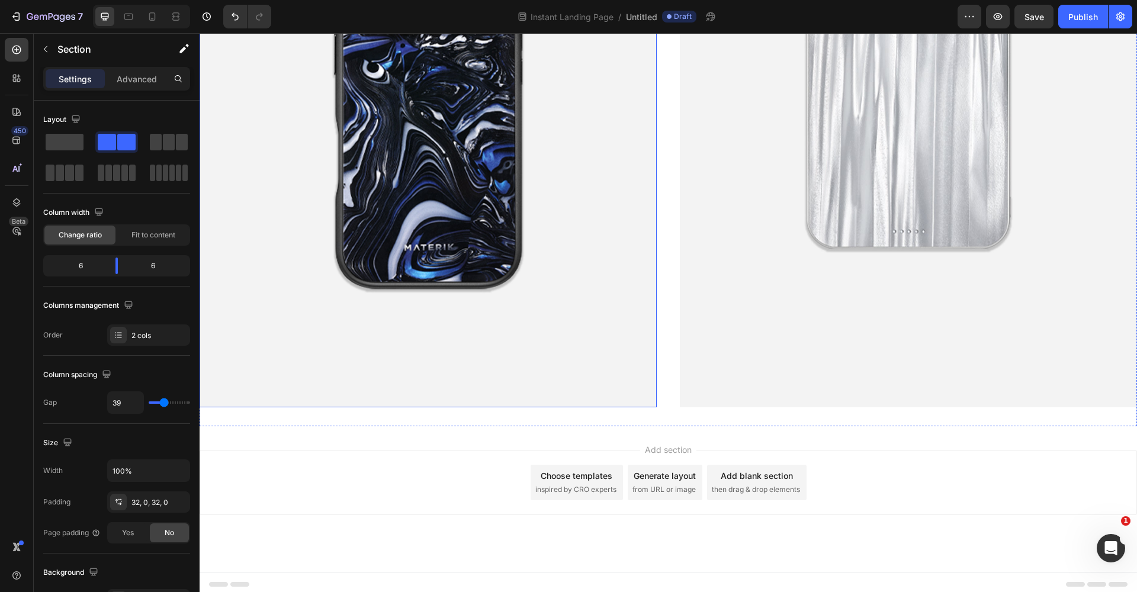
scroll to position [1208, 0]
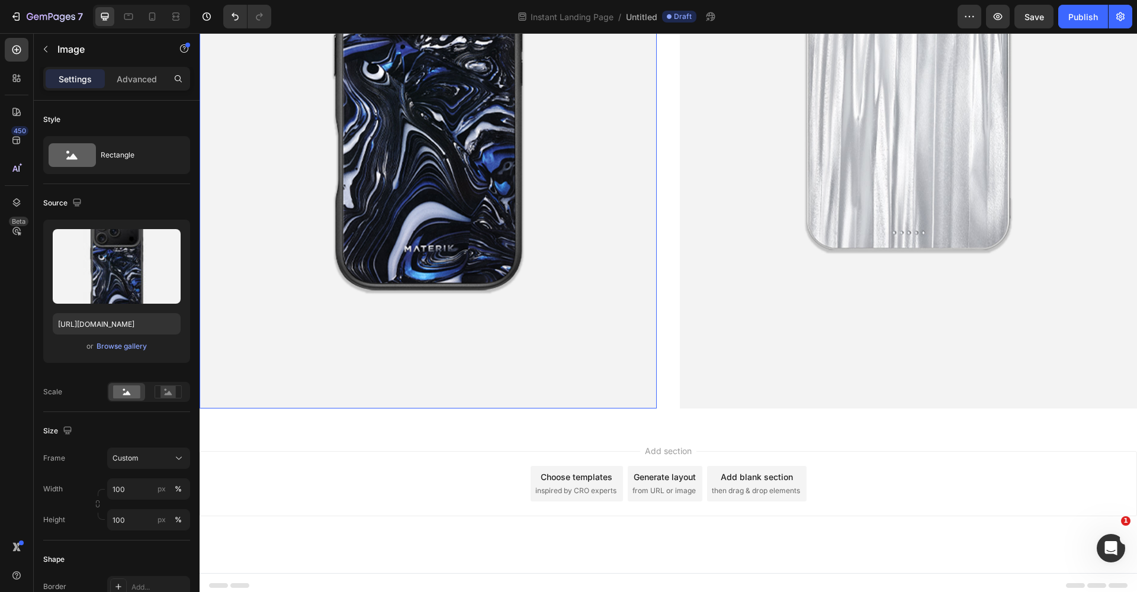
click at [638, 347] on img at bounding box center [428, 102] width 457 height 613
click at [745, 352] on img at bounding box center [908, 102] width 457 height 612
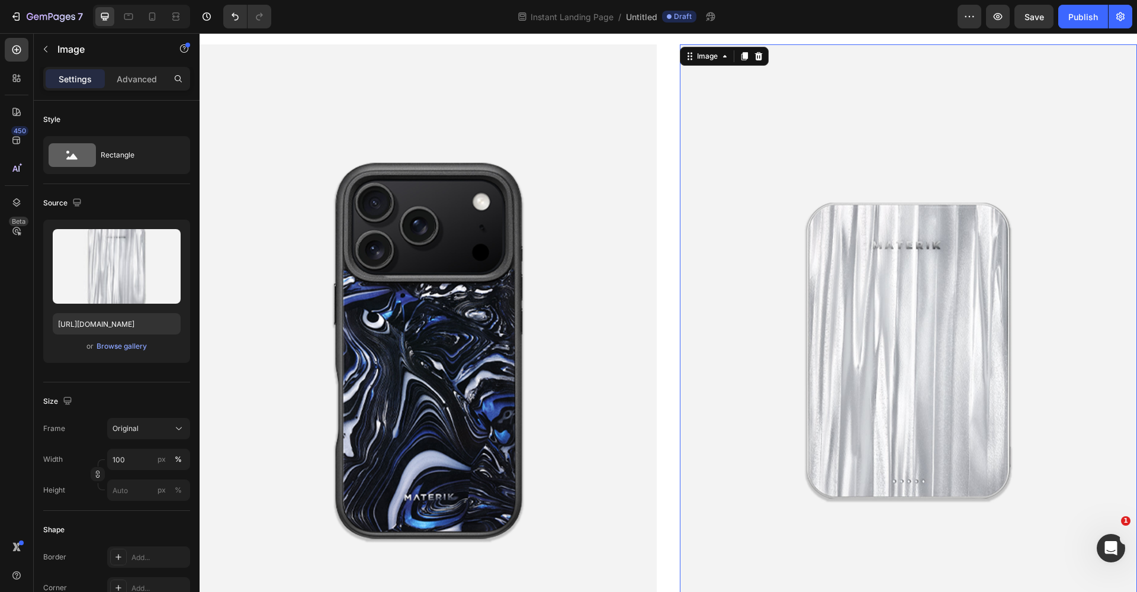
scroll to position [762, 0]
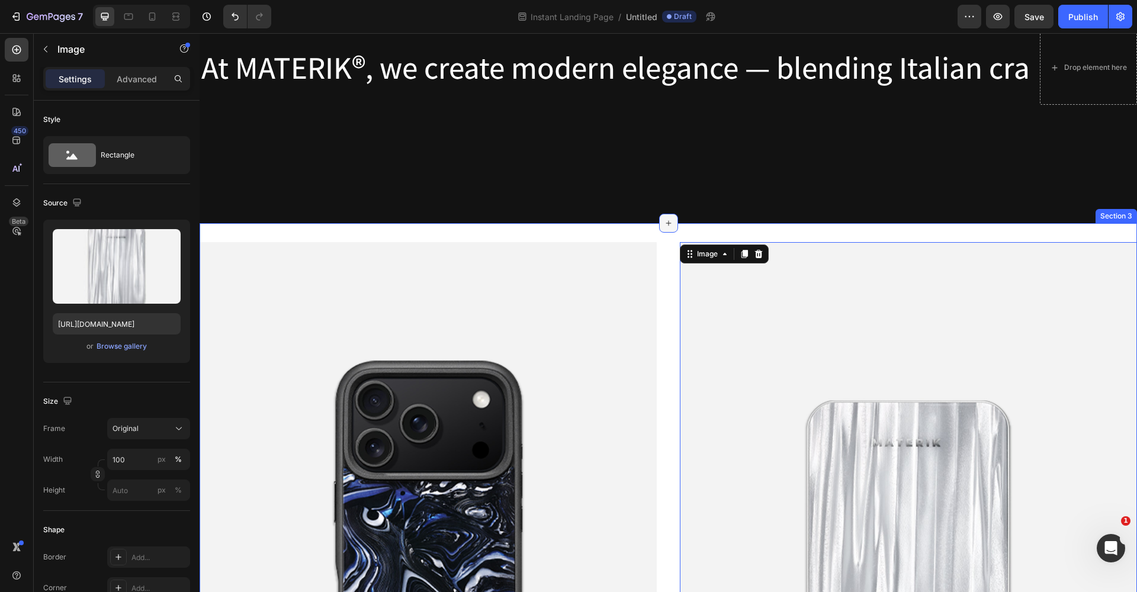
click at [659, 229] on div at bounding box center [668, 223] width 19 height 19
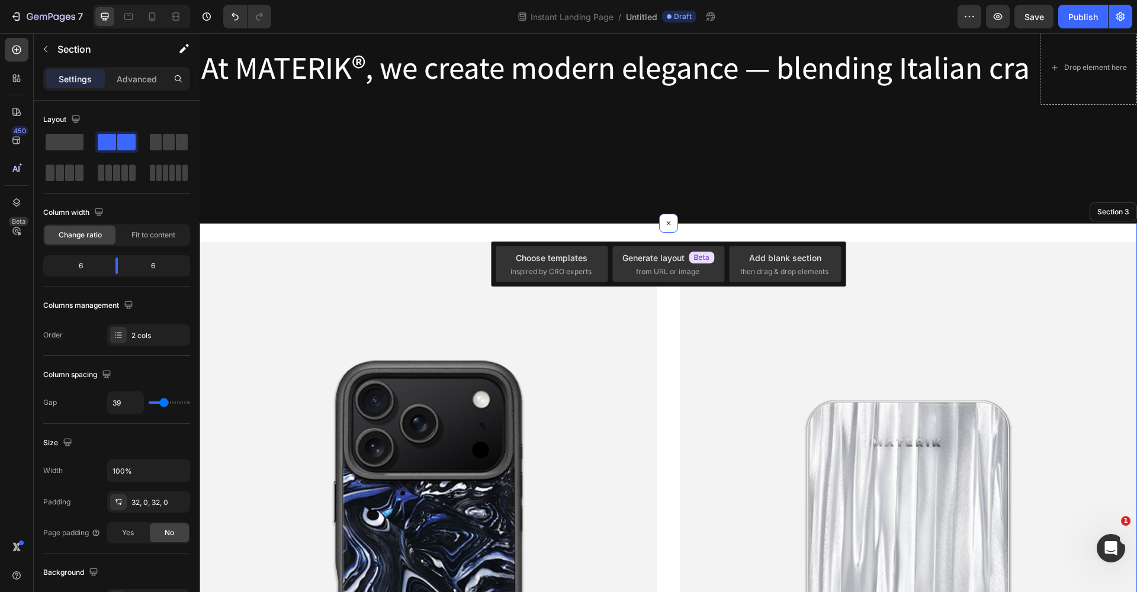
click at [597, 233] on div "Image Image 0 Section 3" at bounding box center [669, 548] width 938 height 651
click at [592, 226] on div "Image Image Section 3 You can create reusable sections Create Theme Section AI …" at bounding box center [669, 548] width 938 height 651
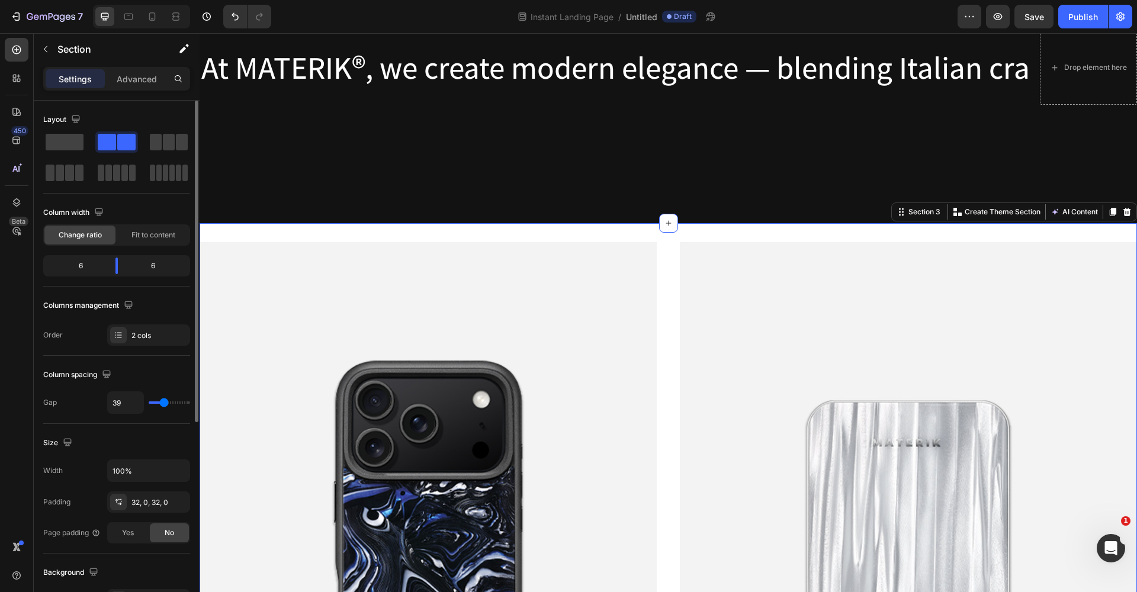
type input "37"
type input "28"
type input "24"
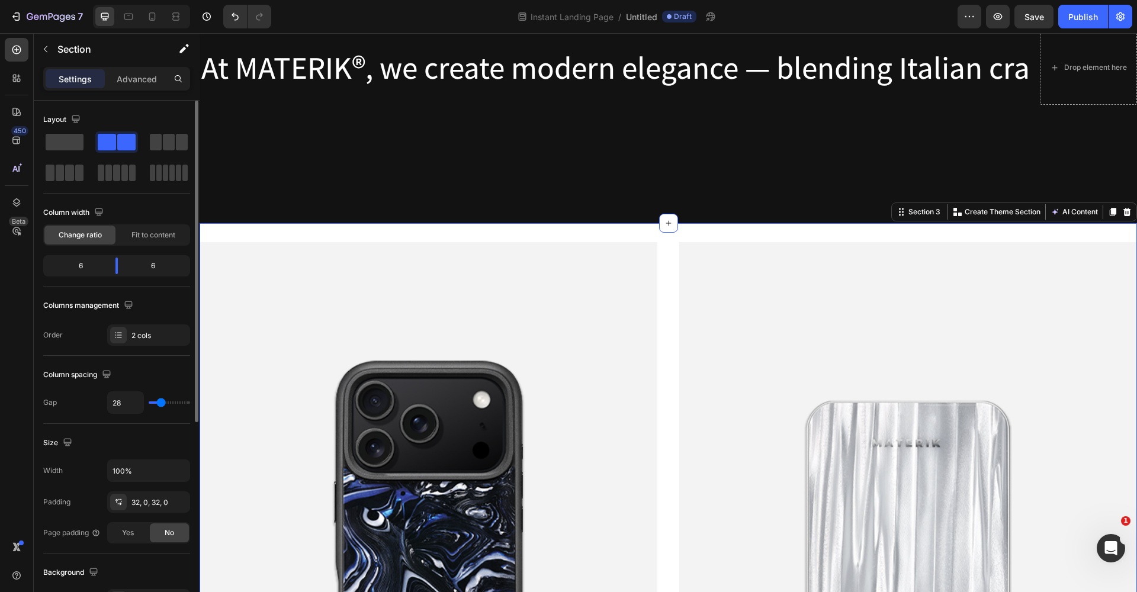
type input "24"
type input "16"
type input "0"
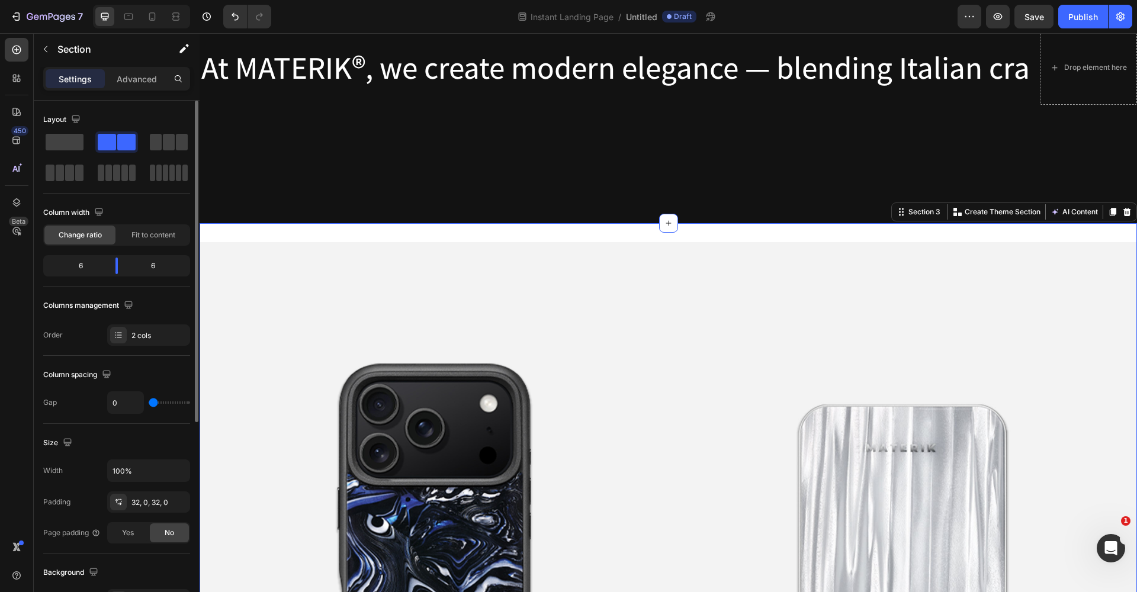
type input "5"
type input "20"
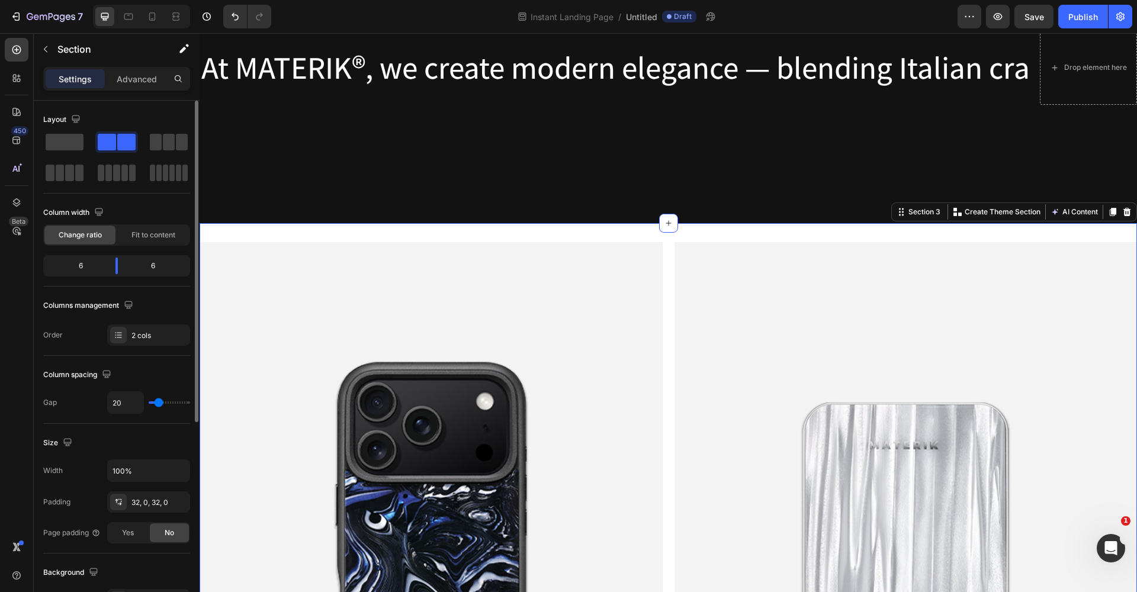
type input "33"
type input "35"
type input "37"
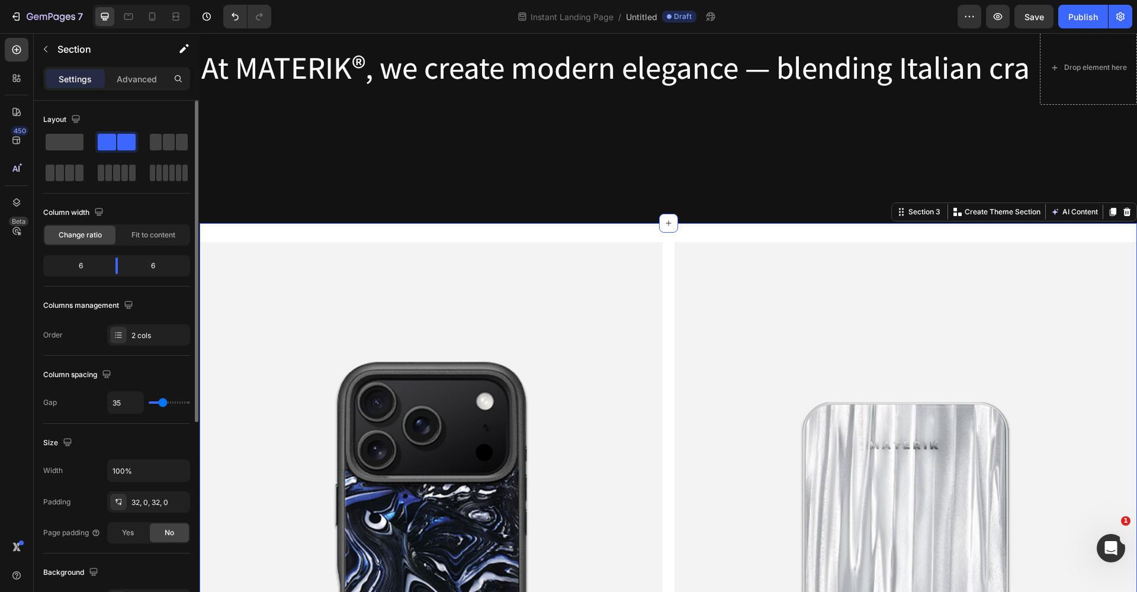
type input "37"
type input "39"
type input "47"
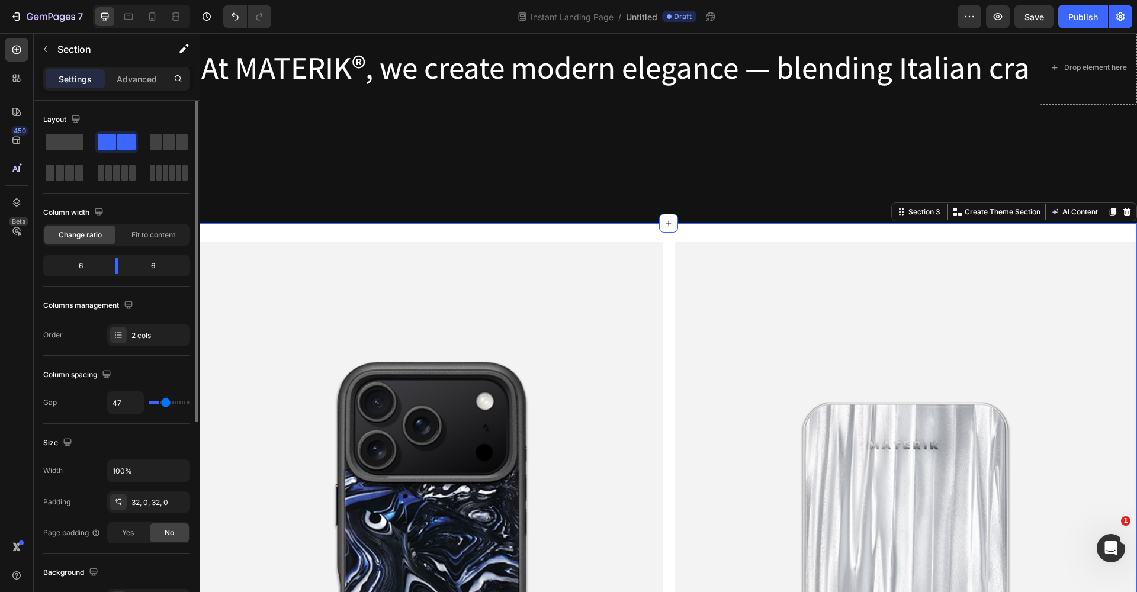
type input "66"
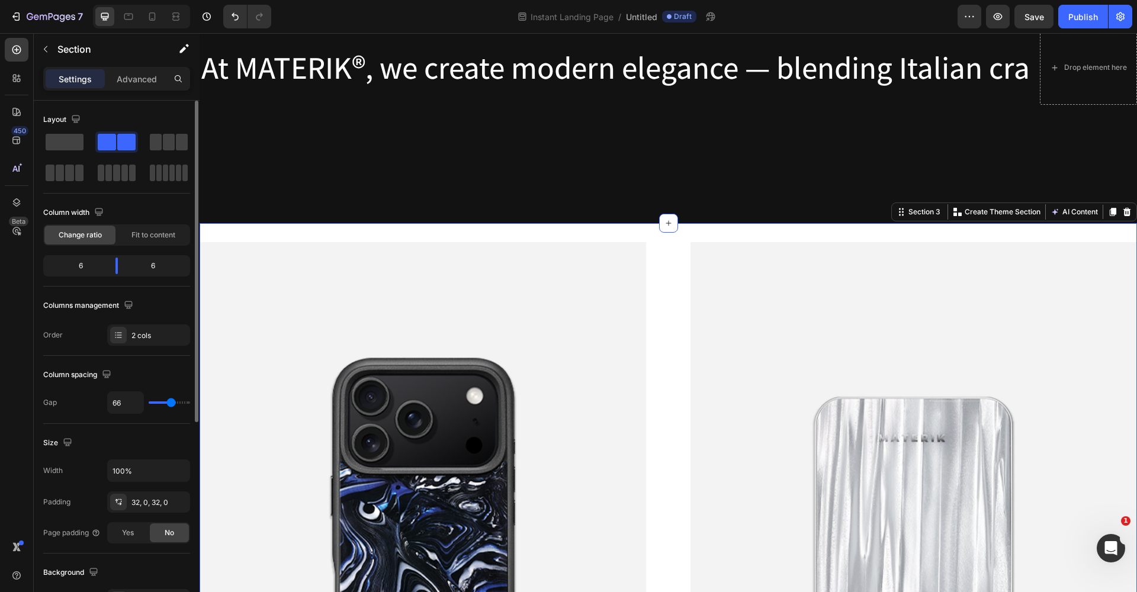
type input "75"
type input "79"
type input "77"
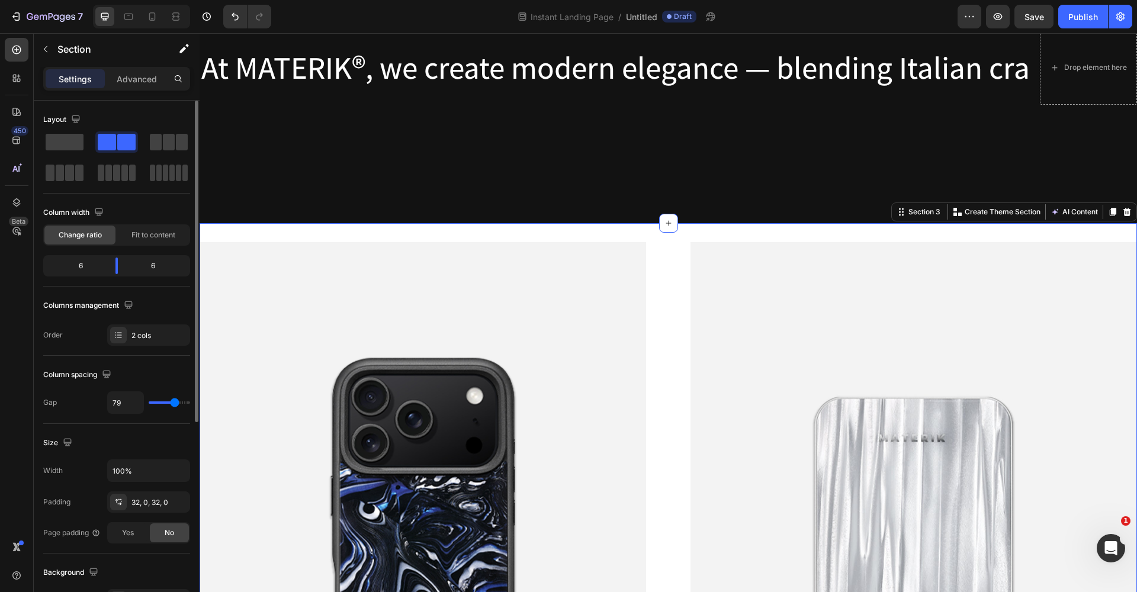
type input "77"
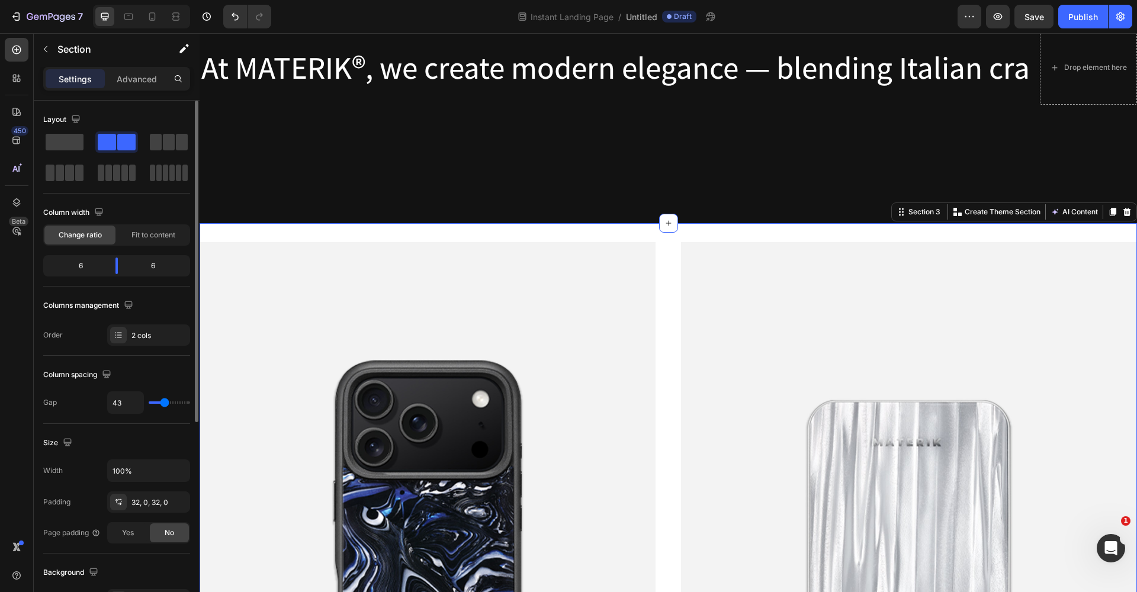
click at [163, 404] on input "range" at bounding box center [169, 403] width 41 height 2
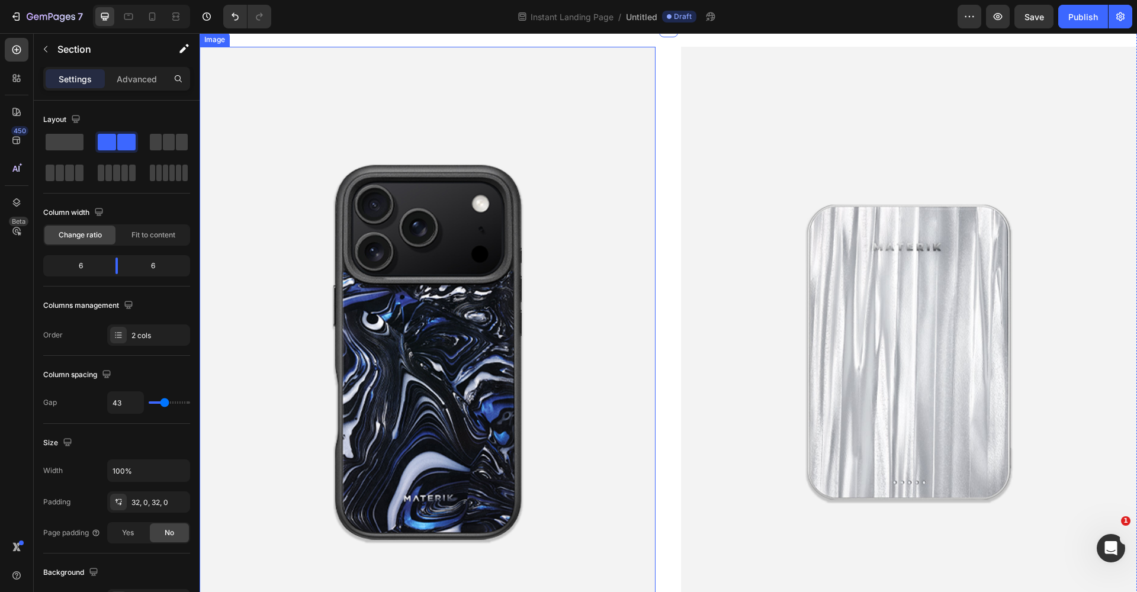
scroll to position [1206, 0]
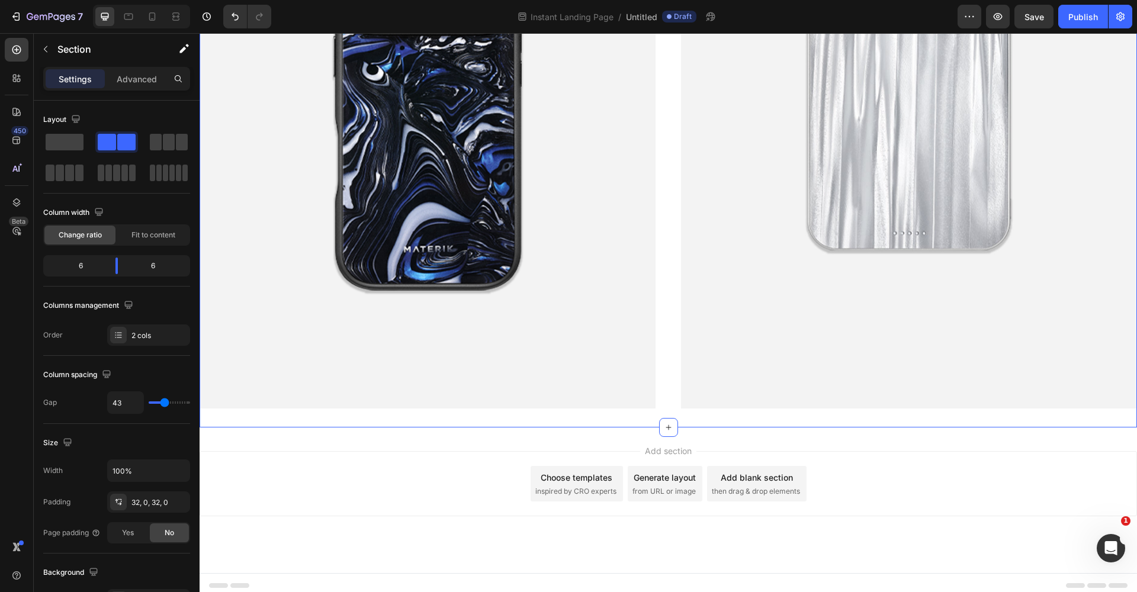
click at [430, 534] on div "Add section Choose templates inspired by CRO experts Generate layout from URL o…" at bounding box center [669, 501] width 938 height 146
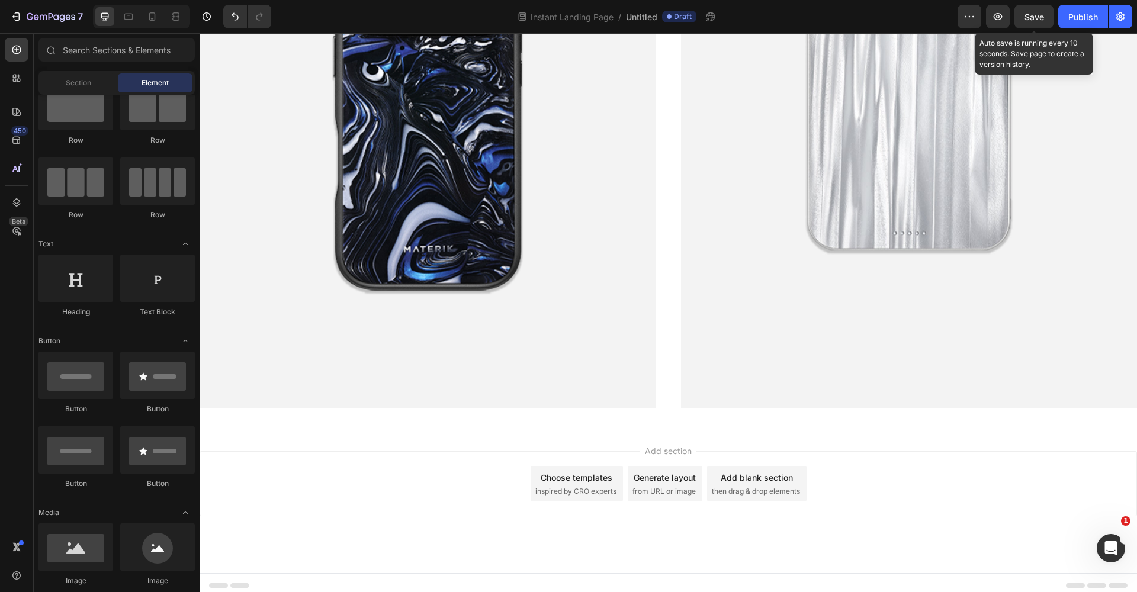
click at [894, 20] on span "Save" at bounding box center [1035, 17] width 20 height 10
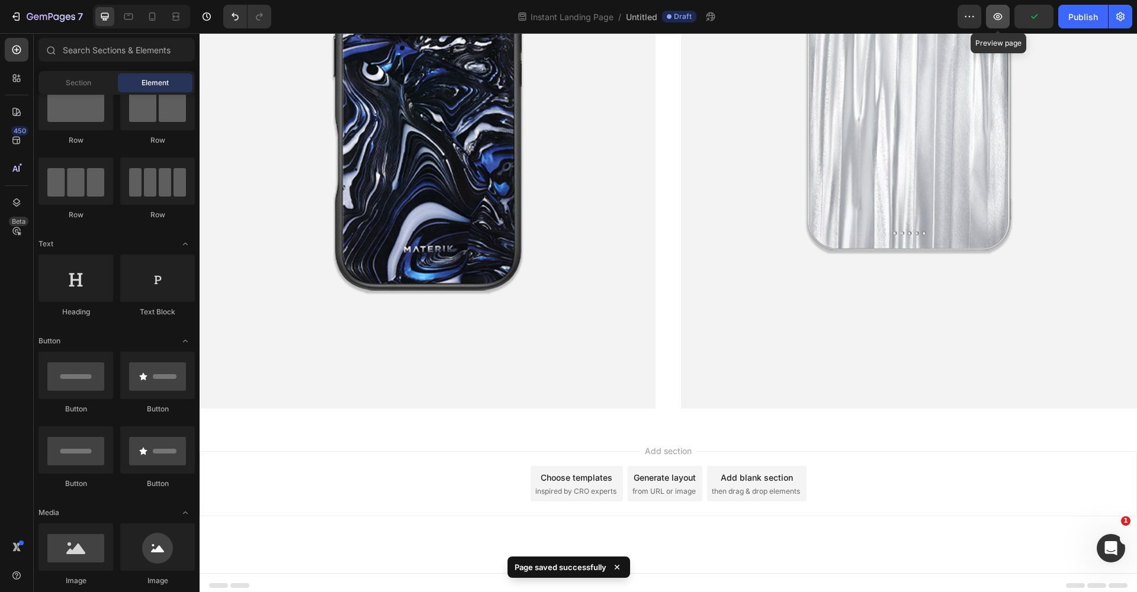
click at [894, 22] on icon "button" at bounding box center [998, 17] width 12 height 12
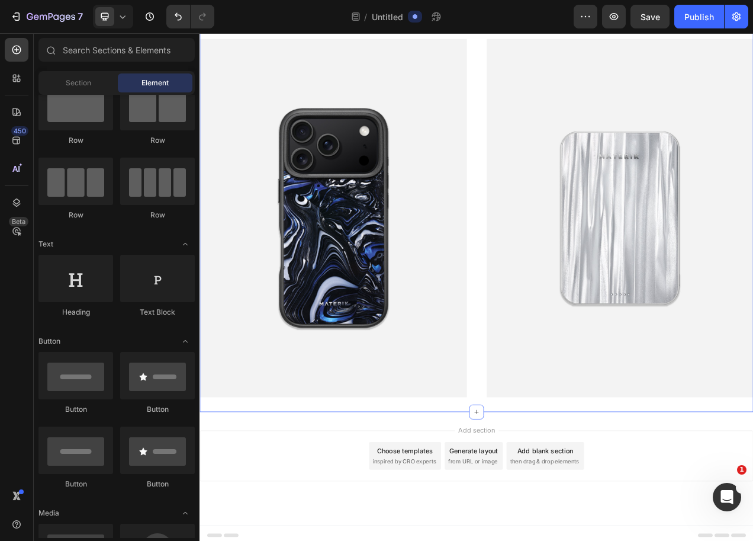
scroll to position [810, 0]
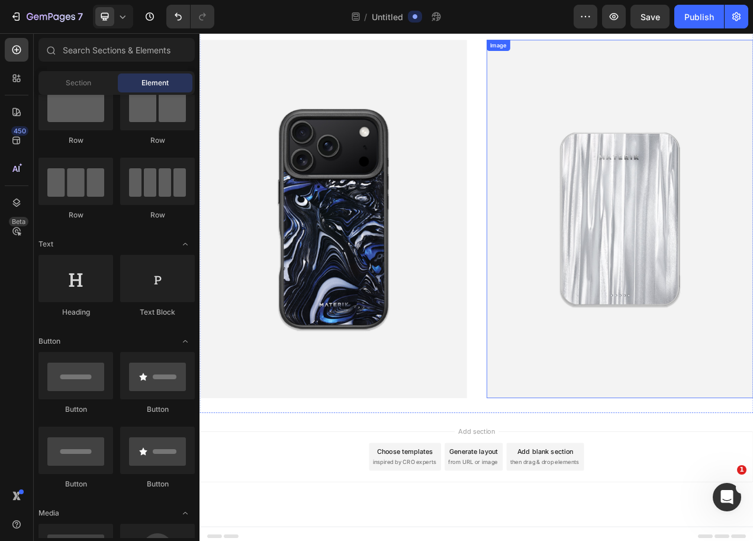
click at [750, 370] on img at bounding box center [739, 270] width 343 height 459
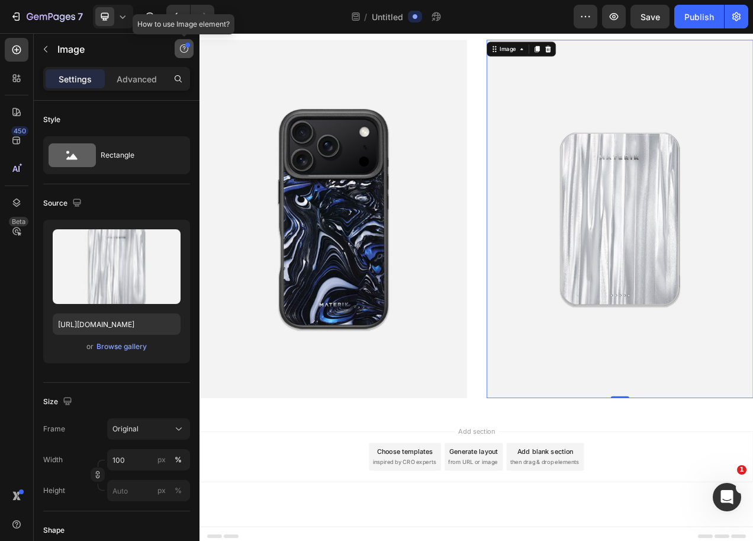
click at [190, 50] on button "button" at bounding box center [184, 48] width 19 height 19
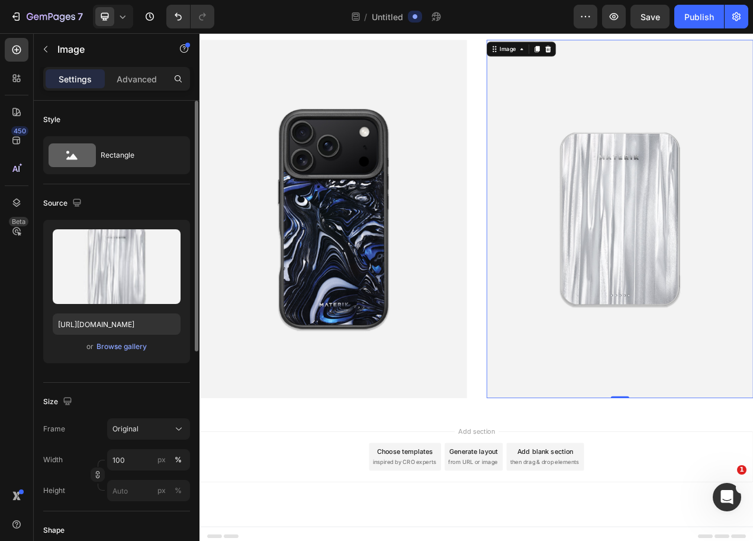
click at [146, 126] on div "Style" at bounding box center [116, 119] width 147 height 19
click at [145, 153] on div "Rectangle" at bounding box center [137, 155] width 72 height 27
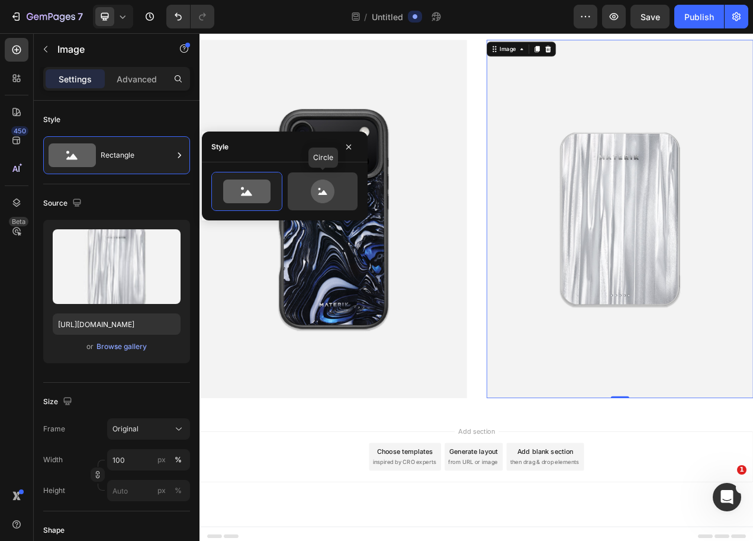
click at [315, 191] on icon at bounding box center [323, 191] width 24 height 24
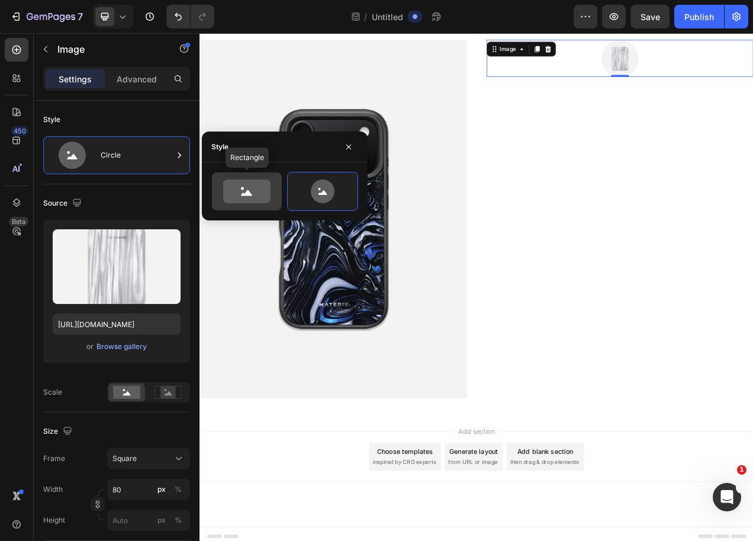
click at [252, 191] on icon at bounding box center [246, 191] width 47 height 24
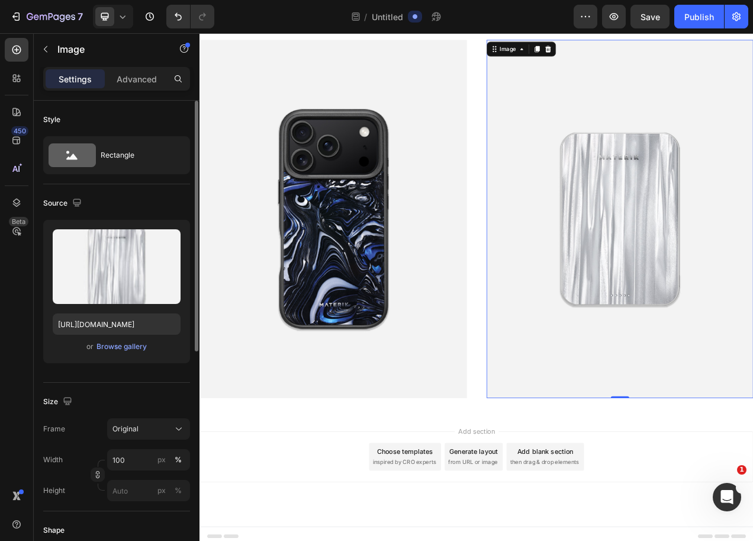
click at [139, 370] on div "Upload Image [URL][DOMAIN_NAME] or Browse gallery" at bounding box center [116, 296] width 147 height 153
click at [145, 77] on p "Advanced" at bounding box center [137, 79] width 40 height 12
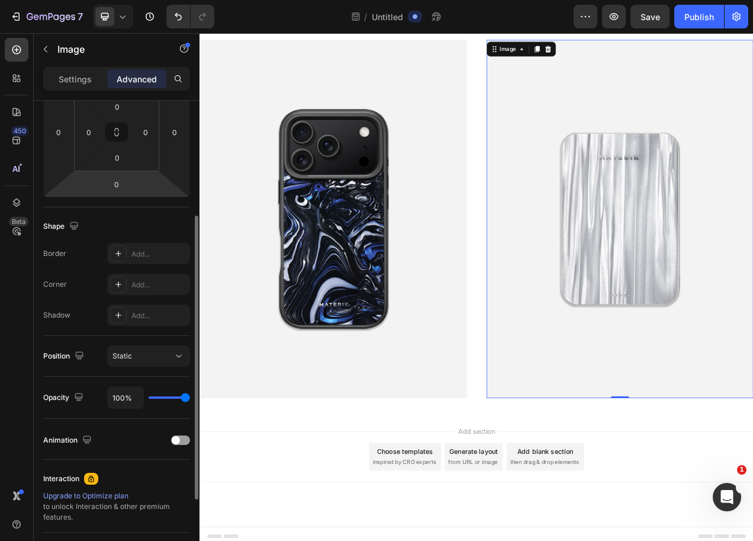
scroll to position [198, 0]
click at [182, 442] on div at bounding box center [180, 439] width 19 height 9
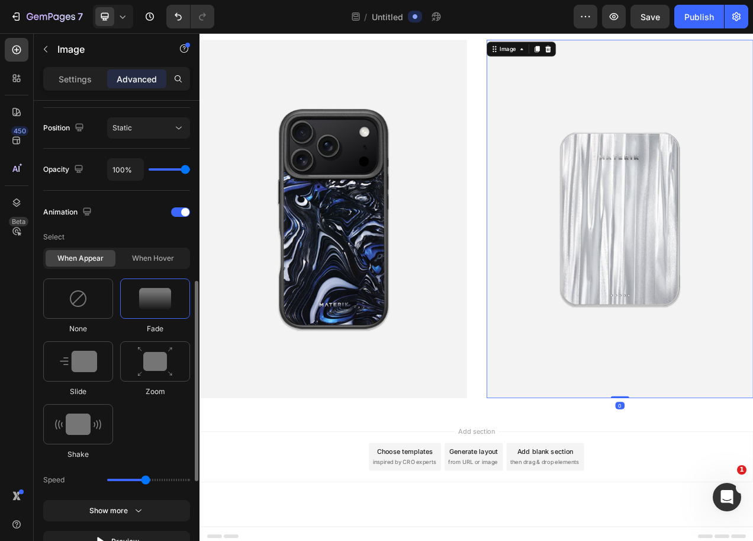
scroll to position [427, 0]
click at [167, 264] on div "When hover" at bounding box center [153, 257] width 70 height 17
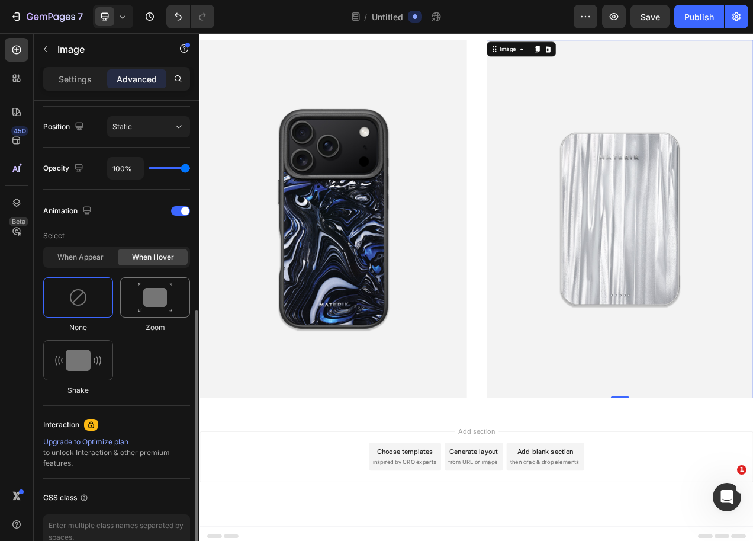
click at [150, 297] on img at bounding box center [155, 298] width 36 height 30
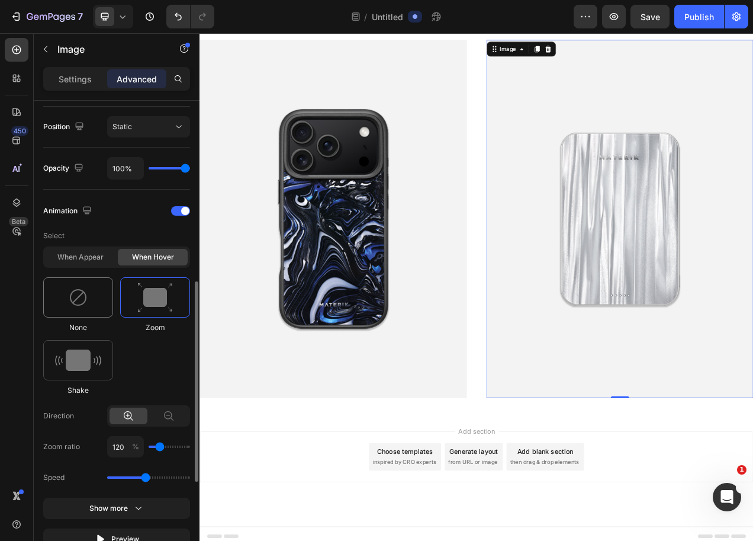
click at [84, 303] on img at bounding box center [78, 297] width 19 height 19
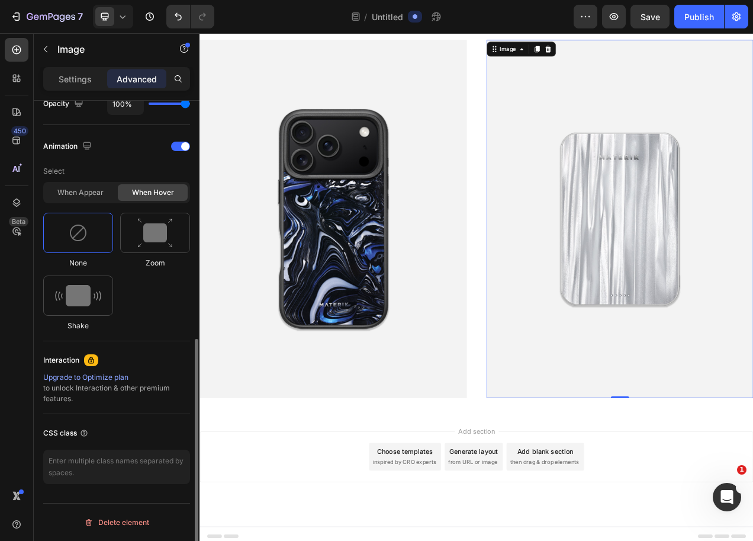
scroll to position [489, 0]
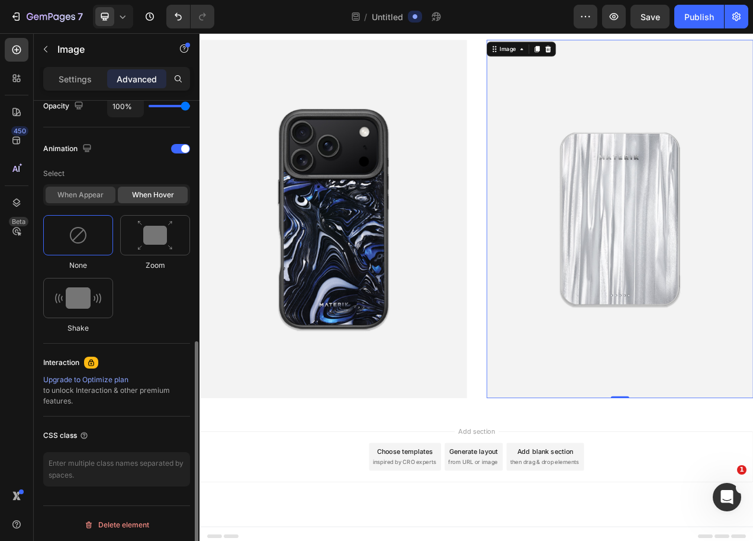
click at [93, 194] on div "When appear" at bounding box center [81, 195] width 70 height 17
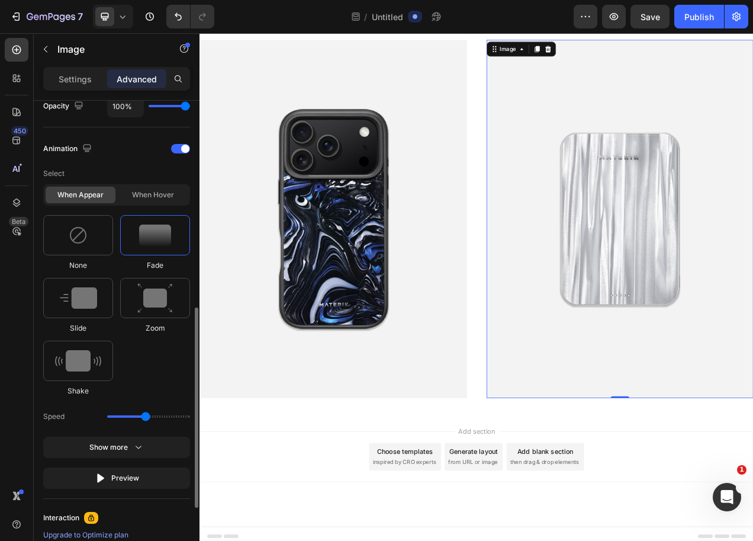
click at [153, 203] on div "When appear When hover" at bounding box center [116, 194] width 147 height 21
click at [155, 201] on div "When hover" at bounding box center [153, 195] width 70 height 17
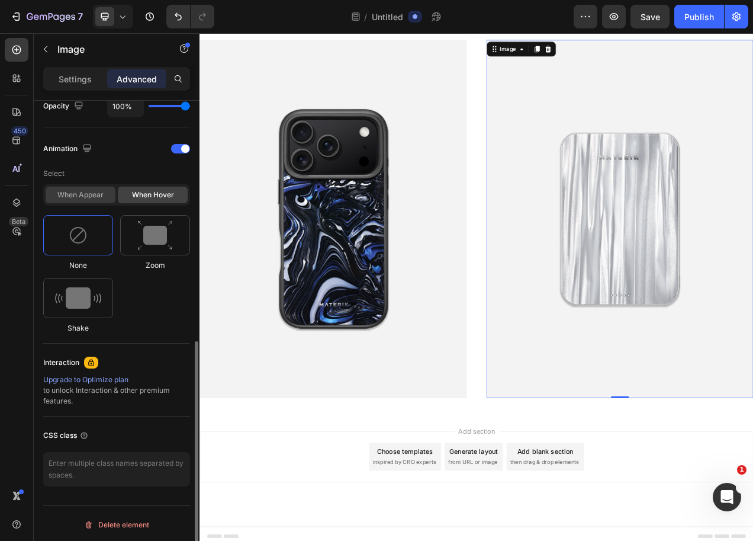
click at [91, 195] on div "When appear" at bounding box center [81, 195] width 70 height 17
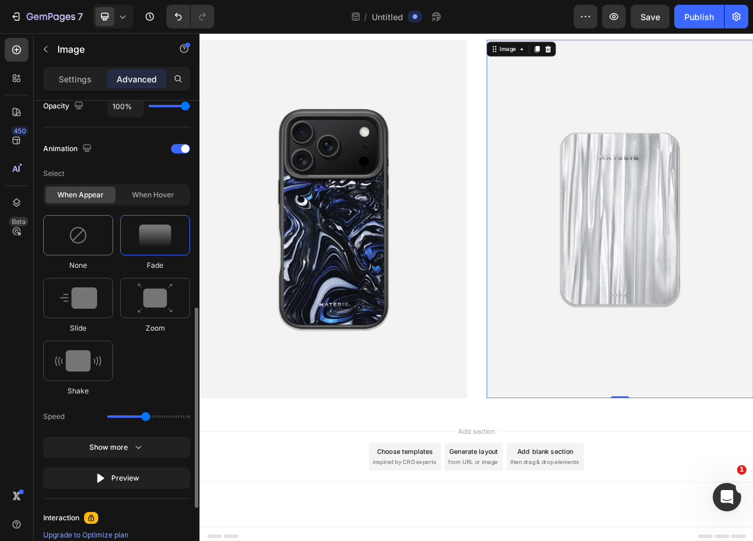
click at [79, 222] on div at bounding box center [78, 235] width 70 height 40
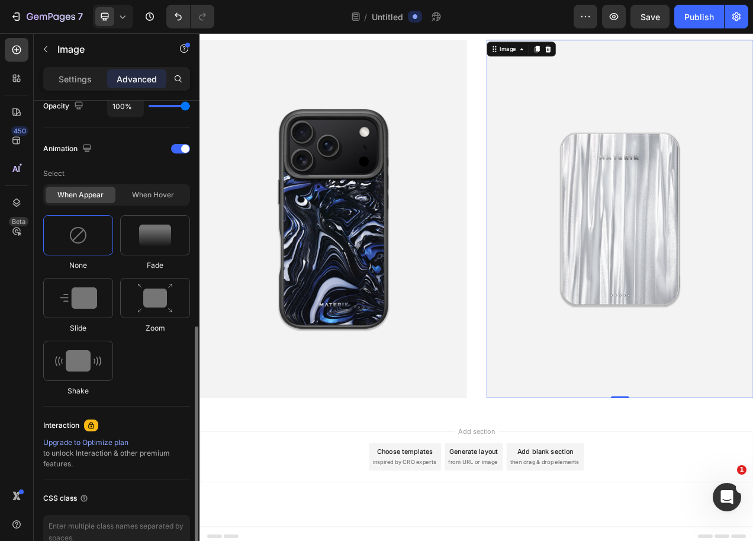
scroll to position [554, 0]
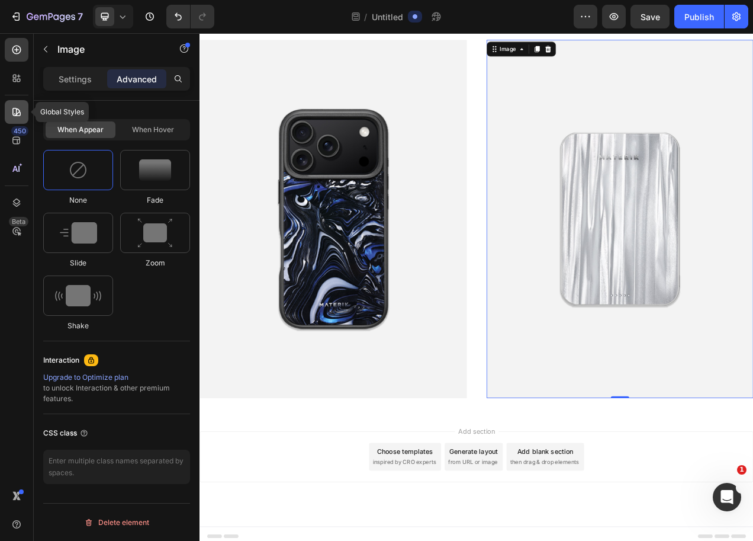
click at [15, 114] on icon at bounding box center [14, 113] width 1 height 1
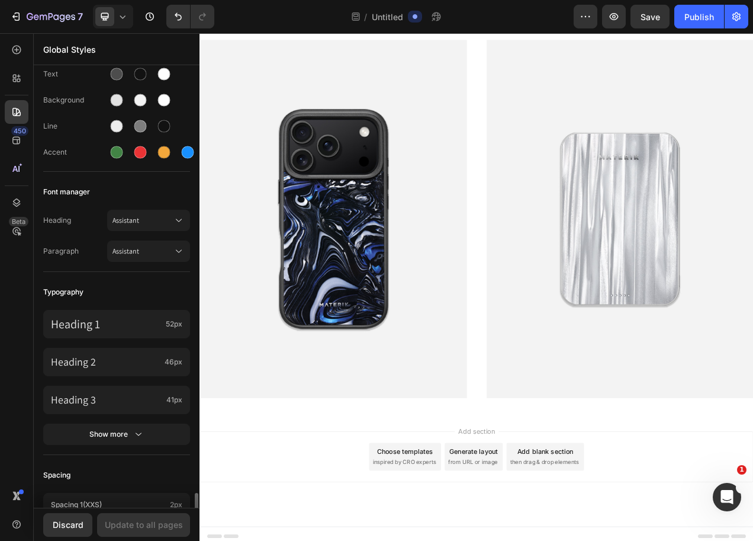
scroll to position [0, 0]
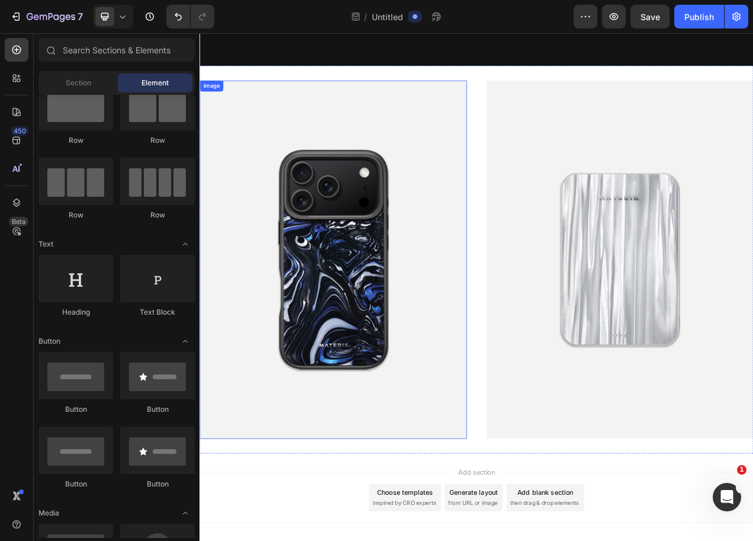
scroll to position [750, 0]
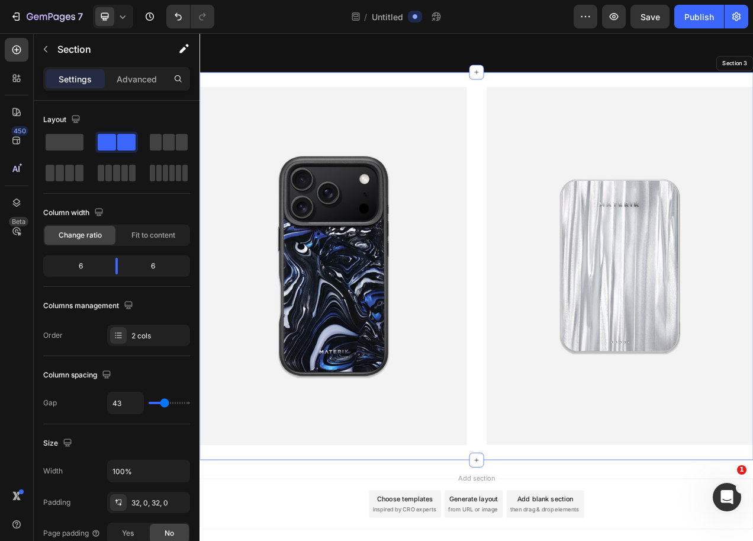
click at [270, 93] on div "Image Image Section 3" at bounding box center [555, 331] width 711 height 497
click at [150, 81] on p "Advanced" at bounding box center [137, 79] width 40 height 12
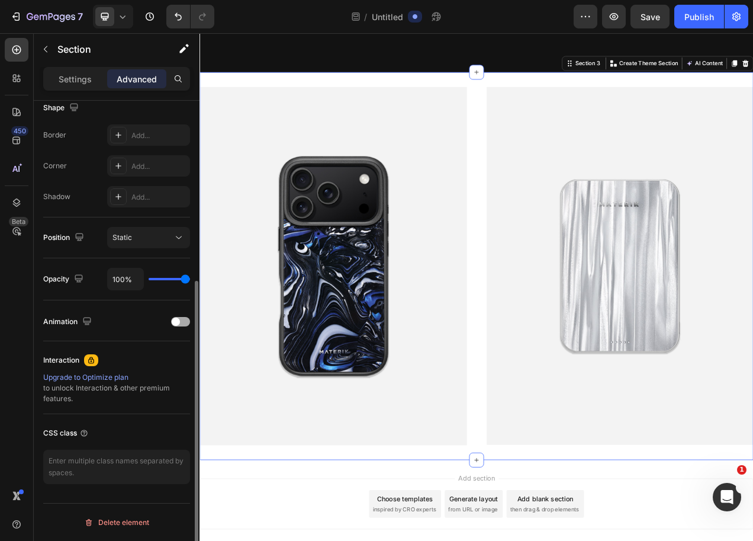
scroll to position [316, 0]
click at [184, 325] on div at bounding box center [180, 321] width 19 height 9
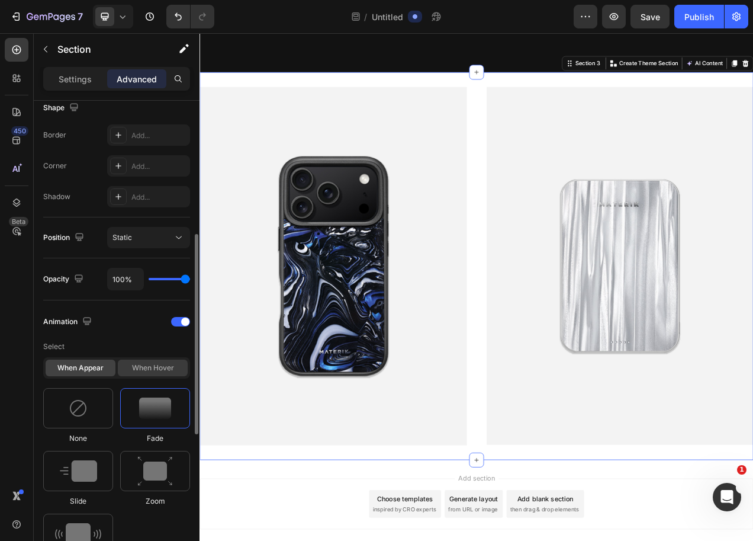
click at [155, 373] on div "When hover" at bounding box center [153, 368] width 70 height 17
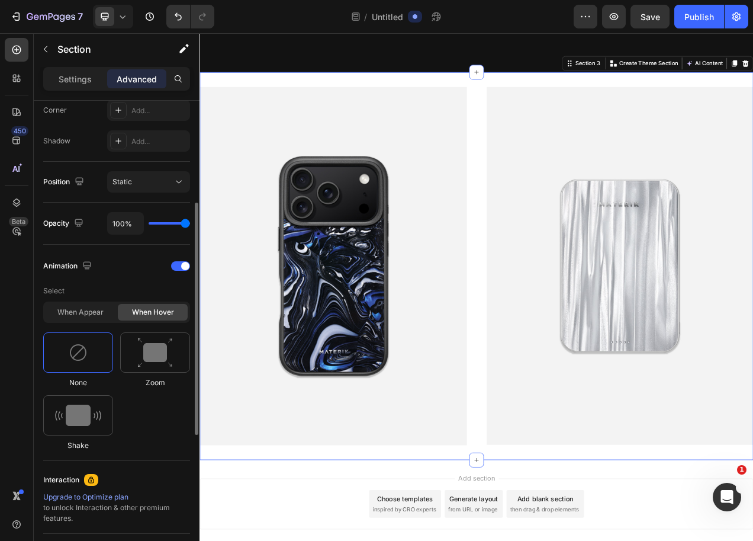
scroll to position [424, 0]
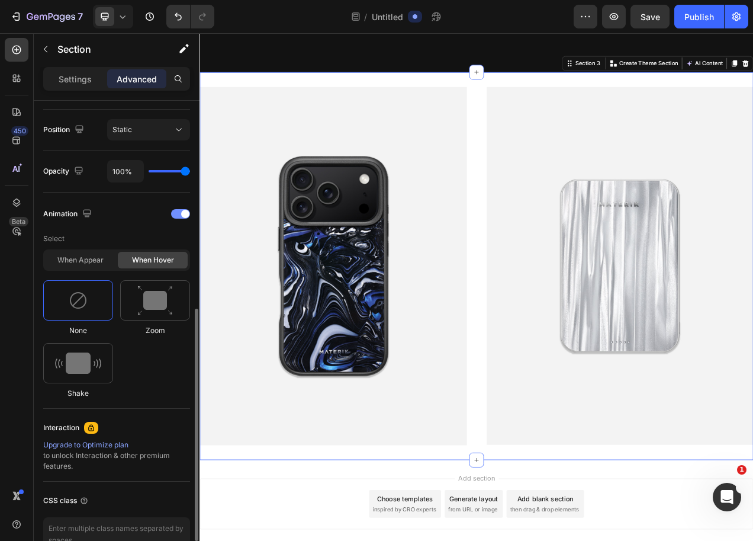
click at [178, 209] on div at bounding box center [180, 213] width 19 height 9
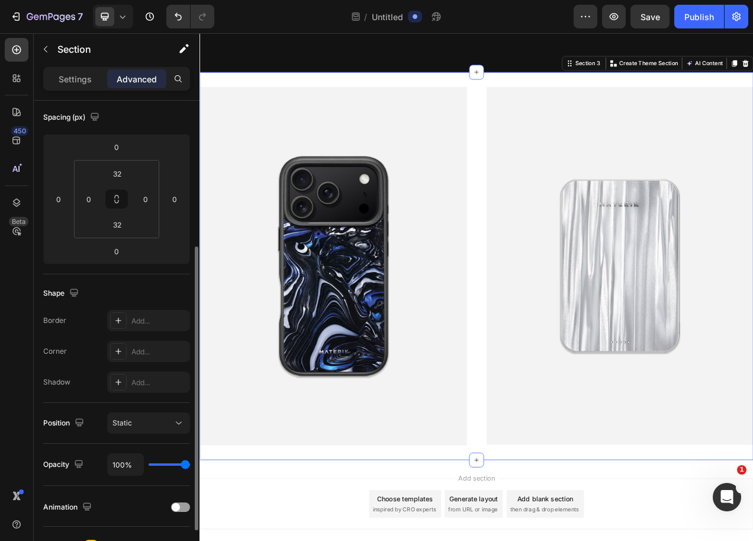
scroll to position [0, 0]
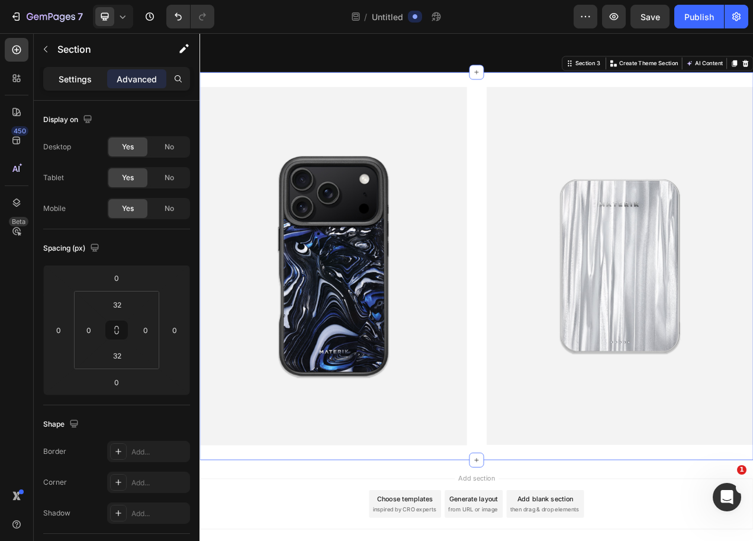
click at [76, 82] on p "Settings" at bounding box center [75, 79] width 33 height 12
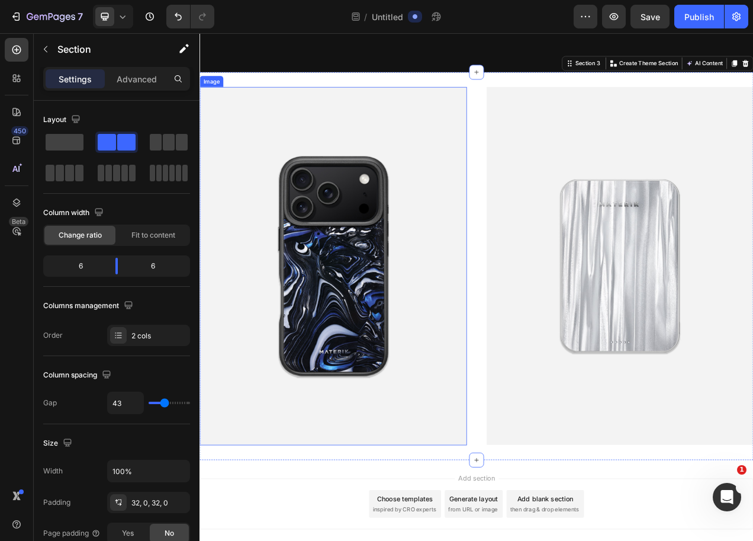
click at [430, 381] on img at bounding box center [371, 331] width 343 height 459
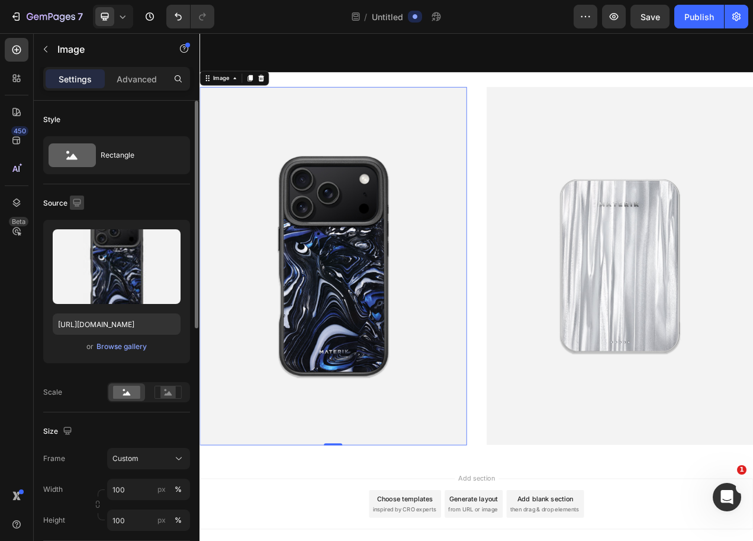
click at [72, 205] on icon "button" at bounding box center [77, 203] width 12 height 12
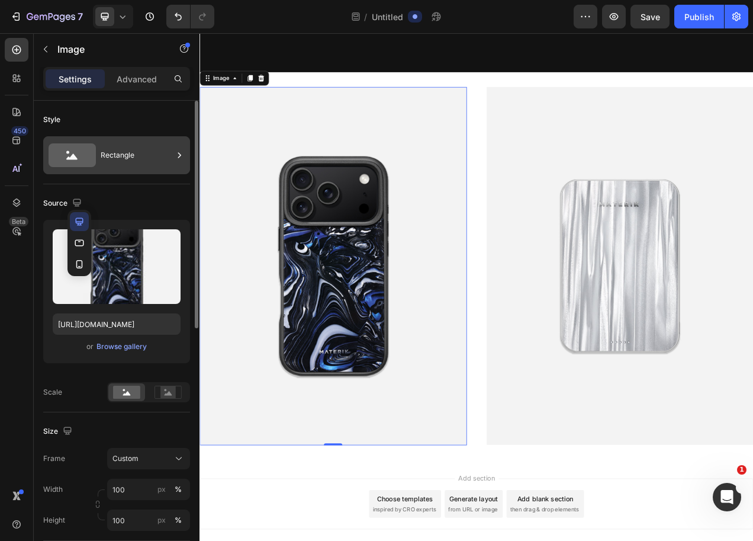
click at [113, 160] on div "Rectangle" at bounding box center [137, 155] width 72 height 27
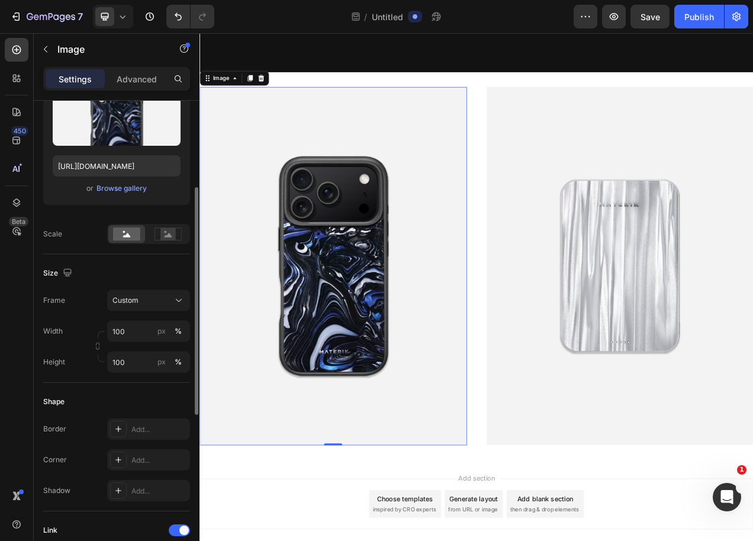
scroll to position [165, 0]
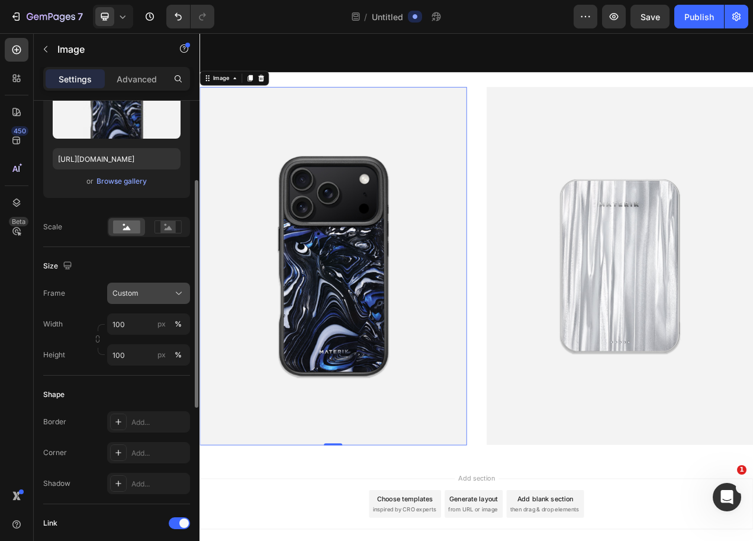
click at [152, 300] on button "Custom" at bounding box center [148, 293] width 83 height 21
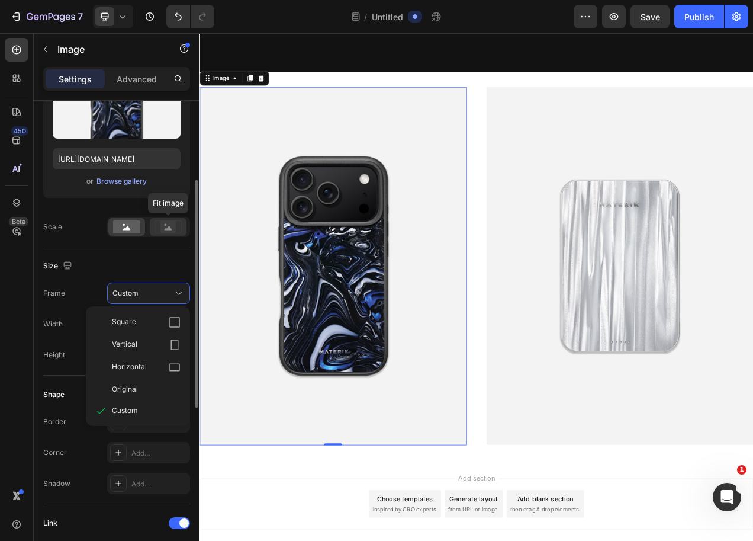
click at [150, 232] on div at bounding box center [168, 227] width 37 height 18
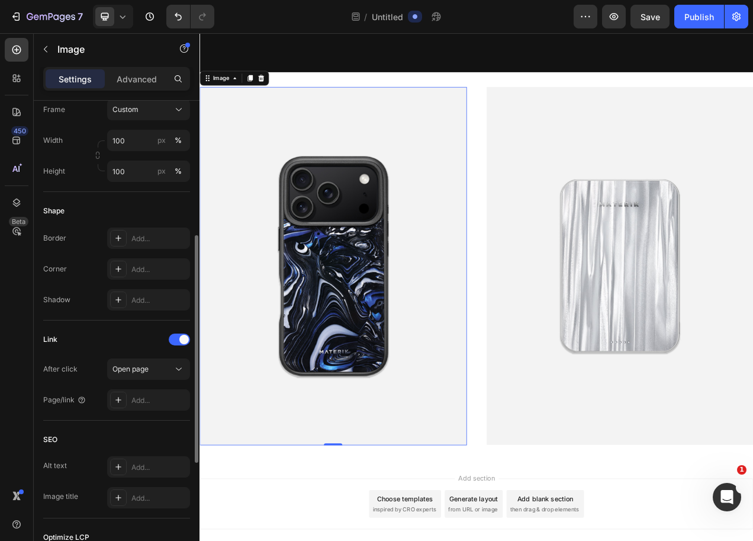
scroll to position [348, 0]
click at [177, 370] on icon at bounding box center [179, 370] width 12 height 12
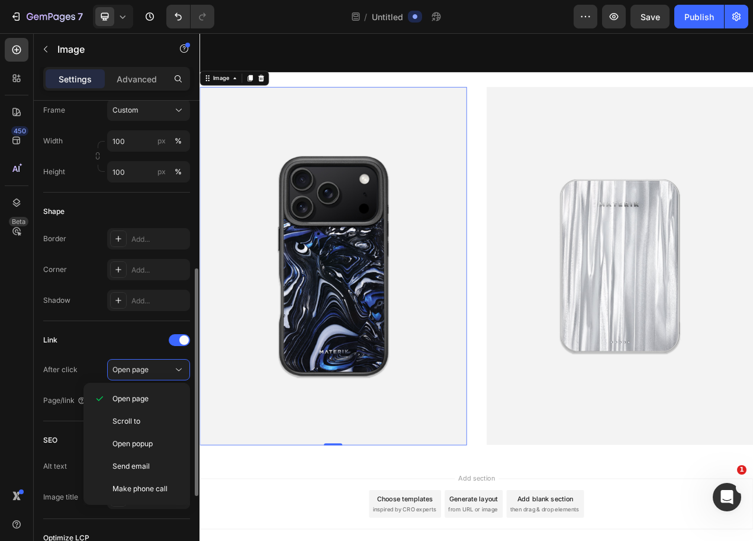
click at [117, 339] on div "Link" at bounding box center [116, 340] width 147 height 19
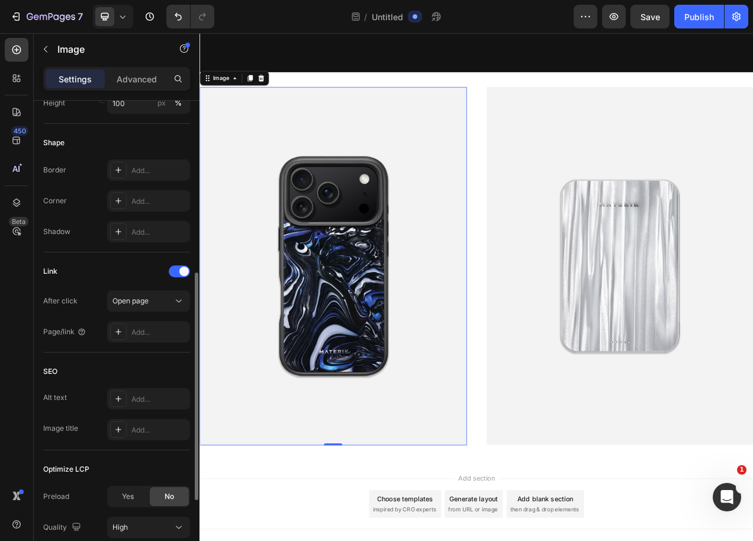
scroll to position [420, 0]
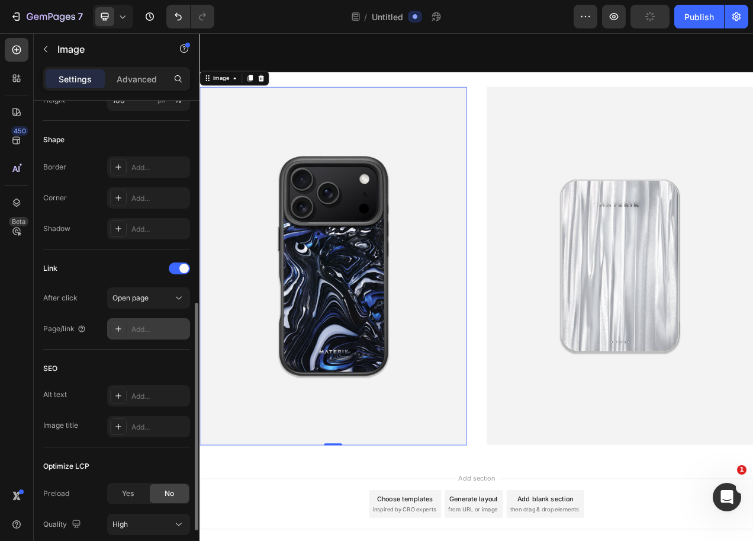
click at [144, 335] on div "Add..." at bounding box center [148, 328] width 83 height 21
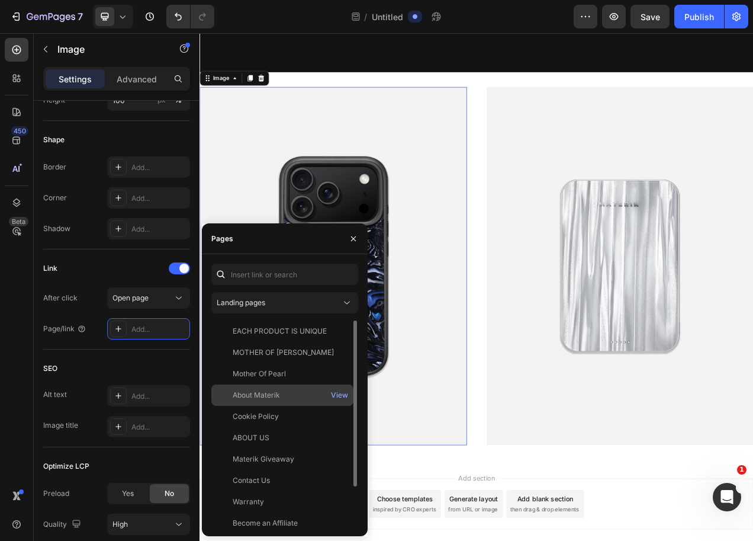
scroll to position [50, 0]
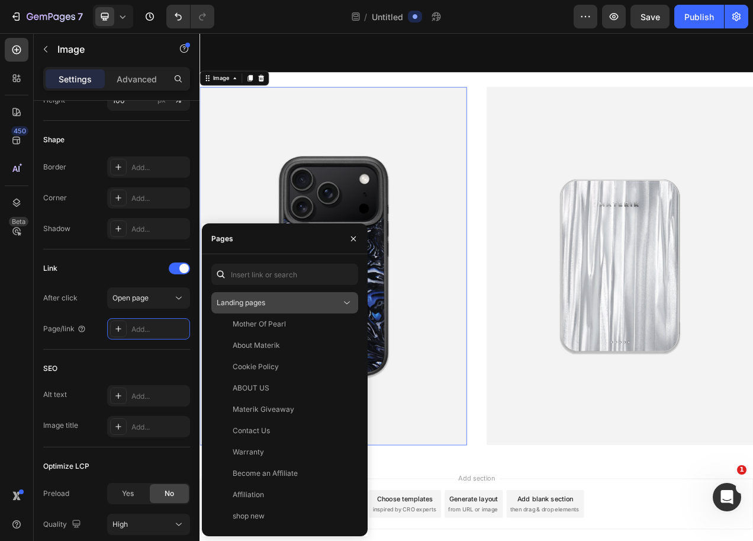
click at [310, 300] on div "Landing pages" at bounding box center [279, 302] width 124 height 11
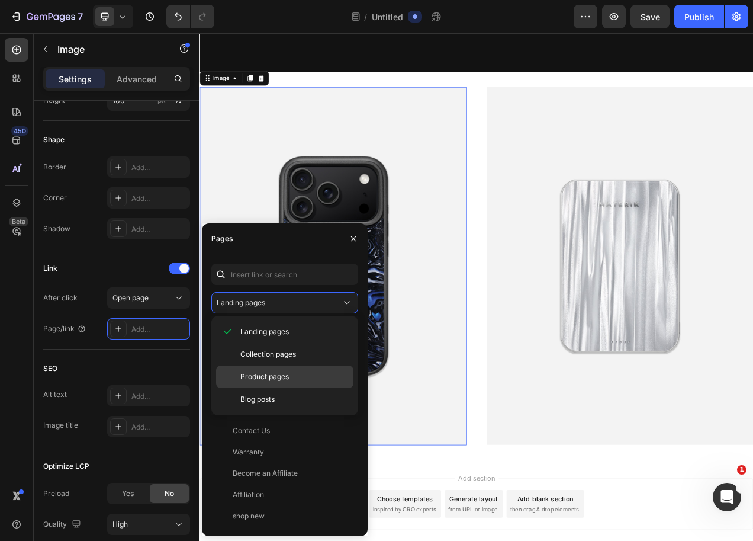
click at [287, 388] on div "Product pages" at bounding box center [284, 399] width 137 height 23
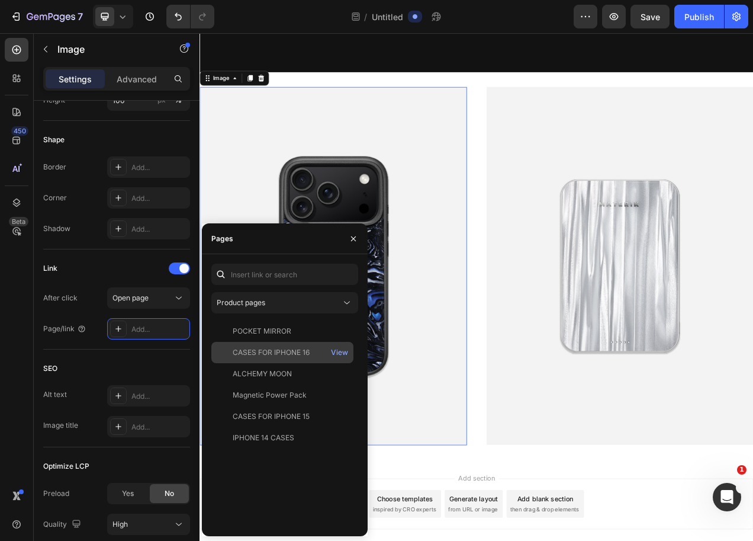
click at [309, 350] on div "CASES FOR IPHONE 16" at bounding box center [271, 352] width 77 height 11
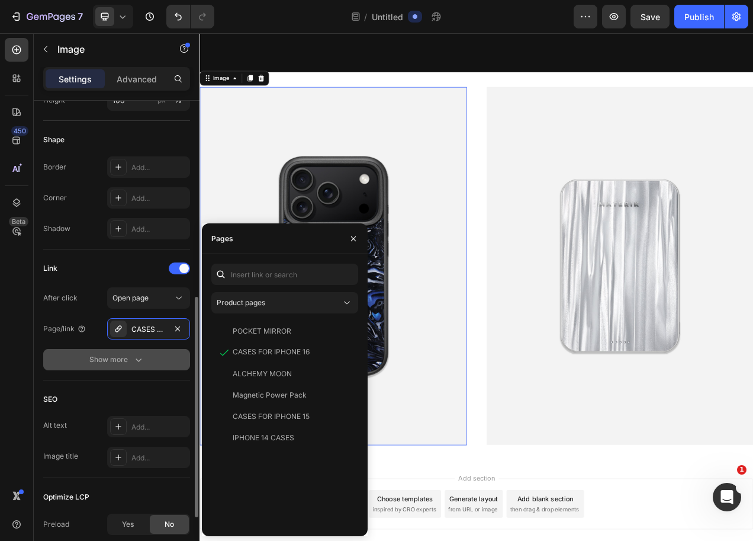
click at [138, 358] on icon "button" at bounding box center [139, 360] width 12 height 12
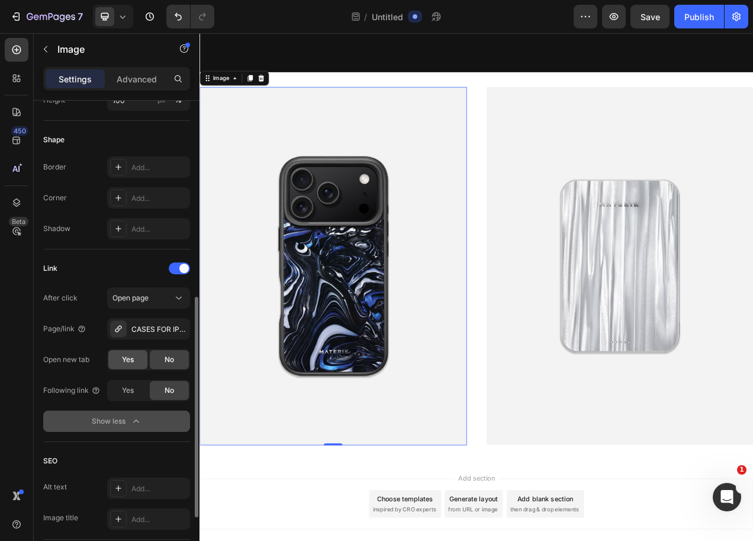
click at [119, 364] on div "Yes" at bounding box center [127, 359] width 39 height 19
click at [121, 425] on div "Show less" at bounding box center [117, 421] width 50 height 12
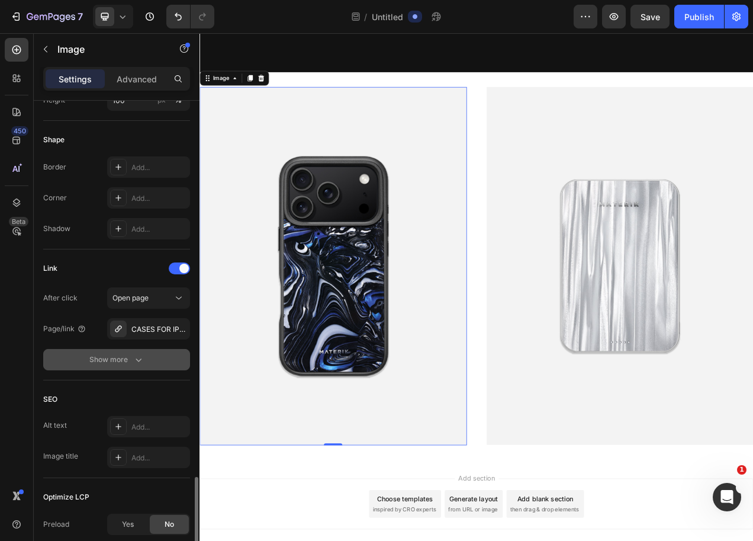
scroll to position [543, 0]
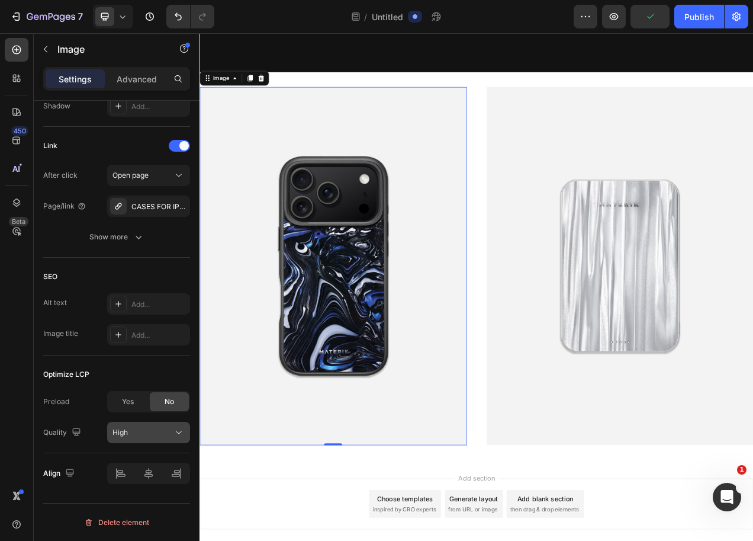
click at [175, 436] on icon at bounding box center [179, 432] width 12 height 12
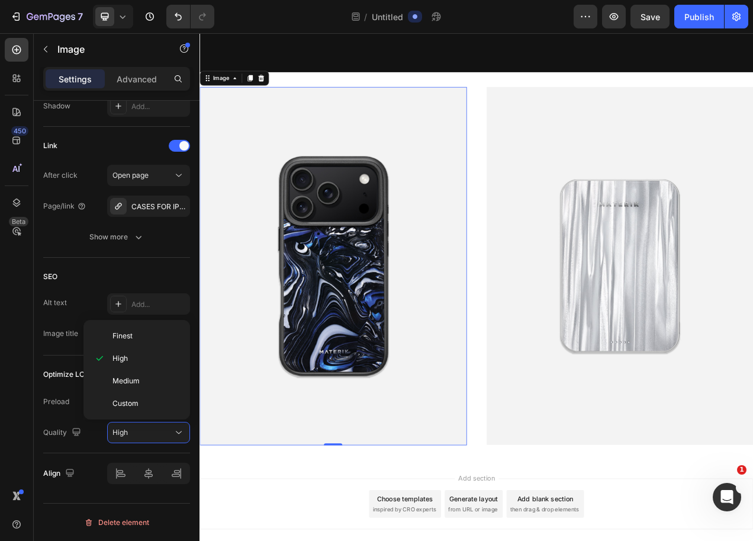
click at [70, 442] on div "Quality High" at bounding box center [116, 432] width 147 height 21
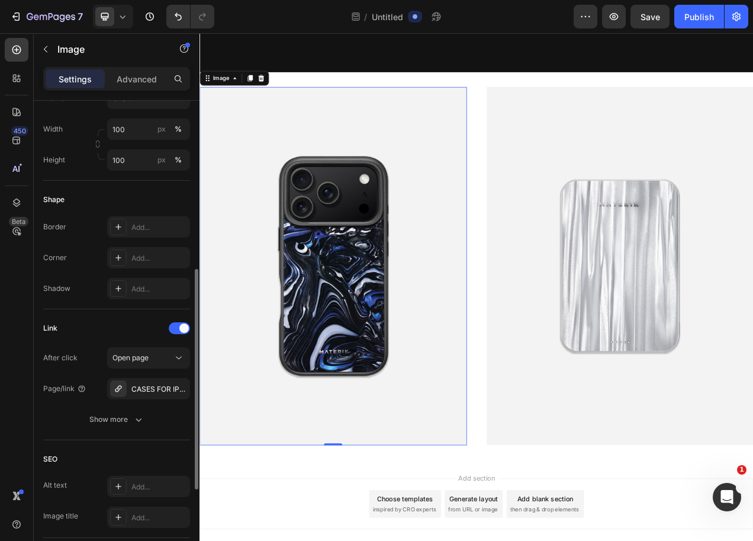
scroll to position [0, 0]
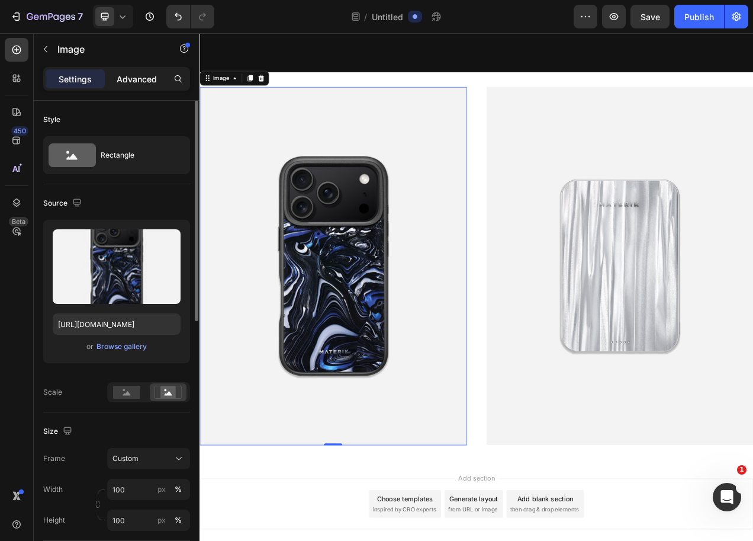
click at [130, 76] on p "Advanced" at bounding box center [137, 79] width 40 height 12
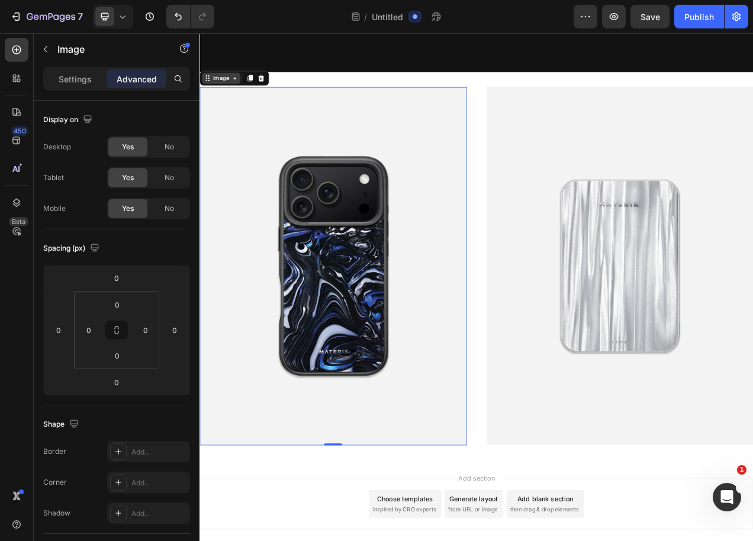
click at [232, 89] on div "Image" at bounding box center [226, 90] width 25 height 11
click at [249, 94] on div "Image" at bounding box center [227, 91] width 49 height 14
click at [239, 87] on div "Image" at bounding box center [226, 90] width 25 height 11
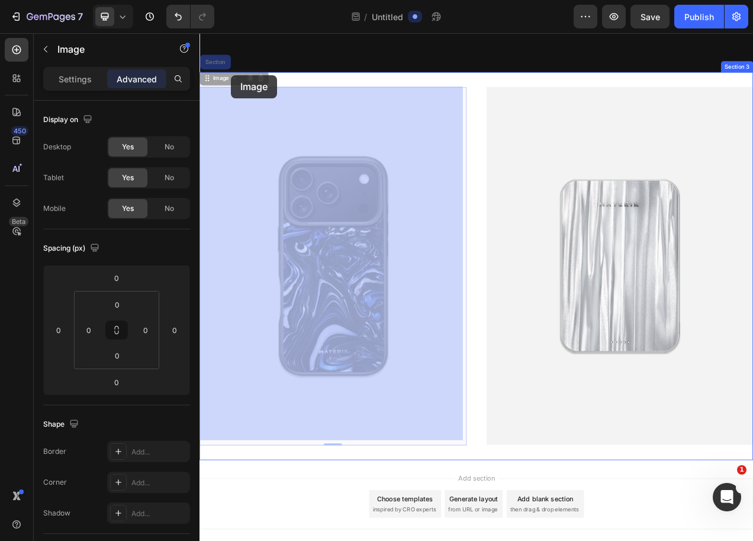
click at [240, 87] on div "Header At MATERIK ® , we create modern elegance — blending Italian craftsmanshi…" at bounding box center [555, 17] width 711 height 1468
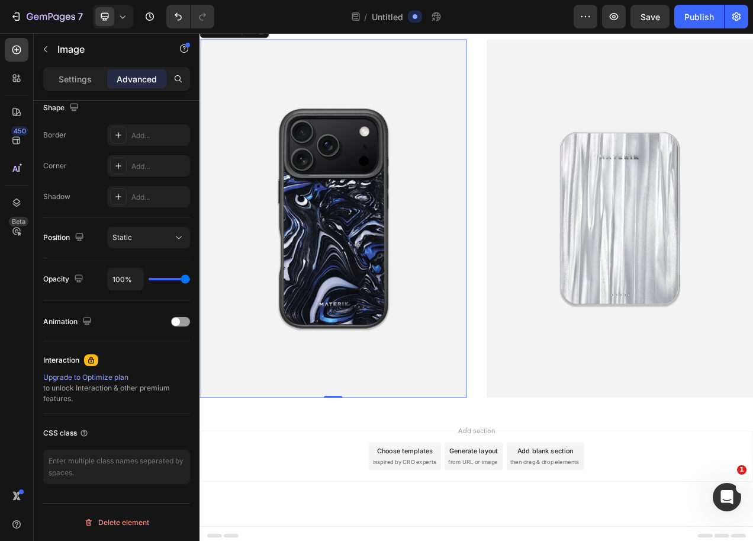
scroll to position [810, 0]
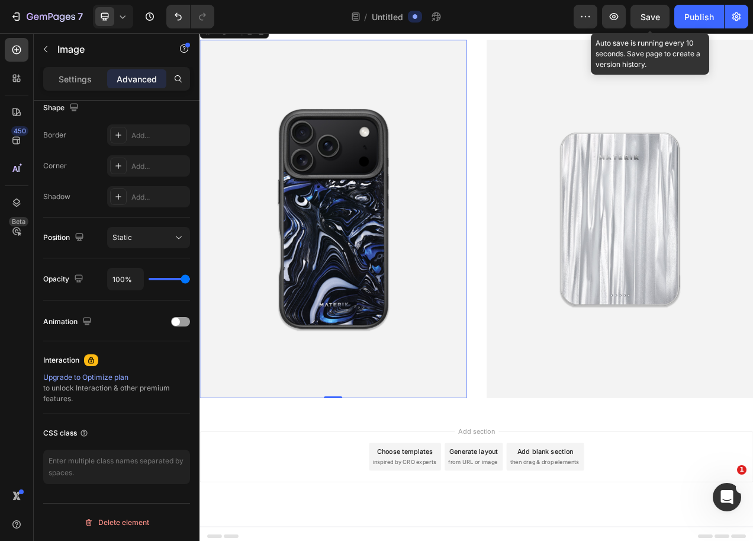
click at [645, 19] on span "Save" at bounding box center [651, 17] width 20 height 10
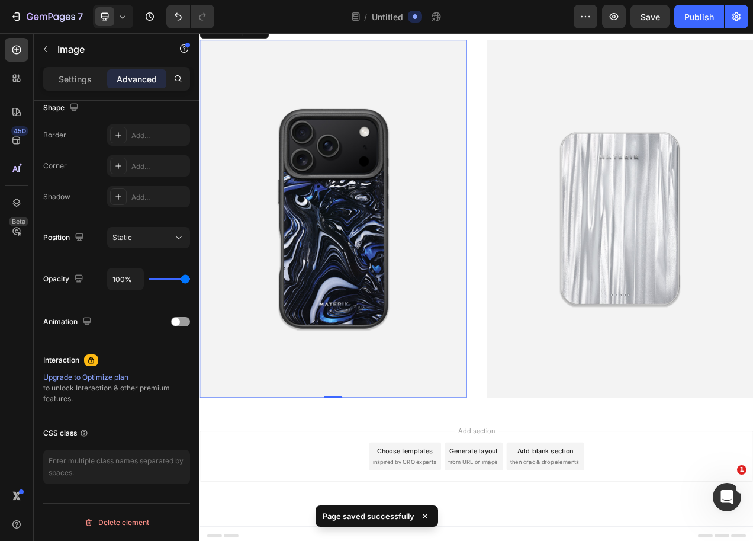
scroll to position [692, 0]
click at [321, 175] on img at bounding box center [371, 271] width 343 height 459
click at [77, 83] on p "Settings" at bounding box center [75, 79] width 33 height 12
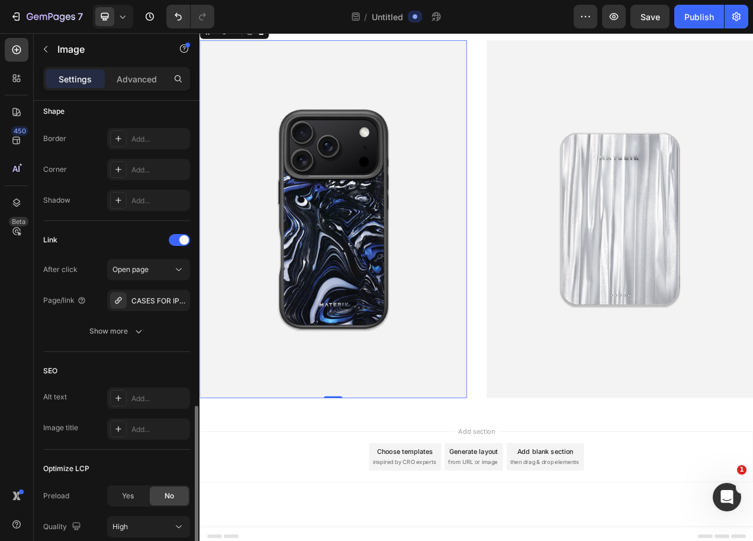
scroll to position [543, 0]
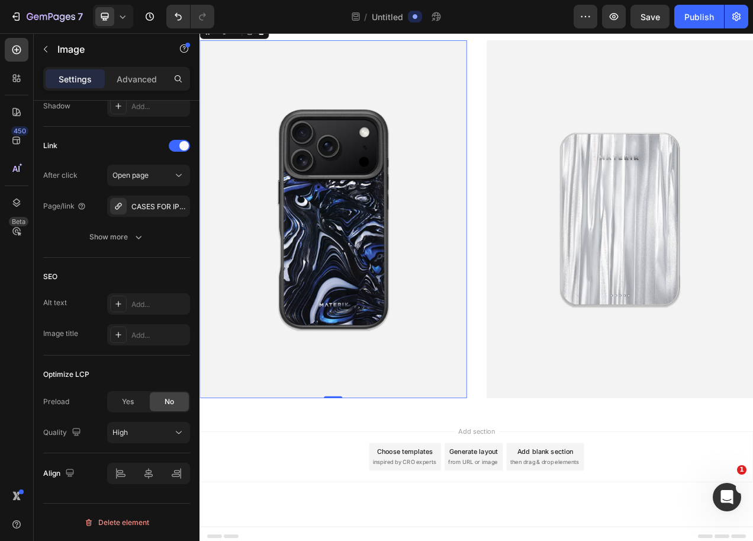
click at [383, 275] on img at bounding box center [371, 271] width 343 height 459
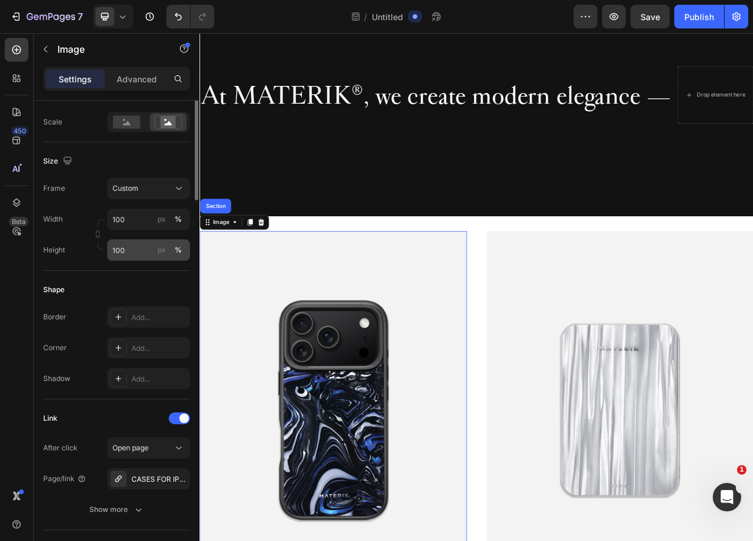
scroll to position [0, 0]
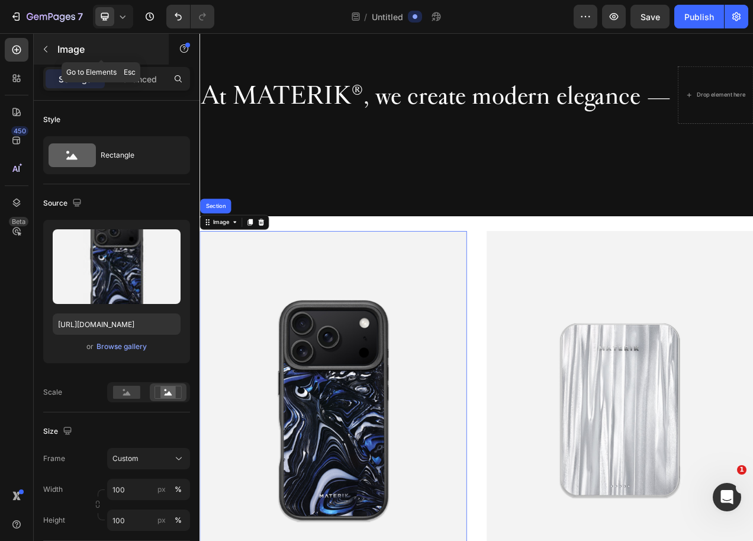
click at [47, 43] on button "button" at bounding box center [45, 49] width 19 height 19
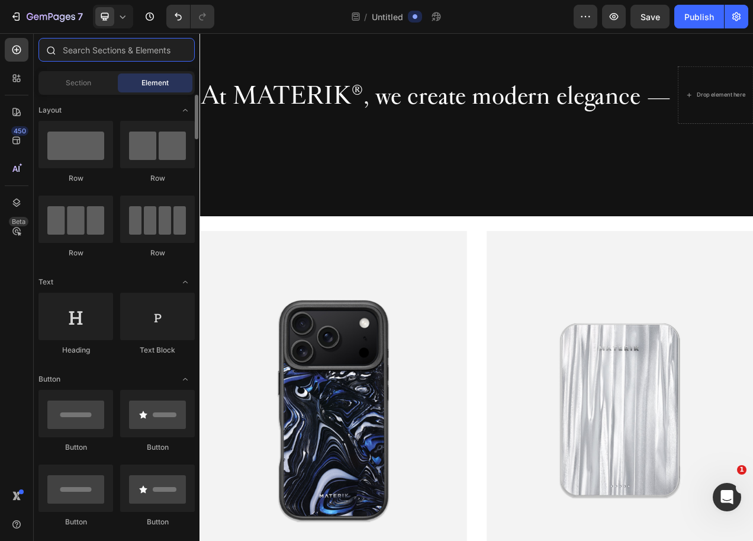
click at [84, 55] on input "text" at bounding box center [117, 50] width 156 height 24
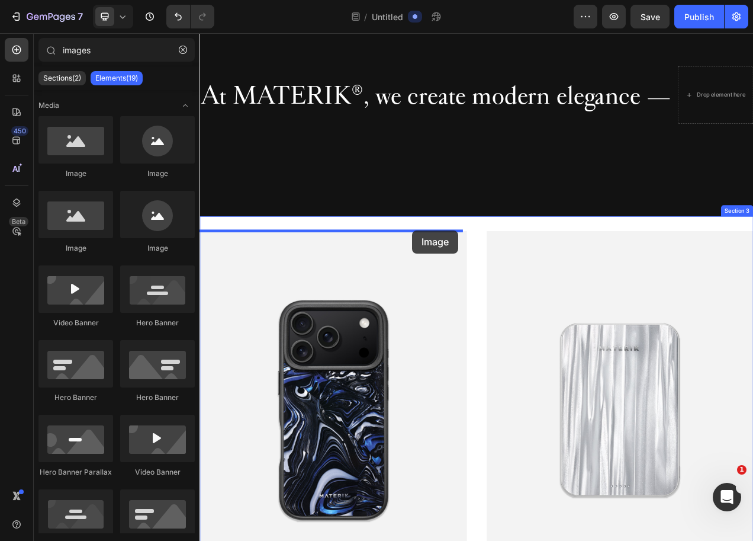
drag, startPoint x: 272, startPoint y: 252, endPoint x: 473, endPoint y: 286, distance: 203.0
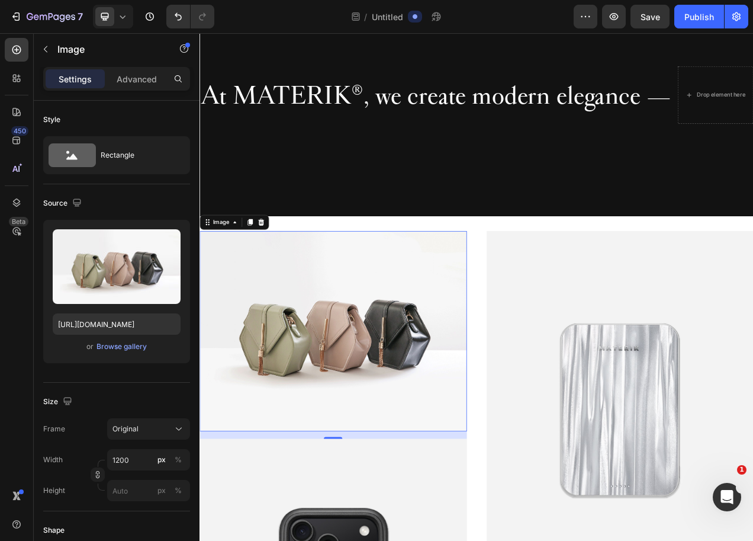
click at [406, 376] on img at bounding box center [371, 415] width 343 height 257
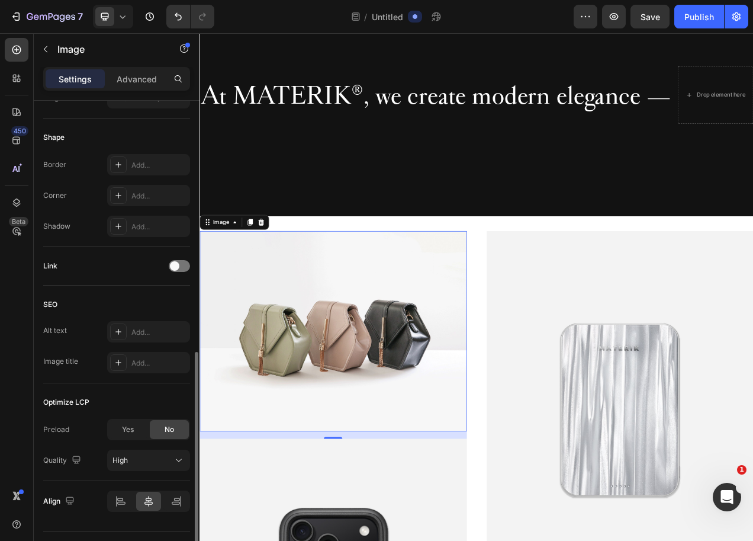
scroll to position [421, 0]
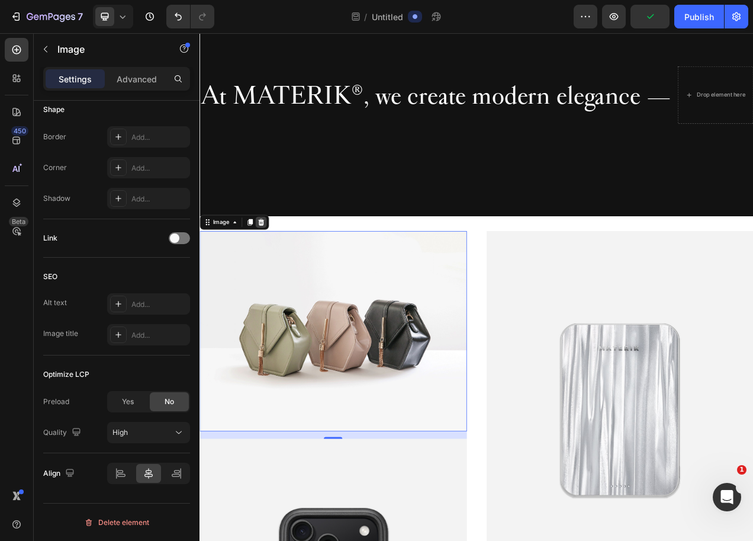
click at [278, 277] on icon at bounding box center [278, 275] width 9 height 9
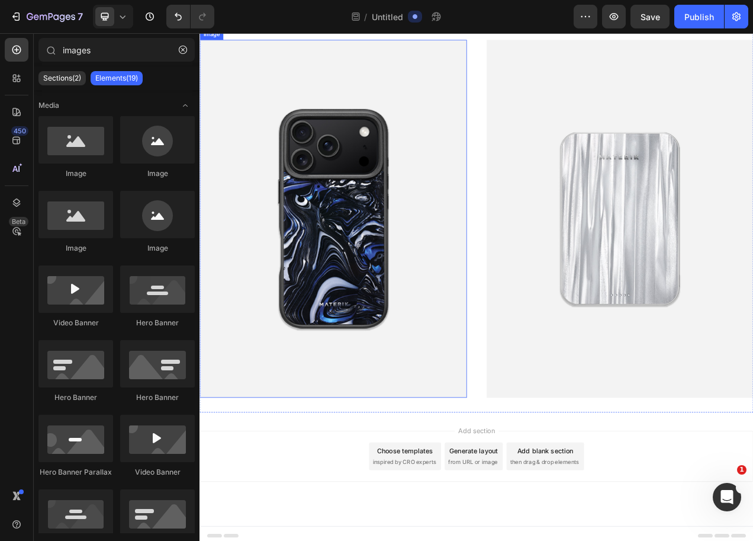
scroll to position [692, 0]
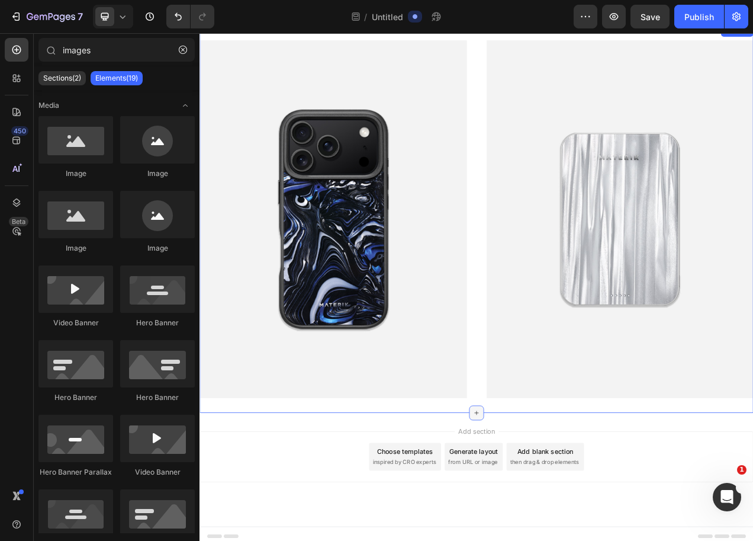
click at [550, 516] on icon at bounding box center [554, 519] width 9 height 9
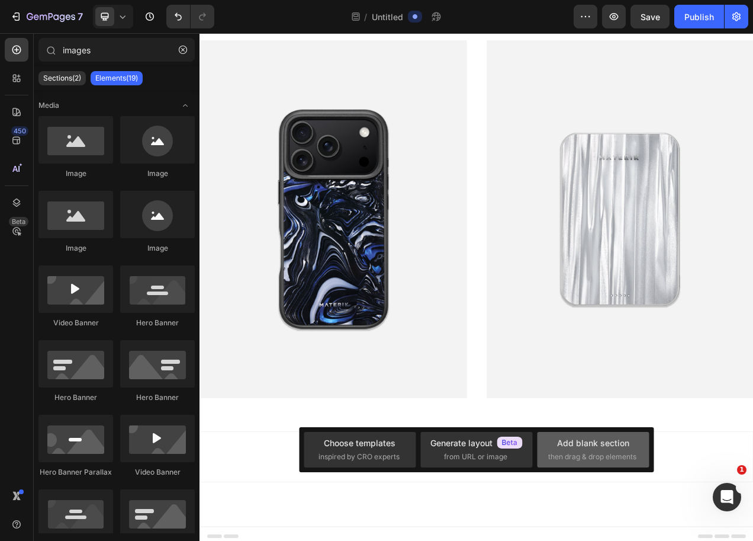
click at [579, 457] on span "then drag & drop elements" at bounding box center [593, 456] width 88 height 11
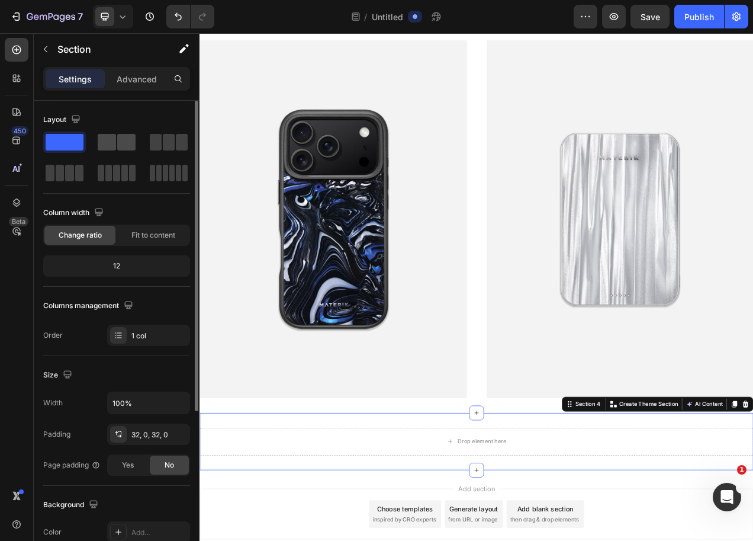
click at [113, 141] on span at bounding box center [107, 142] width 18 height 17
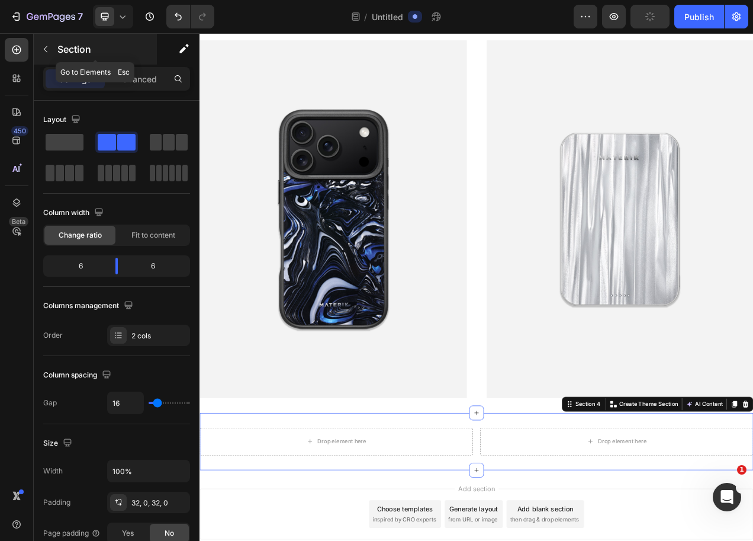
click at [50, 50] on button "button" at bounding box center [45, 49] width 19 height 19
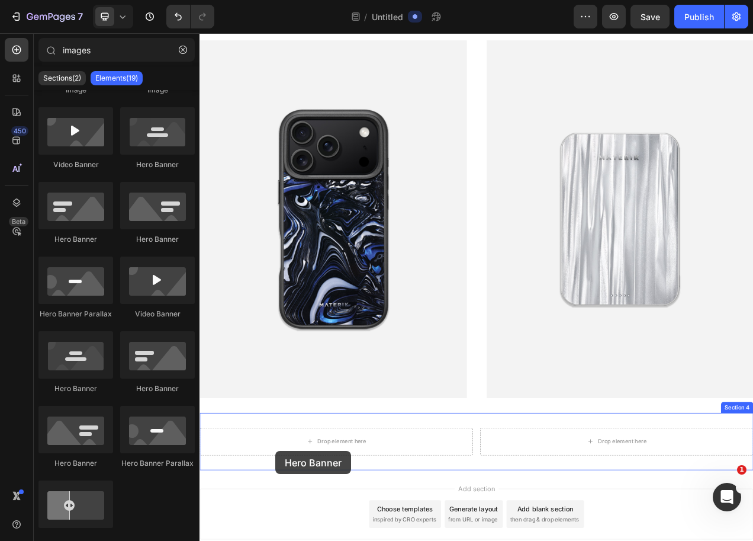
scroll to position [765, 0]
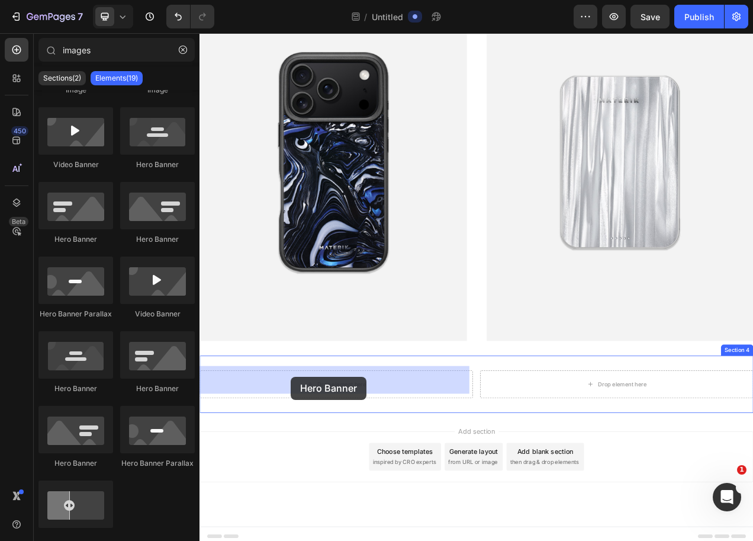
drag, startPoint x: 276, startPoint y: 256, endPoint x: 309, endPoint y: 495, distance: 241.6
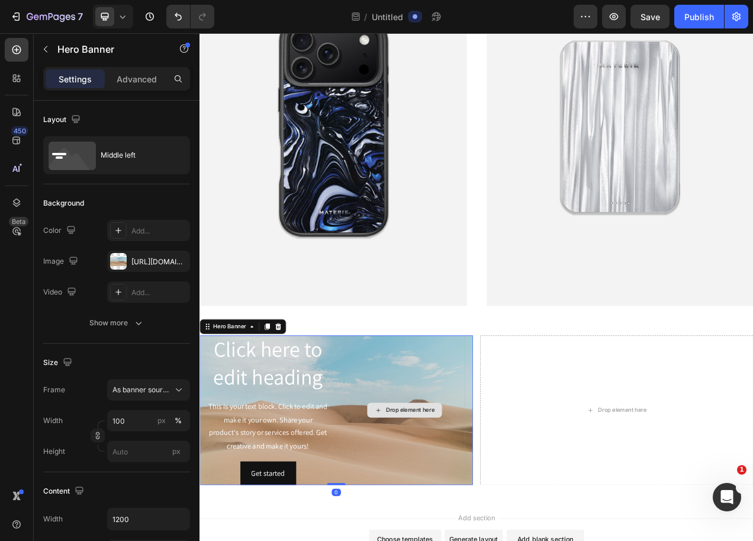
scroll to position [872, 0]
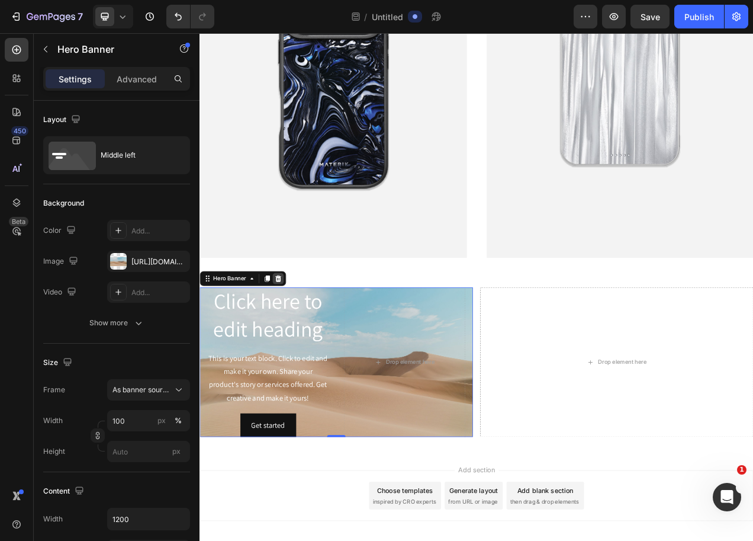
click at [301, 344] on icon at bounding box center [301, 348] width 8 height 8
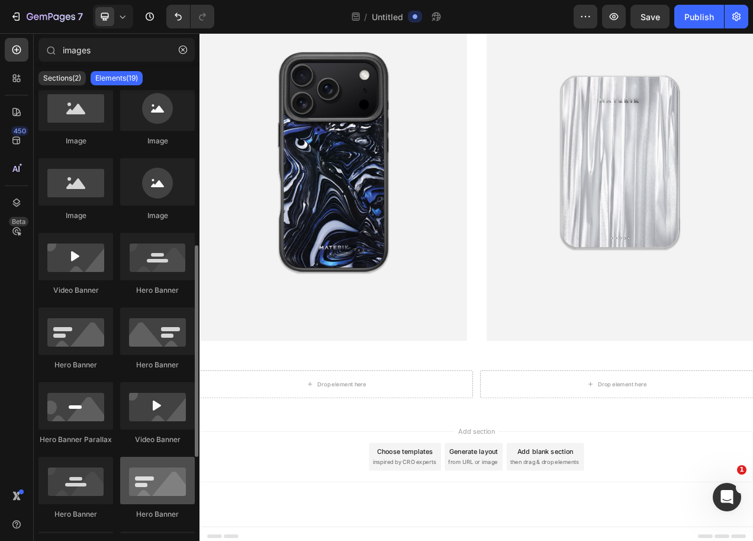
scroll to position [0, 0]
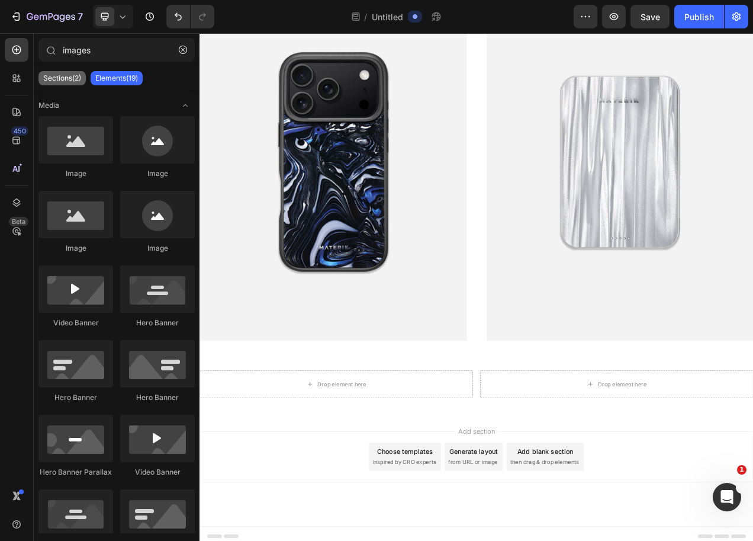
click at [68, 82] on p "Sections(2)" at bounding box center [62, 77] width 38 height 9
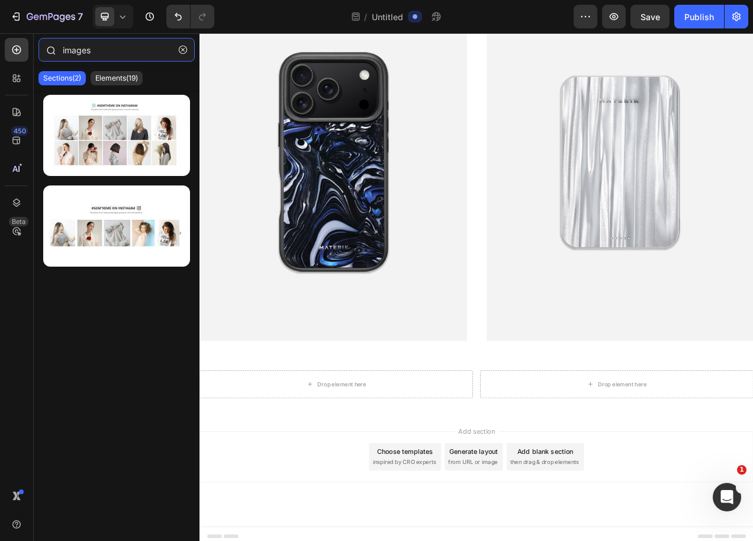
click at [117, 53] on input "images" at bounding box center [117, 50] width 156 height 24
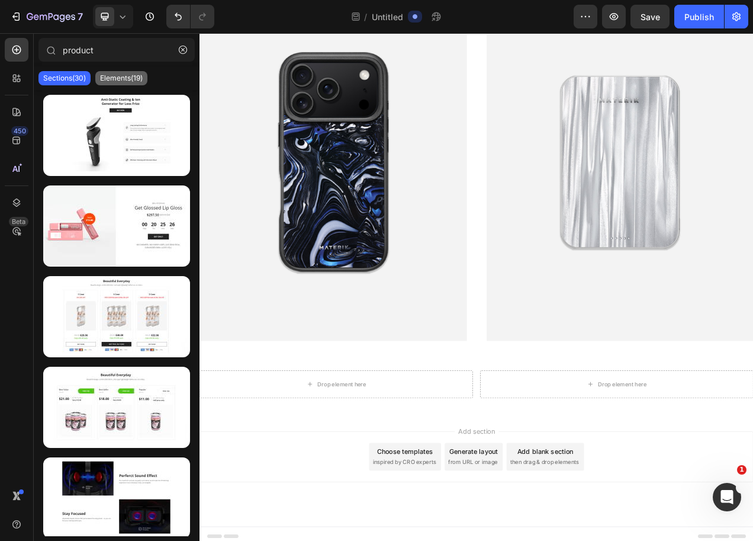
click at [137, 75] on p "Elements(19)" at bounding box center [121, 77] width 43 height 9
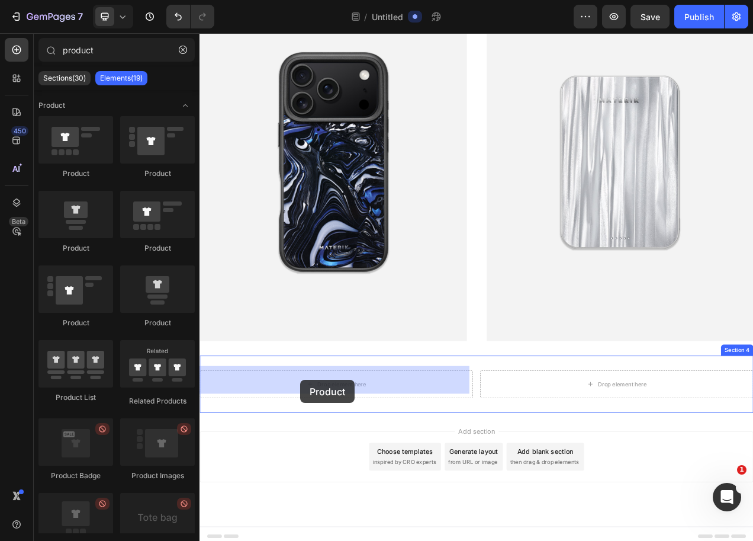
drag, startPoint x: 353, startPoint y: 322, endPoint x: 328, endPoint y: 477, distance: 156.6
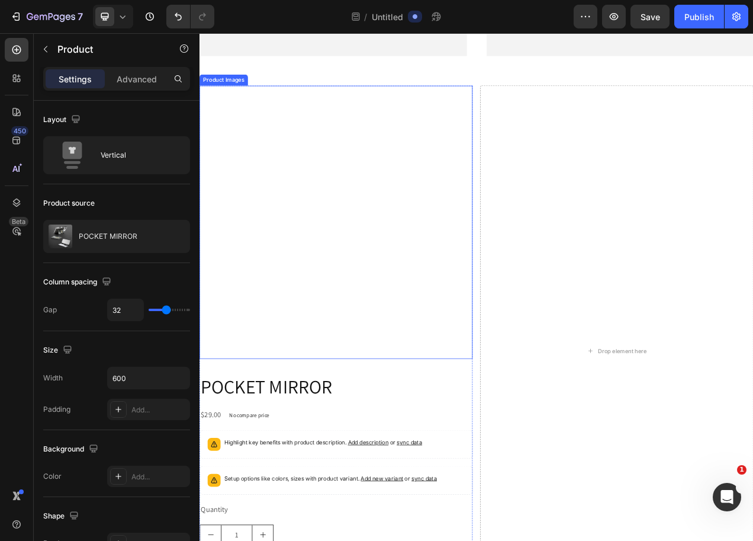
scroll to position [1133, 0]
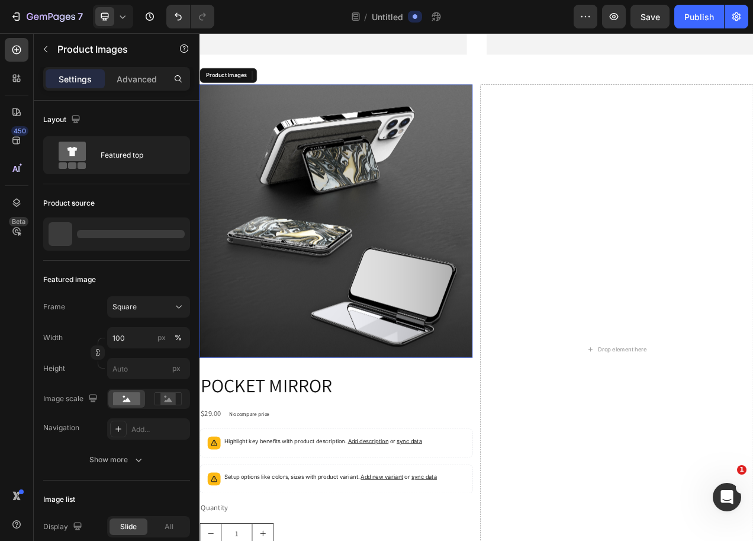
click at [368, 371] on img at bounding box center [375, 273] width 351 height 351
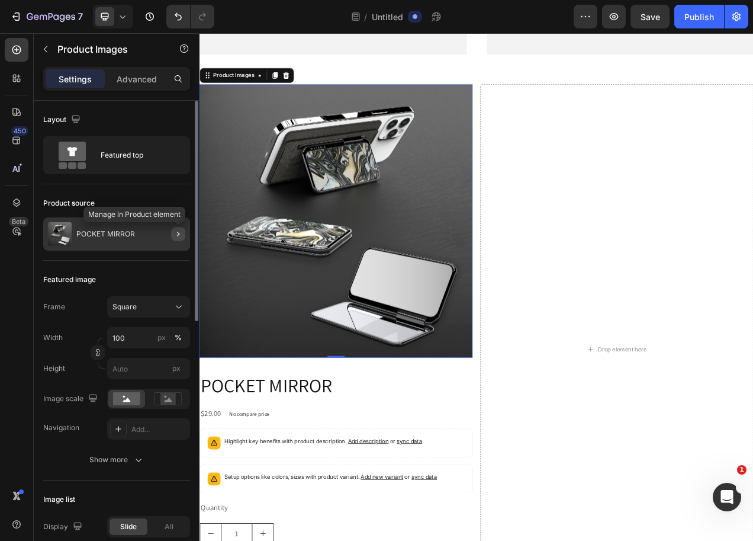
click at [177, 232] on icon "button" at bounding box center [178, 233] width 9 height 9
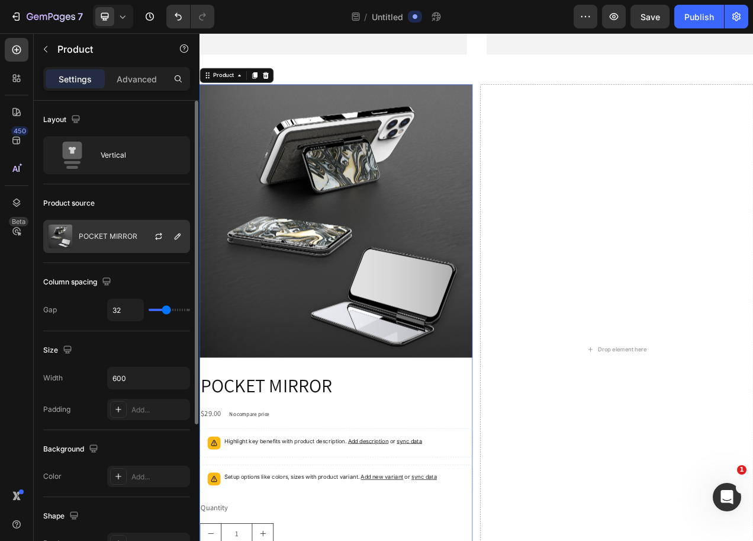
click at [144, 238] on div at bounding box center [163, 236] width 52 height 32
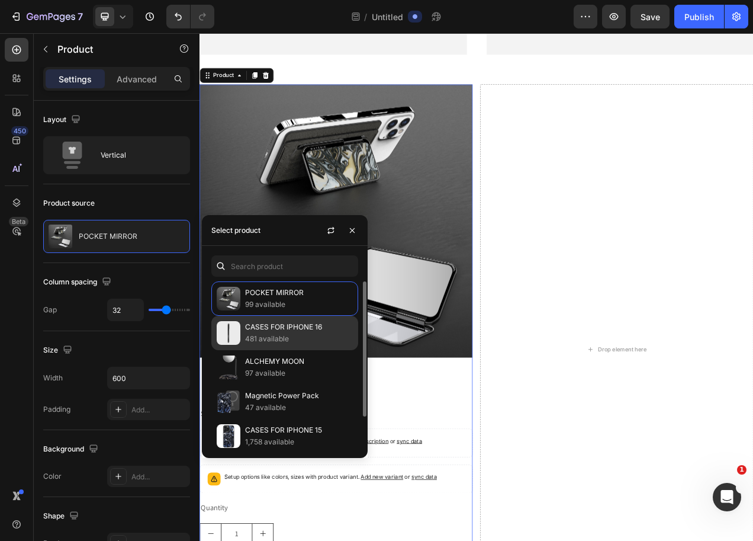
click at [270, 333] on p "CASES FOR IPHONE 16" at bounding box center [299, 327] width 108 height 12
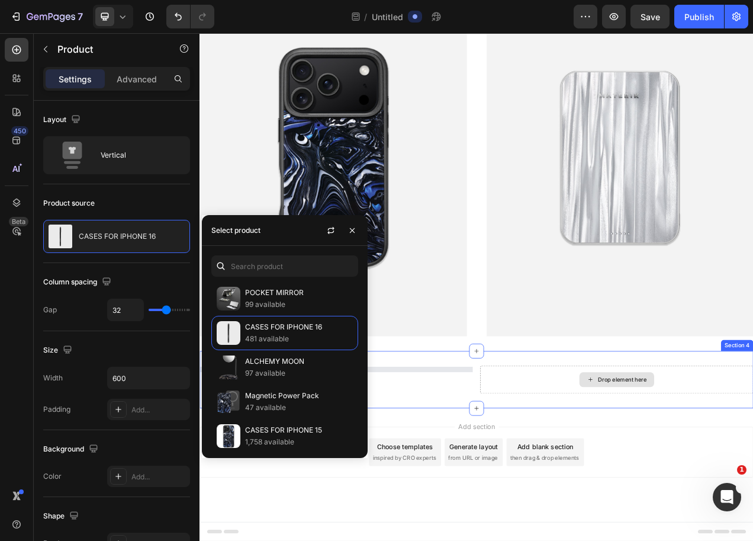
scroll to position [765, 0]
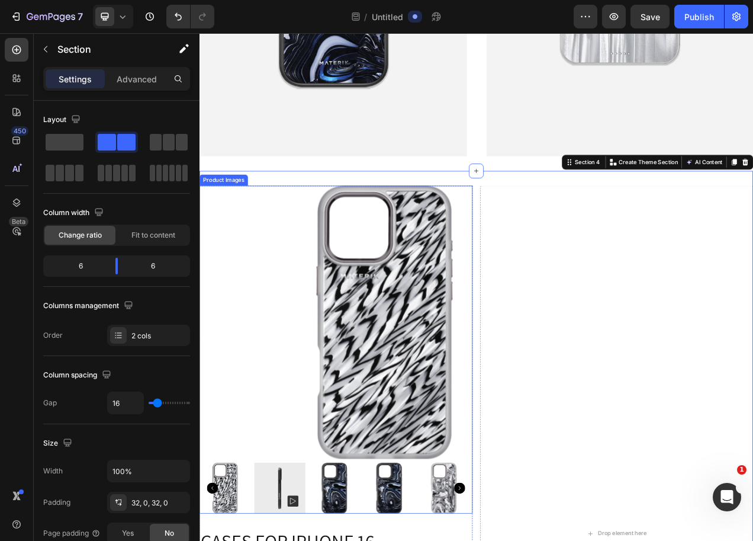
scroll to position [1030, 0]
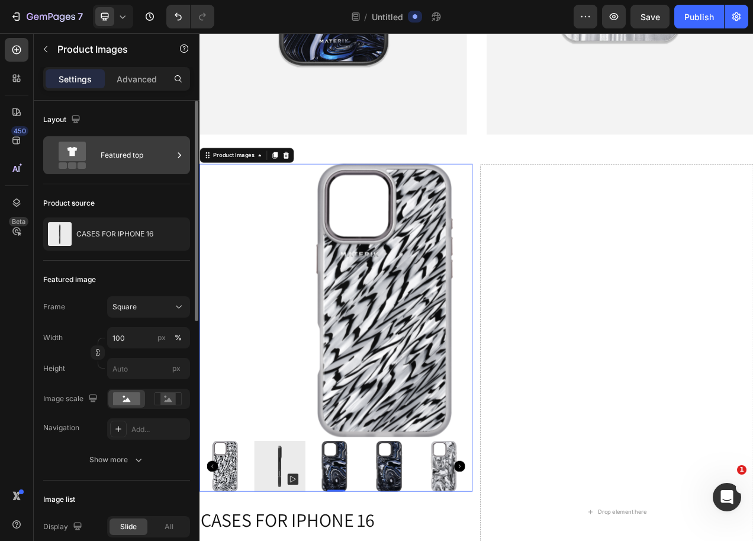
click at [127, 163] on div "Featured top" at bounding box center [137, 155] width 72 height 27
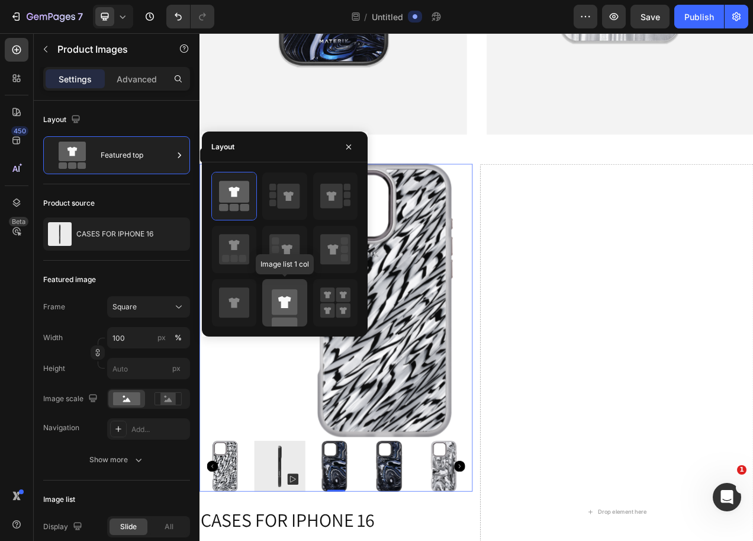
click at [287, 307] on icon at bounding box center [284, 302] width 13 height 12
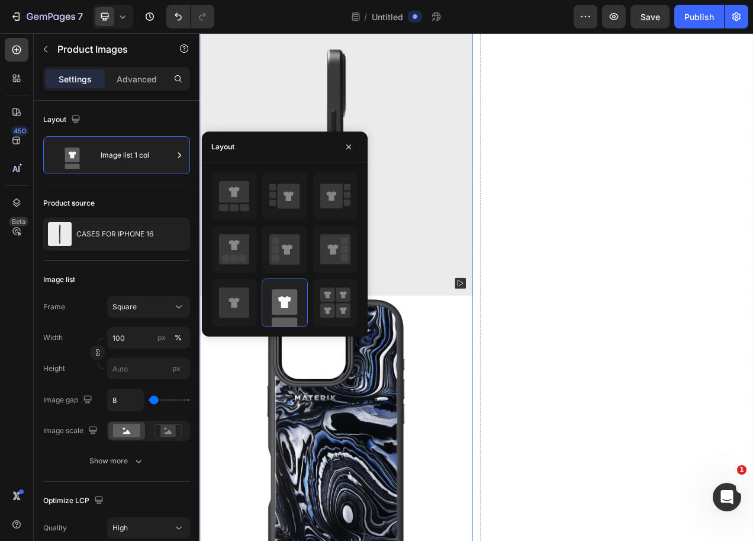
scroll to position [1032, 0]
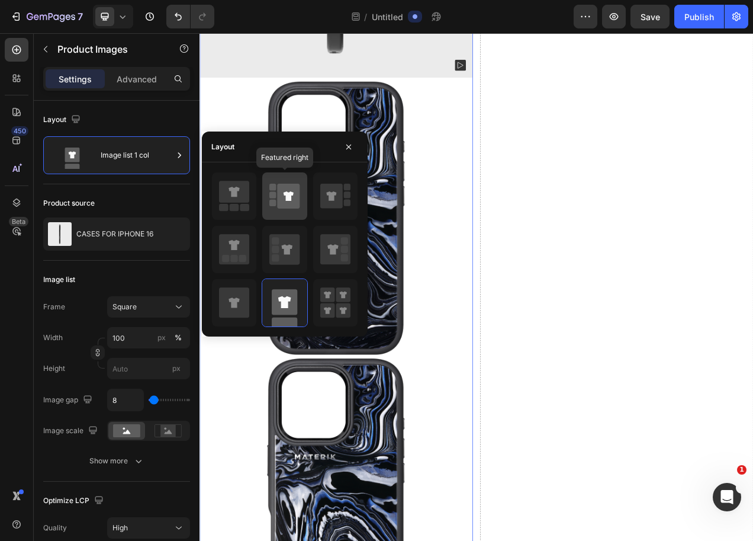
click at [294, 193] on icon at bounding box center [289, 196] width 23 height 25
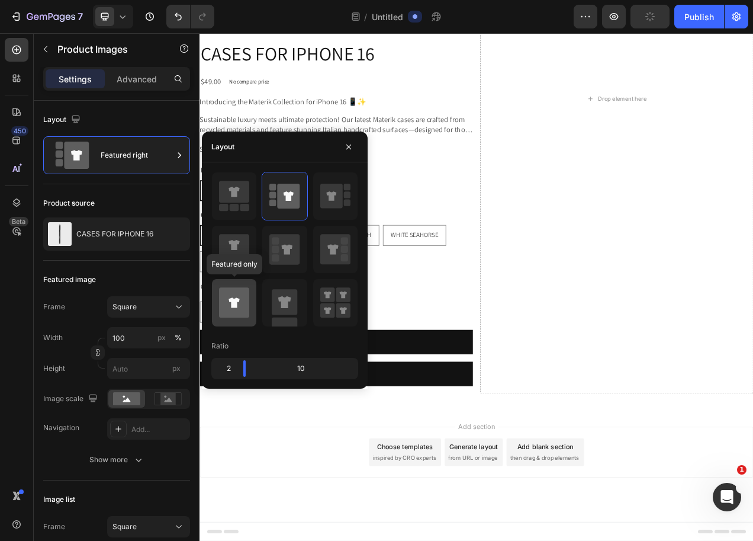
click at [249, 294] on icon at bounding box center [234, 302] width 30 height 30
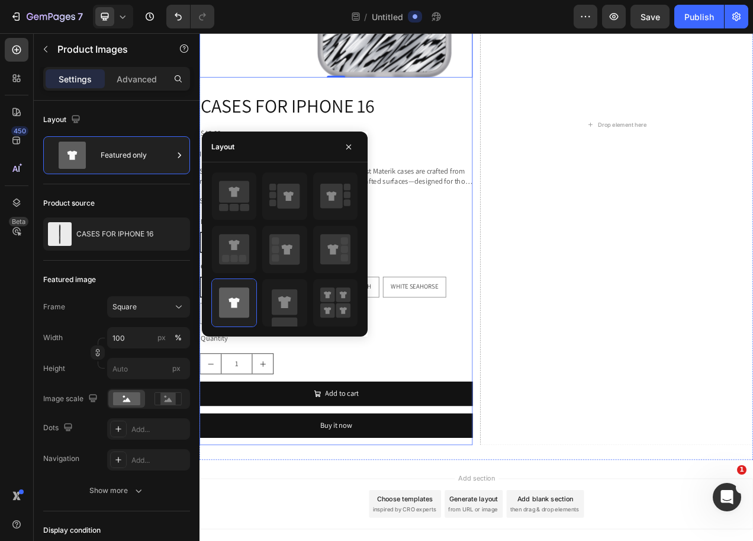
click at [537, 436] on div "CASES FOR IPHONE 16 Product Title $49.00 Product Price Product Price No compare…" at bounding box center [375, 335] width 351 height 453
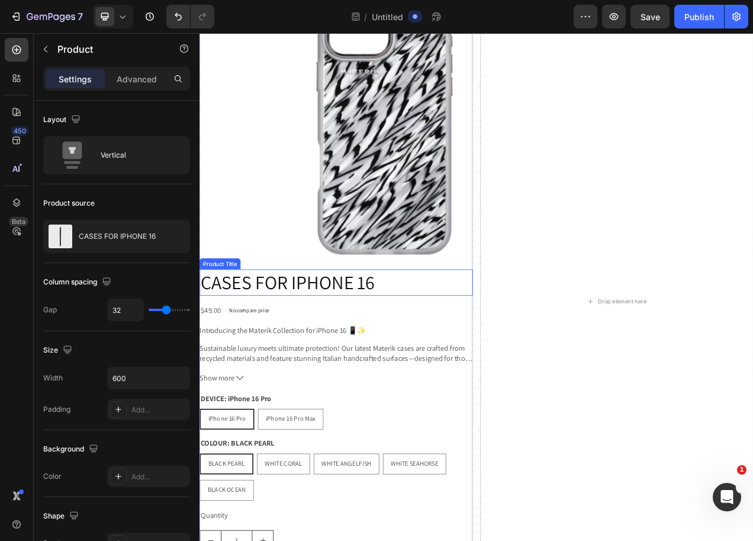
scroll to position [809, 0]
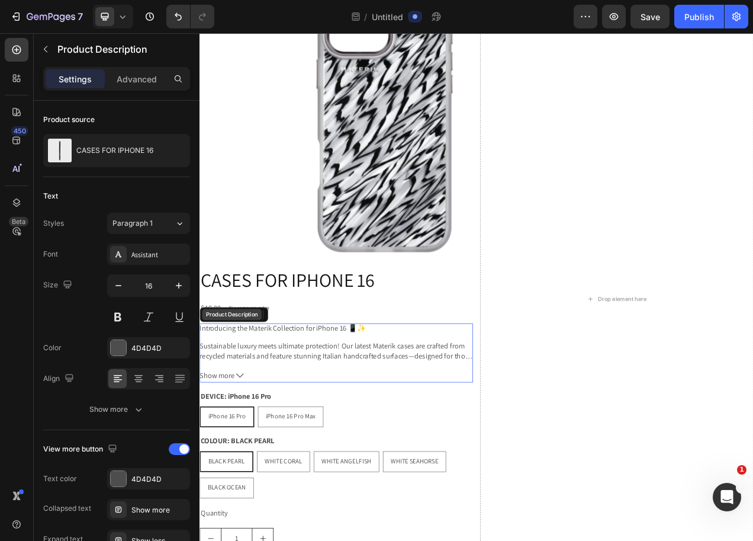
click at [252, 395] on div "Product Description" at bounding box center [241, 394] width 76 height 14
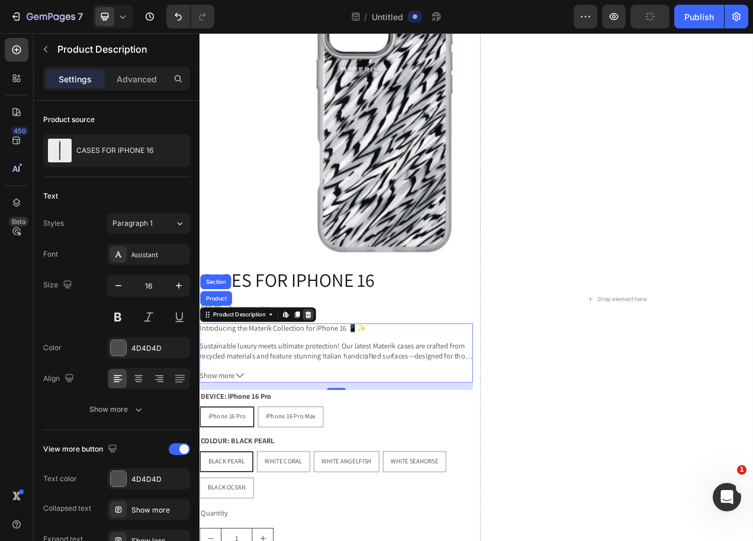
click at [339, 392] on icon at bounding box center [339, 393] width 8 height 8
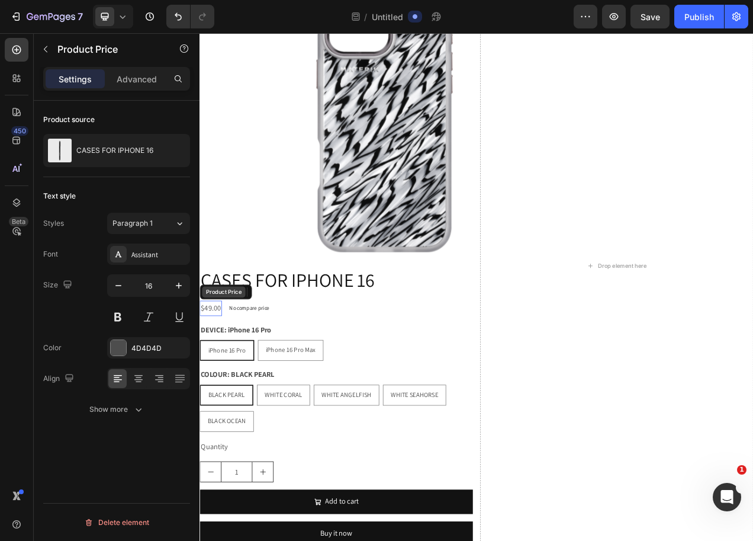
click at [222, 368] on div "Product Price" at bounding box center [233, 364] width 67 height 19
click at [316, 363] on icon at bounding box center [319, 365] width 8 height 8
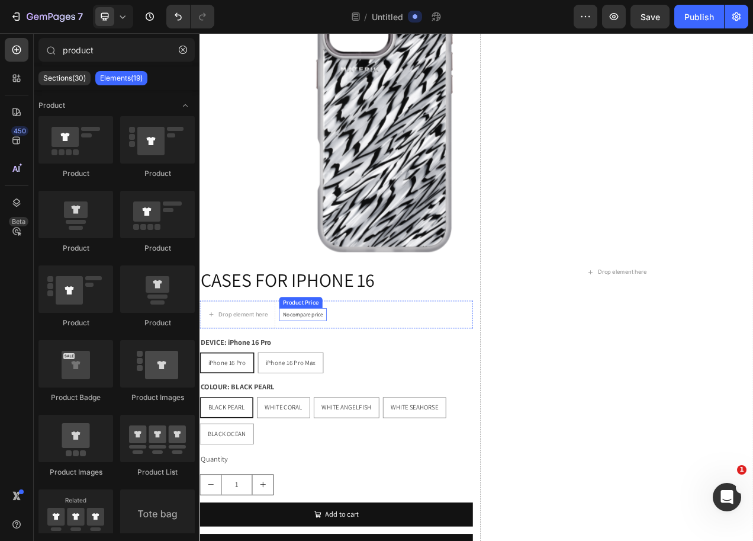
click at [331, 374] on div "Product Price" at bounding box center [329, 378] width 51 height 11
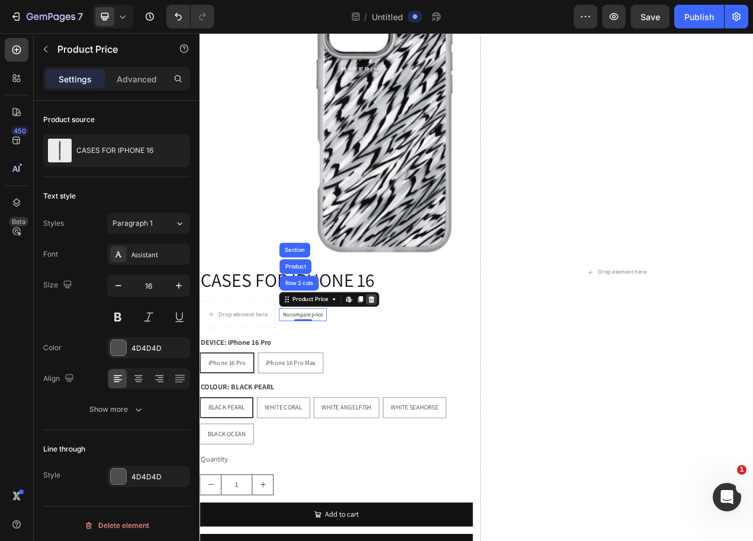
click at [421, 373] on icon at bounding box center [420, 374] width 8 height 8
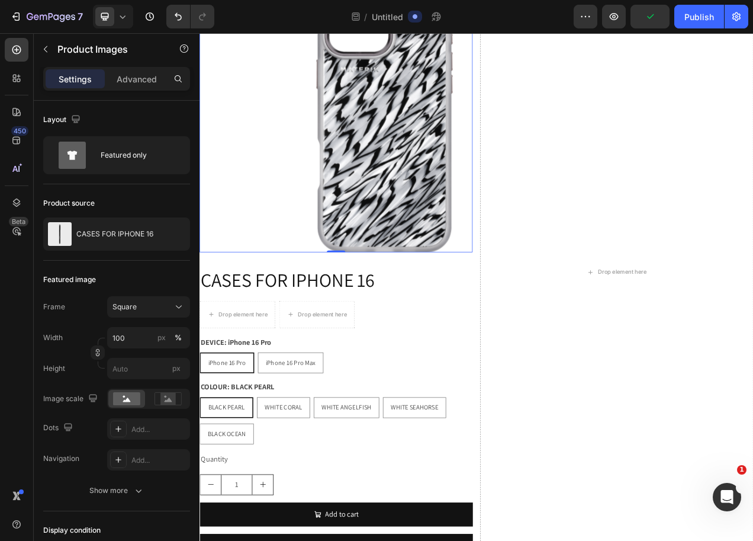
click at [395, 230] on img at bounding box center [437, 138] width 351 height 351
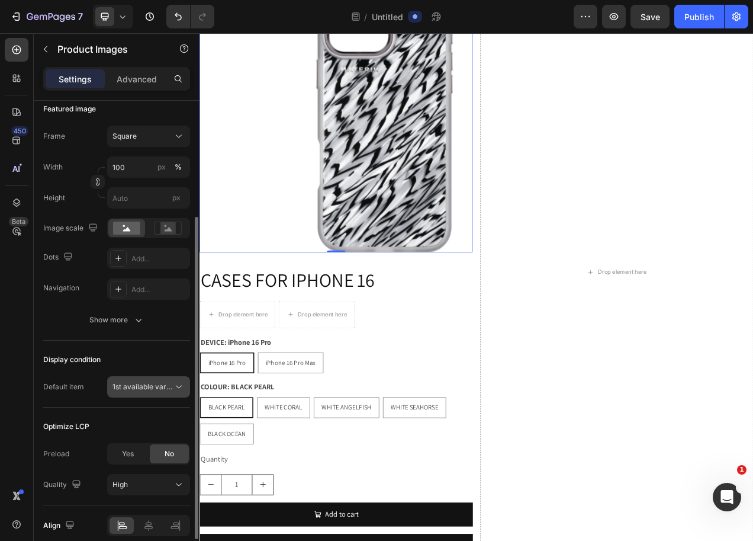
scroll to position [223, 0]
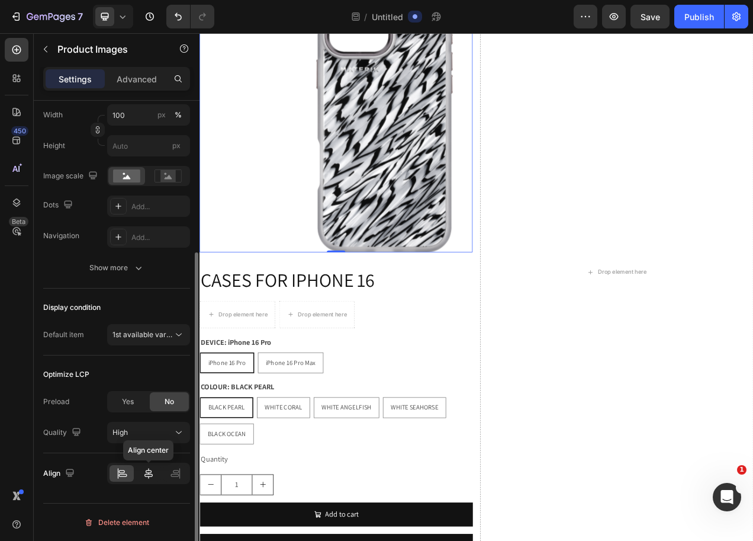
click at [152, 470] on icon at bounding box center [149, 473] width 12 height 12
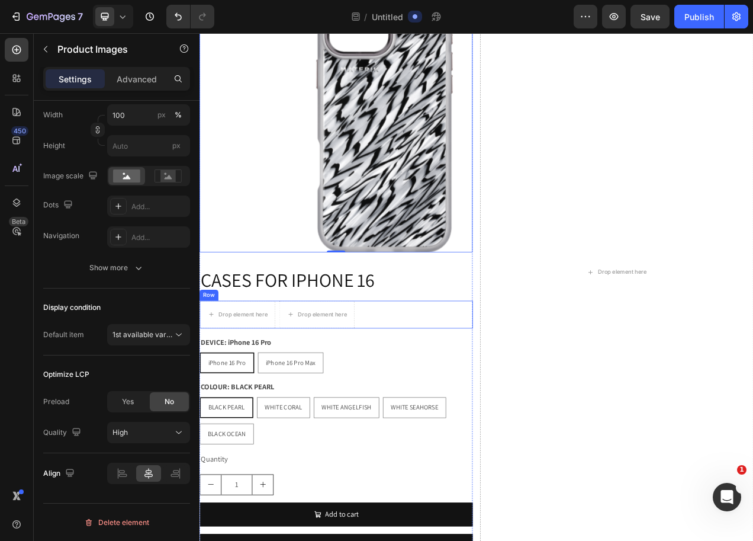
click at [489, 385] on div "Drop element here Drop element here Row" at bounding box center [375, 394] width 351 height 36
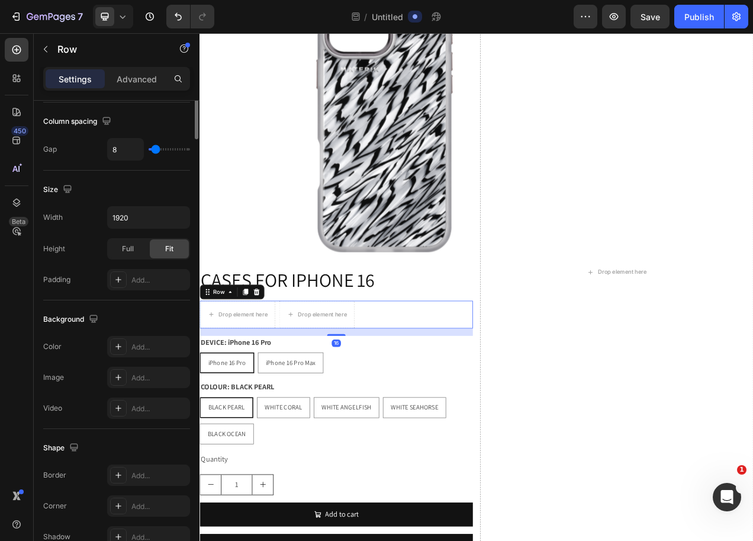
scroll to position [0, 0]
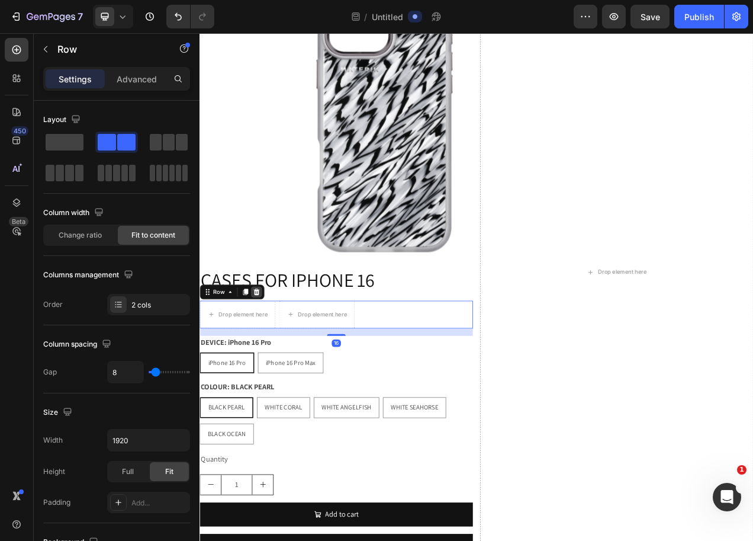
click at [278, 361] on div at bounding box center [272, 365] width 14 height 14
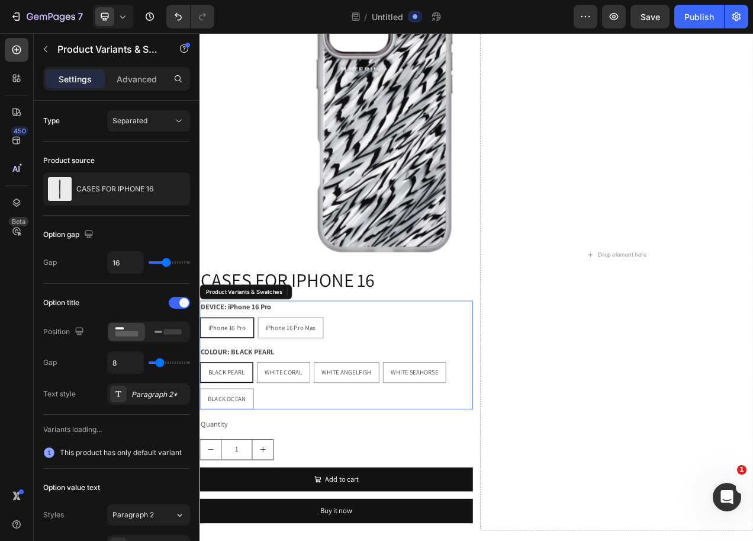
click at [422, 411] on div "iPhone 16 Pro iPhone 16 Pro iPhone 16 Pro iPhone 16 Pro Max iPhone 16 Pro Max i…" at bounding box center [375, 410] width 351 height 27
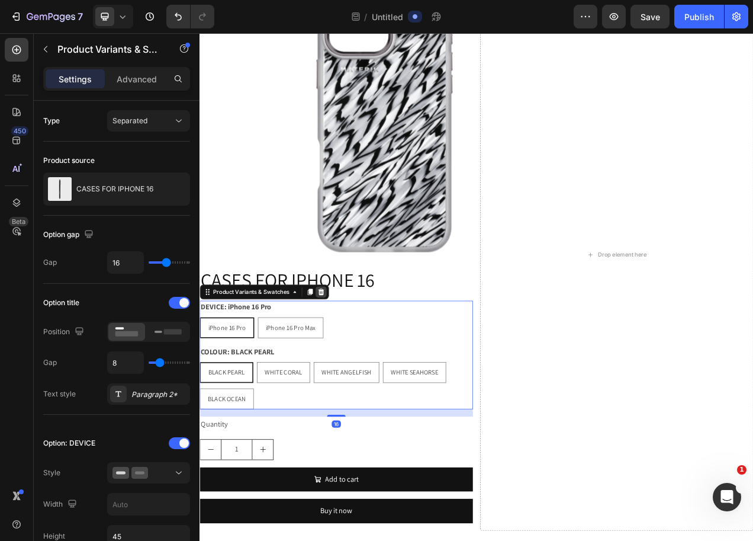
click at [358, 363] on icon at bounding box center [356, 365] width 8 height 8
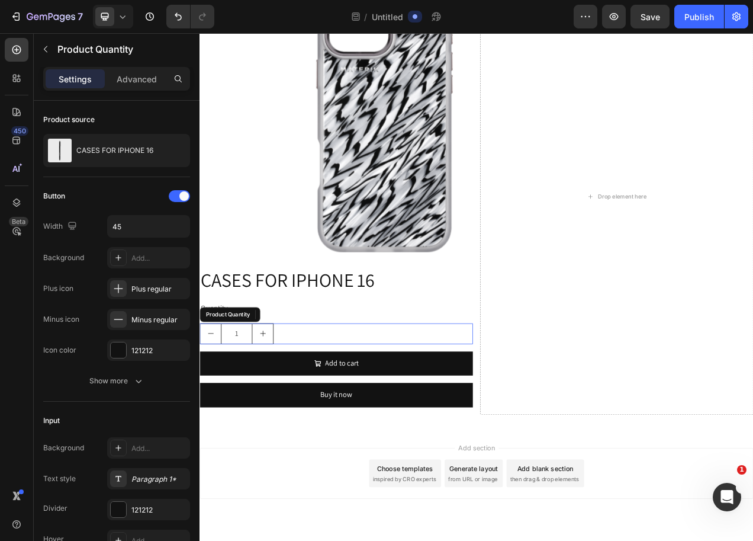
click at [318, 419] on div "1" at bounding box center [375, 418] width 351 height 27
click at [315, 389] on icon at bounding box center [315, 393] width 8 height 8
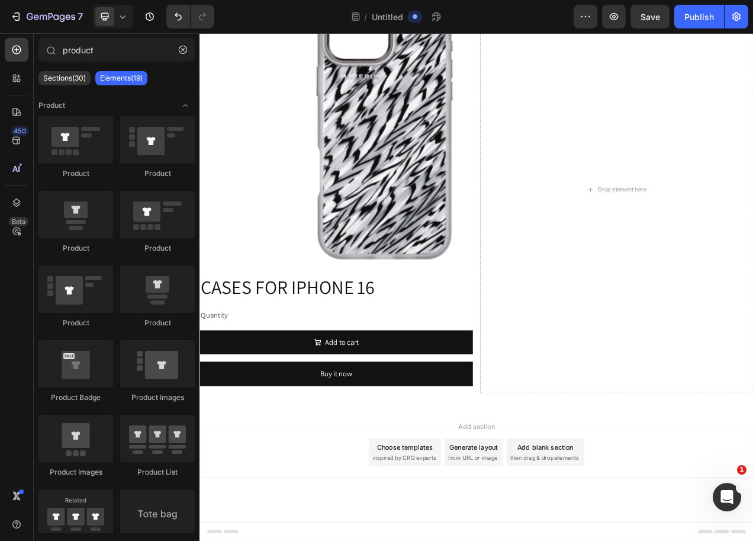
scroll to position [794, 0]
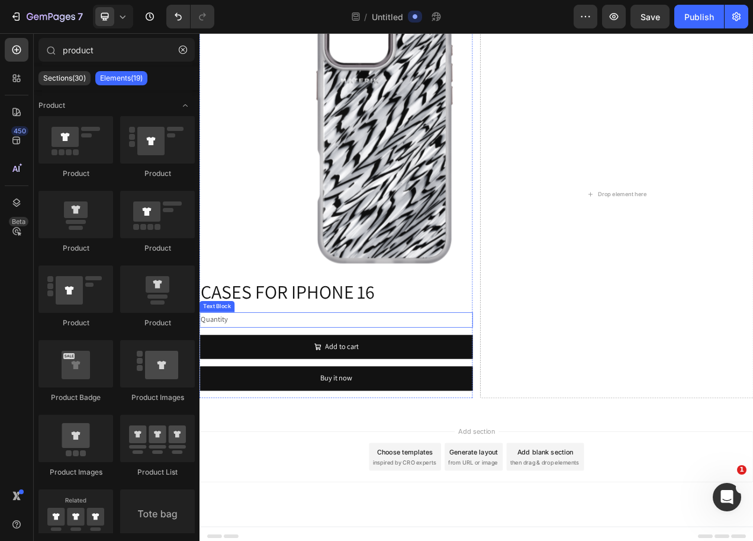
click at [251, 395] on div "Quantity" at bounding box center [375, 401] width 351 height 20
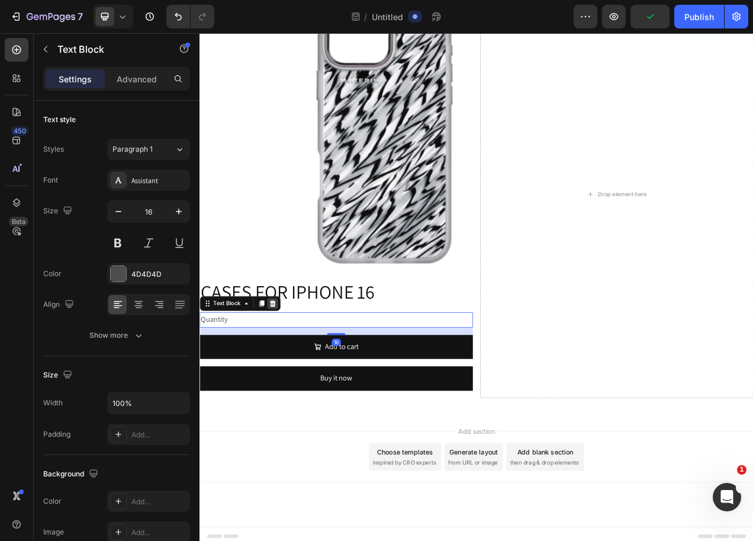
click at [291, 376] on icon at bounding box center [294, 380] width 8 height 8
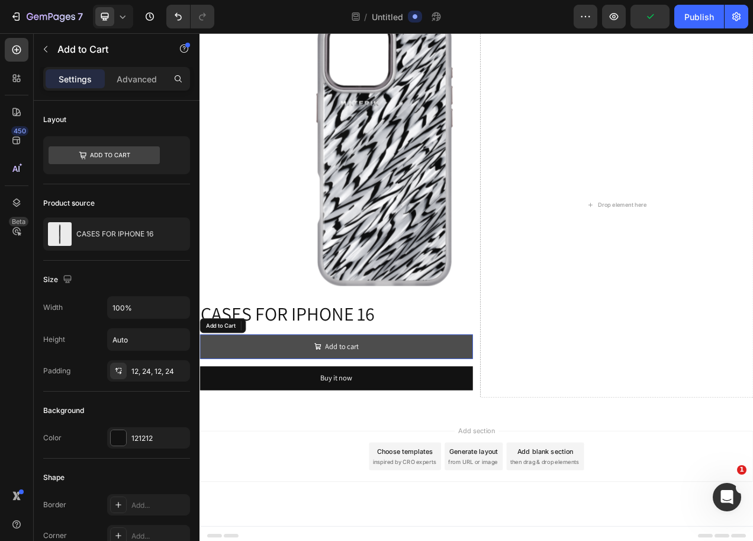
click at [309, 419] on button "Add to cart" at bounding box center [375, 434] width 351 height 31
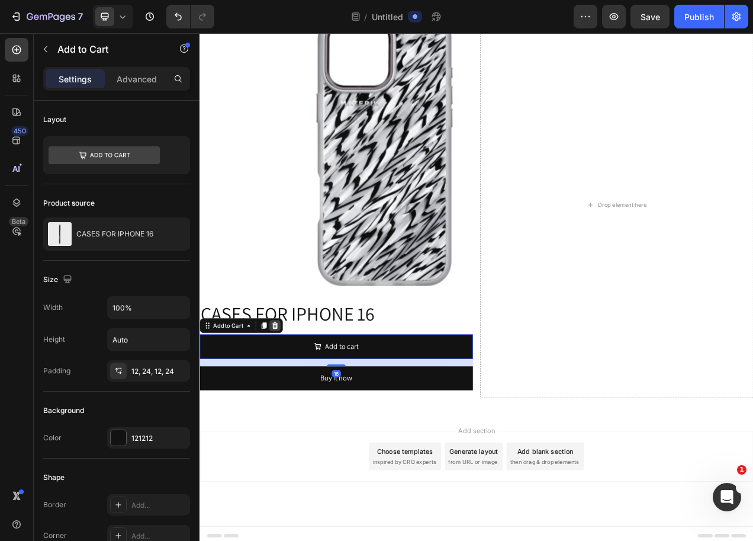
click at [300, 403] on icon at bounding box center [295, 407] width 9 height 9
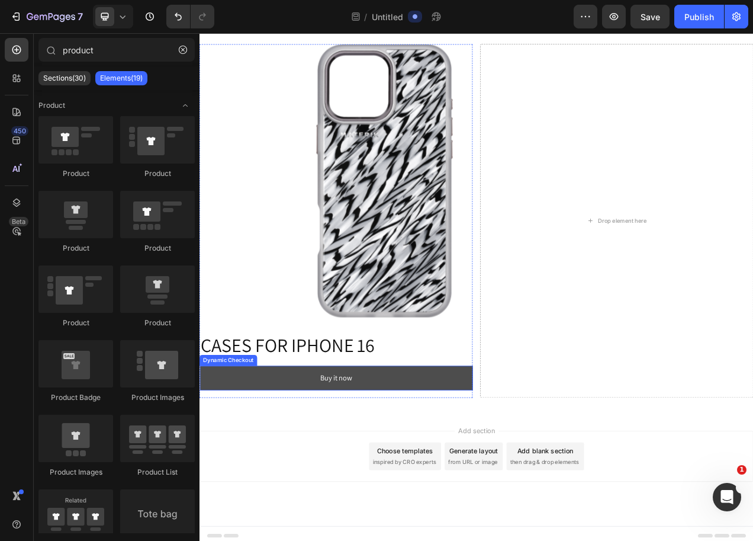
click at [321, 461] on button "Buy it now" at bounding box center [375, 475] width 351 height 31
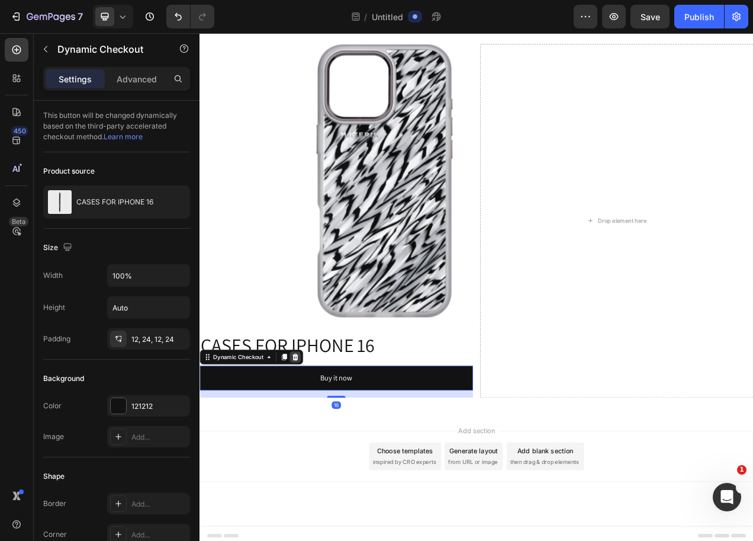
click at [320, 444] on icon at bounding box center [323, 448] width 8 height 8
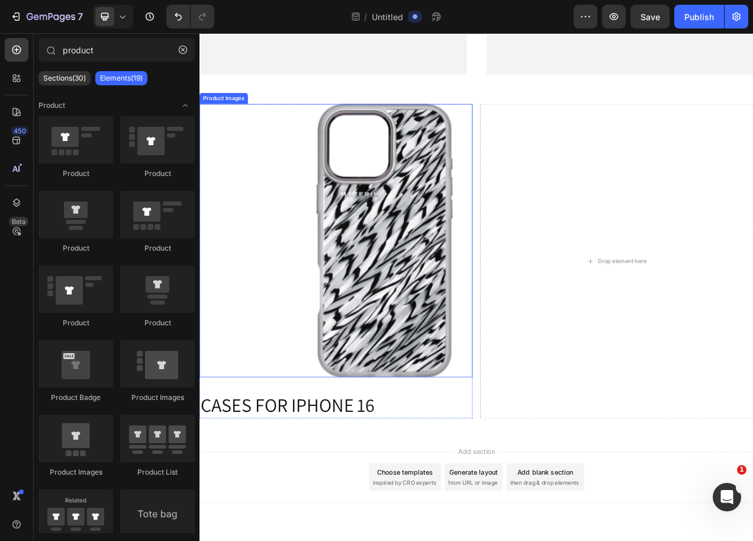
scroll to position [1124, 0]
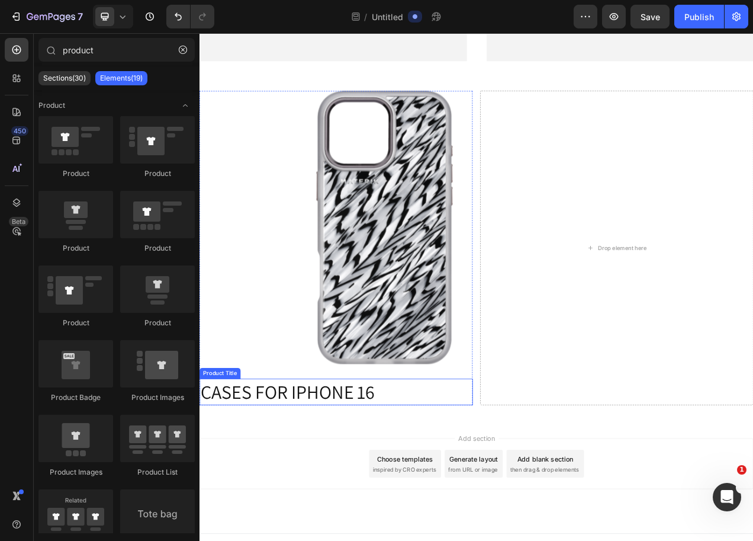
click at [358, 476] on h2 "CASES FOR IPHONE 16" at bounding box center [375, 493] width 351 height 34
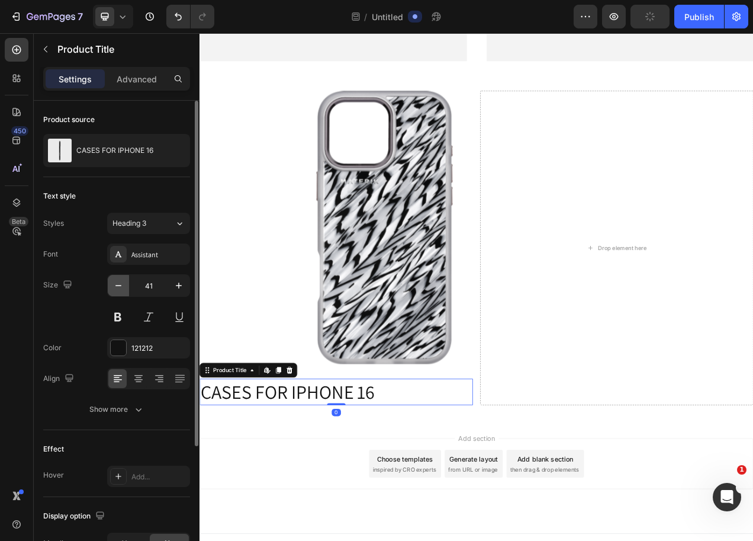
click at [113, 284] on icon "button" at bounding box center [119, 286] width 12 height 12
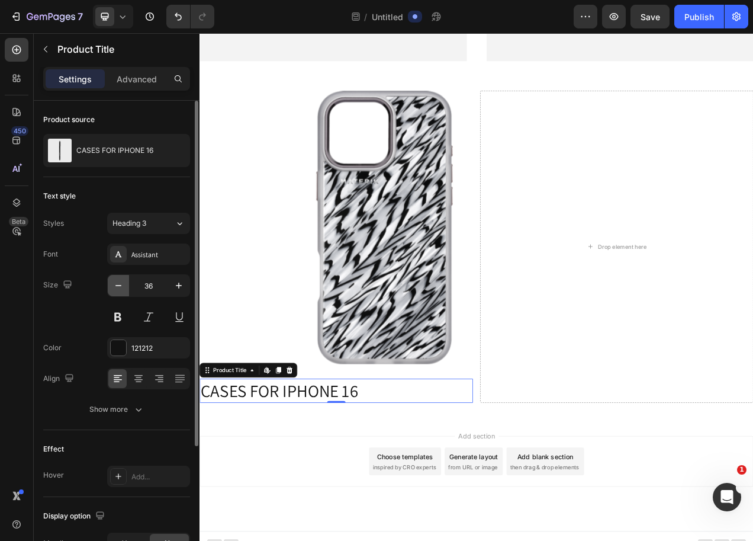
click at [113, 284] on icon "button" at bounding box center [119, 286] width 12 height 12
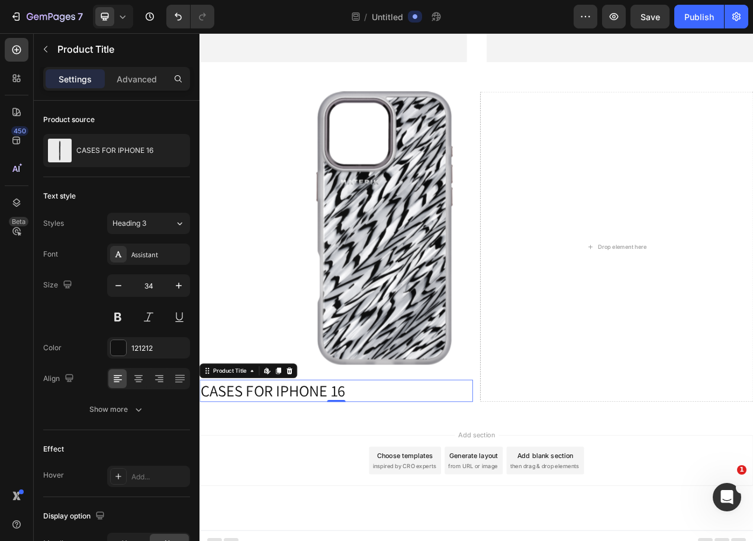
click at [291, 482] on h2 "CASES FOR IPHONE 16" at bounding box center [375, 491] width 351 height 28
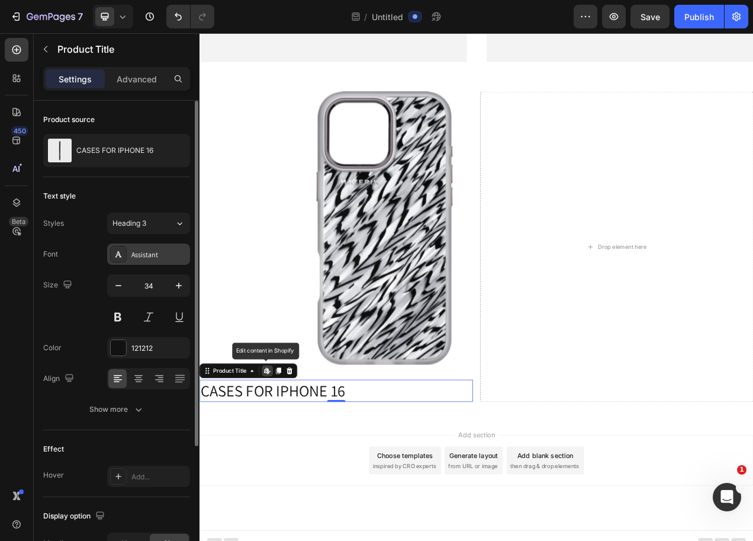
click at [151, 258] on div "Assistant" at bounding box center [160, 254] width 56 height 11
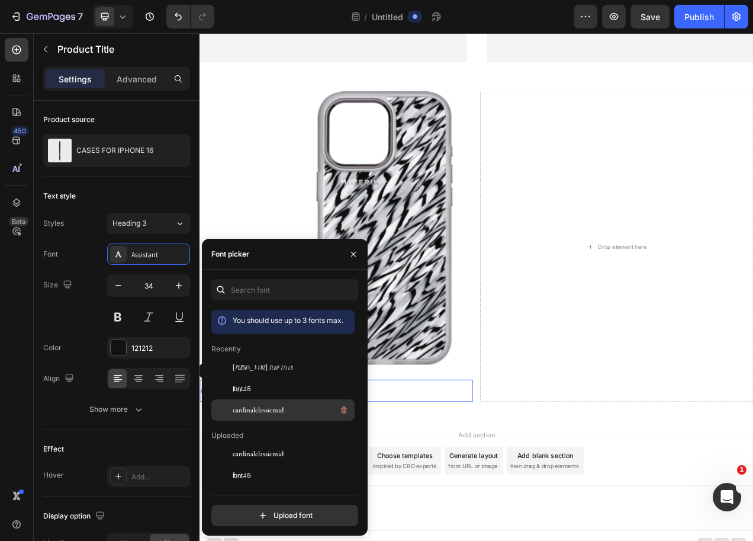
click at [282, 408] on span "cardinalclassicmid" at bounding box center [258, 410] width 51 height 11
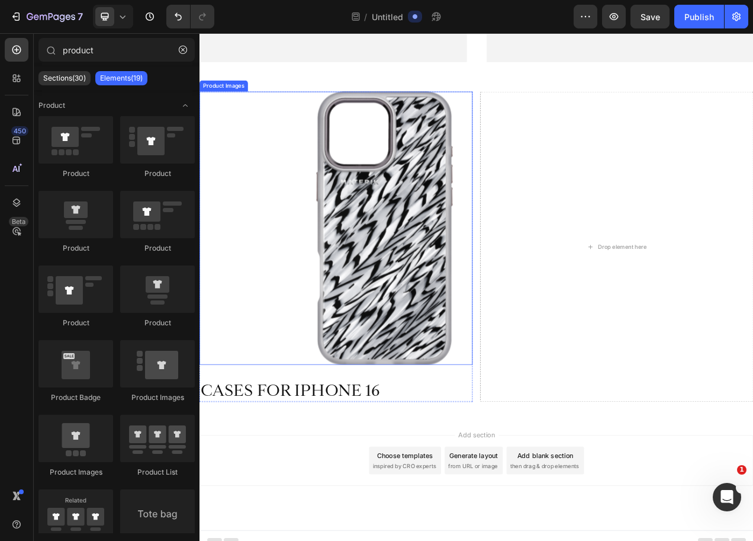
click at [345, 350] on img at bounding box center [437, 283] width 351 height 351
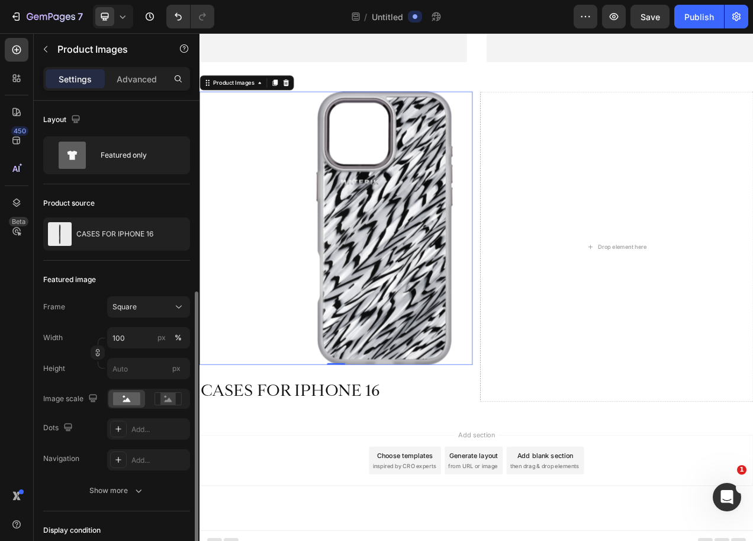
scroll to position [136, 0]
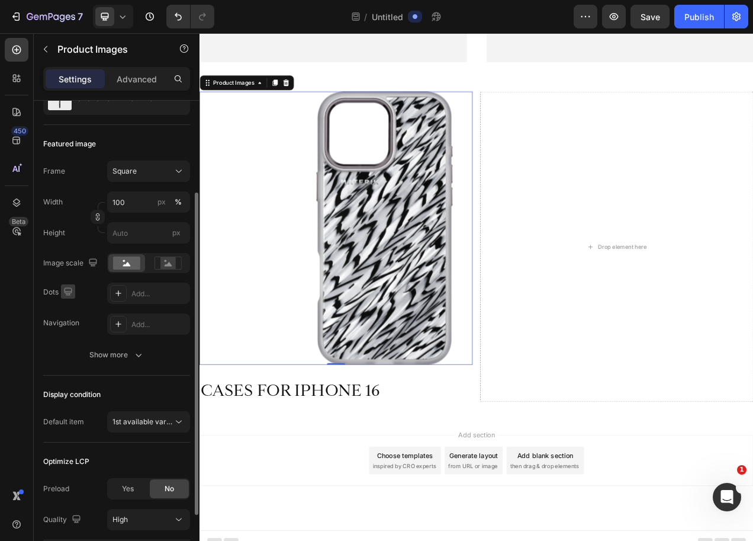
click at [69, 290] on icon "button" at bounding box center [68, 292] width 12 height 12
click at [78, 284] on div "Dots Add..." at bounding box center [116, 293] width 147 height 21
click at [120, 291] on icon at bounding box center [118, 292] width 9 height 9
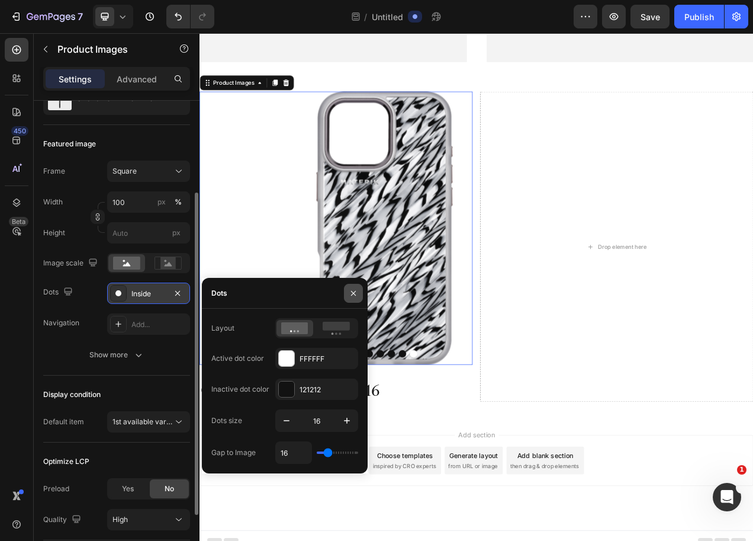
click at [352, 290] on icon "button" at bounding box center [353, 292] width 9 height 9
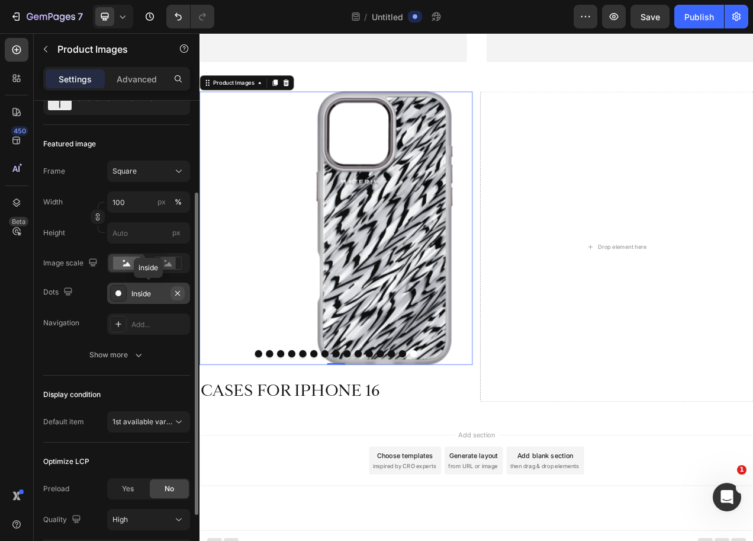
click at [173, 294] on icon "button" at bounding box center [177, 292] width 9 height 9
click at [161, 162] on button "Square" at bounding box center [148, 171] width 83 height 21
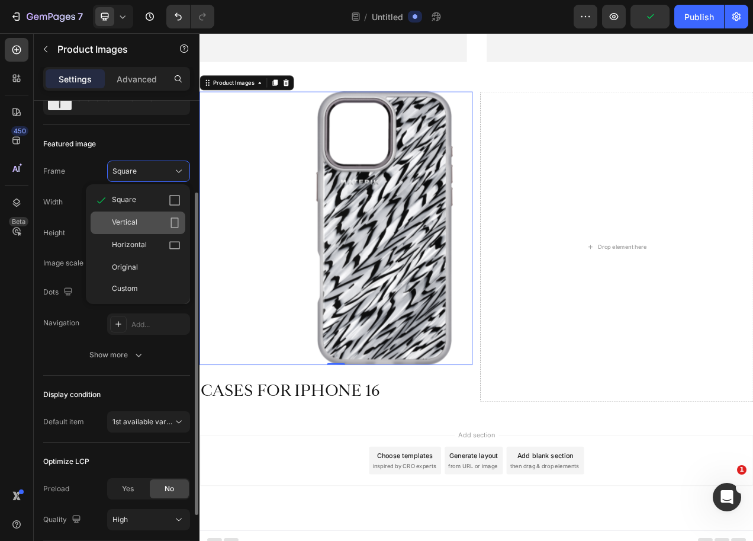
click at [141, 219] on div "Vertical" at bounding box center [146, 223] width 69 height 12
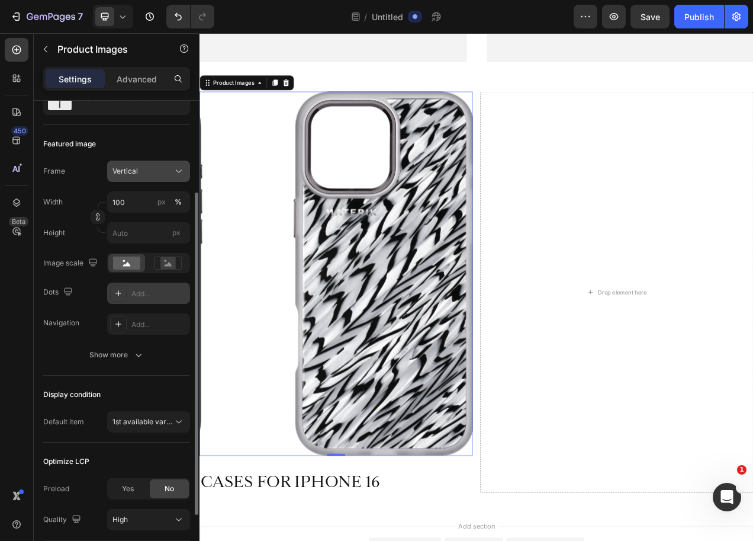
click at [155, 179] on button "Vertical" at bounding box center [148, 171] width 83 height 21
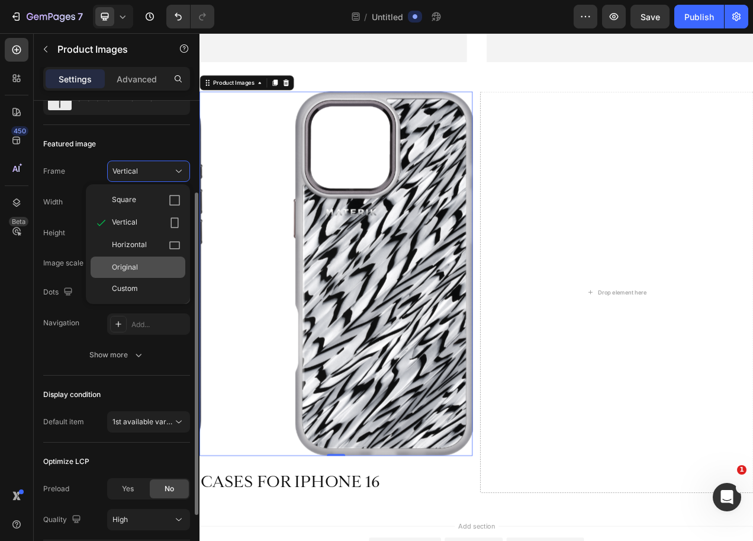
click at [142, 261] on div "Original" at bounding box center [138, 266] width 95 height 21
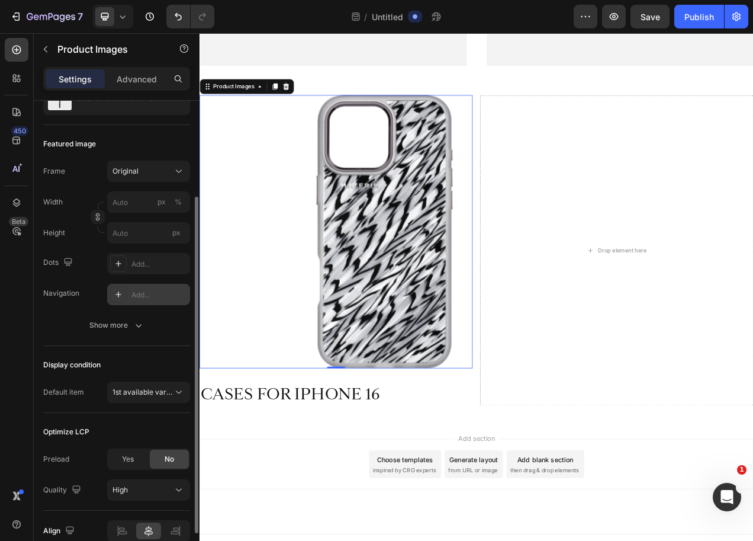
scroll to position [147, 0]
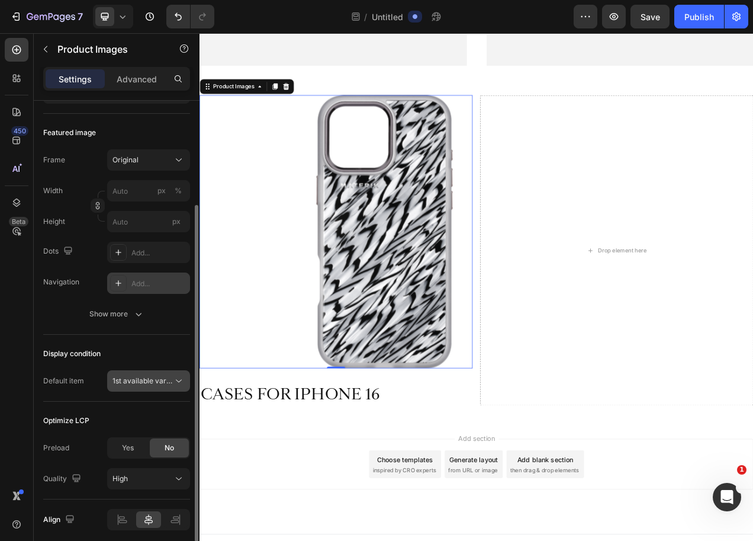
click at [149, 376] on span "1st available variant" at bounding box center [146, 380] width 66 height 9
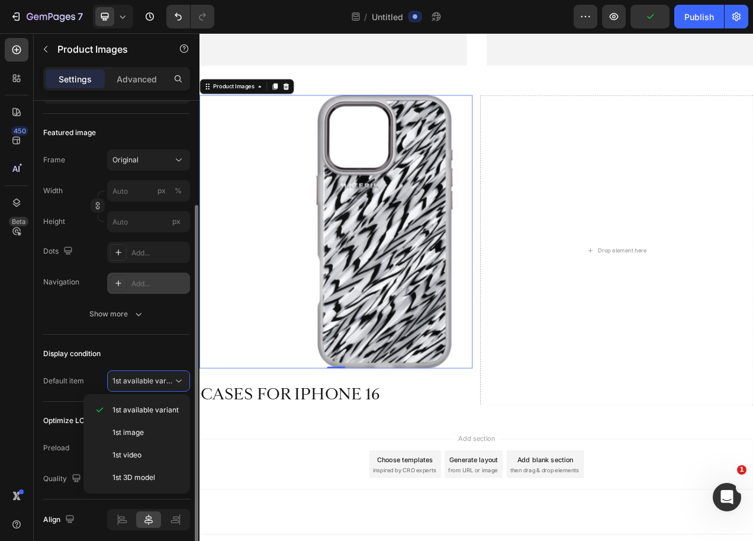
click at [59, 379] on div "Default item" at bounding box center [63, 381] width 41 height 11
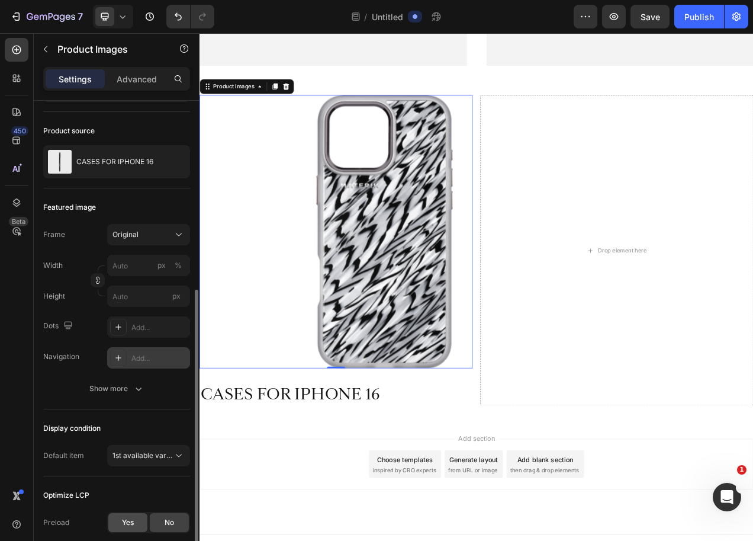
scroll to position [0, 0]
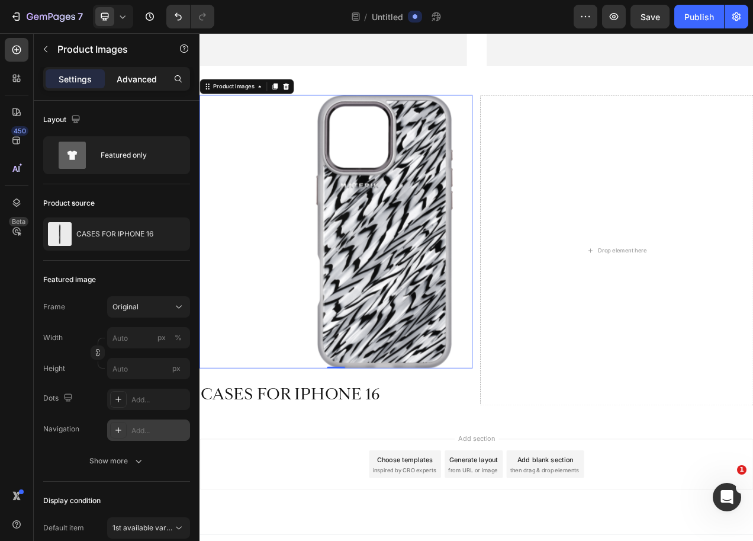
click at [140, 81] on p "Advanced" at bounding box center [137, 79] width 40 height 12
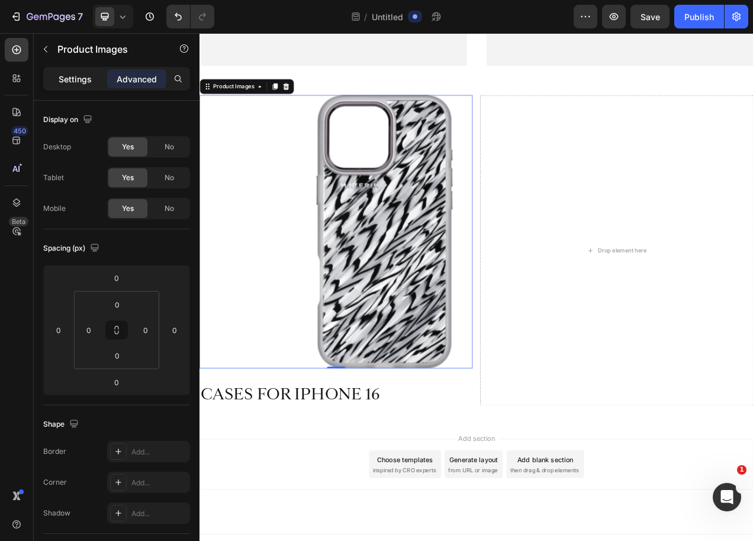
click at [76, 76] on p "Settings" at bounding box center [75, 79] width 33 height 12
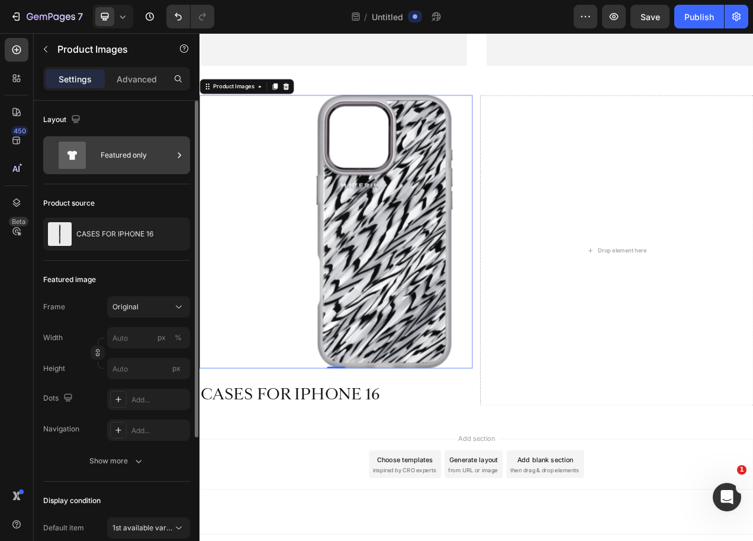
click at [143, 156] on div "Featured only" at bounding box center [137, 155] width 72 height 27
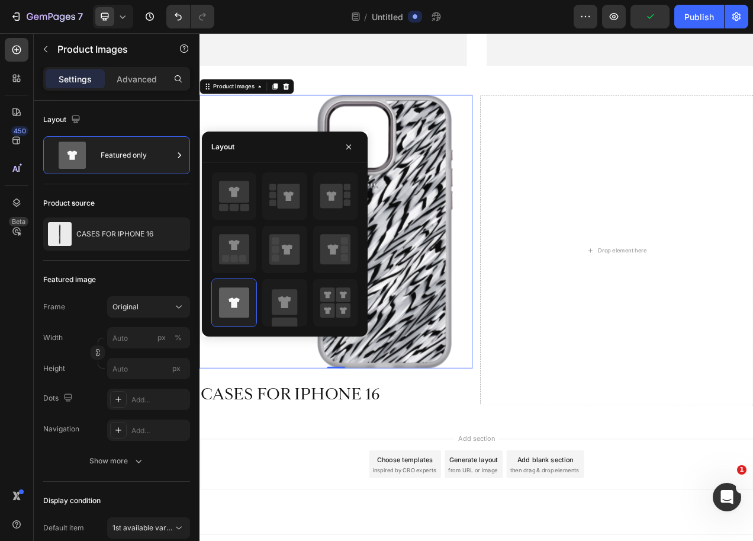
click at [92, 277] on div "Featured image" at bounding box center [69, 279] width 53 height 11
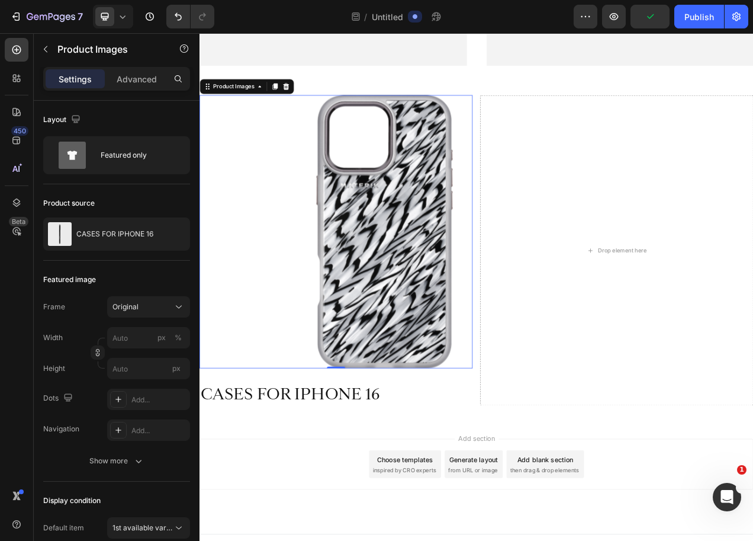
click at [158, 286] on div "Featured image" at bounding box center [116, 279] width 147 height 19
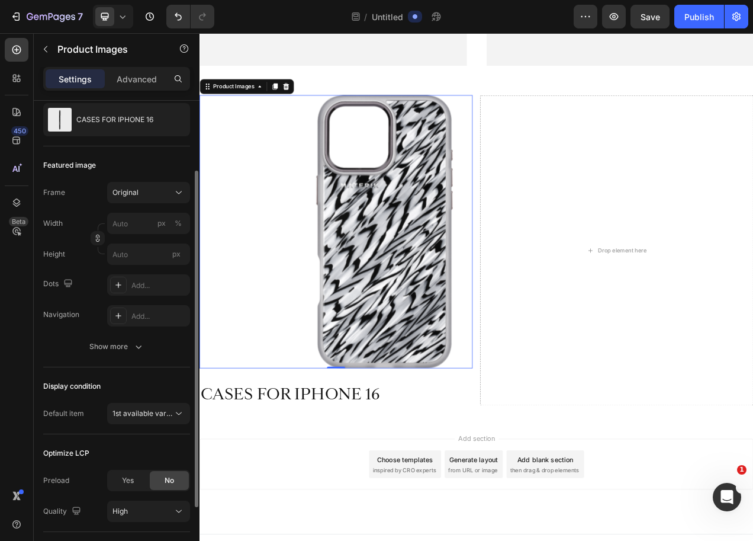
scroll to position [114, 0]
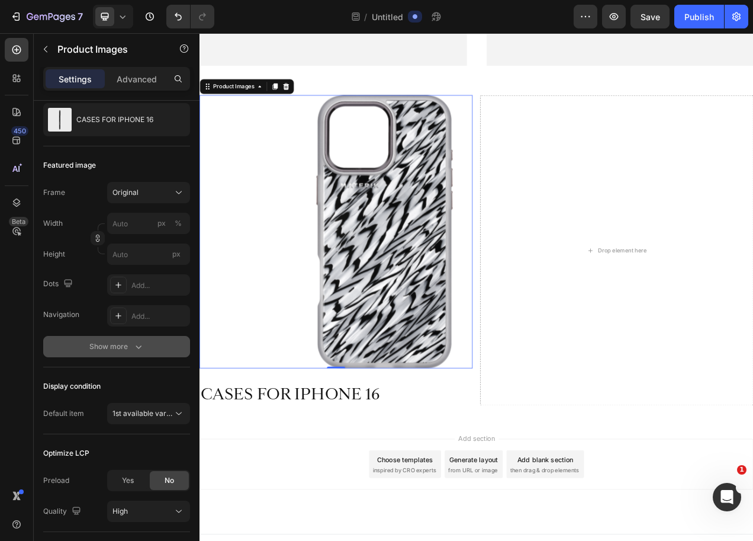
click at [133, 351] on icon "button" at bounding box center [139, 347] width 12 height 12
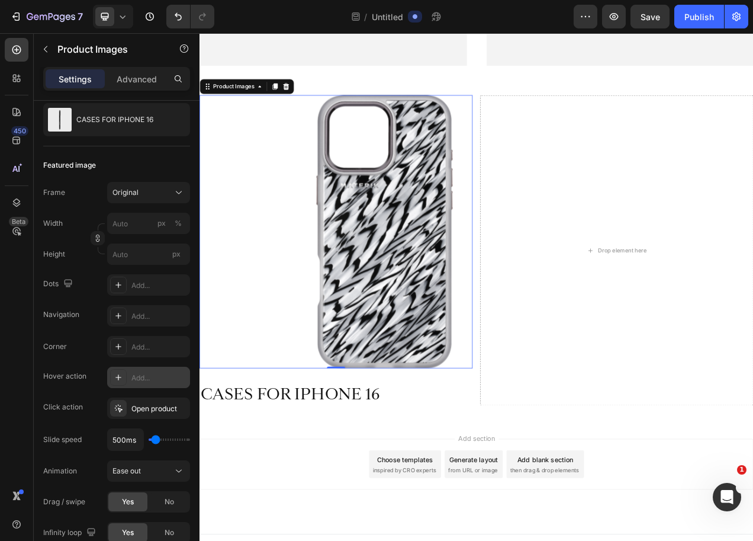
click at [142, 379] on div "Add..." at bounding box center [160, 378] width 56 height 11
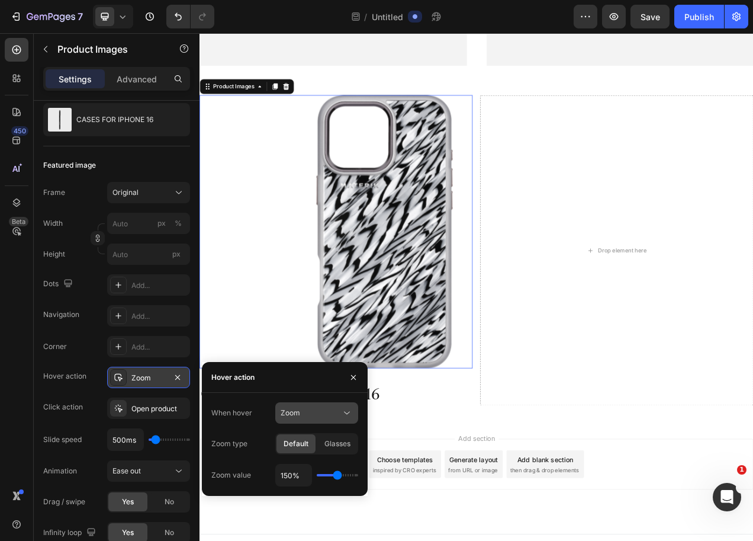
click at [343, 415] on icon at bounding box center [347, 413] width 12 height 12
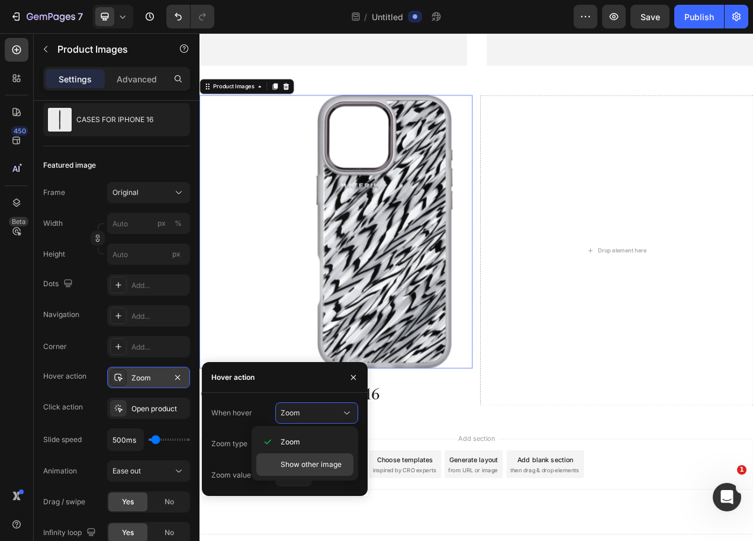
click at [332, 469] on span "Show other image" at bounding box center [311, 464] width 61 height 11
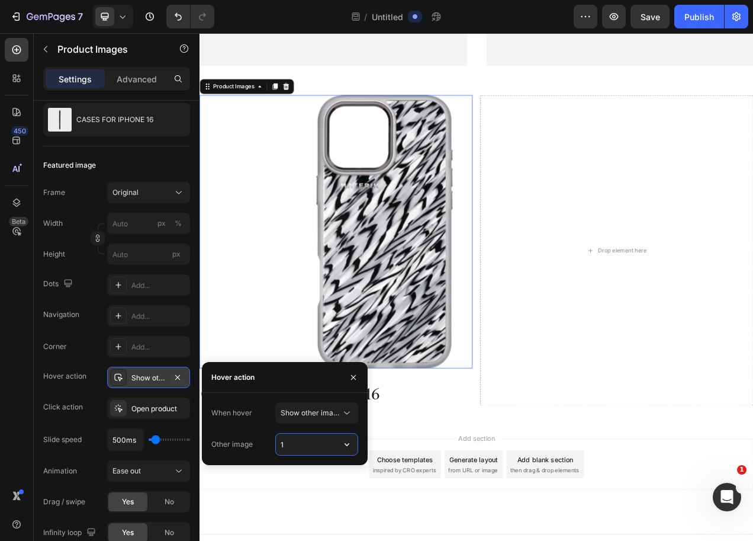
click at [317, 443] on input "1" at bounding box center [317, 444] width 82 height 21
click at [347, 443] on icon "button" at bounding box center [347, 444] width 12 height 12
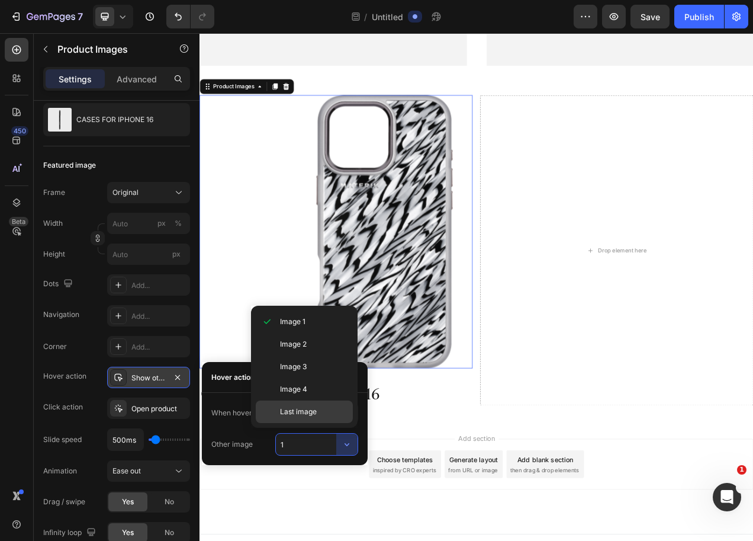
click at [305, 410] on span "Last image" at bounding box center [298, 411] width 37 height 11
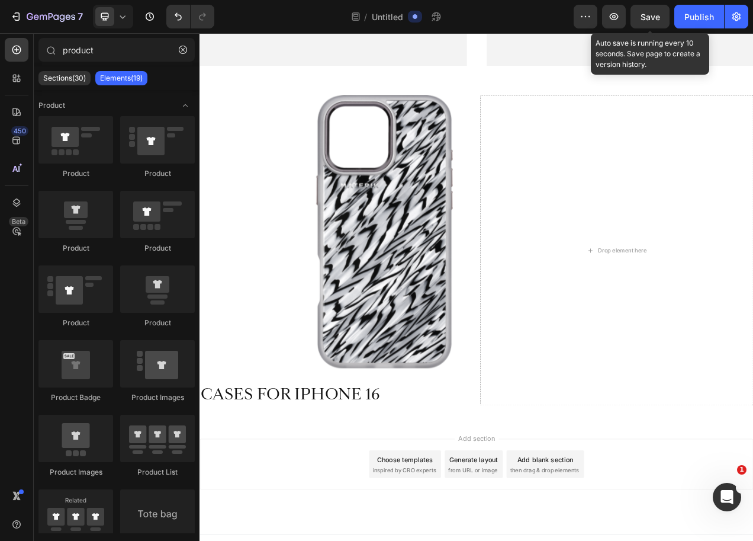
click at [644, 19] on span "Save" at bounding box center [651, 17] width 20 height 10
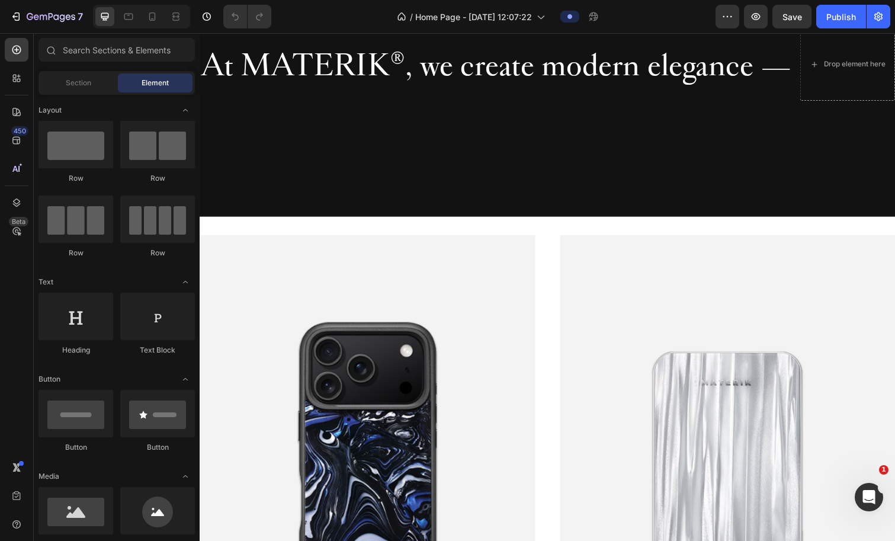
scroll to position [616, 0]
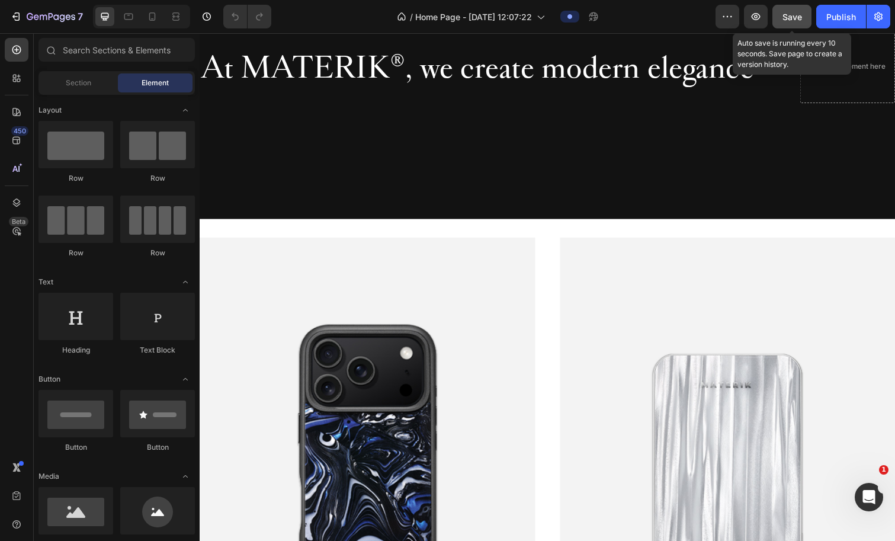
click at [753, 24] on button "Save" at bounding box center [791, 17] width 39 height 24
